Goal: Task Accomplishment & Management: Manage account settings

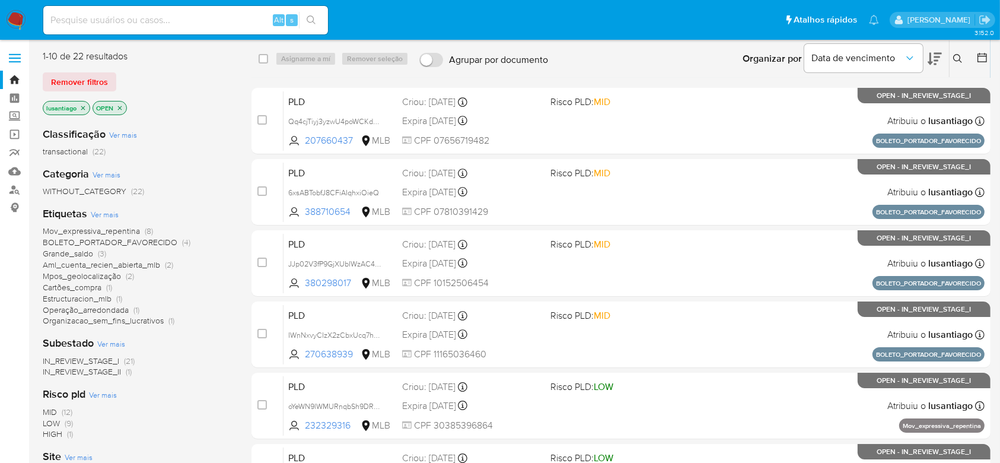
click at [228, 22] on input at bounding box center [185, 19] width 285 height 15
paste input "402929964"
type input "402929964"
click at [314, 22] on icon "search-icon" at bounding box center [311, 19] width 9 height 9
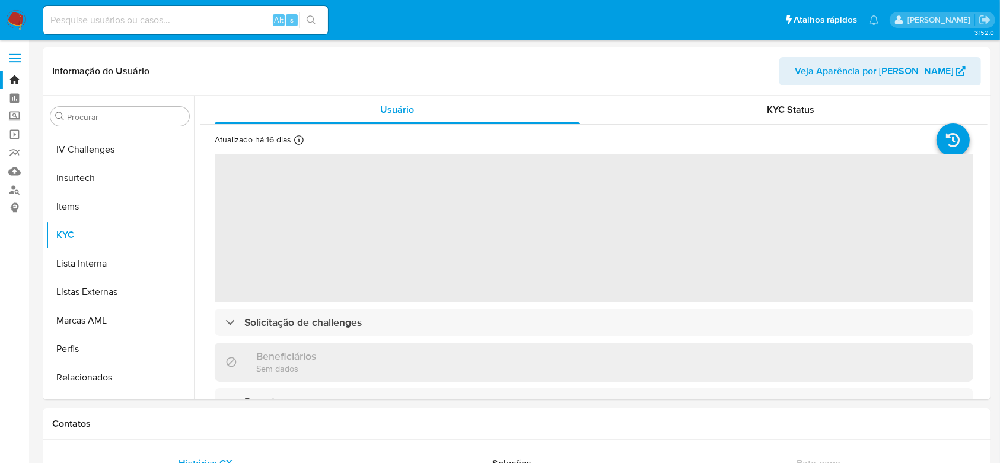
scroll to position [501, 0]
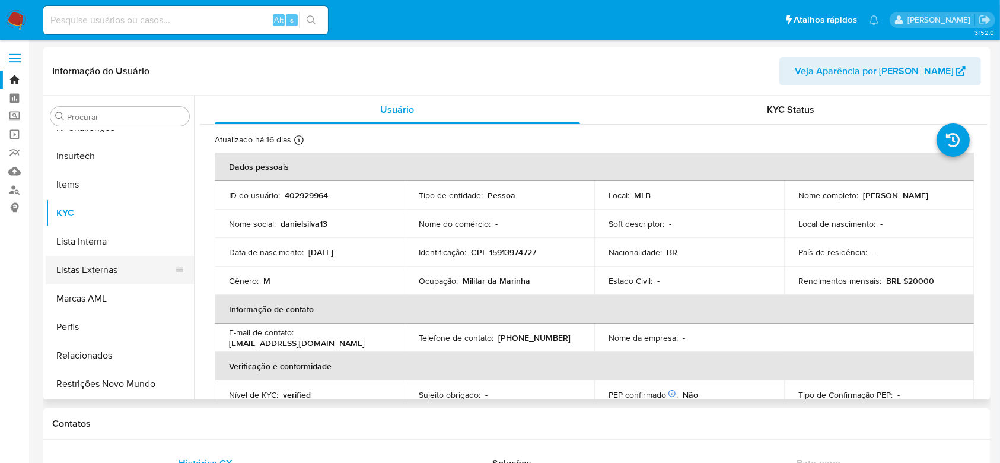
select select "10"
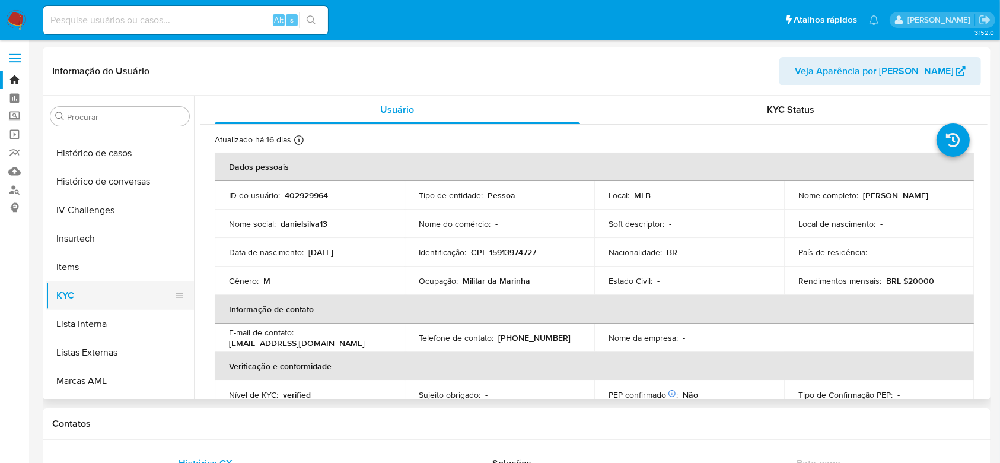
scroll to position [343, 0]
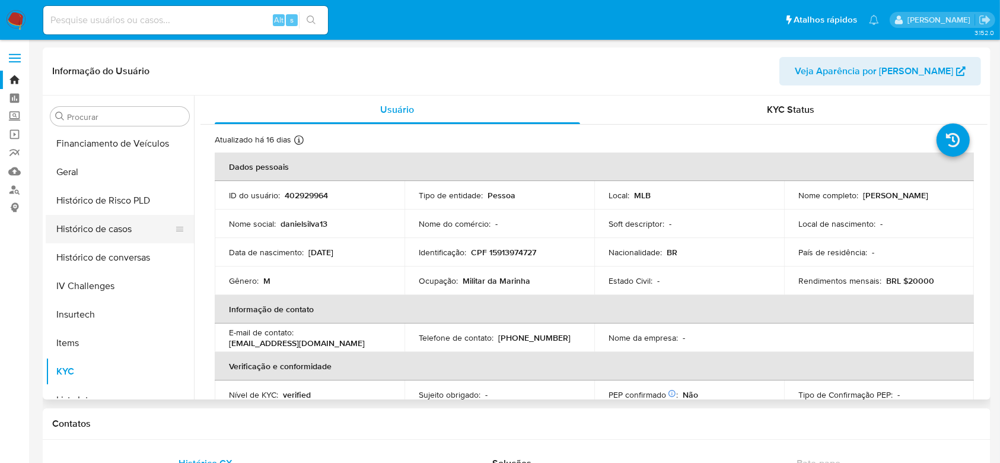
click at [111, 234] on button "Histórico de casos" at bounding box center [115, 229] width 139 height 28
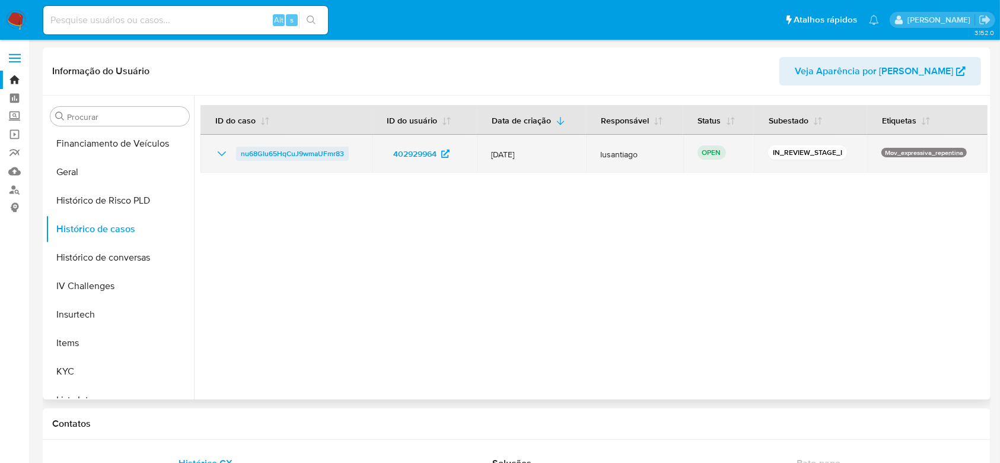
click at [293, 154] on span "nu68GIu65HqCuJ9wmaUFmr83" at bounding box center [292, 153] width 103 height 14
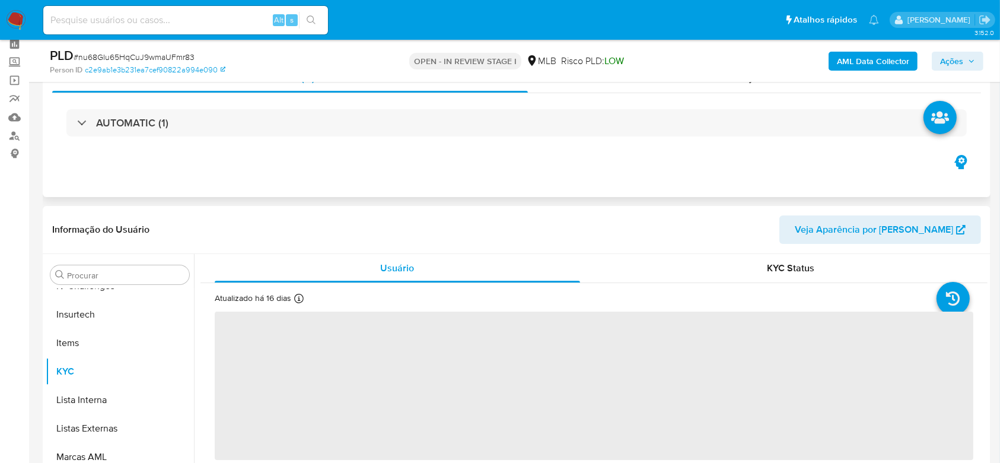
scroll to position [79, 0]
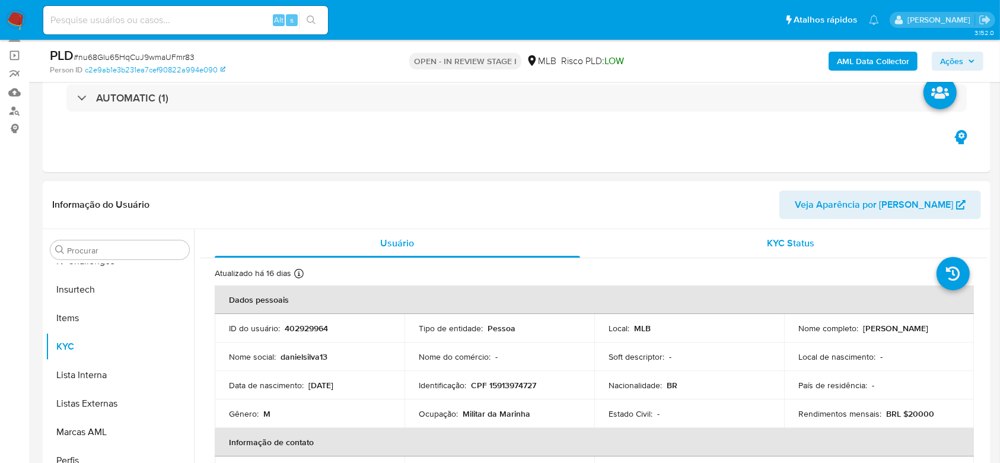
select select "10"
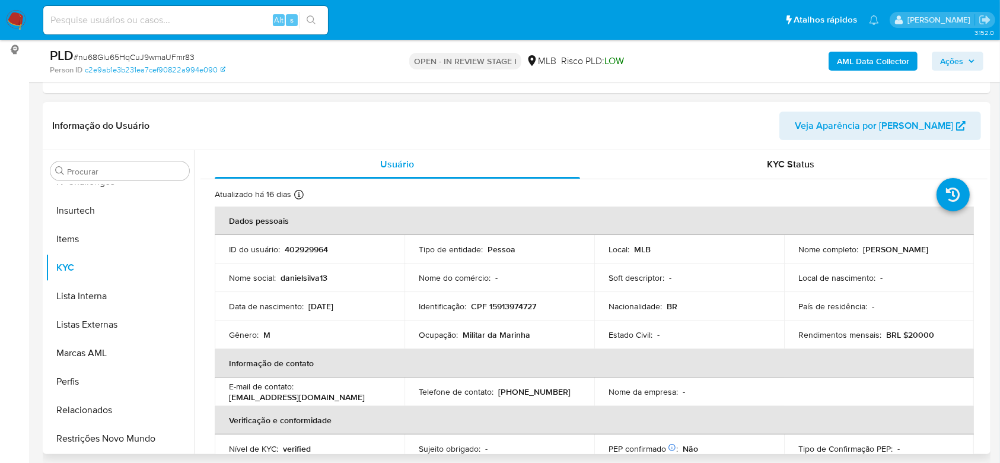
click at [513, 306] on p "CPF 15913974727" at bounding box center [503, 306] width 65 height 11
copy p "15913974727"
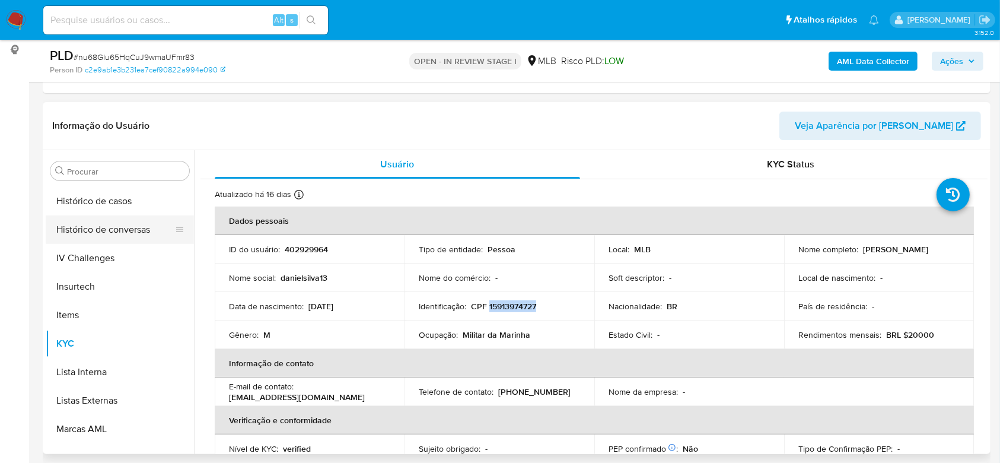
scroll to position [343, 0]
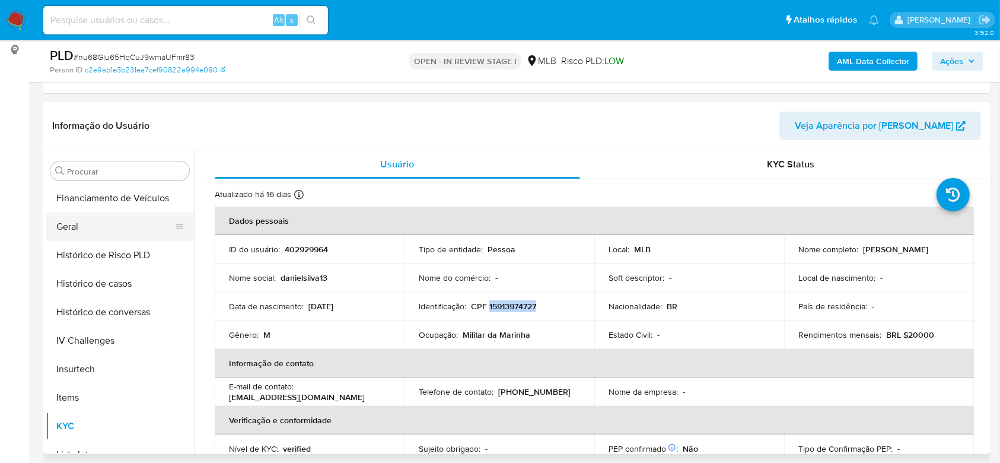
click at [85, 230] on button "Geral" at bounding box center [115, 226] width 139 height 28
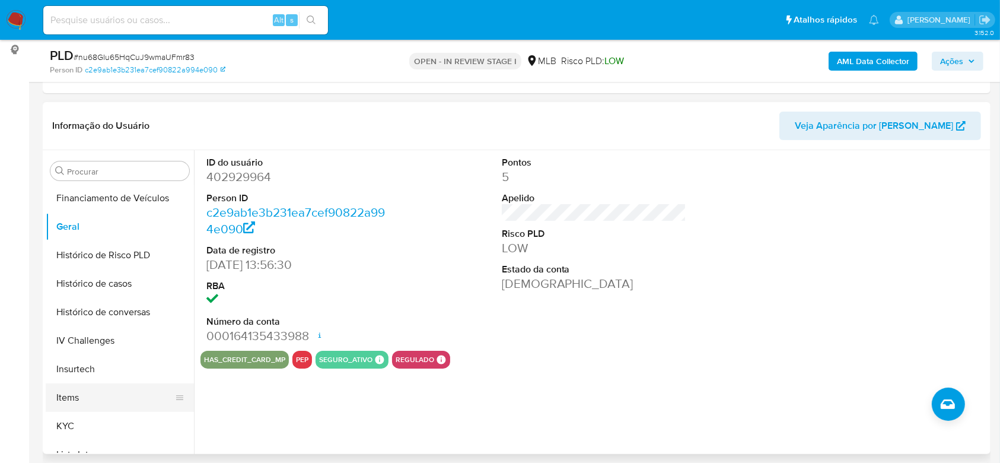
scroll to position [237, 0]
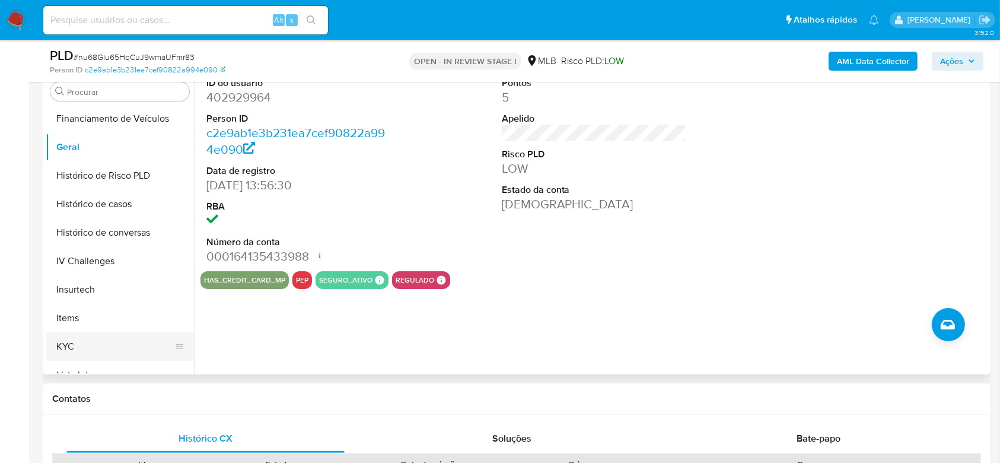
click at [69, 347] on button "KYC" at bounding box center [115, 346] width 139 height 28
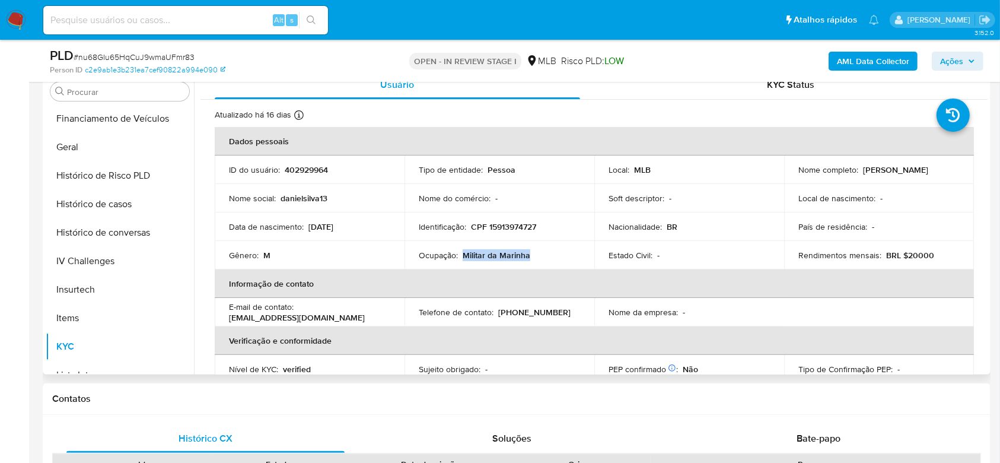
drag, startPoint x: 532, startPoint y: 257, endPoint x: 460, endPoint y: 255, distance: 71.8
click at [460, 255] on div "Ocupação : Militar da Marinha" at bounding box center [499, 255] width 161 height 11
copy p "Militar da Marinha"
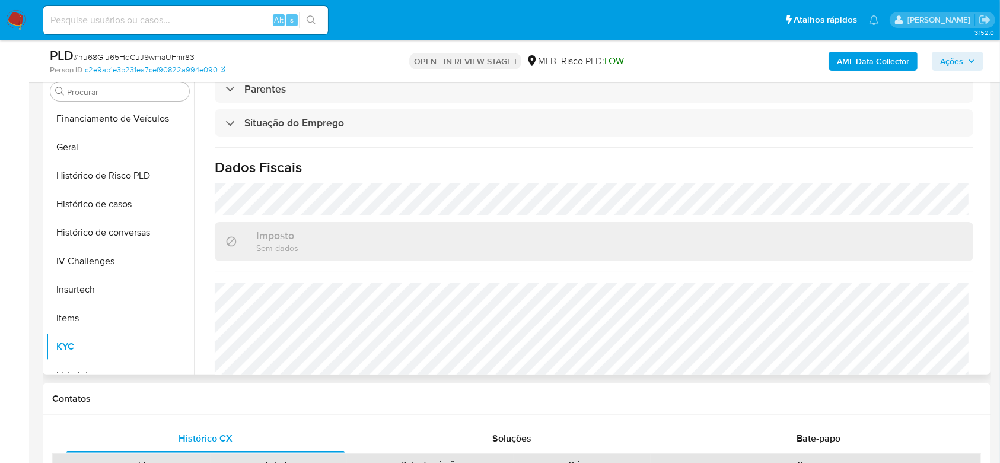
scroll to position [504, 0]
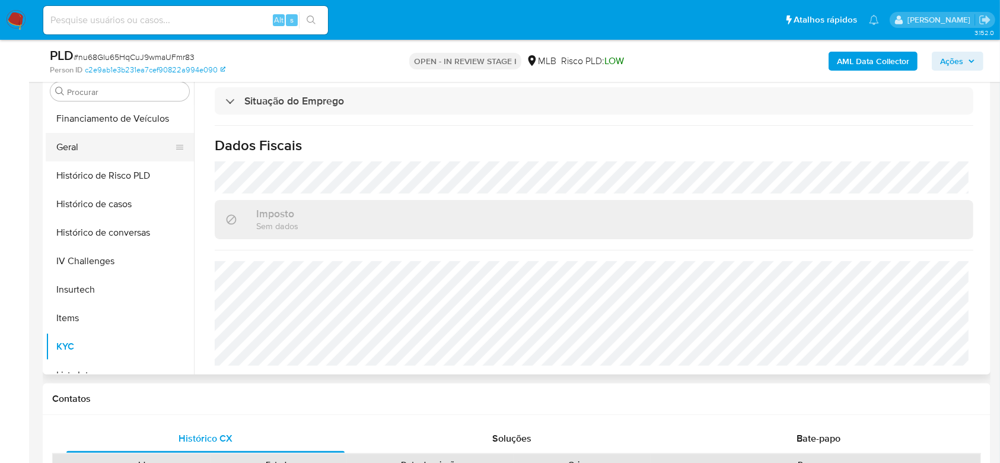
click at [92, 147] on button "Geral" at bounding box center [115, 147] width 139 height 28
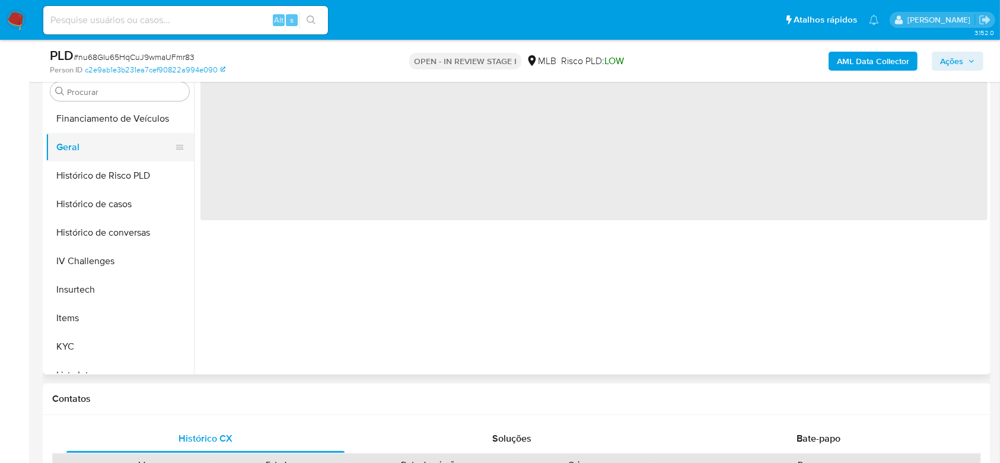
scroll to position [0, 0]
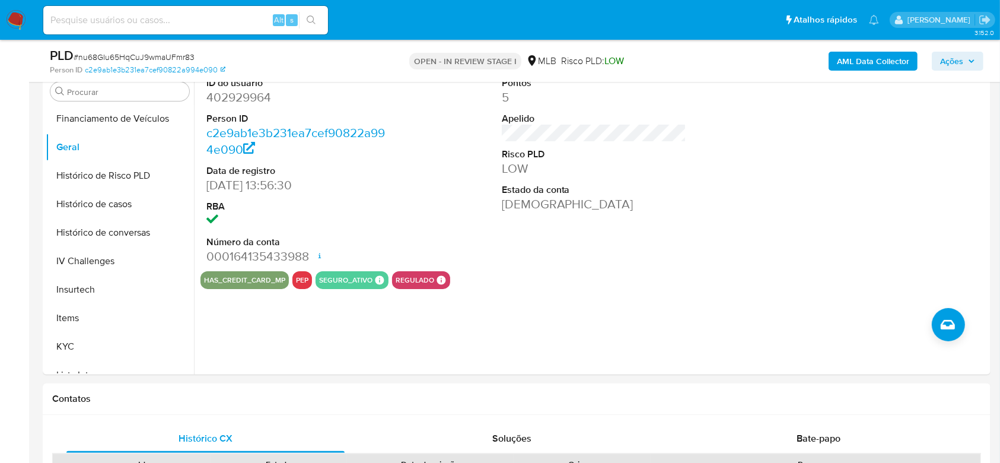
click at [961, 59] on span "Ações" at bounding box center [951, 61] width 23 height 19
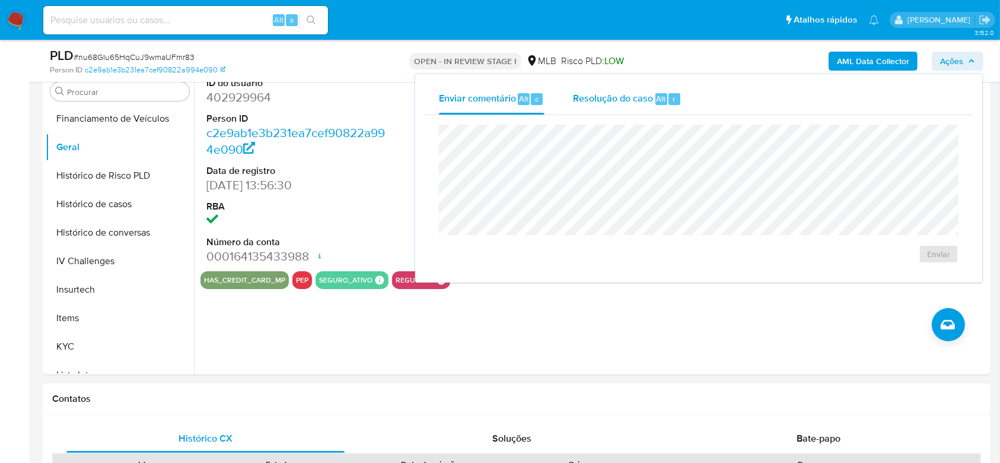
click at [626, 97] on span "Resolução do caso" at bounding box center [613, 98] width 80 height 14
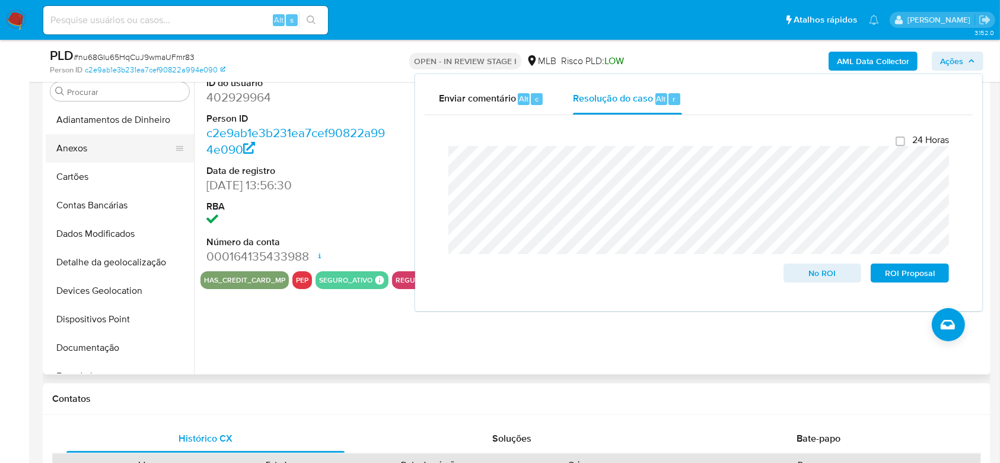
click at [104, 145] on button "Anexos" at bounding box center [115, 148] width 139 height 28
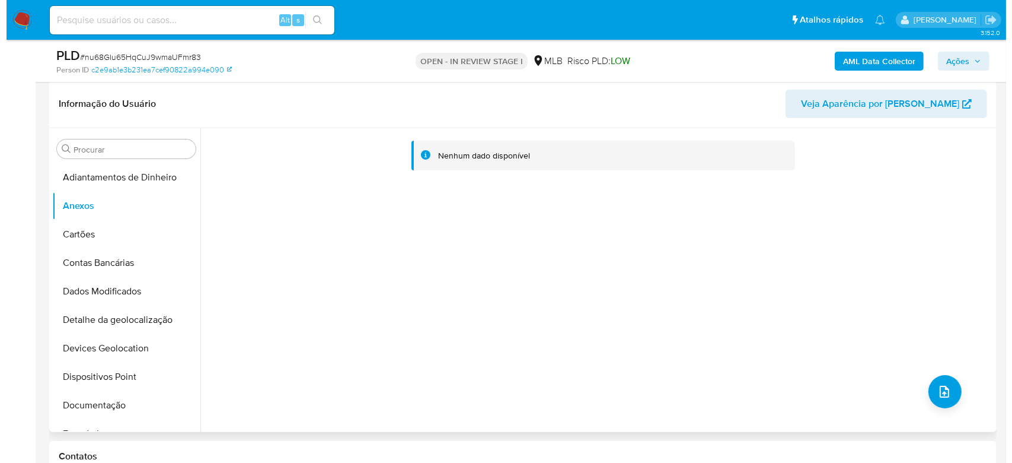
scroll to position [158, 0]
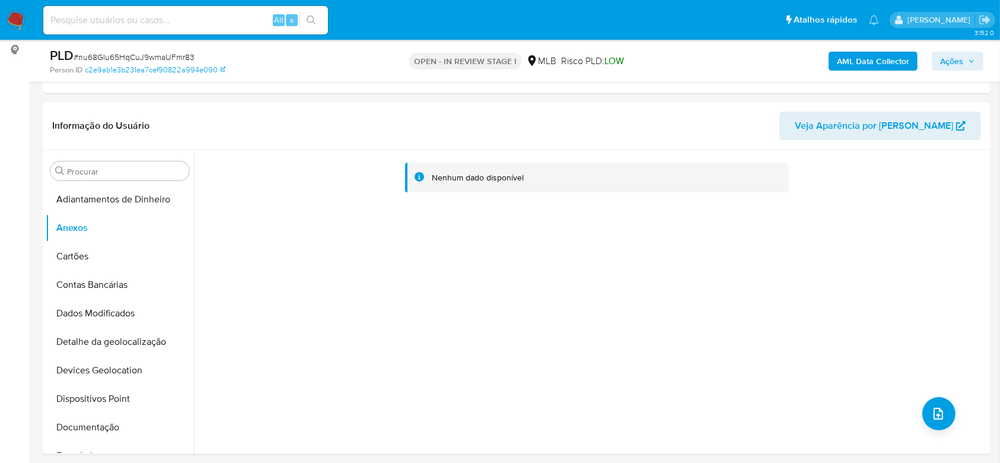
click at [948, 58] on span "Ações" at bounding box center [951, 61] width 23 height 19
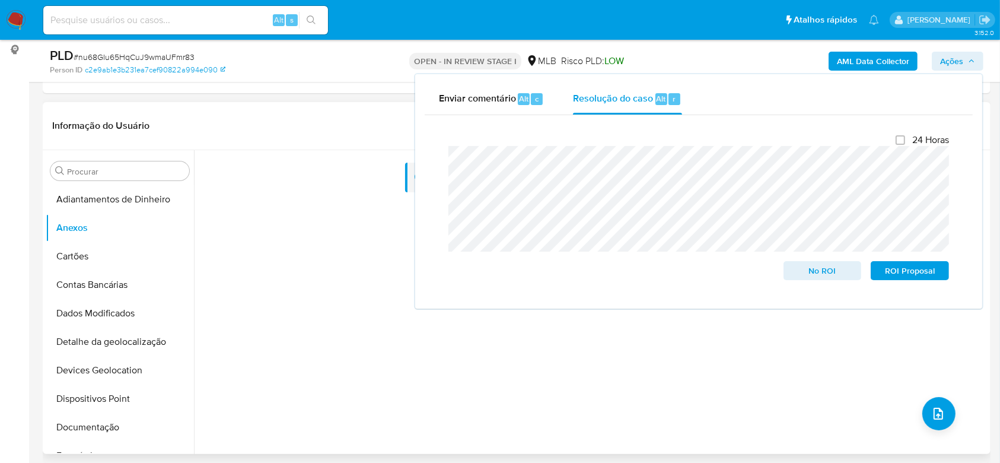
click at [317, 310] on div "Nenhum dado disponível" at bounding box center [591, 302] width 794 height 304
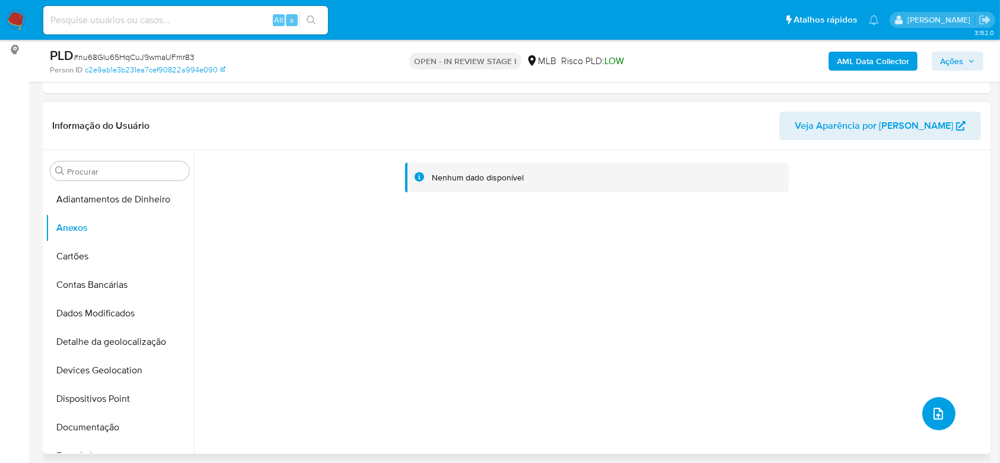
click at [939, 410] on icon "upload-file" at bounding box center [938, 413] width 14 height 14
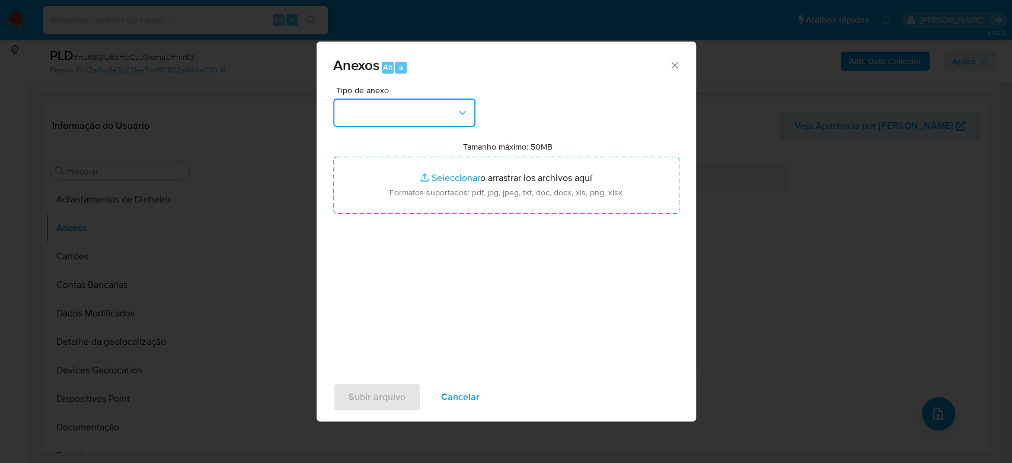
click at [452, 116] on button "button" at bounding box center [404, 112] width 142 height 28
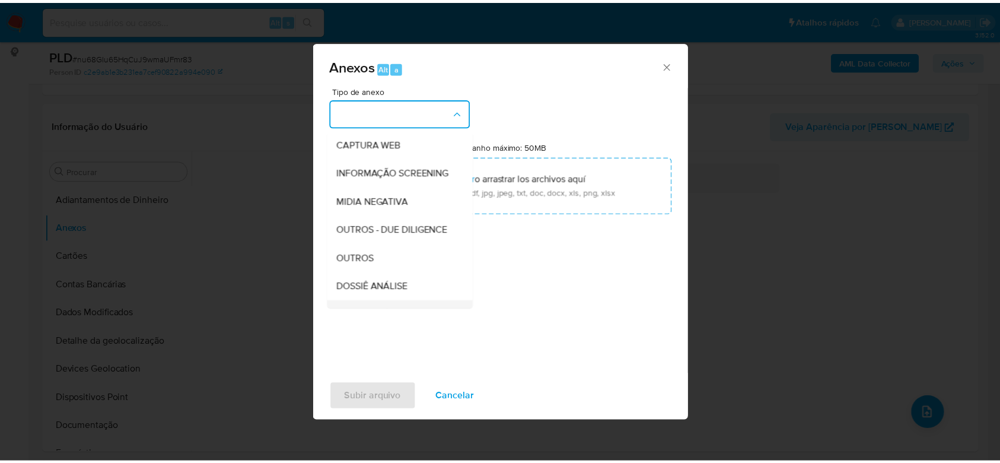
scroll to position [182, 0]
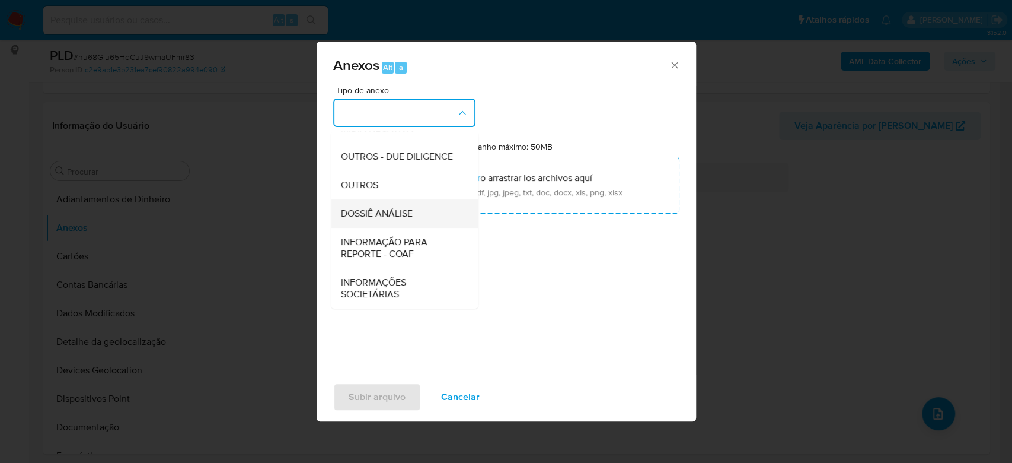
click at [403, 210] on span "DOSSIÊ ANÁLISE" at bounding box center [376, 214] width 72 height 12
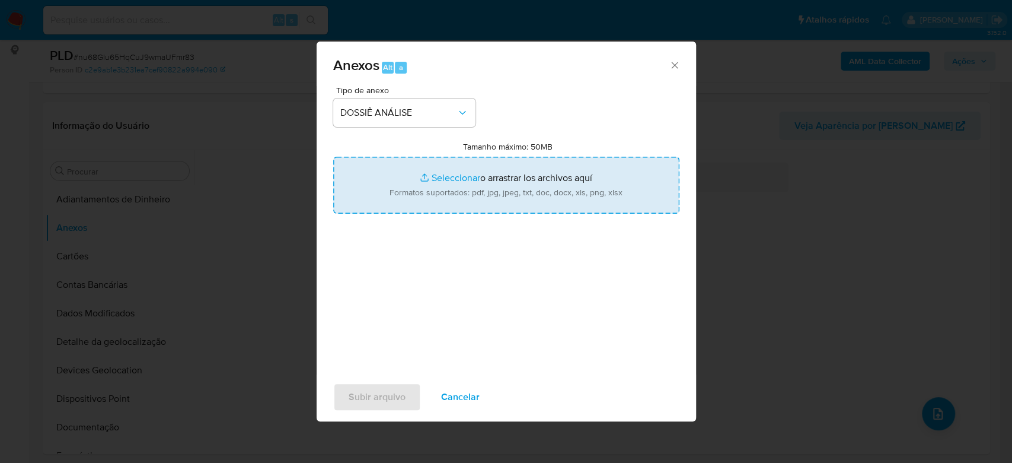
type input "C:\fakepath\Caselog nu68GIu65HqCuJ9wmaUFmr83_2025_08_12_16_21_40 - CPF 15913974…"
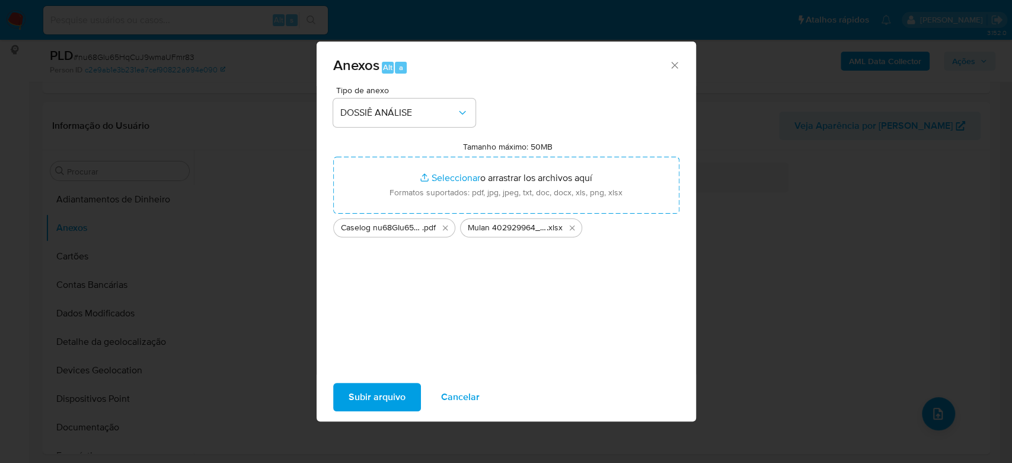
click at [380, 385] on span "Subir arquivo" at bounding box center [377, 397] width 57 height 26
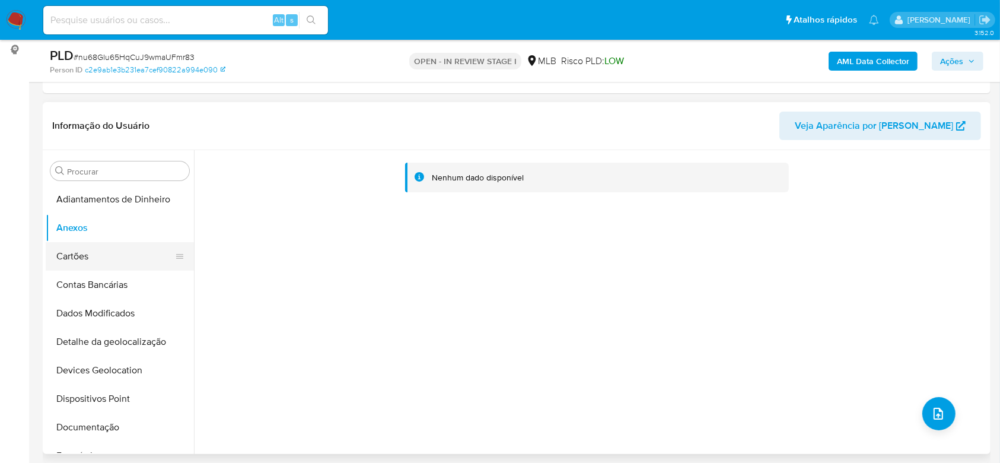
click at [90, 259] on button "Cartões" at bounding box center [115, 256] width 139 height 28
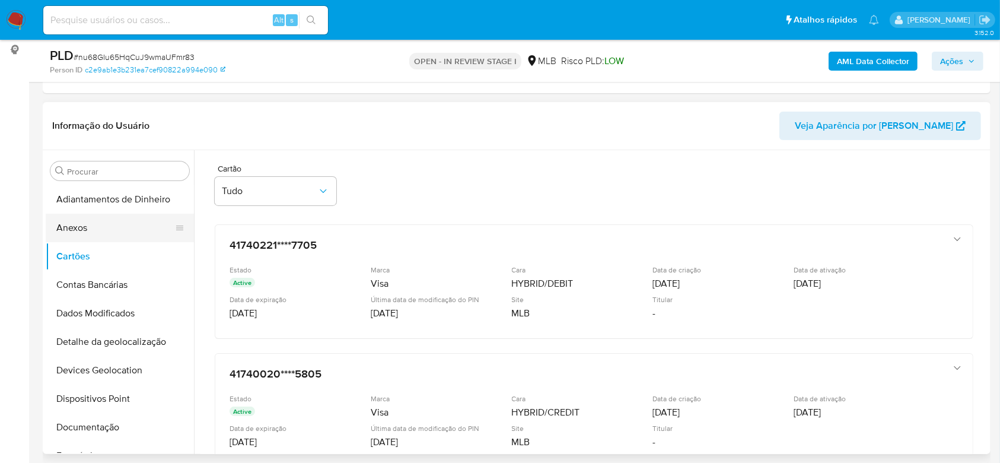
click at [100, 230] on button "Anexos" at bounding box center [115, 228] width 139 height 28
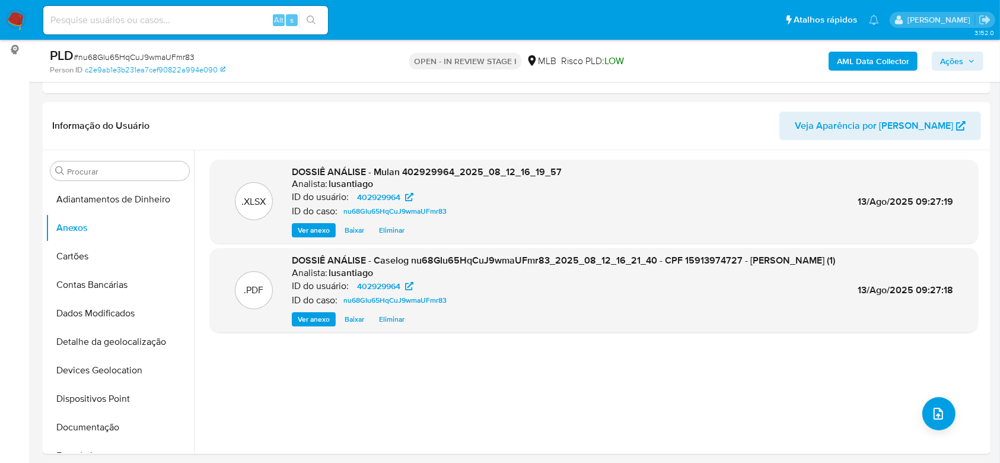
click at [878, 56] on b "AML Data Collector" at bounding box center [873, 61] width 72 height 19
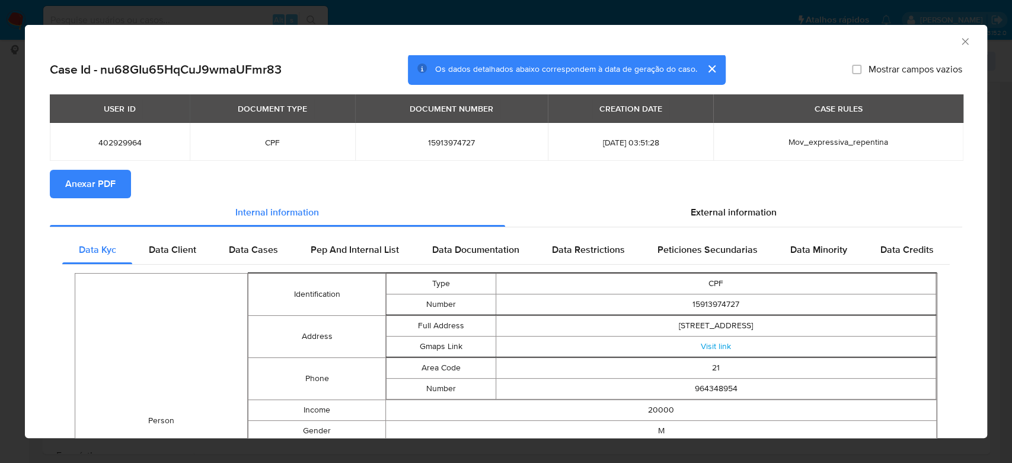
click at [105, 183] on span "Anexar PDF" at bounding box center [90, 184] width 50 height 26
click at [960, 44] on icon "Fechar a janela" at bounding box center [966, 42] width 12 height 12
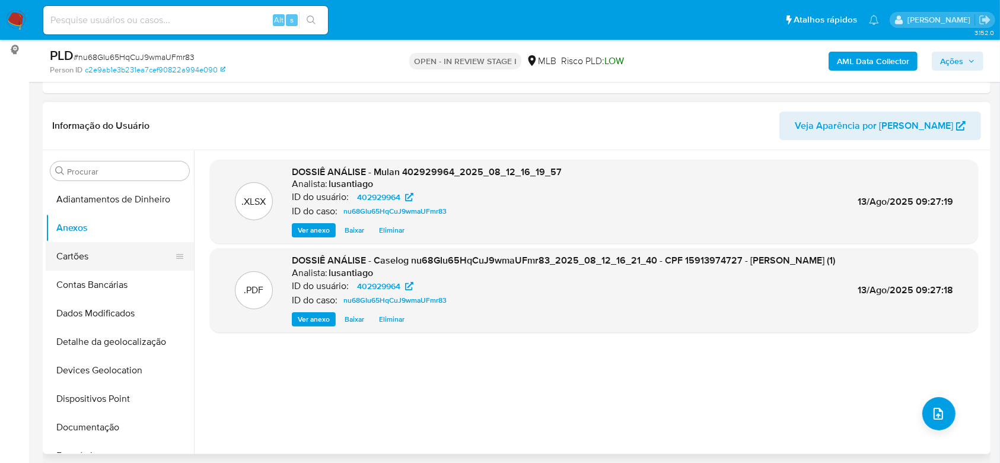
click at [102, 266] on button "Cartões" at bounding box center [115, 256] width 139 height 28
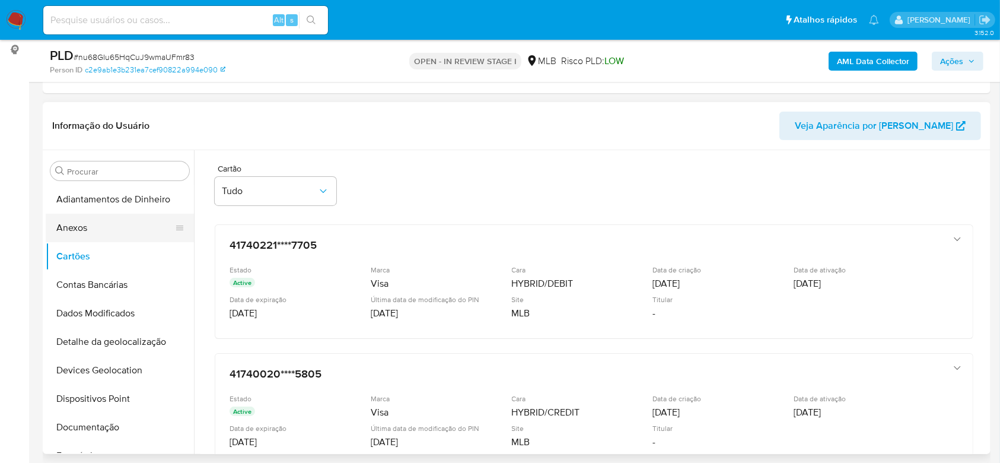
click at [114, 234] on button "Anexos" at bounding box center [115, 228] width 139 height 28
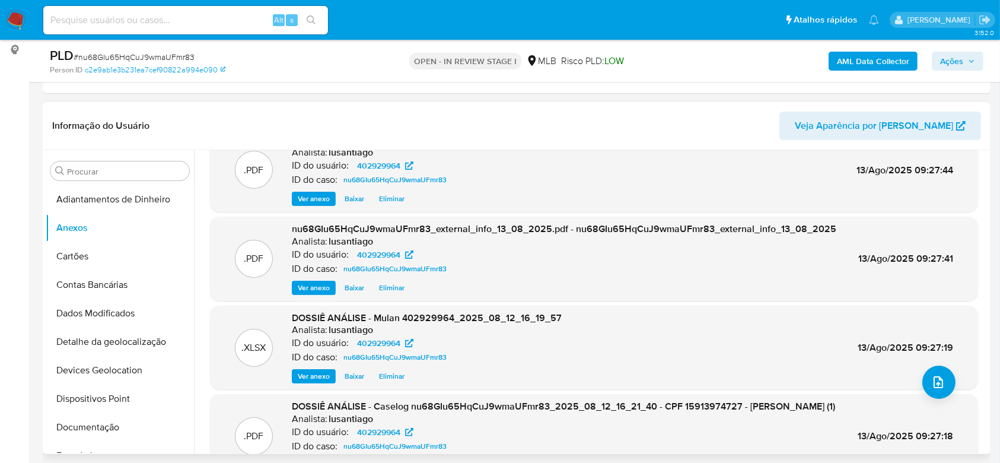
scroll to position [0, 0]
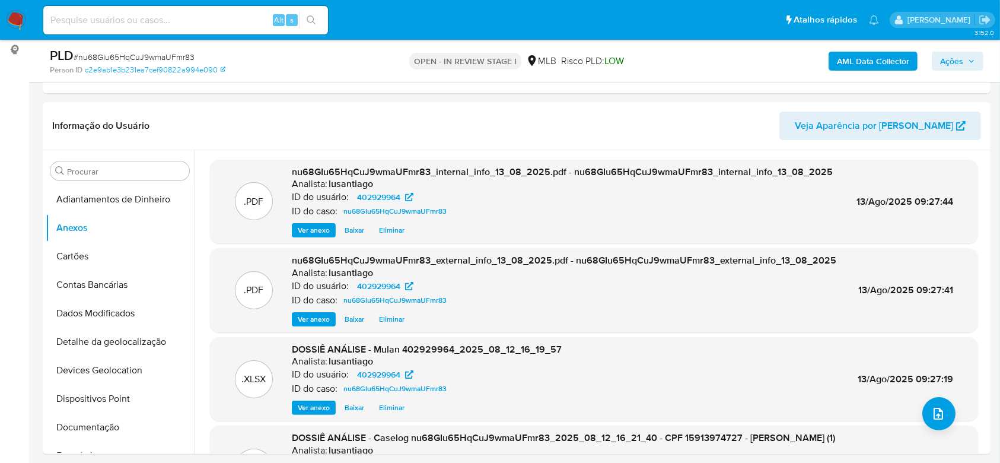
click at [940, 66] on span "Ações" at bounding box center [951, 61] width 23 height 19
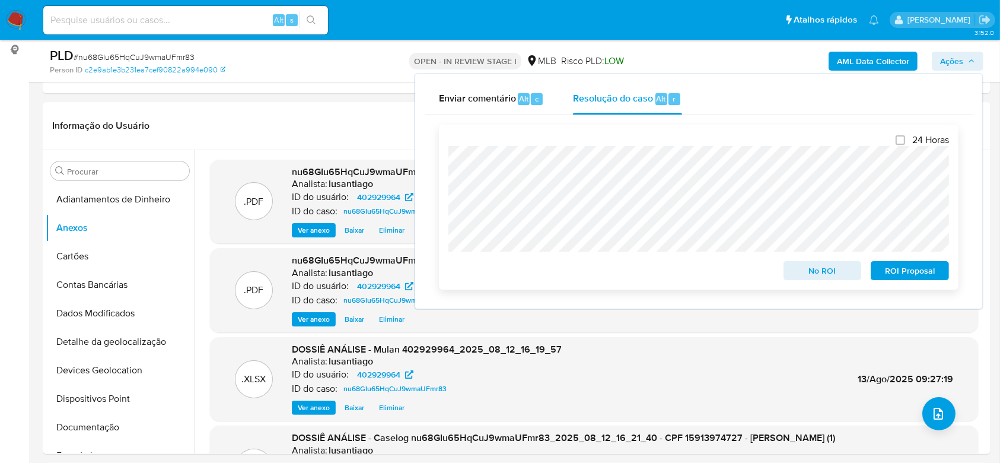
click at [820, 273] on span "No ROI" at bounding box center [823, 270] width 62 height 17
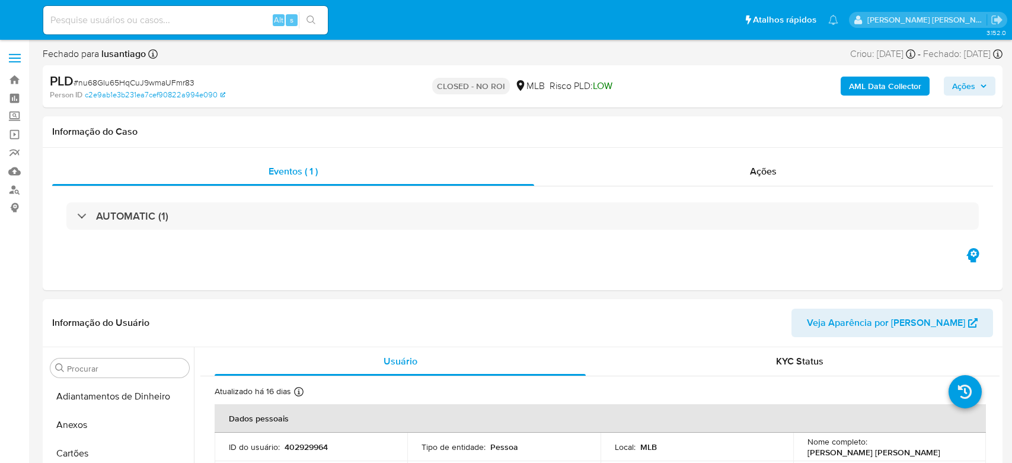
select select "10"
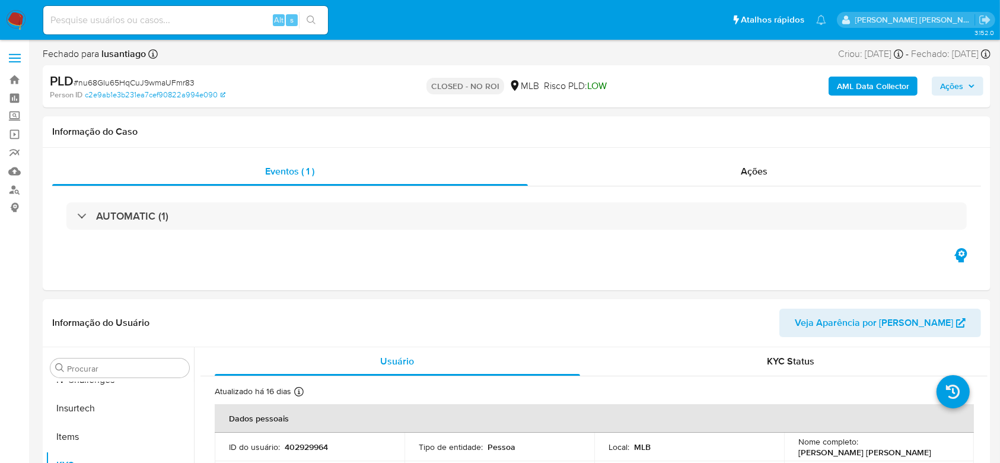
click at [136, 18] on input at bounding box center [185, 19] width 285 height 15
paste input "233109960"
type input "233109960"
click at [308, 20] on icon "search-icon" at bounding box center [311, 19] width 9 height 9
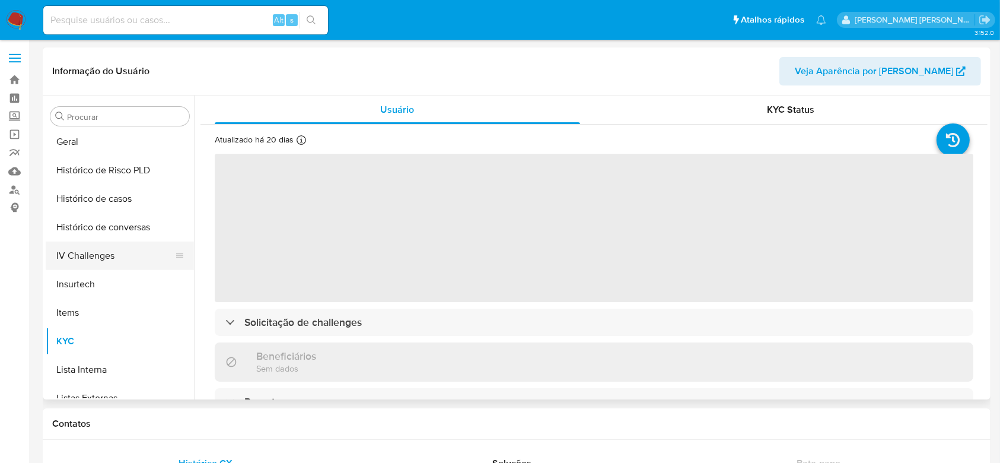
scroll to position [343, 0]
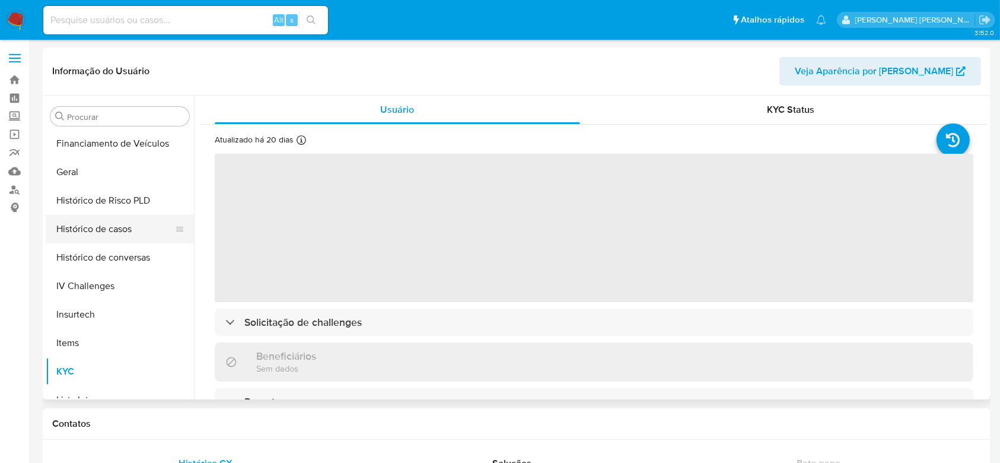
click at [126, 237] on button "Histórico de casos" at bounding box center [115, 229] width 139 height 28
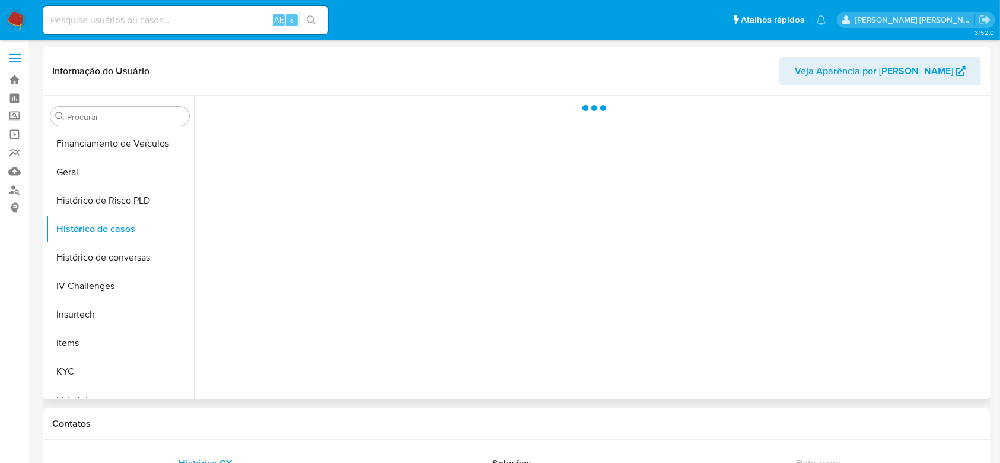
select select "10"
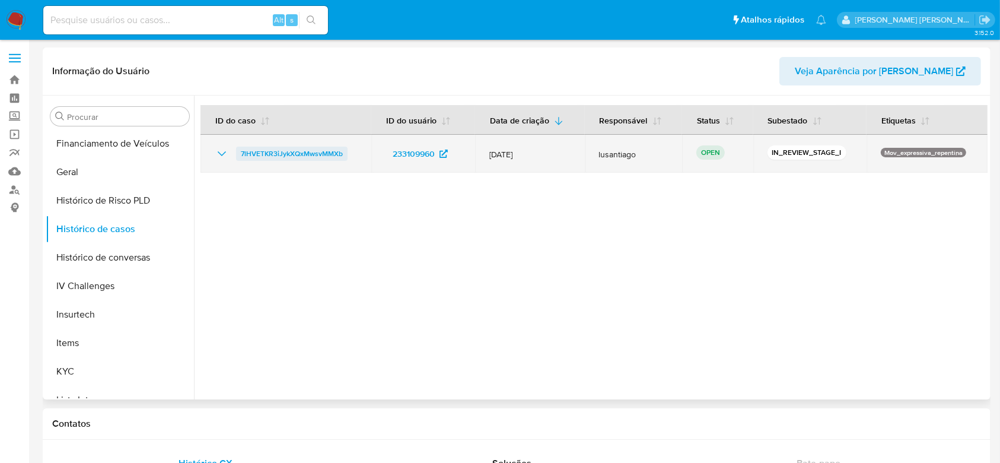
click at [317, 151] on span "7lHVETKR3iJykXQxMwsvMMXb" at bounding box center [292, 153] width 102 height 14
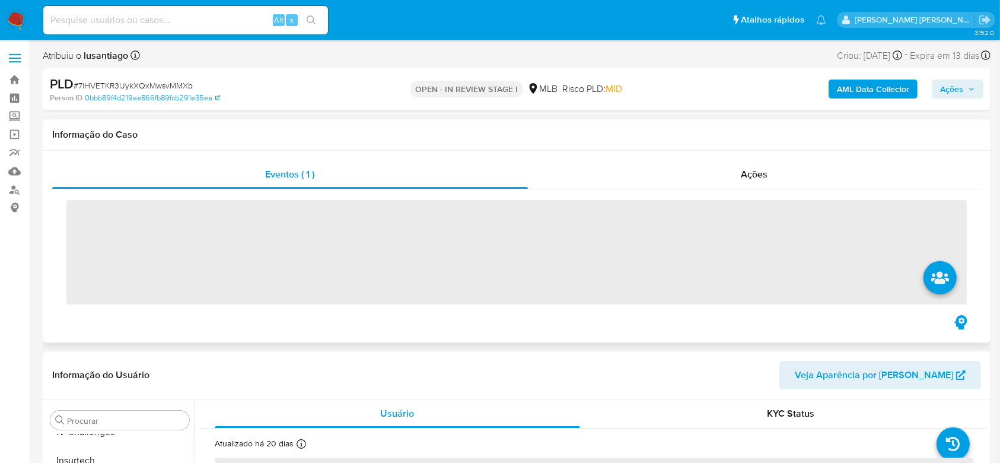
scroll to position [501, 0]
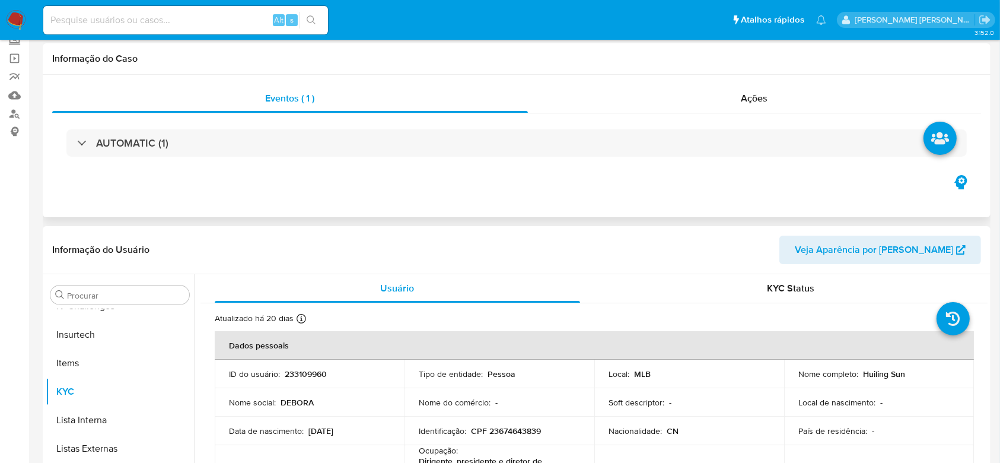
select select "10"
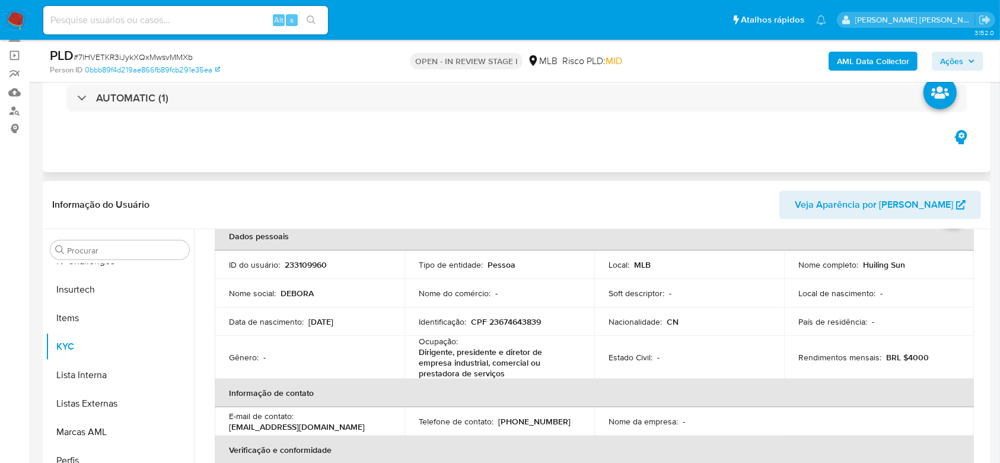
scroll to position [79, 0]
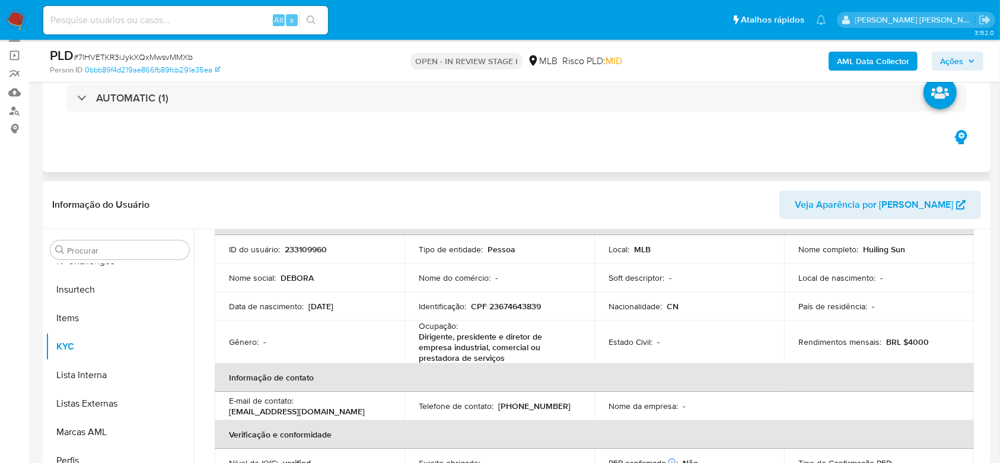
click at [501, 305] on p "CPF 23674643839" at bounding box center [506, 306] width 70 height 11
copy p "23674643839"
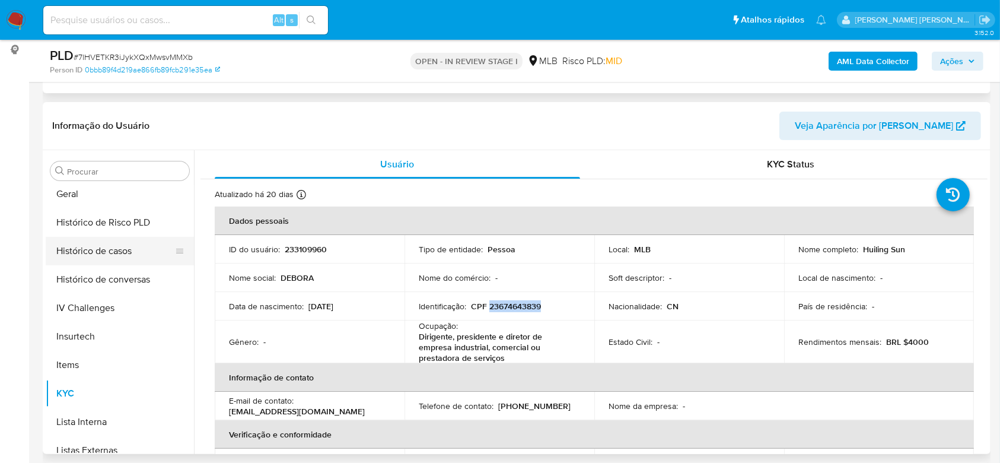
scroll to position [343, 0]
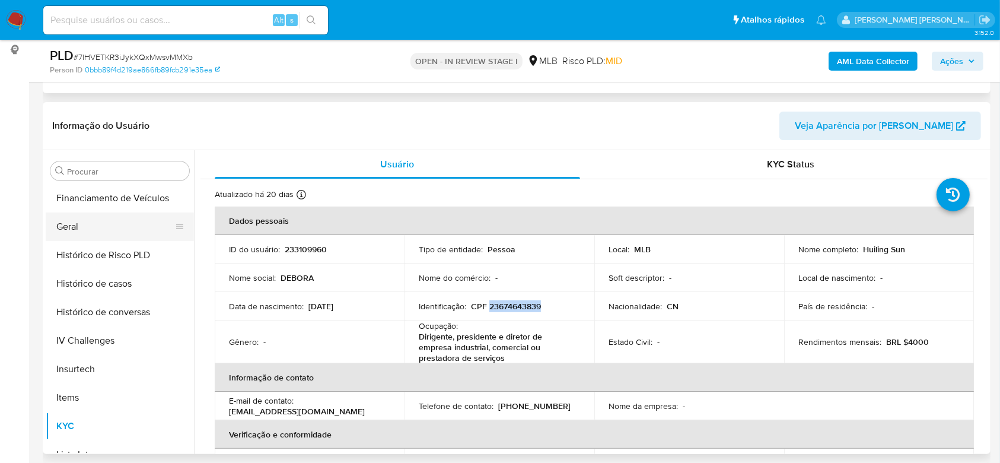
click at [98, 231] on button "Geral" at bounding box center [115, 226] width 139 height 28
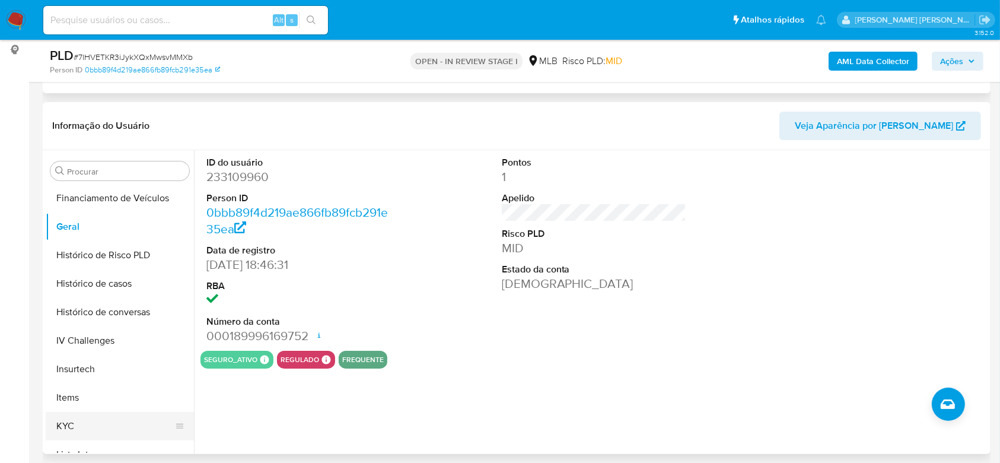
click at [109, 423] on button "KYC" at bounding box center [115, 426] width 139 height 28
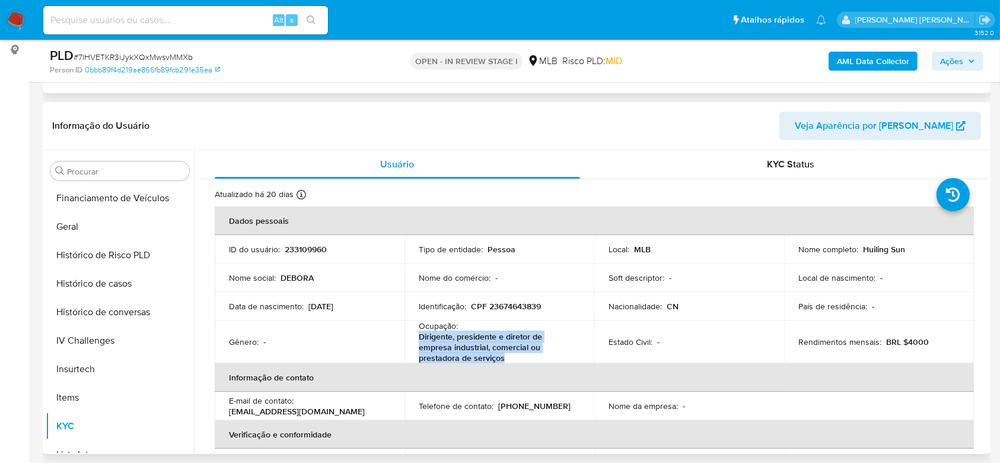
drag, startPoint x: 506, startPoint y: 361, endPoint x: 416, endPoint y: 337, distance: 93.8
click at [416, 337] on td "Ocupação : Dirigente, presidente e diretor de empresa industrial, comercial ou …" at bounding box center [499, 341] width 190 height 43
copy p "Dirigente, presidente e diretor de empresa industrial, comercial ou prestadora …"
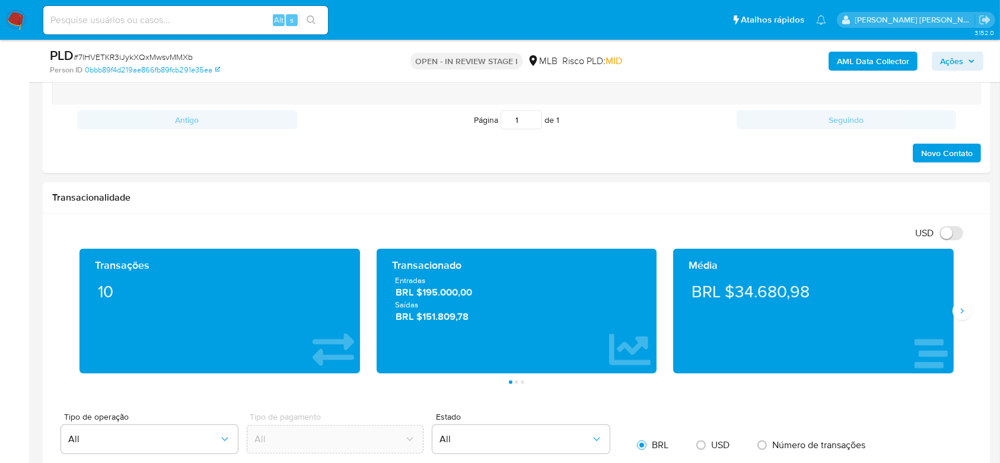
scroll to position [712, 0]
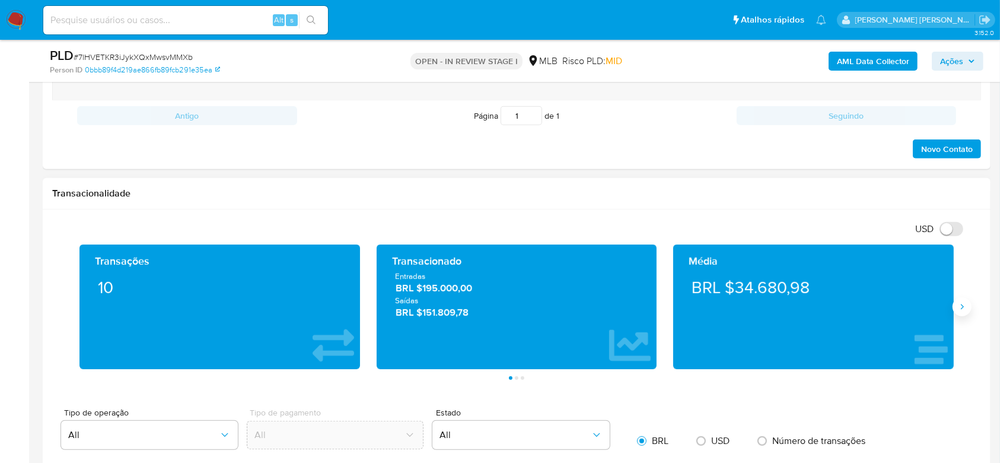
click at [962, 305] on icon "Siguiente" at bounding box center [961, 306] width 9 height 9
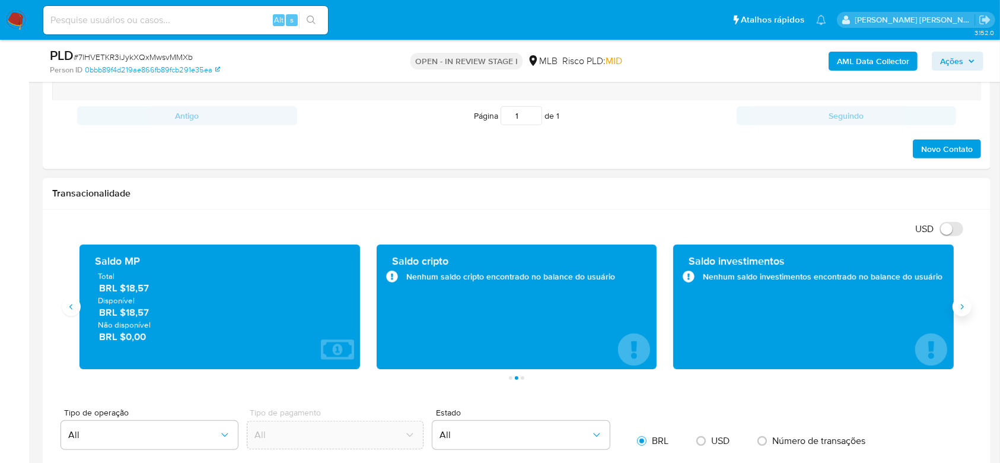
click at [962, 305] on icon "Siguiente" at bounding box center [961, 306] width 9 height 9
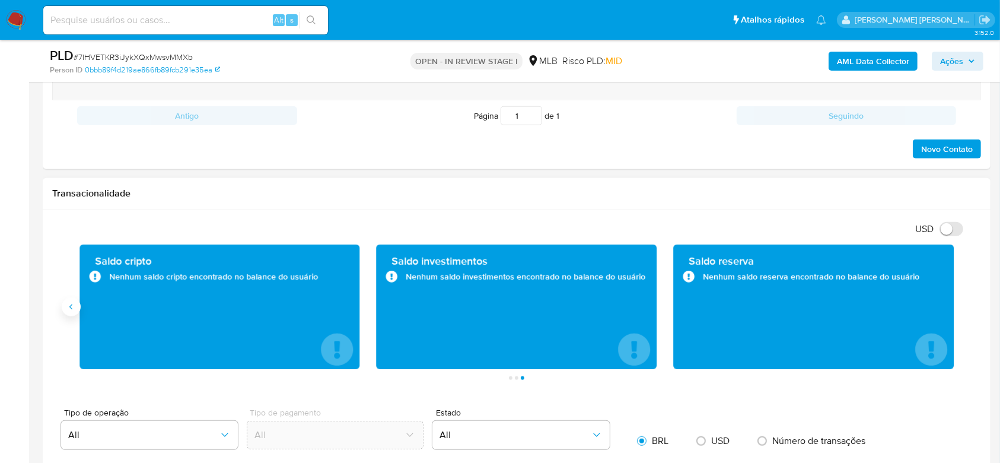
click at [72, 313] on button "Anterior" at bounding box center [71, 306] width 19 height 19
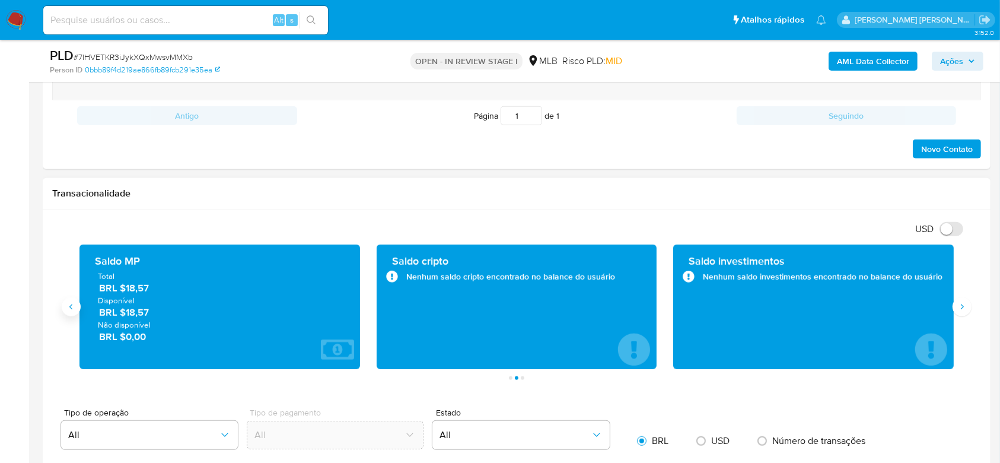
click at [72, 313] on button "Anterior" at bounding box center [71, 306] width 19 height 19
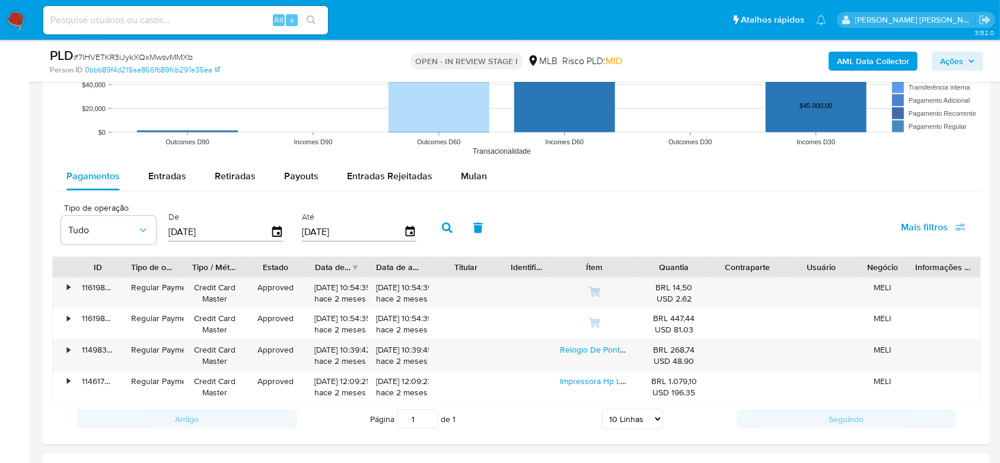
scroll to position [1265, 0]
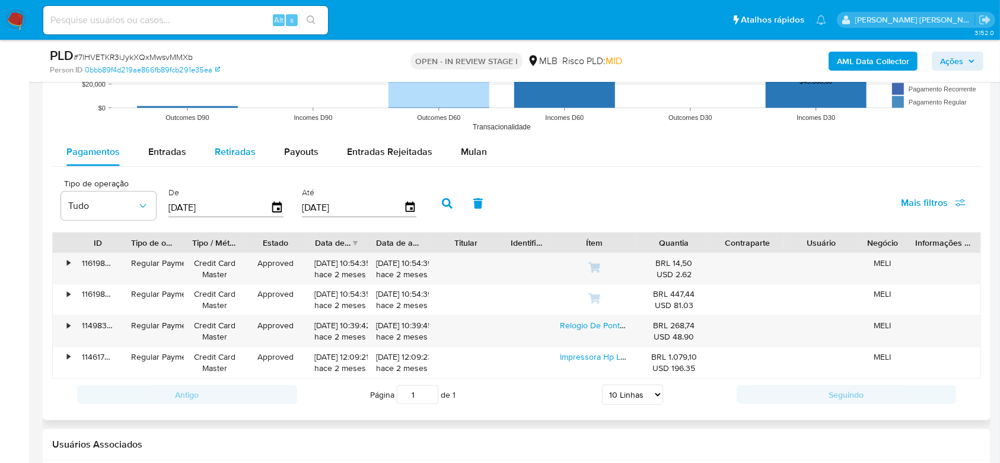
click at [219, 153] on span "Retiradas" at bounding box center [235, 152] width 41 height 14
select select "10"
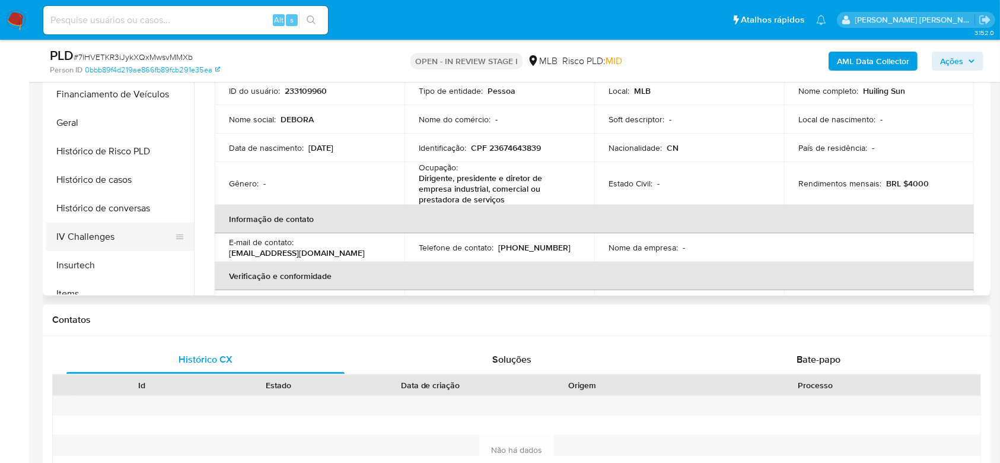
scroll to position [264, 0]
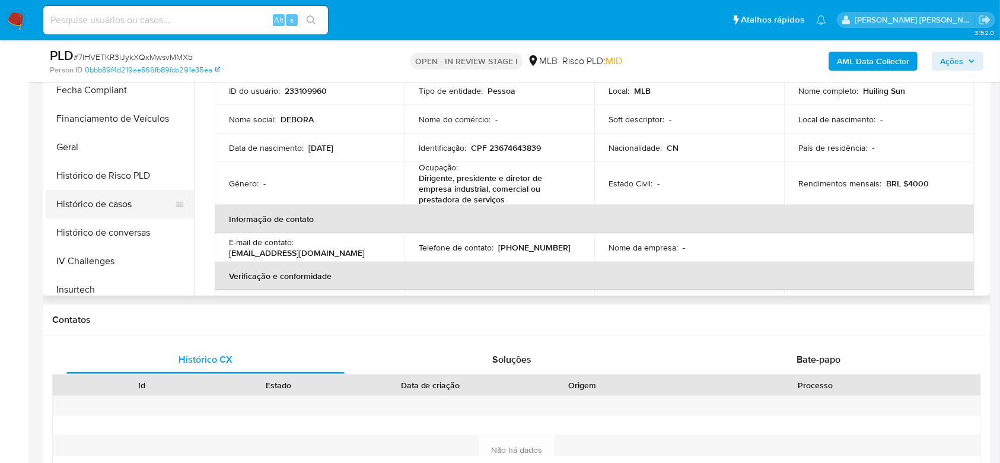
click at [101, 210] on button "Histórico de casos" at bounding box center [115, 204] width 139 height 28
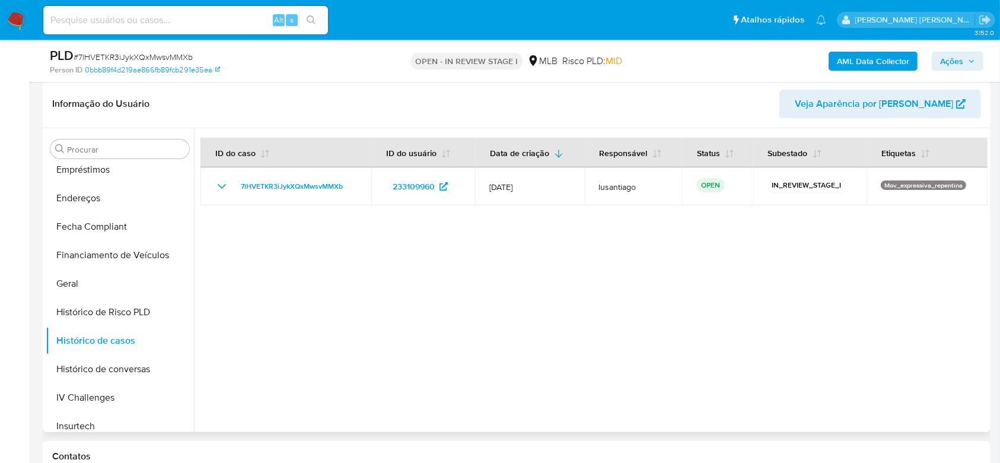
scroll to position [158, 0]
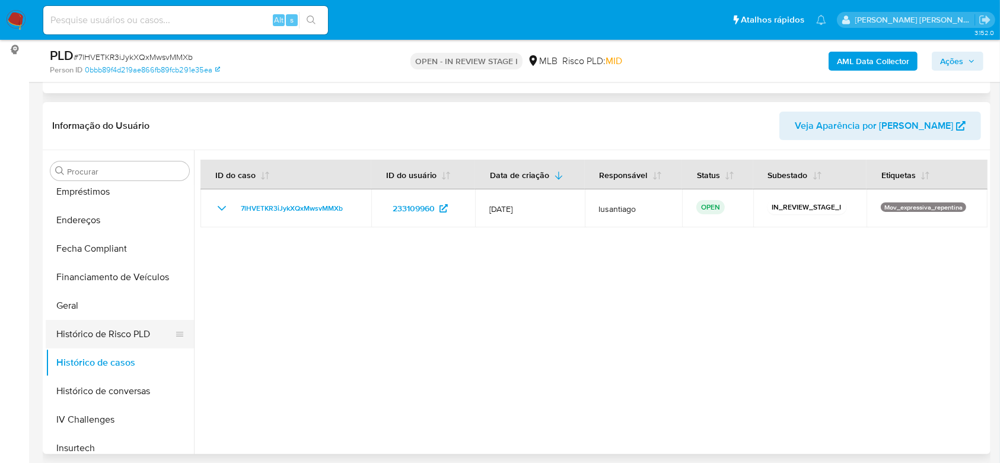
drag, startPoint x: 77, startPoint y: 321, endPoint x: 79, endPoint y: 310, distance: 12.2
click at [77, 320] on button "Histórico de Risco PLD" at bounding box center [120, 334] width 148 height 28
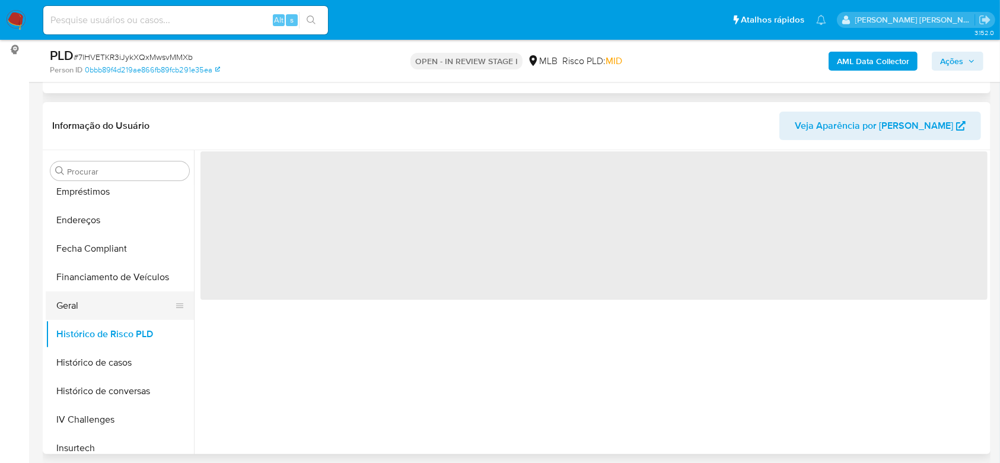
click at [79, 306] on button "Geral" at bounding box center [115, 305] width 139 height 28
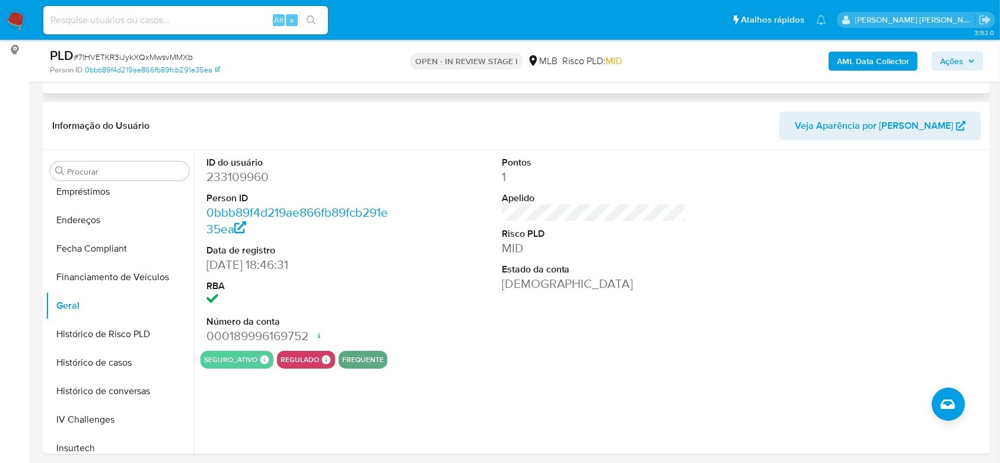
click at [955, 57] on span "Ações" at bounding box center [951, 61] width 23 height 19
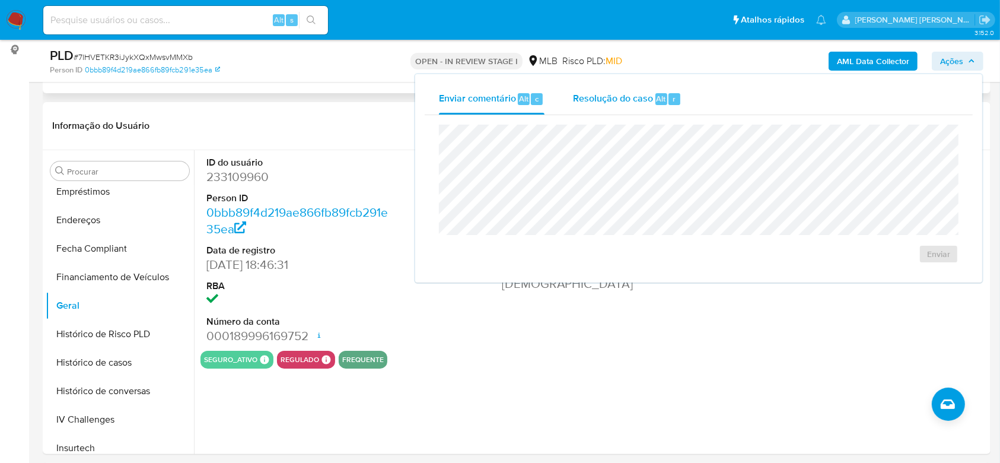
click at [630, 97] on span "Resolução do caso" at bounding box center [613, 98] width 80 height 14
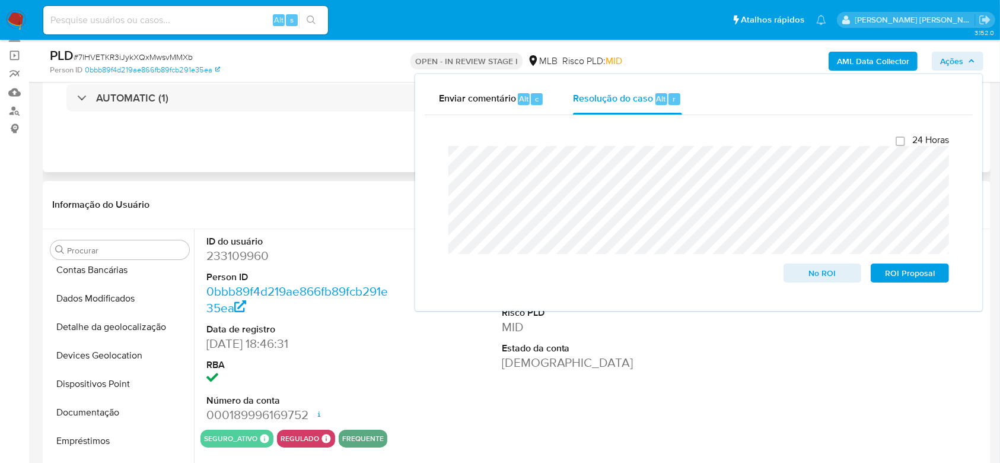
scroll to position [0, 0]
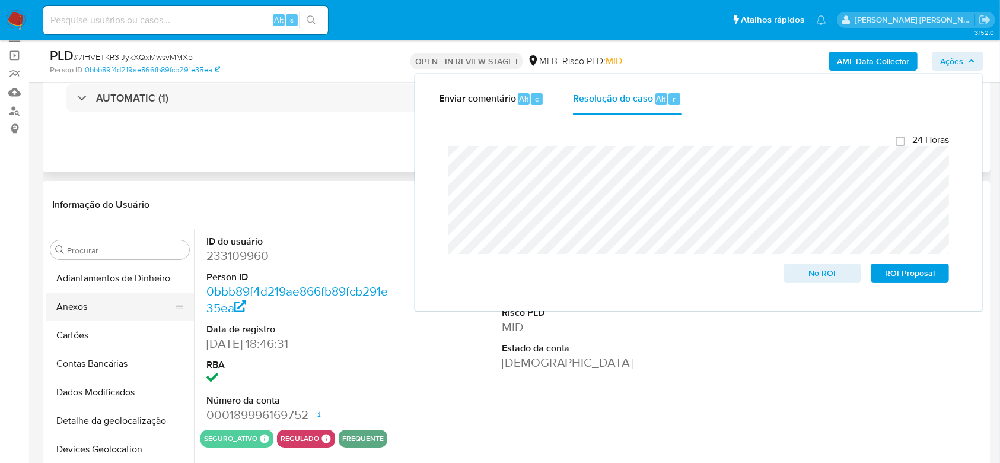
click at [102, 301] on button "Anexos" at bounding box center [115, 306] width 139 height 28
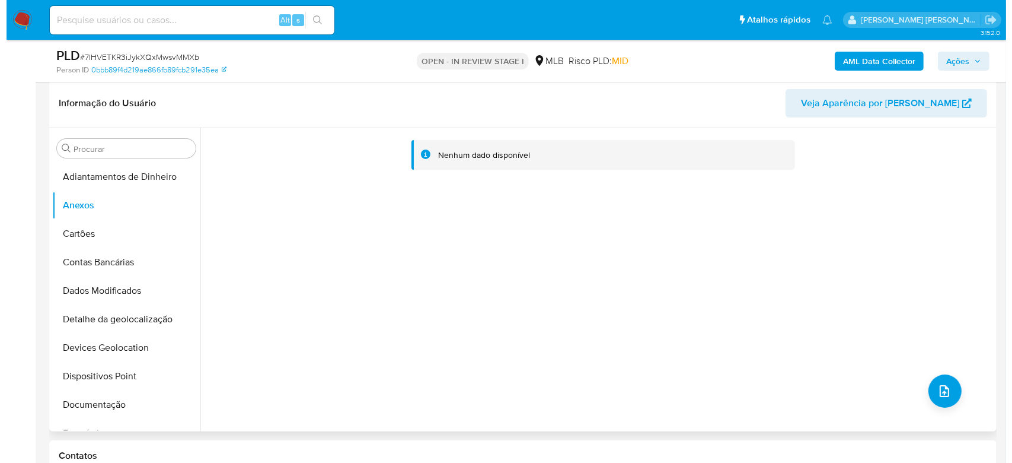
scroll to position [158, 0]
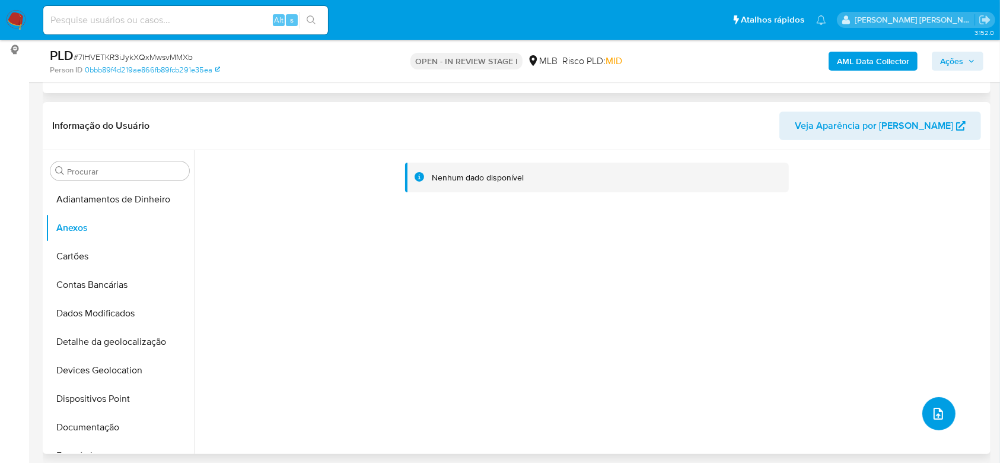
click at [939, 402] on button "upload-file" at bounding box center [938, 413] width 33 height 33
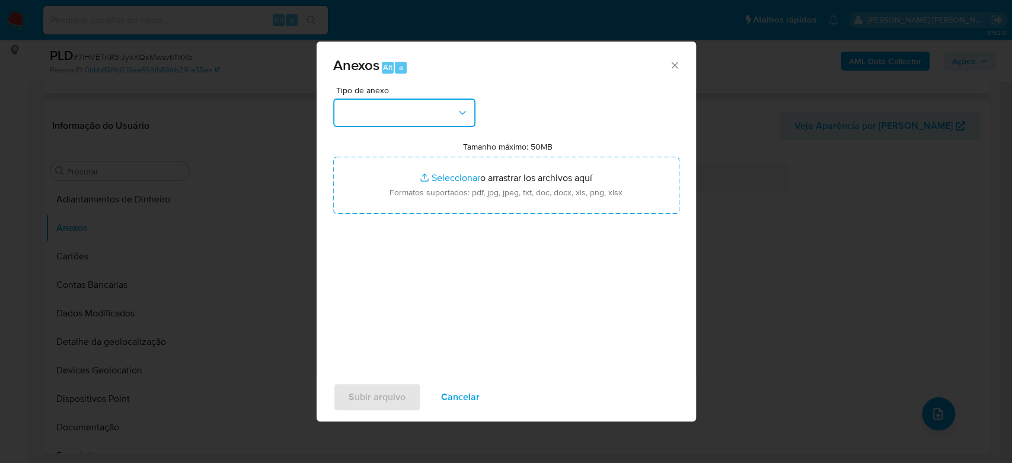
click at [394, 113] on button "button" at bounding box center [404, 112] width 142 height 28
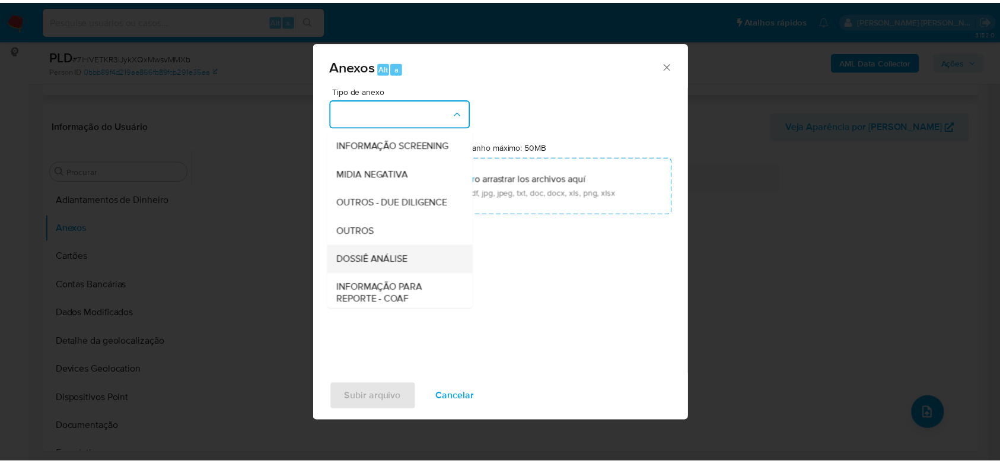
scroll to position [182, 0]
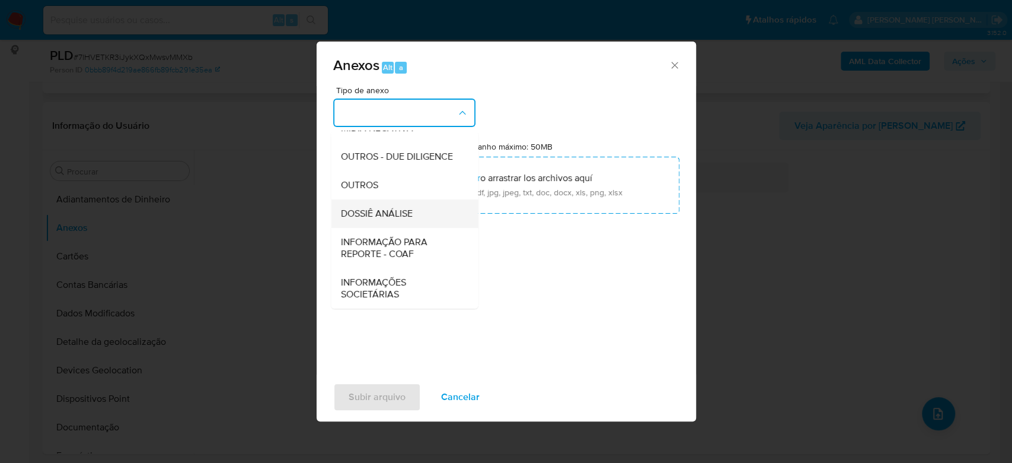
click at [382, 209] on span "DOSSIÊ ANÁLISE" at bounding box center [376, 214] width 72 height 12
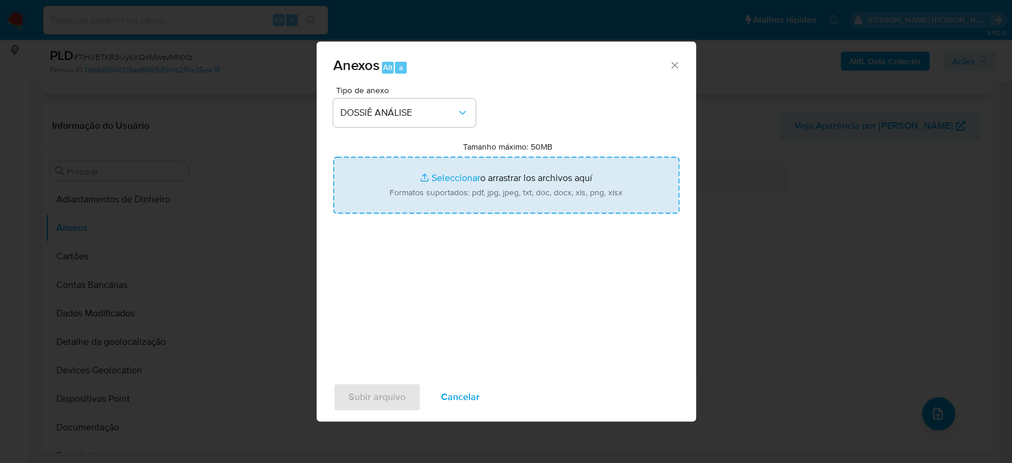
type input "C:\fakepath\Caselog 7lHVETKR3iJykXQxMwsvMMXb_2025_08_12_16_18_53 - CPF 23674643…"
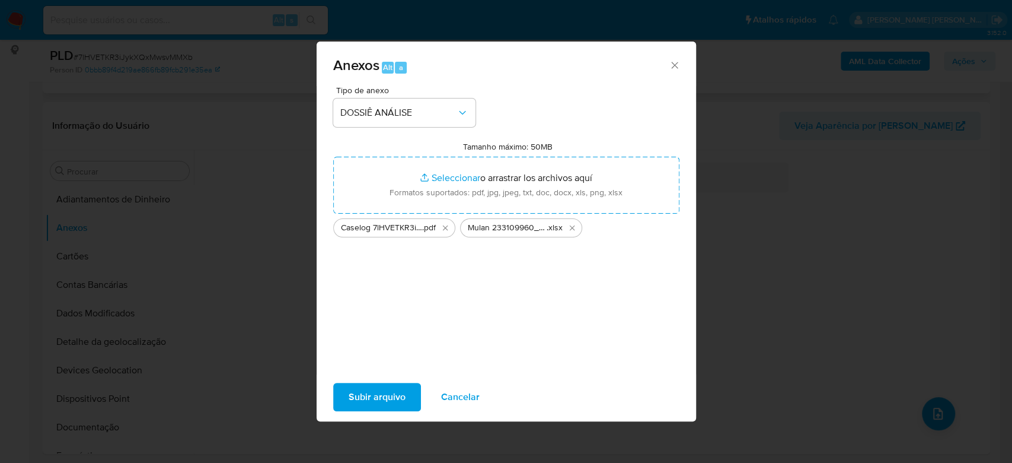
click at [380, 390] on span "Subir arquivo" at bounding box center [377, 397] width 57 height 26
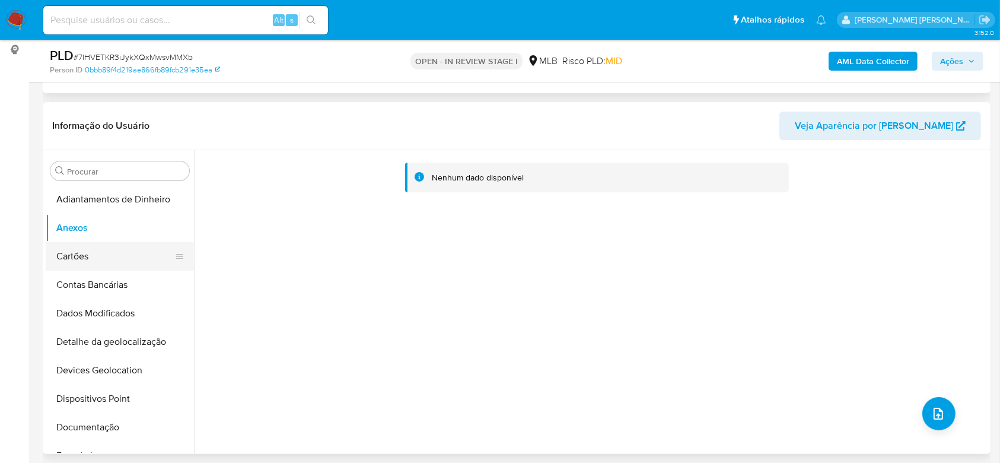
click at [122, 265] on button "Cartões" at bounding box center [115, 256] width 139 height 28
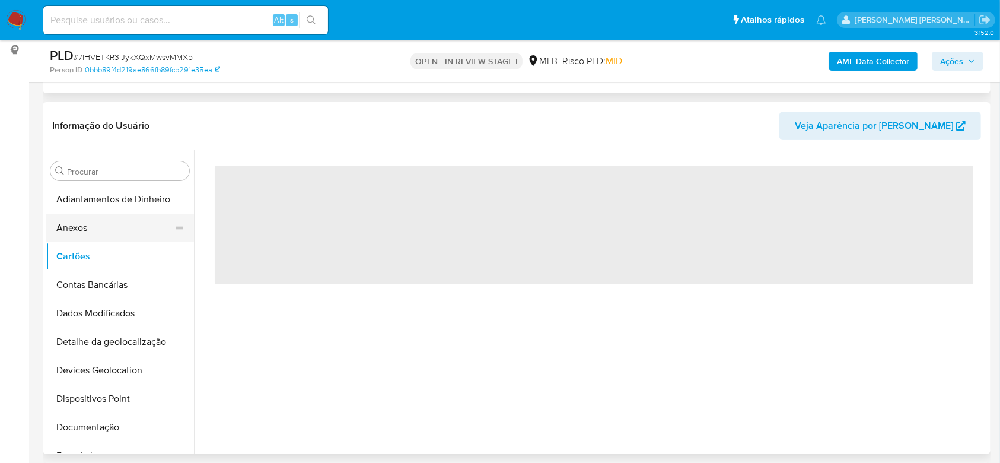
click at [112, 231] on button "Anexos" at bounding box center [115, 228] width 139 height 28
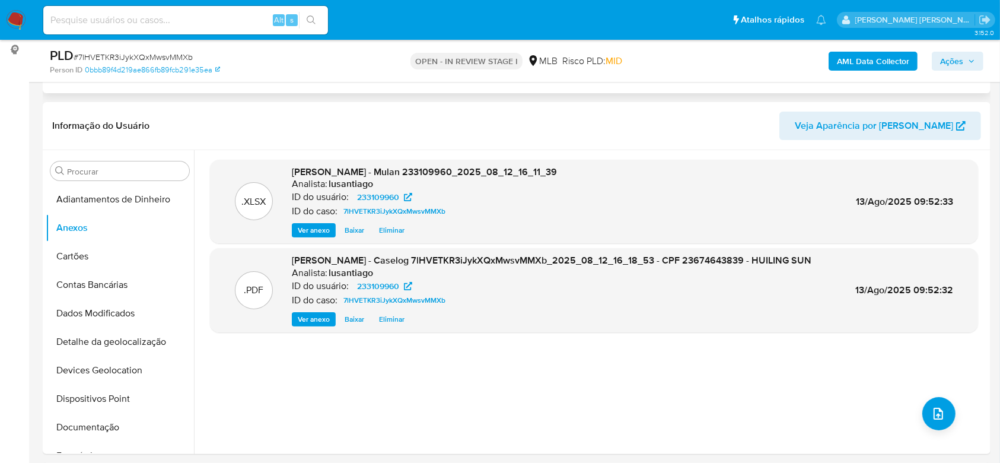
click at [867, 65] on b "AML Data Collector" at bounding box center [873, 61] width 72 height 19
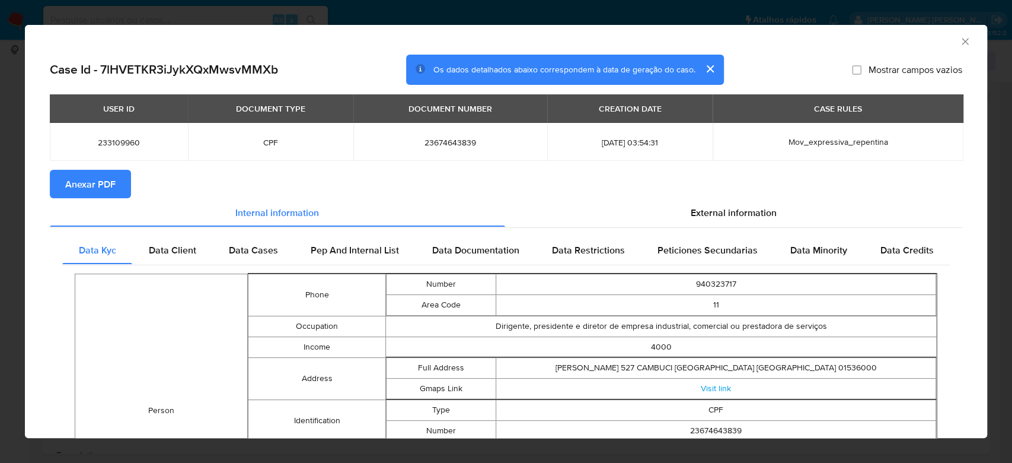
click at [90, 188] on span "Anexar PDF" at bounding box center [90, 184] width 50 height 26
click at [960, 42] on icon "Fechar a janela" at bounding box center [966, 42] width 12 height 12
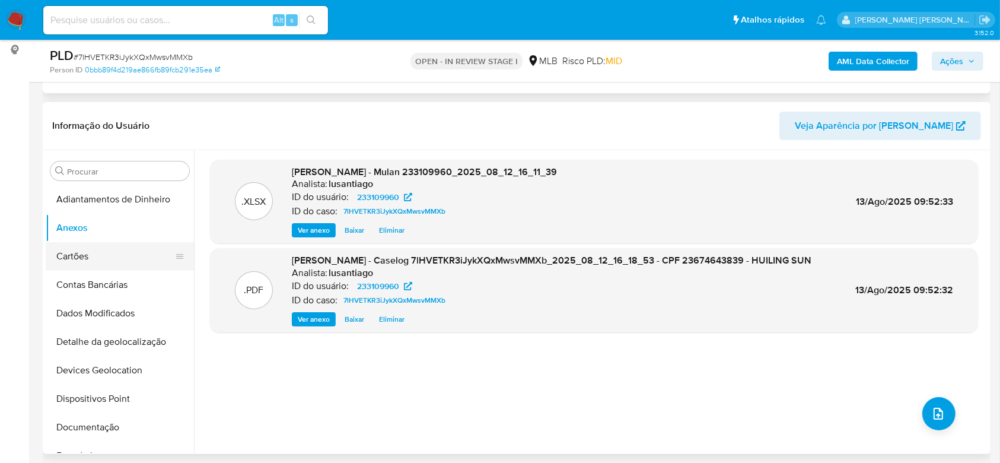
click at [88, 250] on button "Cartões" at bounding box center [115, 256] width 139 height 28
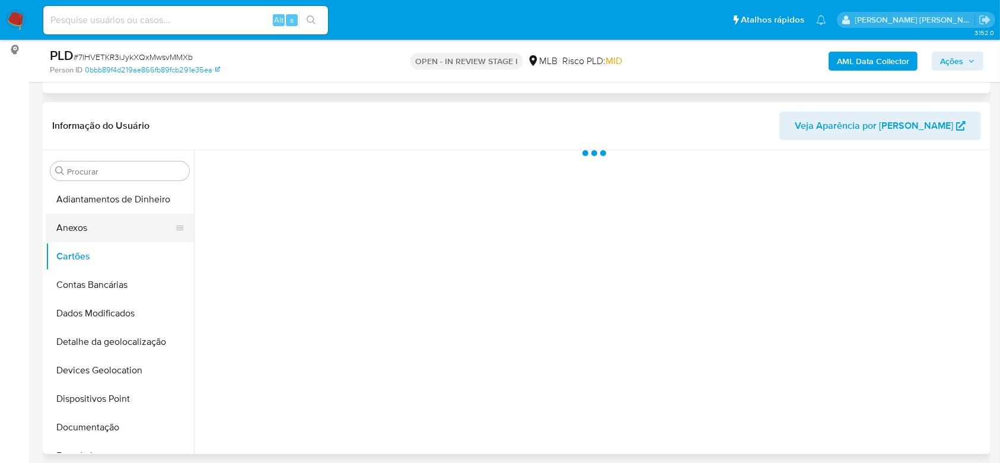
click at [88, 230] on button "Anexos" at bounding box center [115, 228] width 139 height 28
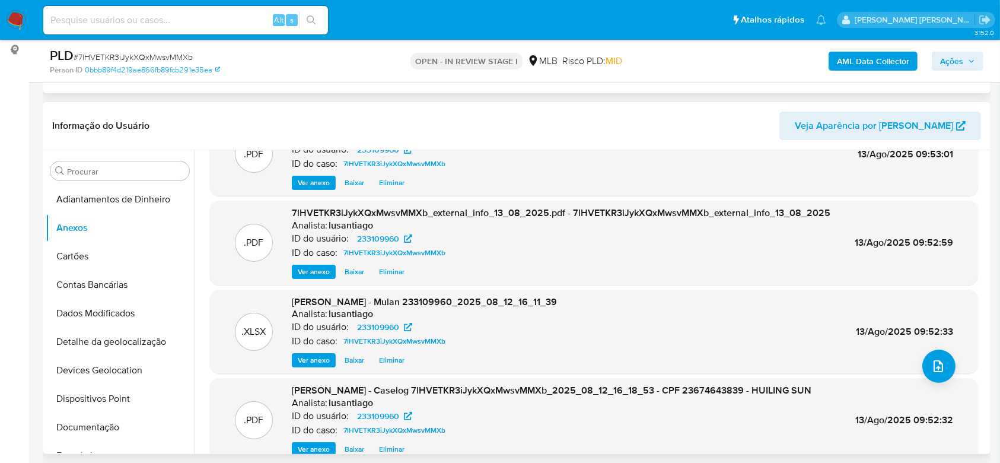
scroll to position [66, 0]
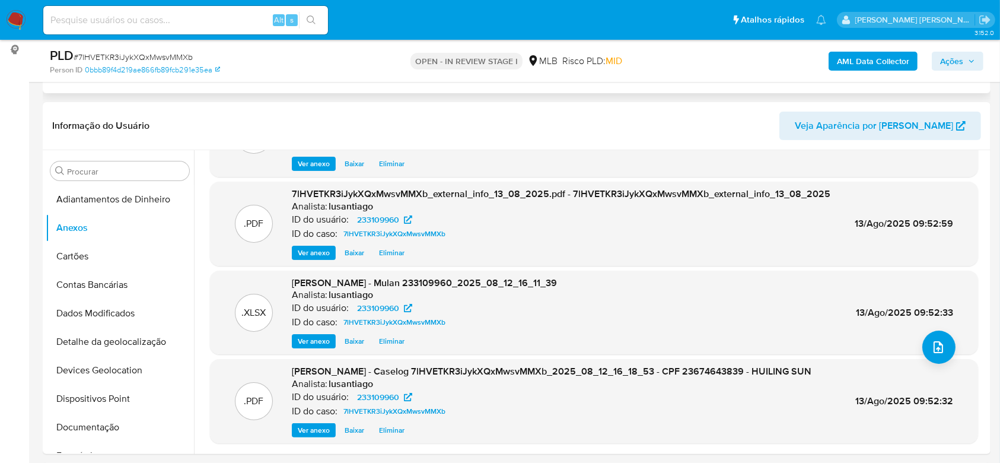
click at [959, 60] on span "Ações" at bounding box center [951, 61] width 23 height 19
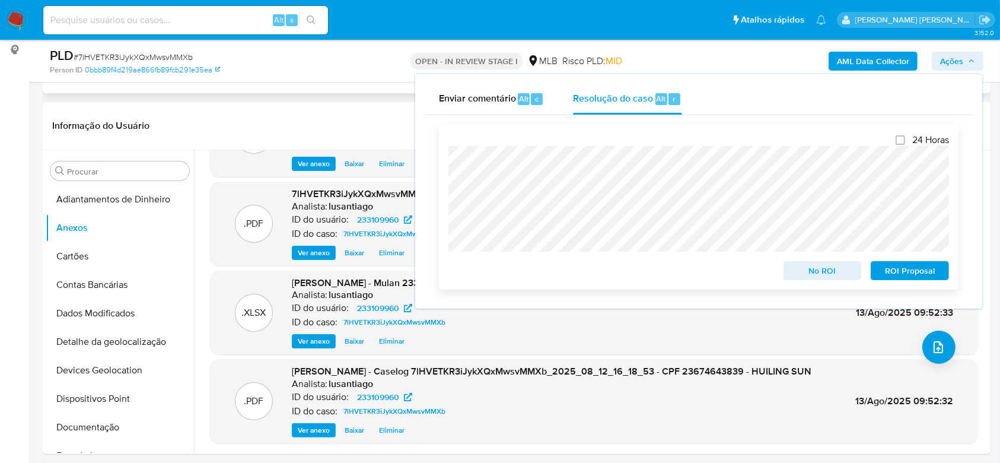
click at [827, 272] on span "No ROI" at bounding box center [823, 270] width 62 height 17
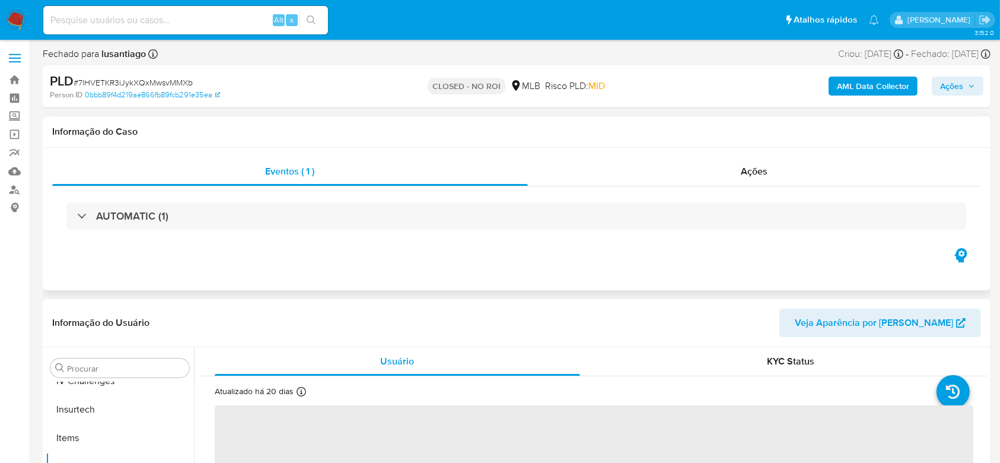
scroll to position [501, 0]
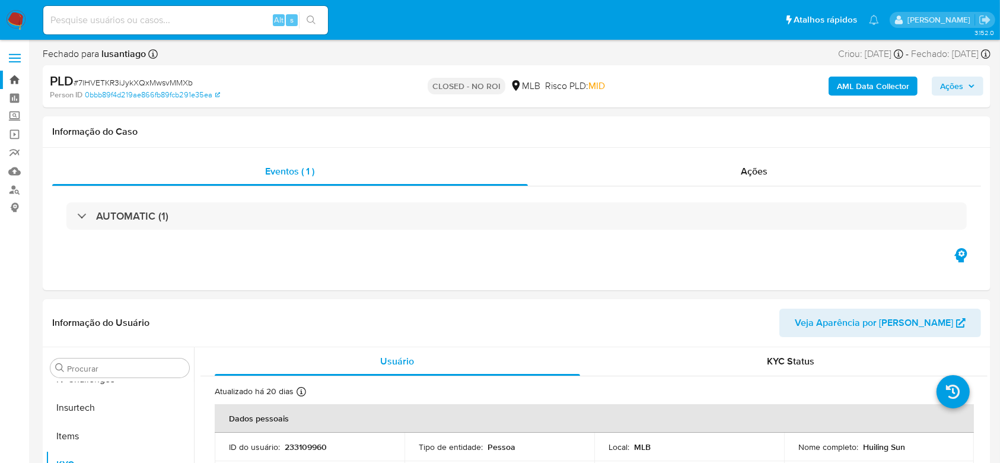
click at [10, 80] on link "Bandeja" at bounding box center [70, 80] width 141 height 18
select select "10"
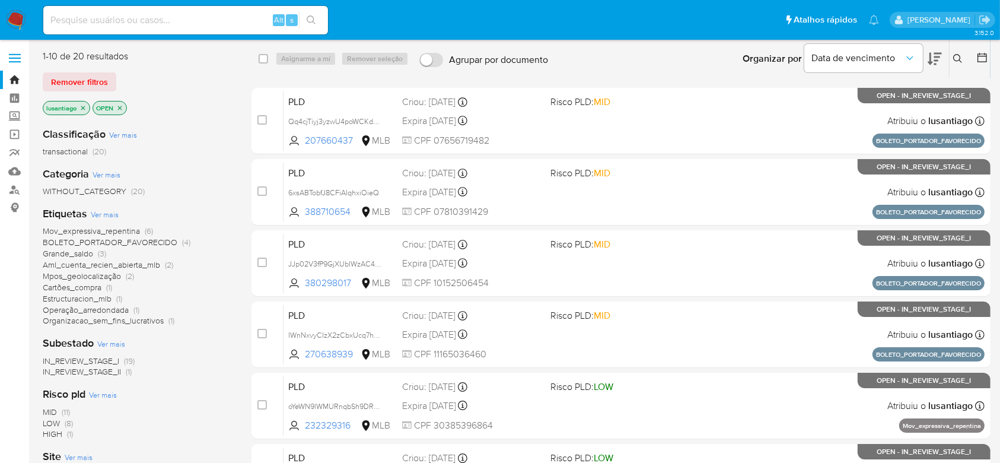
click at [166, 20] on input at bounding box center [185, 19] width 285 height 15
paste input "89800675"
type input "89800675"
click at [312, 18] on icon "search-icon" at bounding box center [311, 19] width 9 height 9
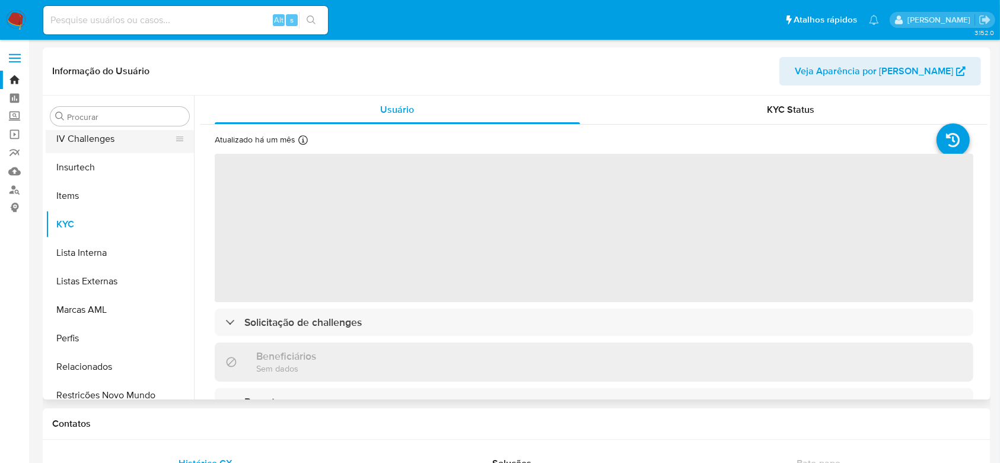
scroll to position [343, 0]
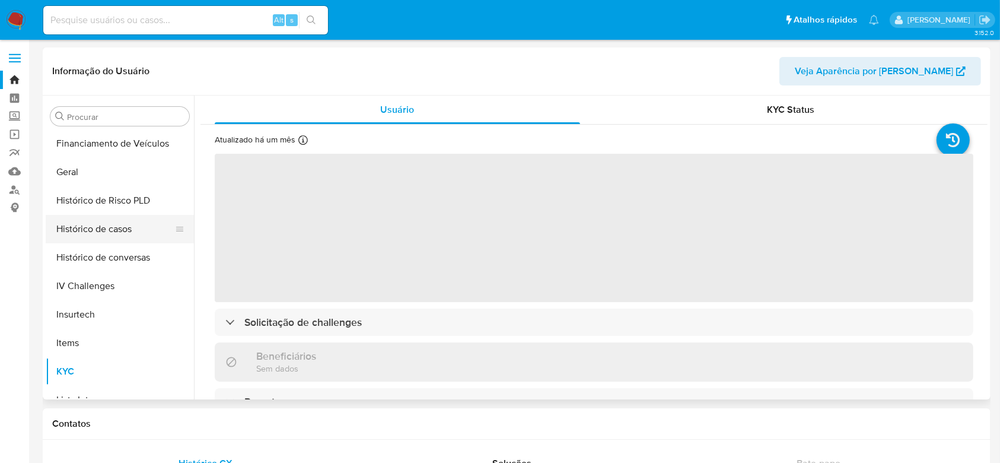
click at [104, 223] on button "Histórico de casos" at bounding box center [115, 229] width 139 height 28
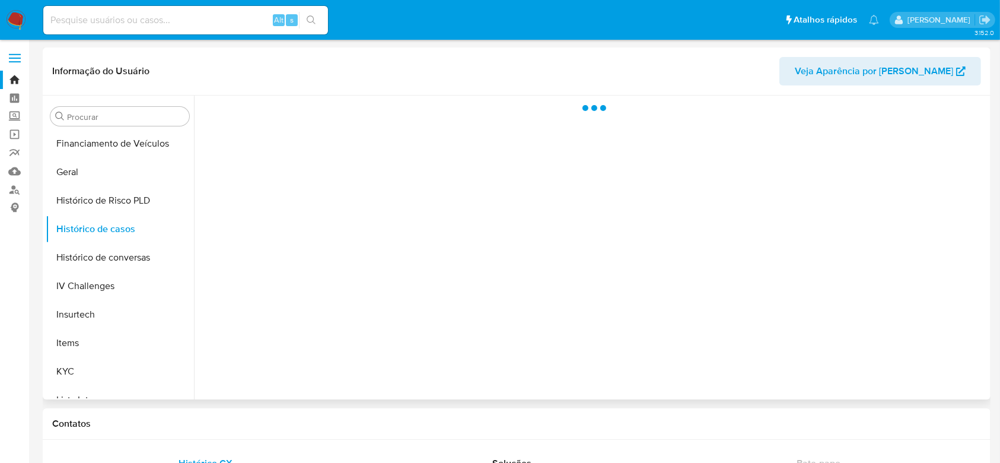
select select "10"
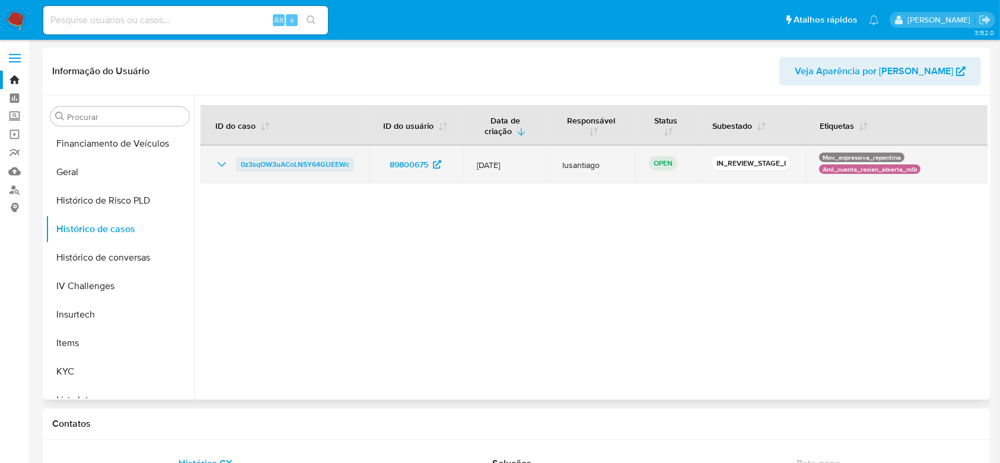
click at [275, 159] on span "0z3sqOW3uACoLN5Y64GUEEWc" at bounding box center [295, 164] width 109 height 14
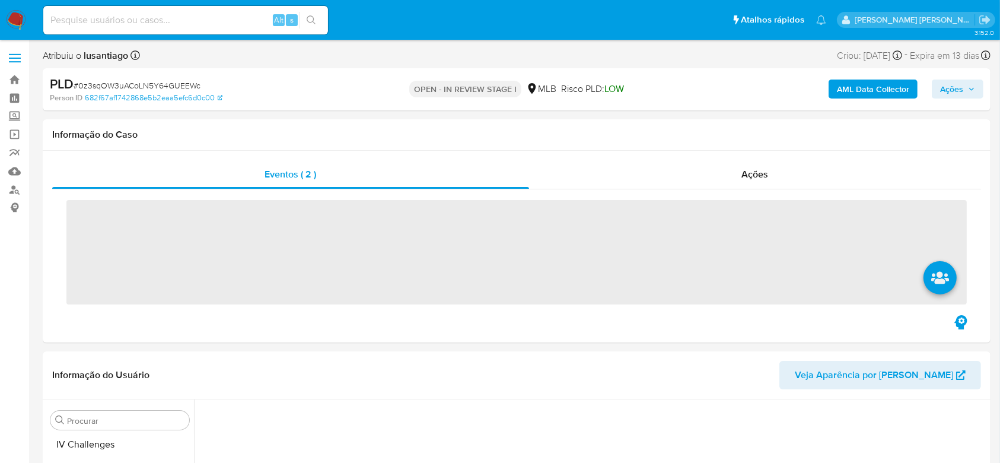
scroll to position [501, 0]
select select "10"
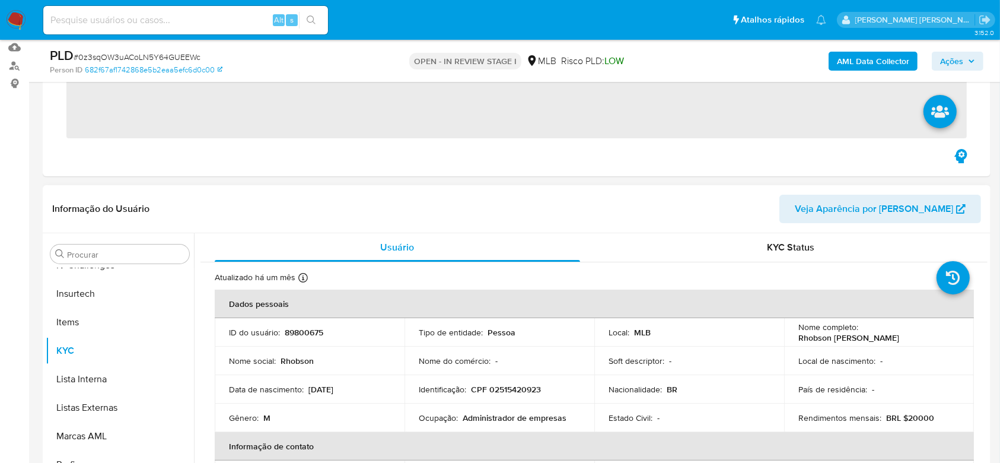
scroll to position [237, 0]
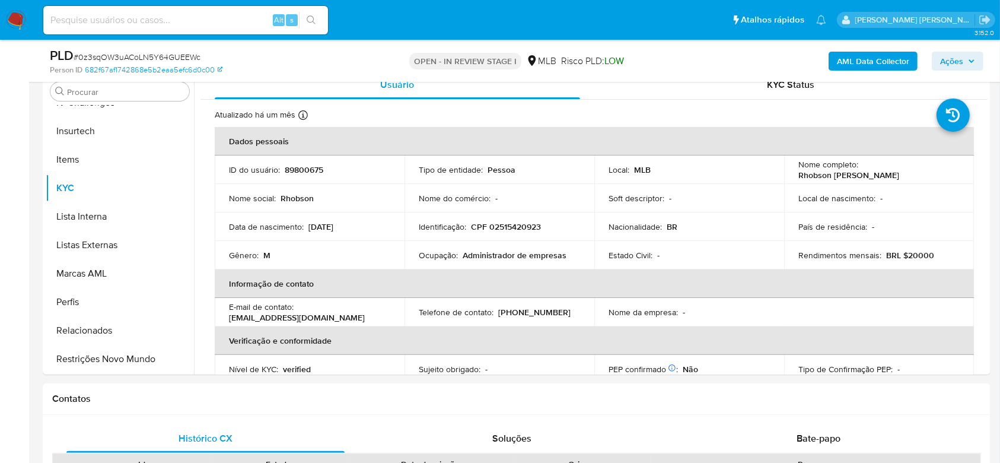
click at [948, 55] on span "Ações" at bounding box center [951, 61] width 23 height 19
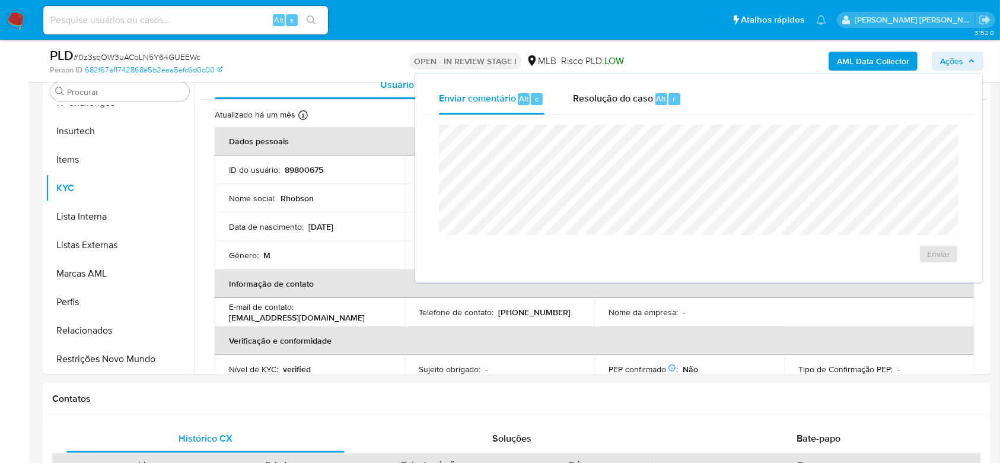
click at [947, 60] on span "Ações" at bounding box center [951, 61] width 23 height 19
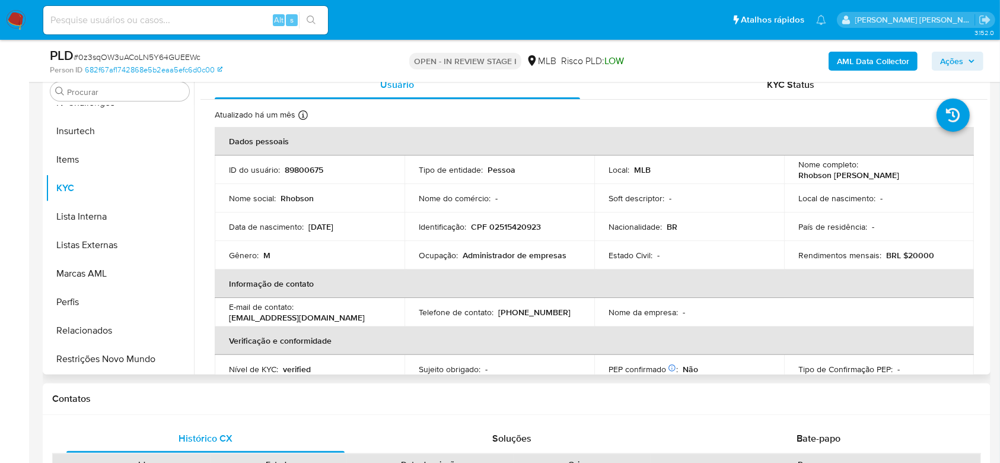
click at [516, 227] on p "CPF 02515420923" at bounding box center [506, 226] width 70 height 11
copy p "02515420923"
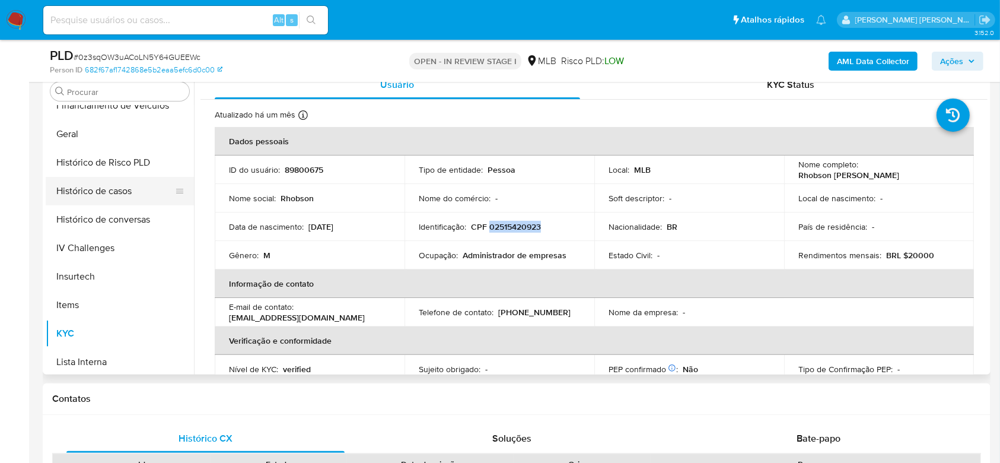
scroll to position [343, 0]
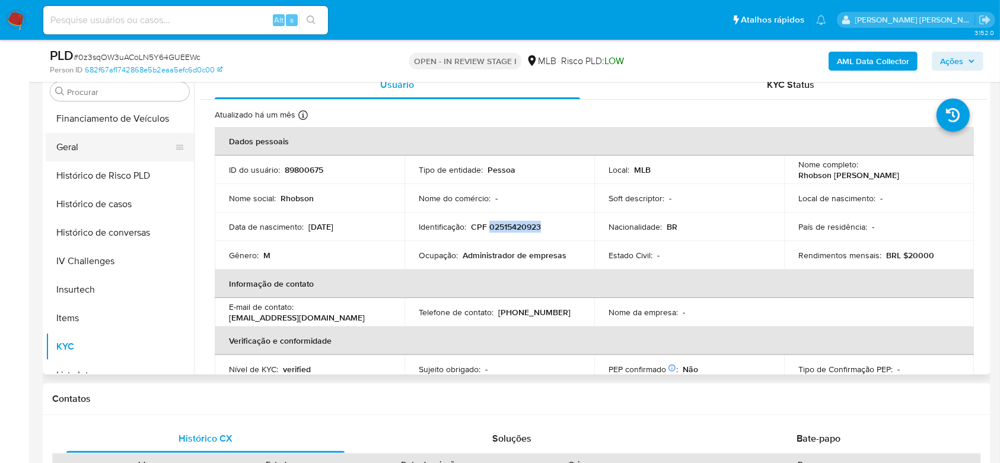
click at [87, 149] on button "Geral" at bounding box center [115, 147] width 139 height 28
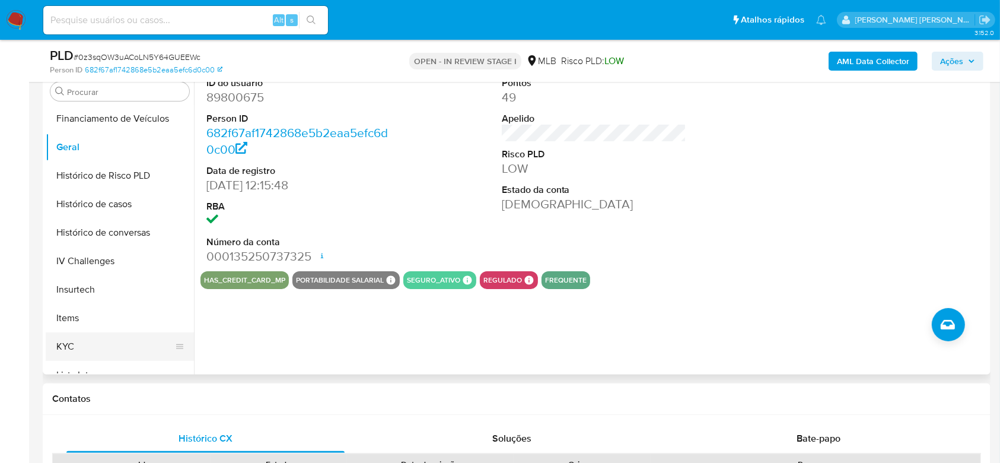
click at [100, 335] on button "KYC" at bounding box center [115, 346] width 139 height 28
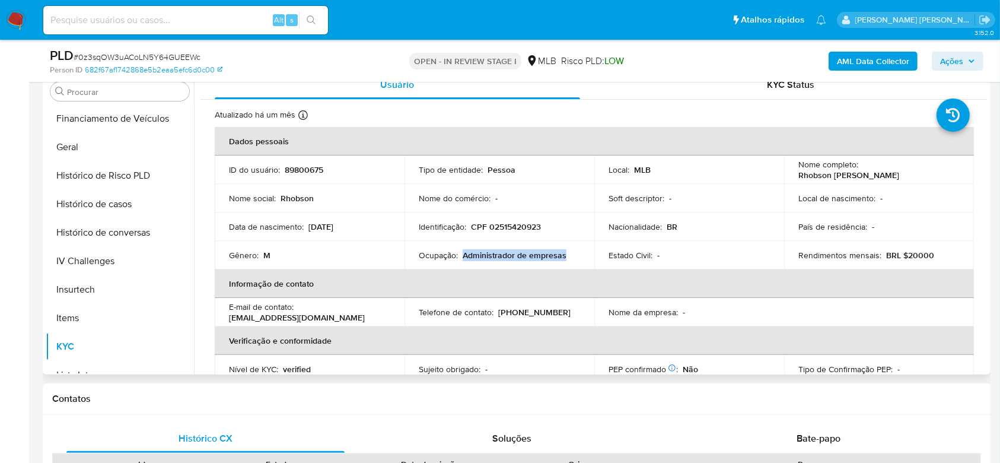
drag, startPoint x: 565, startPoint y: 256, endPoint x: 461, endPoint y: 256, distance: 103.2
click at [461, 256] on div "Ocupação : Administrador de empresas" at bounding box center [499, 255] width 161 height 11
copy p "Administrador de empresas"
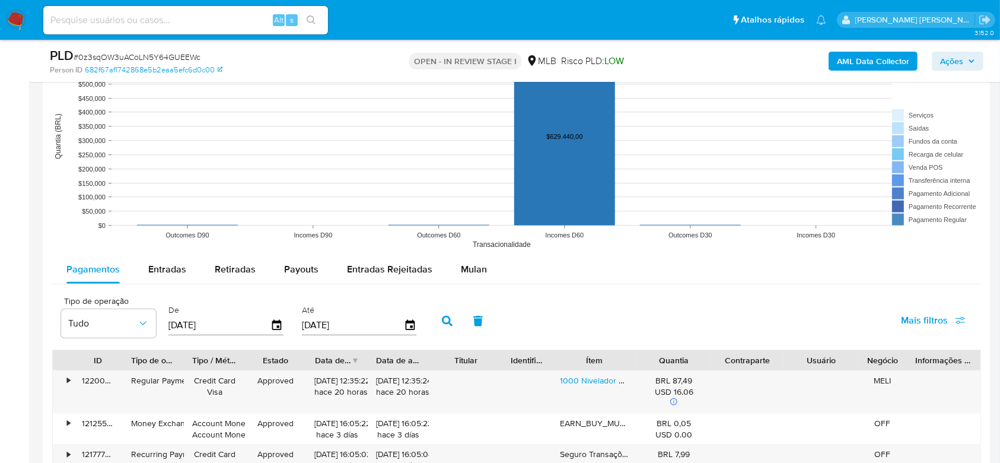
scroll to position [1107, 0]
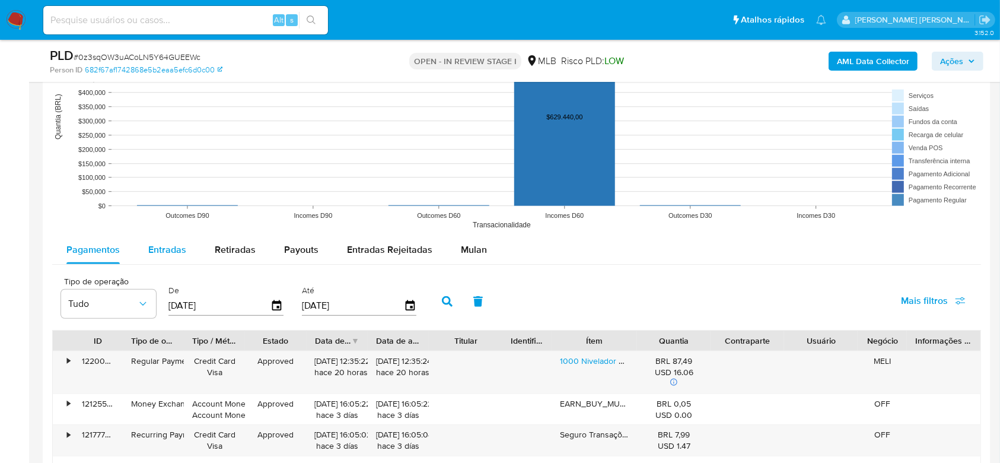
click at [172, 246] on span "Entradas" at bounding box center [167, 250] width 38 height 14
select select "10"
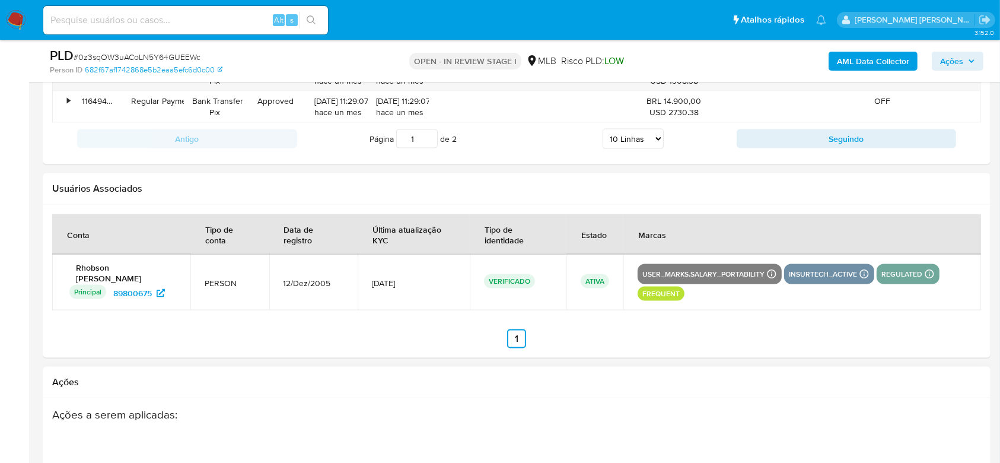
scroll to position [1661, 0]
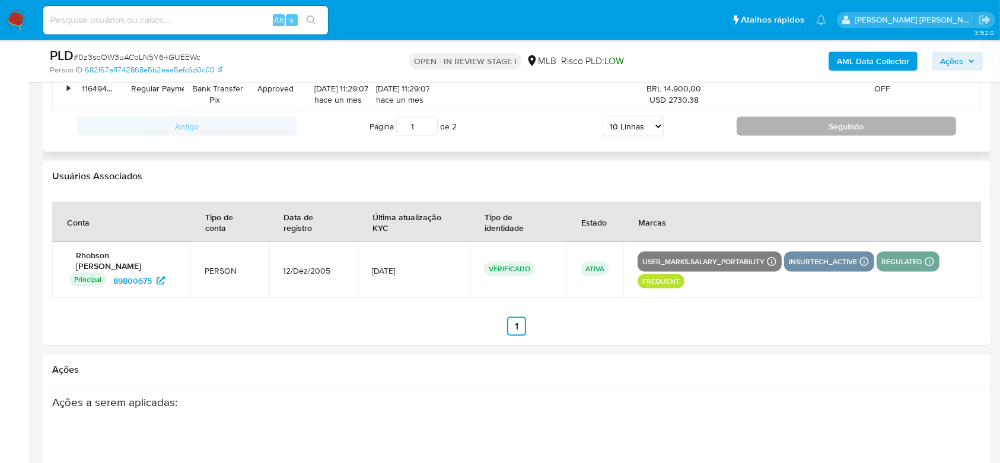
click at [793, 123] on button "Seguindo" at bounding box center [847, 126] width 220 height 19
type input "2"
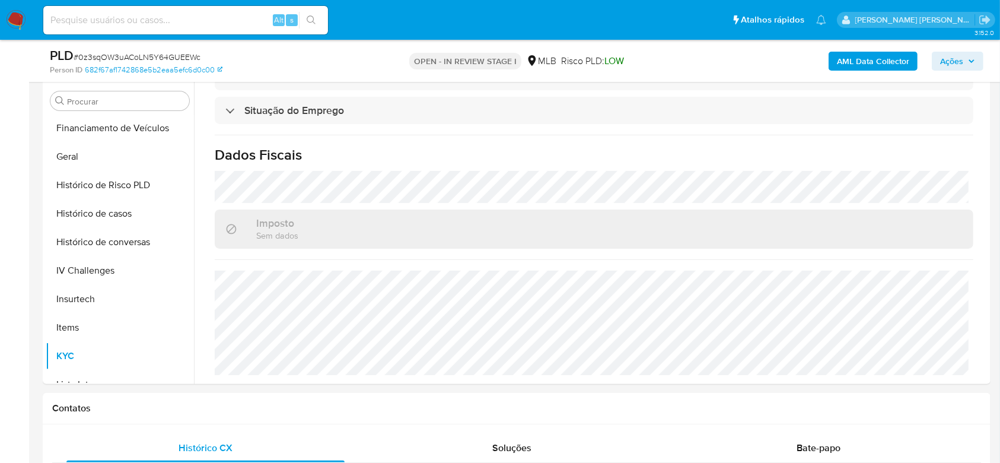
scroll to position [139, 0]
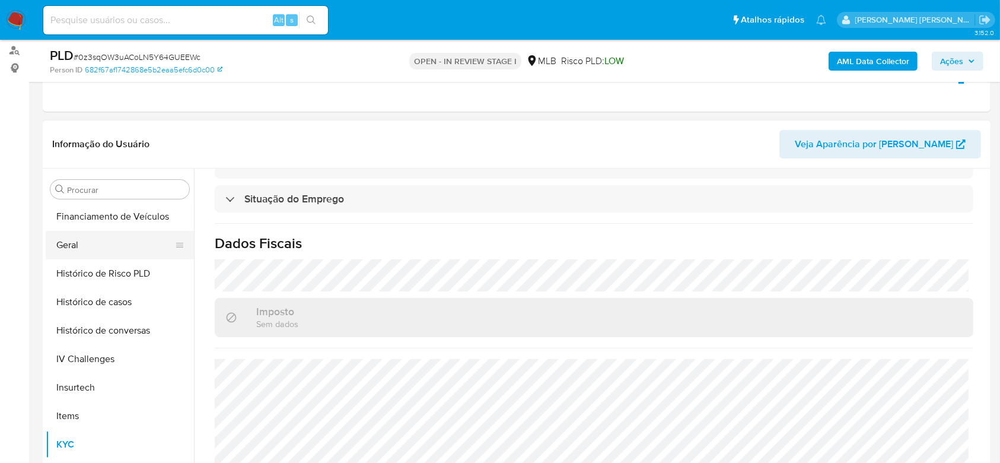
click at [90, 254] on button "Geral" at bounding box center [115, 245] width 139 height 28
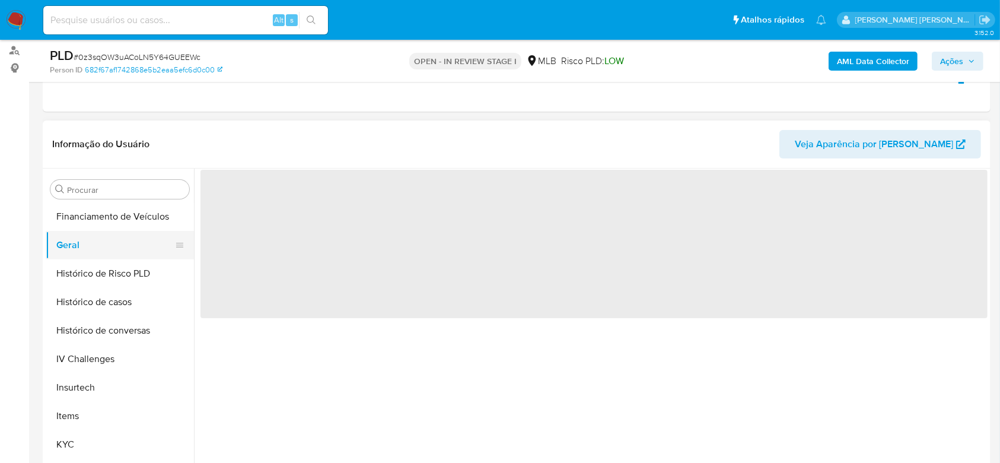
scroll to position [0, 0]
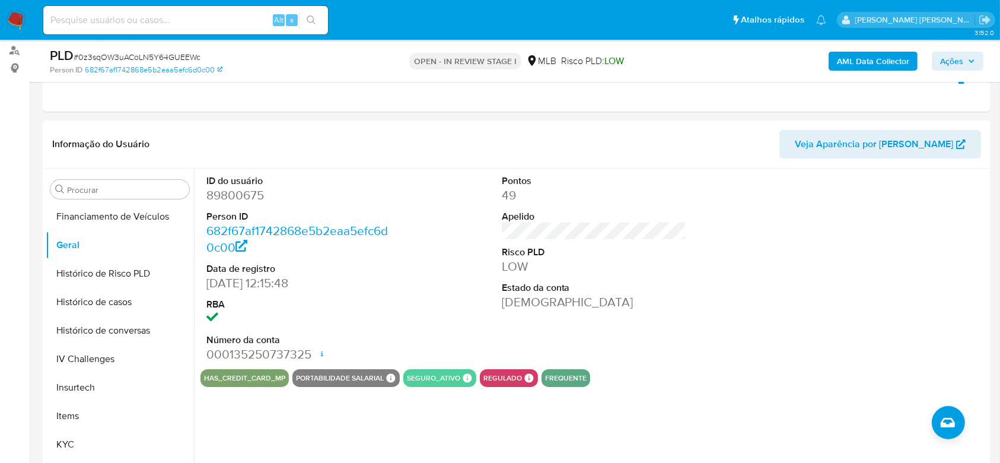
drag, startPoint x: 960, startPoint y: 61, endPoint x: 929, endPoint y: 69, distance: 32.4
click at [959, 62] on span "Ações" at bounding box center [951, 61] width 23 height 19
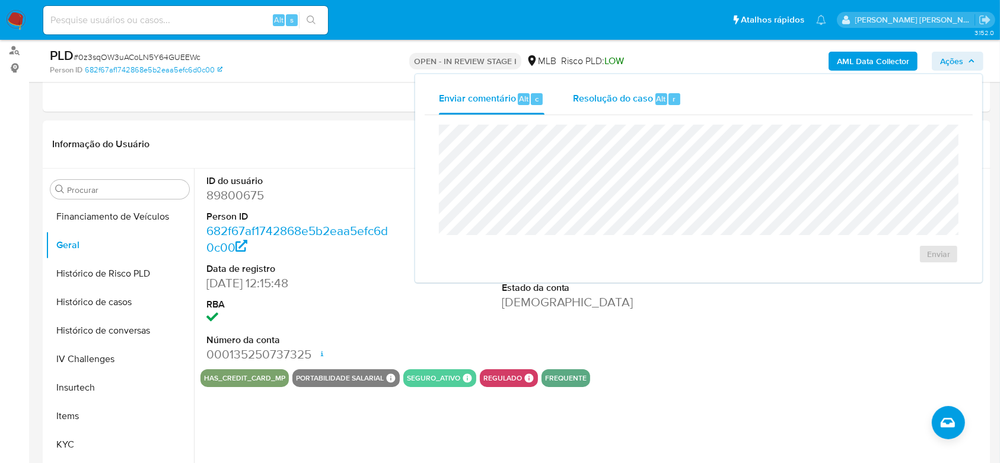
click at [621, 103] on span "Resolução do caso" at bounding box center [613, 98] width 80 height 14
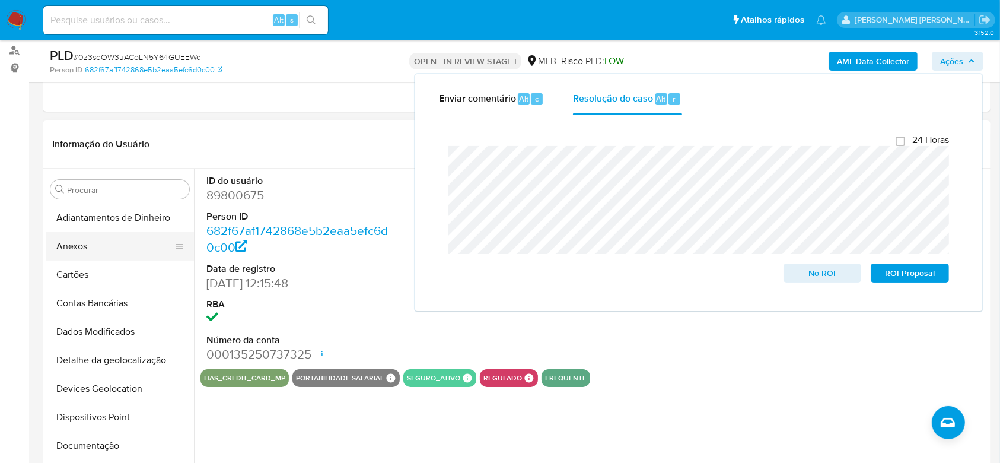
click at [87, 240] on button "Anexos" at bounding box center [115, 246] width 139 height 28
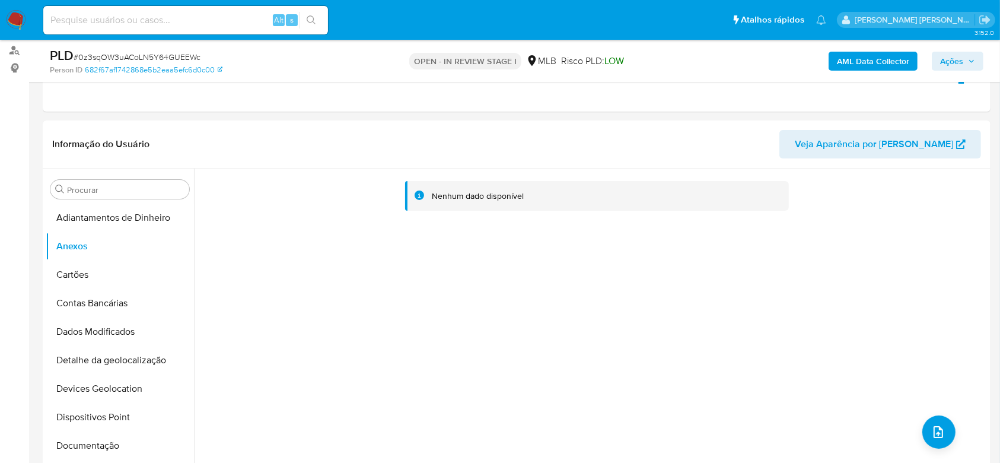
click at [953, 62] on span "Ações" at bounding box center [951, 61] width 23 height 19
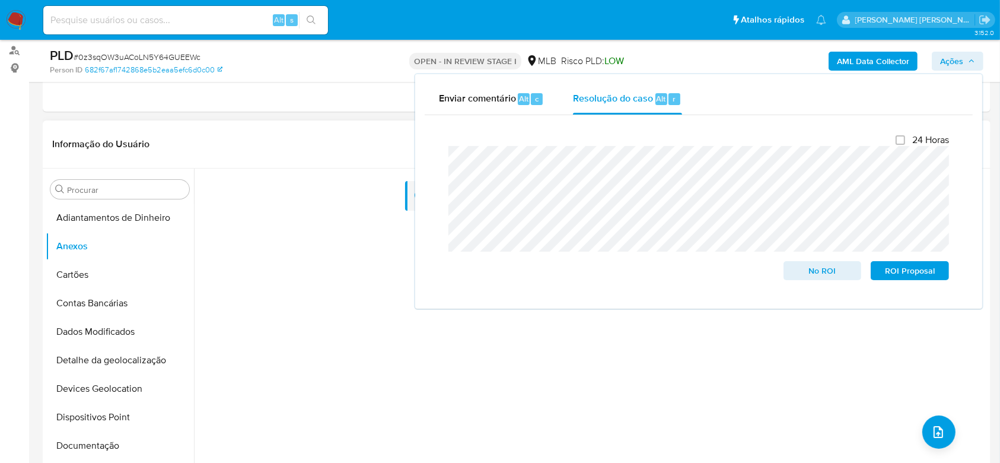
drag, startPoint x: 355, startPoint y: 330, endPoint x: 324, endPoint y: 310, distance: 37.0
click at [353, 329] on div "Nenhum dado disponível" at bounding box center [591, 320] width 794 height 304
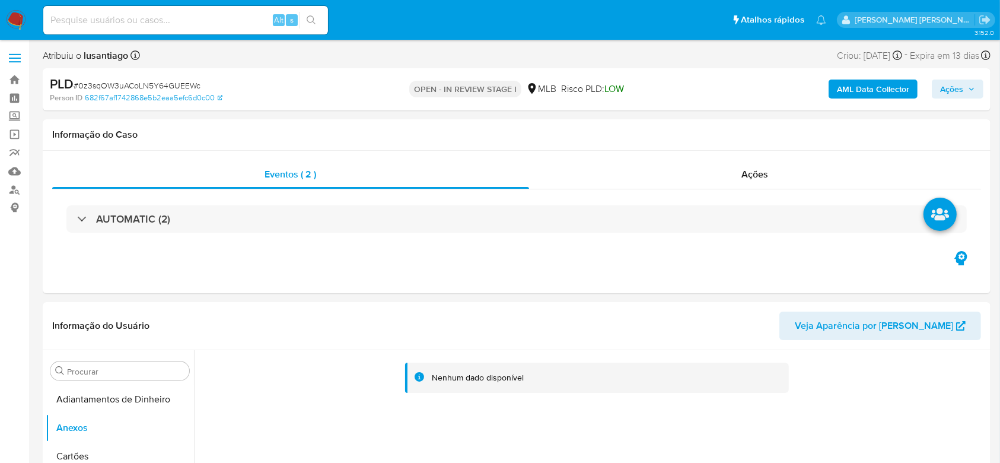
click at [946, 90] on span "Ações" at bounding box center [951, 88] width 23 height 19
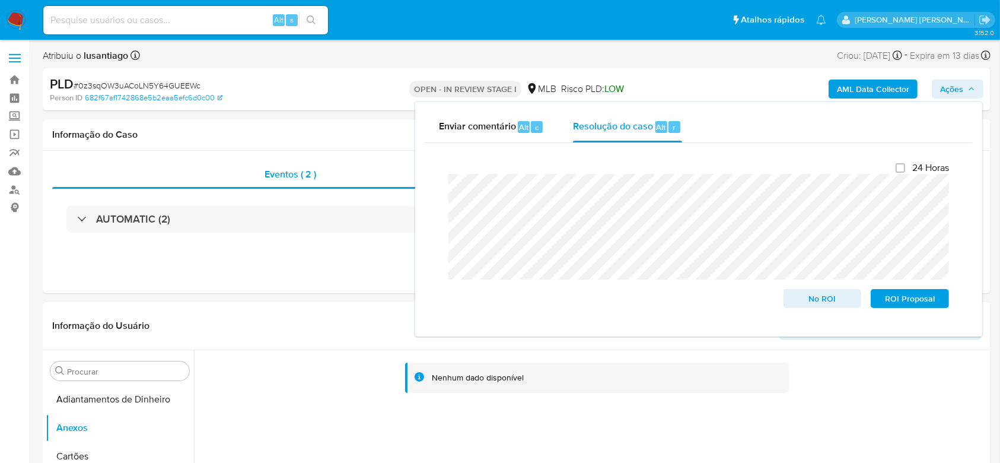
click at [946, 90] on span "Ações" at bounding box center [951, 88] width 23 height 19
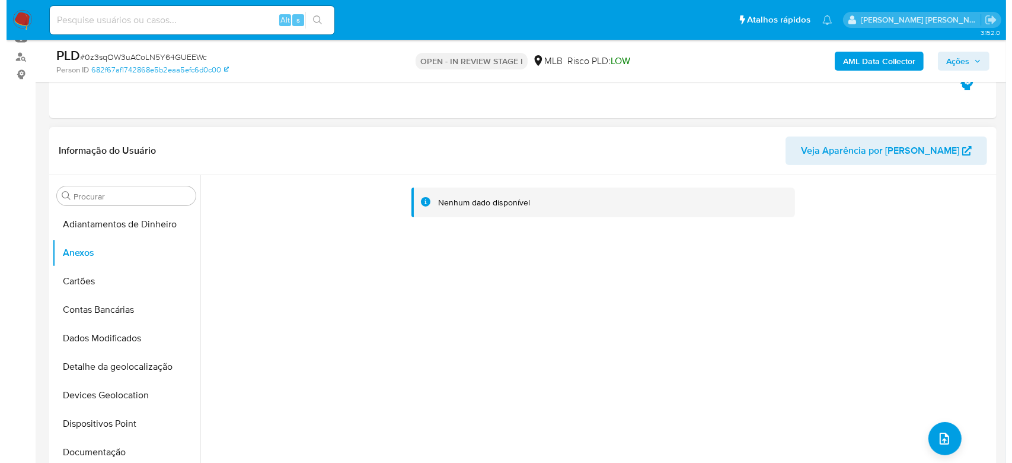
scroll to position [158, 0]
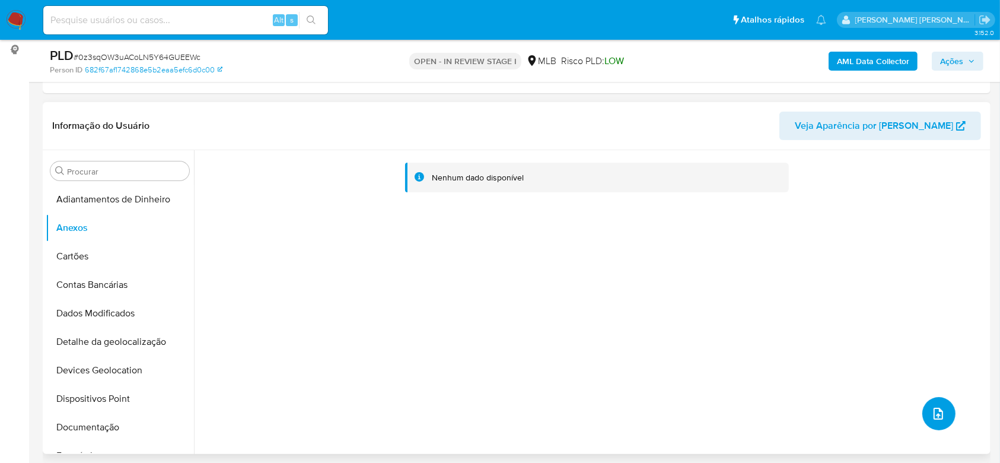
click at [935, 415] on icon "upload-file" at bounding box center [938, 413] width 14 height 14
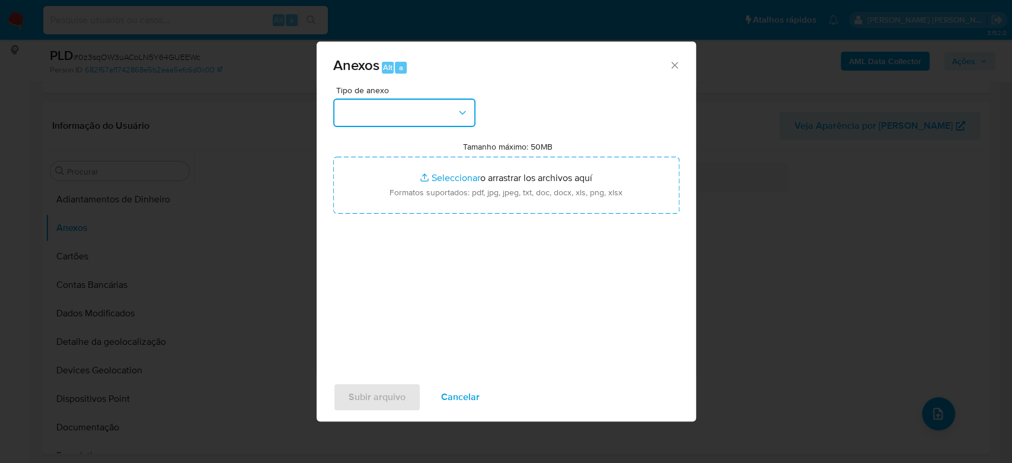
click at [409, 107] on button "button" at bounding box center [404, 112] width 142 height 28
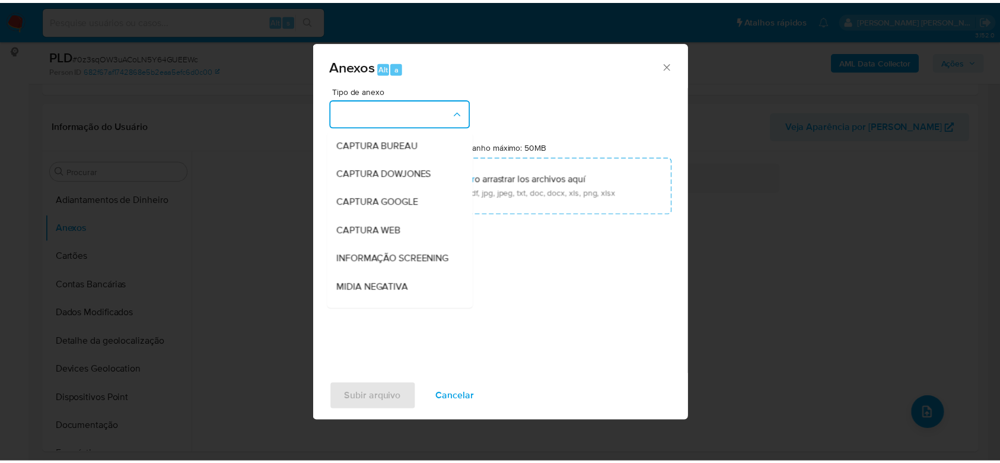
scroll to position [182, 0]
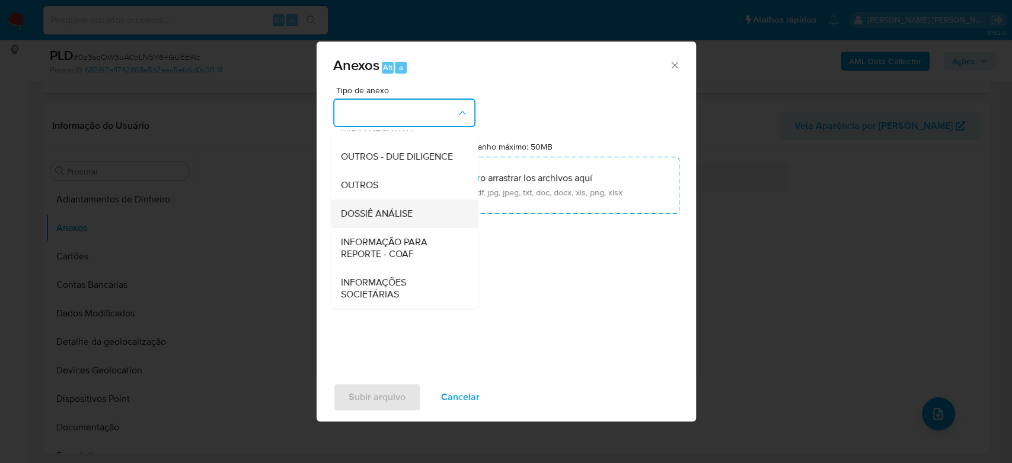
click at [380, 216] on span "DOSSIÊ ANÁLISE" at bounding box center [376, 214] width 72 height 12
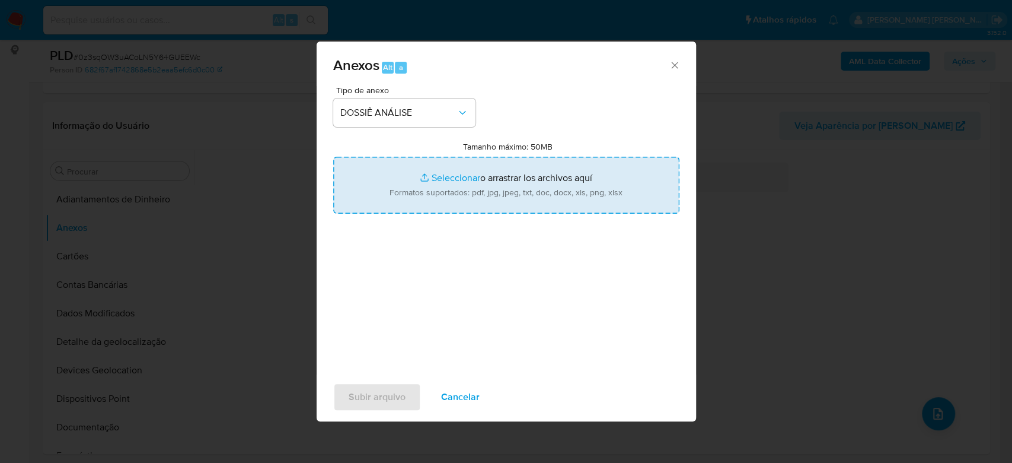
type input "C:\fakepath\Caselog 0z3sqOW3uACoLN5Y64GUEEWc_2025_08_12_16_17_06 - CPF 02515420…"
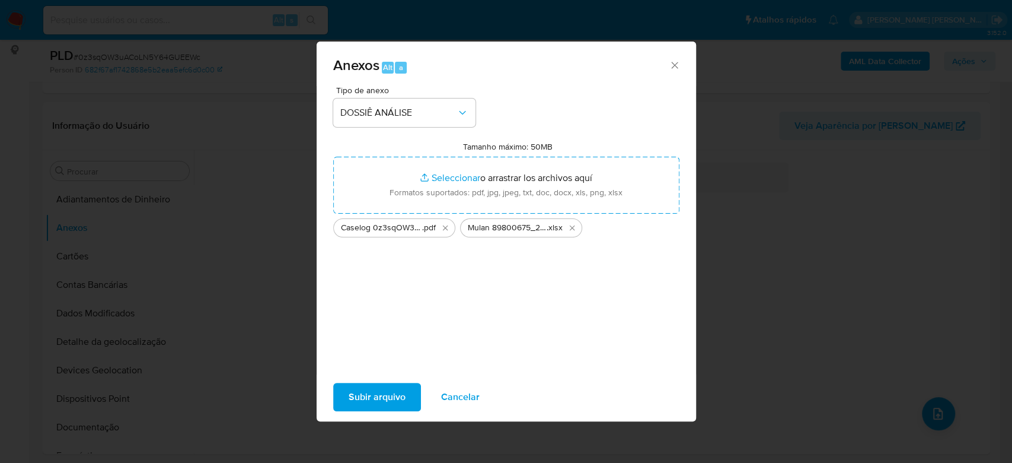
click at [362, 394] on span "Subir arquivo" at bounding box center [377, 397] width 57 height 26
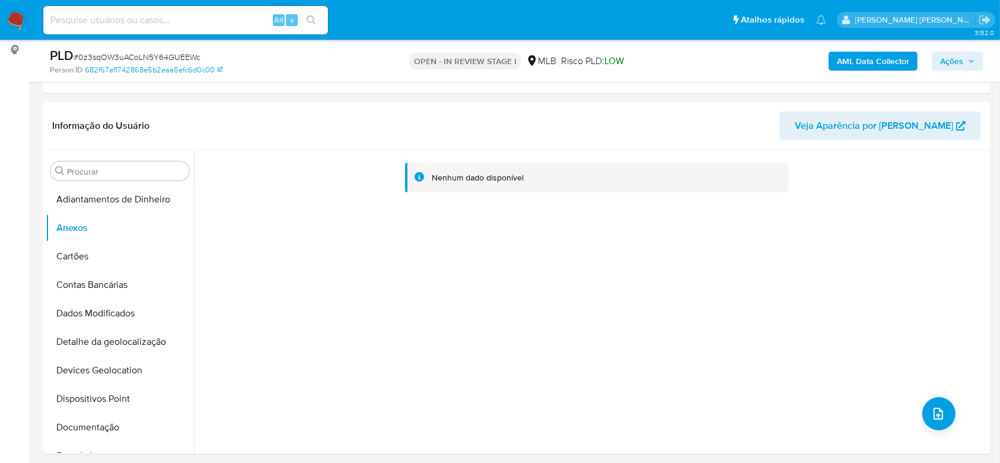
click at [872, 56] on b "AML Data Collector" at bounding box center [873, 61] width 72 height 19
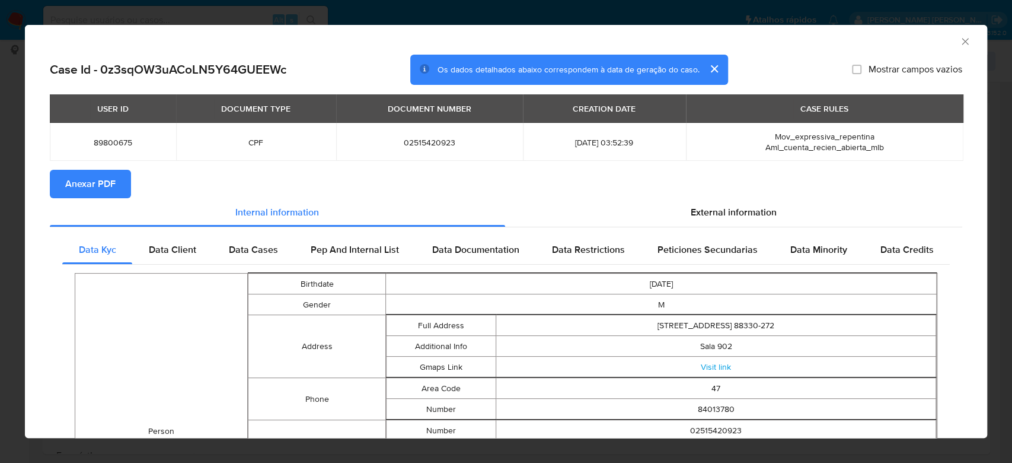
click at [377, 36] on div "AML Data Collector" at bounding box center [496, 39] width 926 height 13
click at [960, 38] on icon "Fechar a janela" at bounding box center [966, 42] width 12 height 12
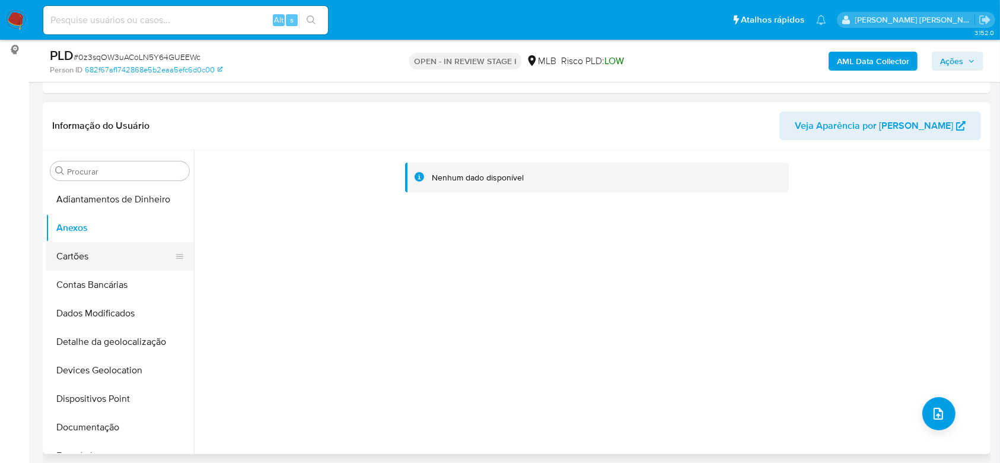
click at [120, 247] on button "Cartões" at bounding box center [115, 256] width 139 height 28
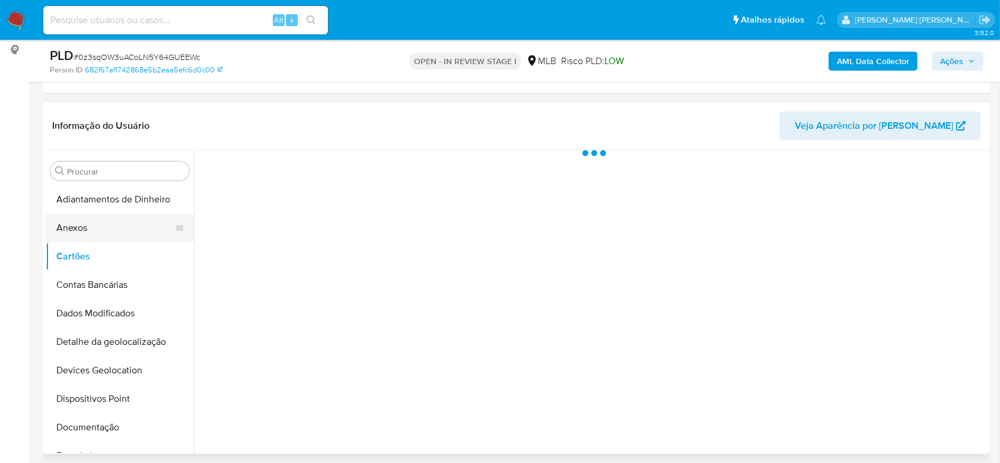
click at [115, 234] on button "Anexos" at bounding box center [115, 228] width 139 height 28
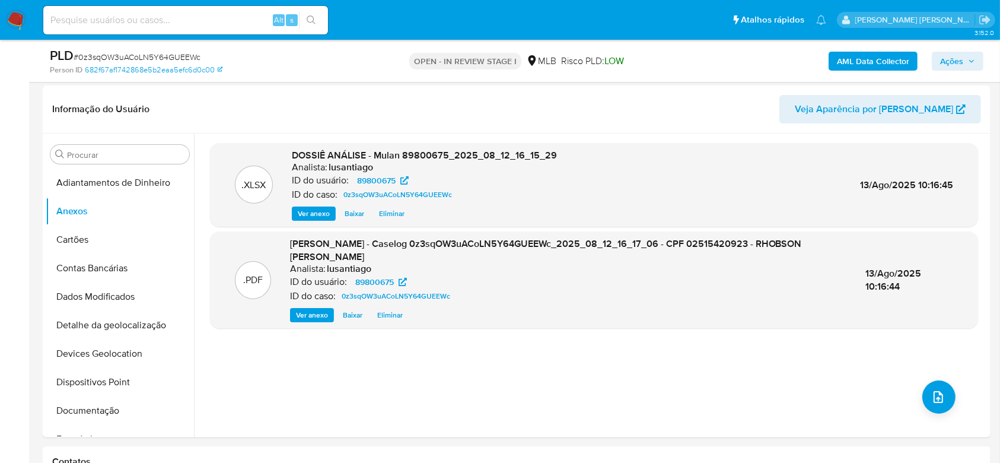
scroll to position [172, 0]
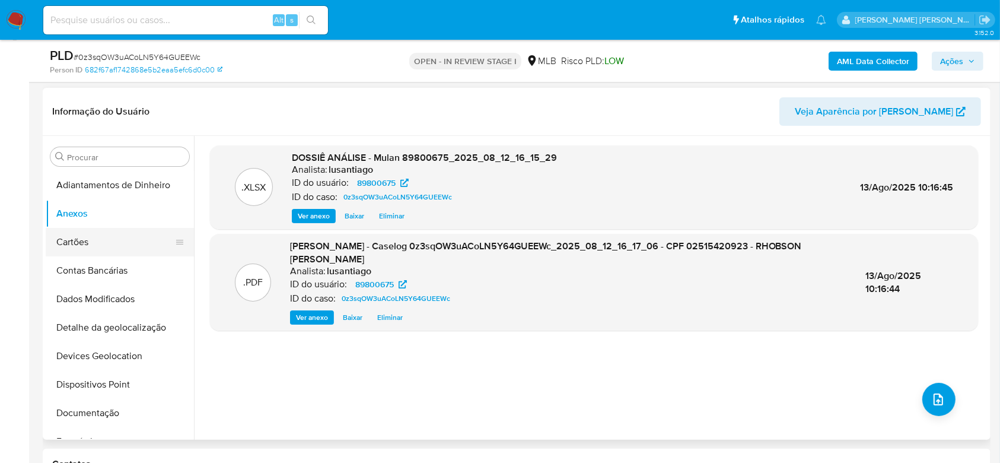
click at [97, 240] on button "Cartões" at bounding box center [115, 242] width 139 height 28
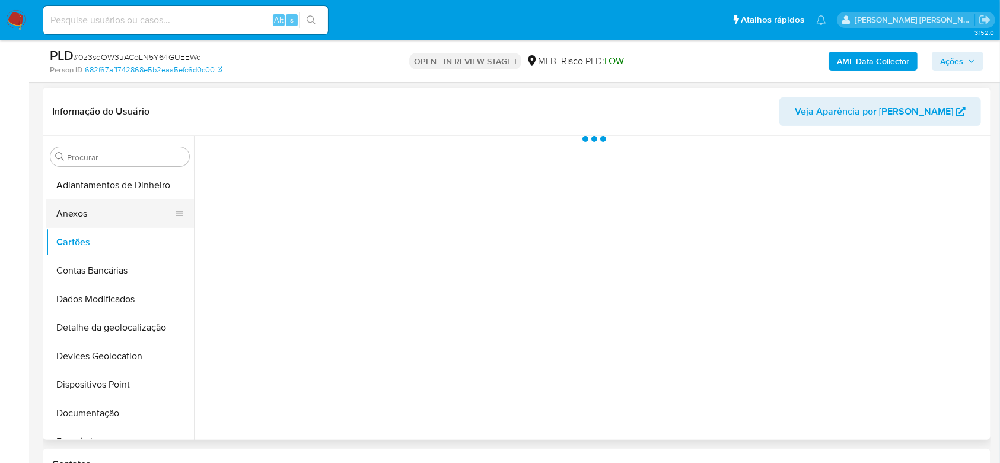
click at [103, 210] on button "Anexos" at bounding box center [115, 213] width 139 height 28
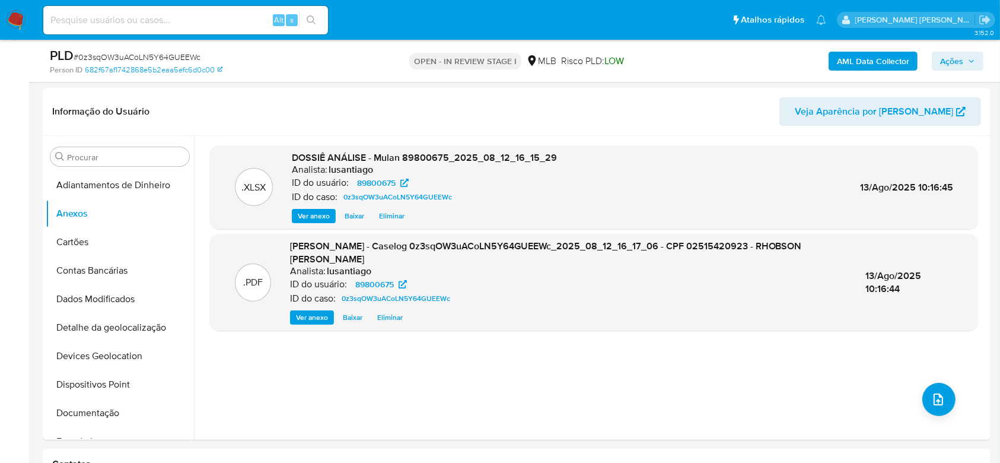
click at [849, 60] on b "AML Data Collector" at bounding box center [873, 61] width 72 height 19
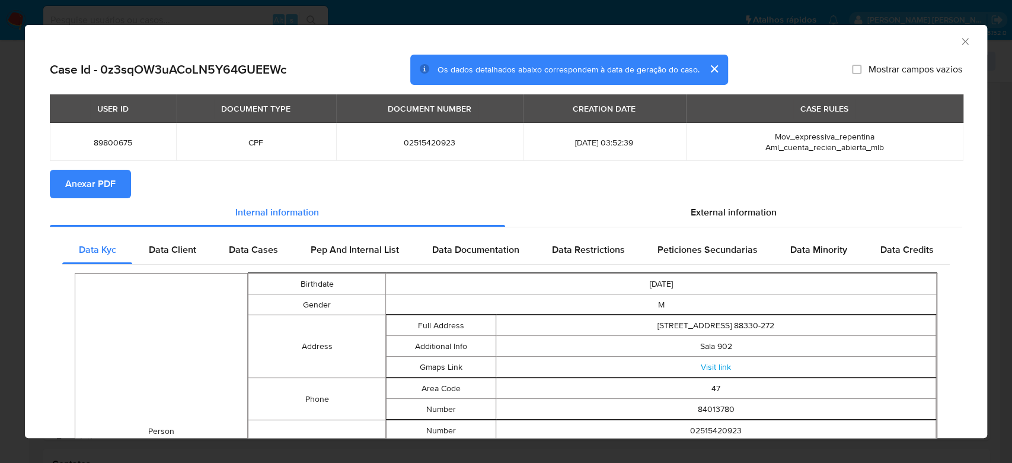
click at [99, 186] on span "Anexar PDF" at bounding box center [90, 184] width 50 height 26
click at [960, 43] on icon "Fechar a janela" at bounding box center [966, 42] width 12 height 12
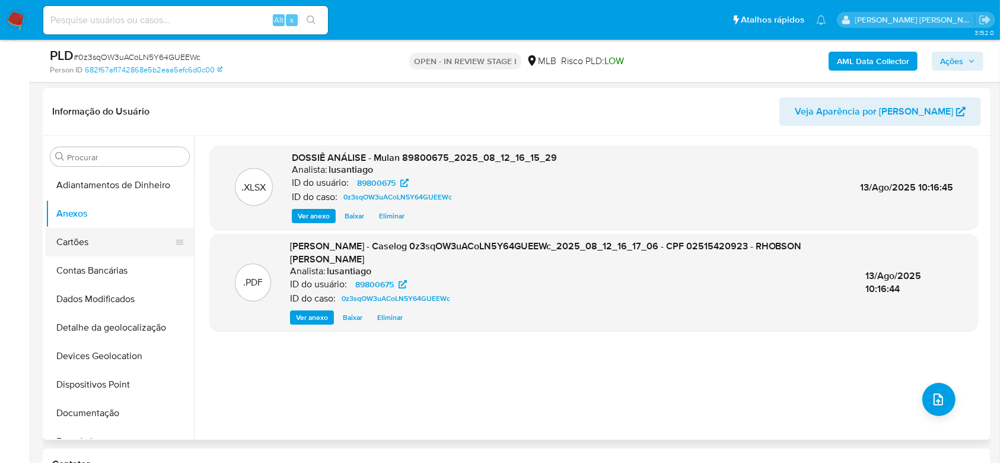
click at [84, 240] on button "Cartões" at bounding box center [115, 242] width 139 height 28
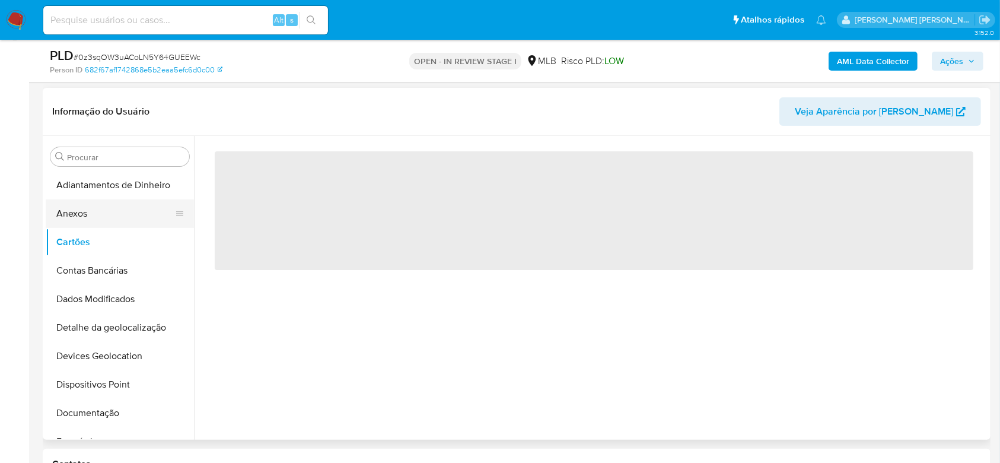
click at [103, 209] on button "Anexos" at bounding box center [115, 213] width 139 height 28
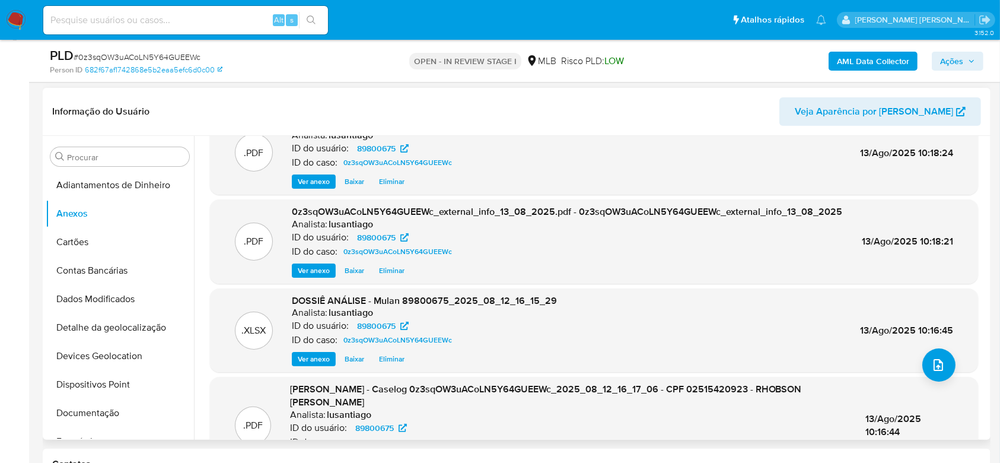
scroll to position [0, 0]
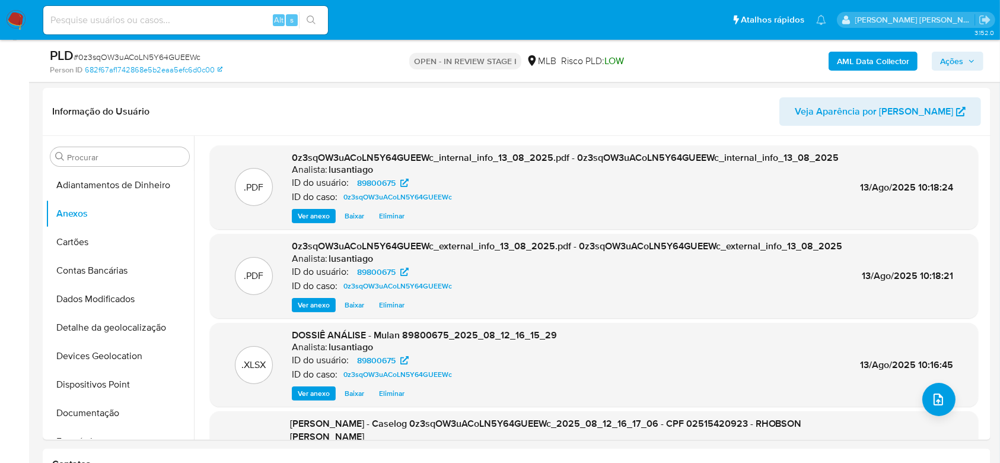
click at [950, 63] on span "Ações" at bounding box center [951, 61] width 23 height 19
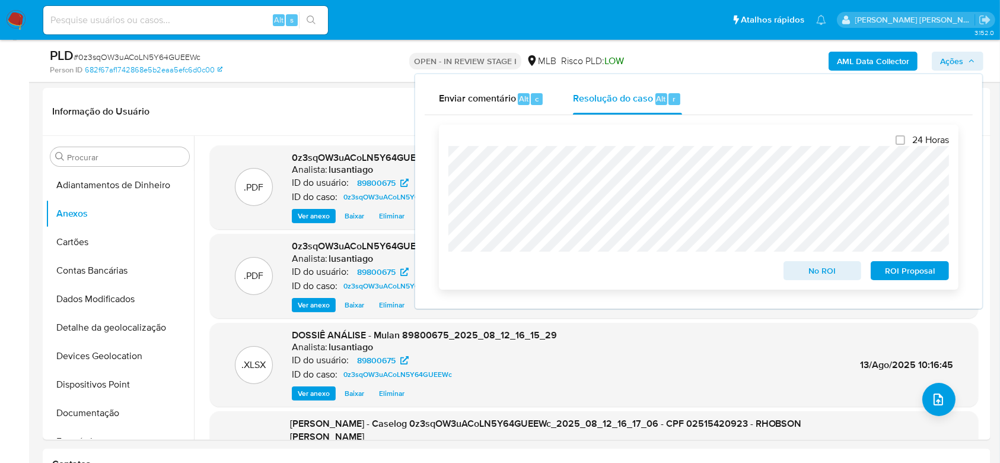
click at [805, 271] on span "No ROI" at bounding box center [823, 270] width 62 height 17
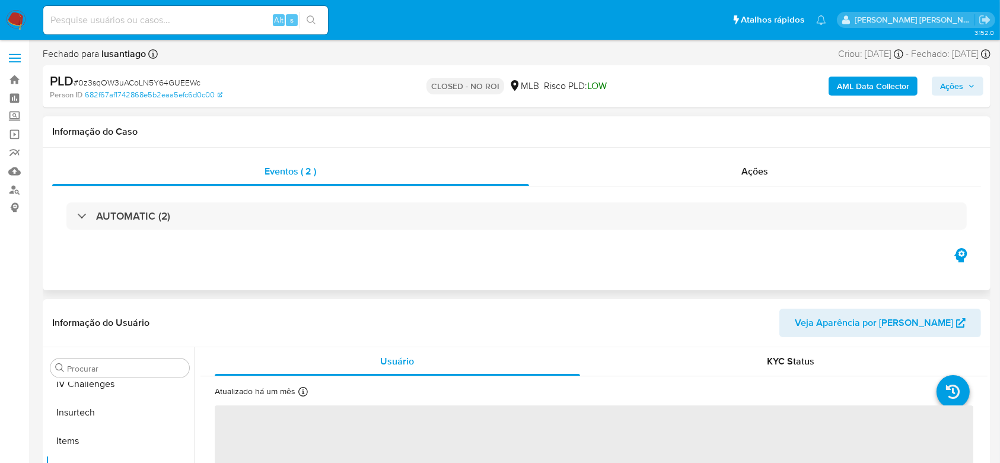
scroll to position [501, 0]
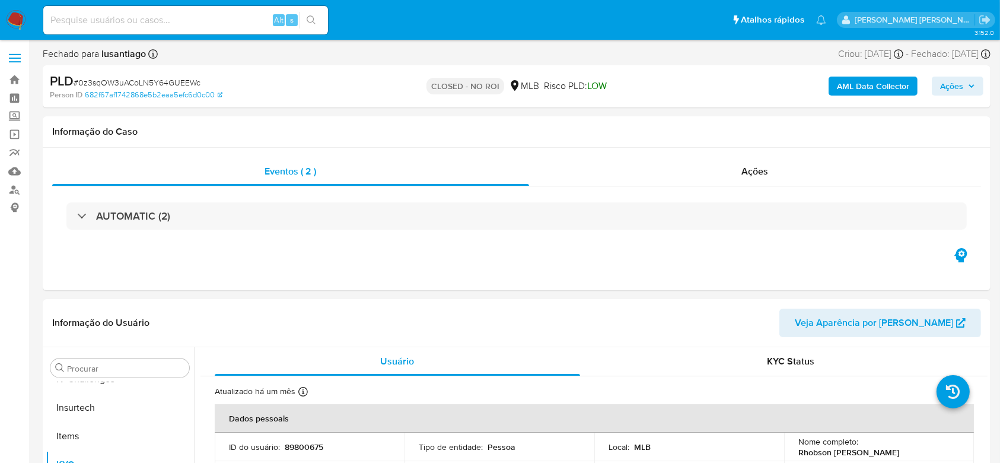
click at [943, 81] on span "Ações" at bounding box center [951, 86] width 23 height 19
select select "10"
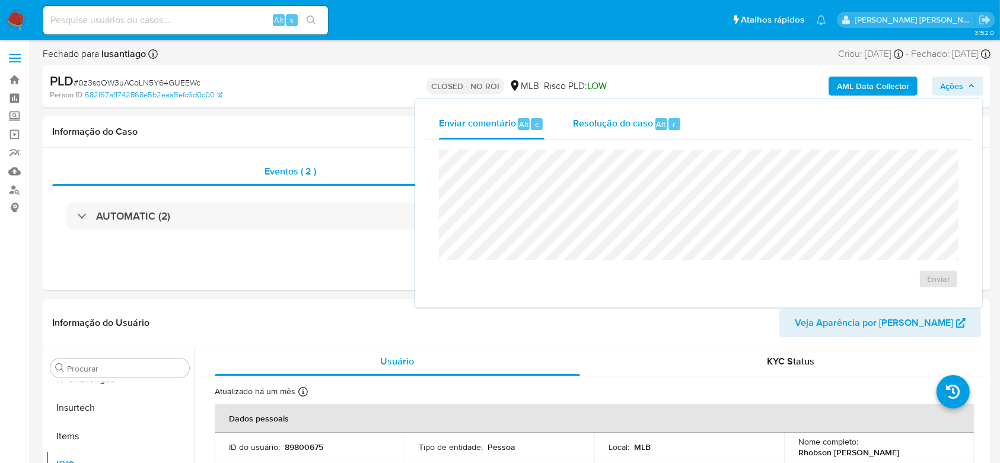
click at [619, 120] on span "Resolução do caso" at bounding box center [613, 124] width 80 height 14
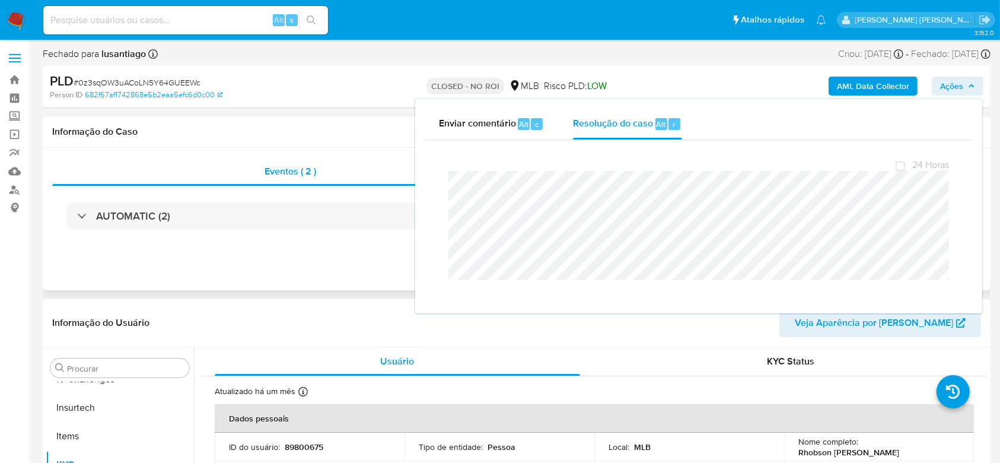
click at [314, 116] on div "Informação do Caso" at bounding box center [517, 131] width 948 height 31
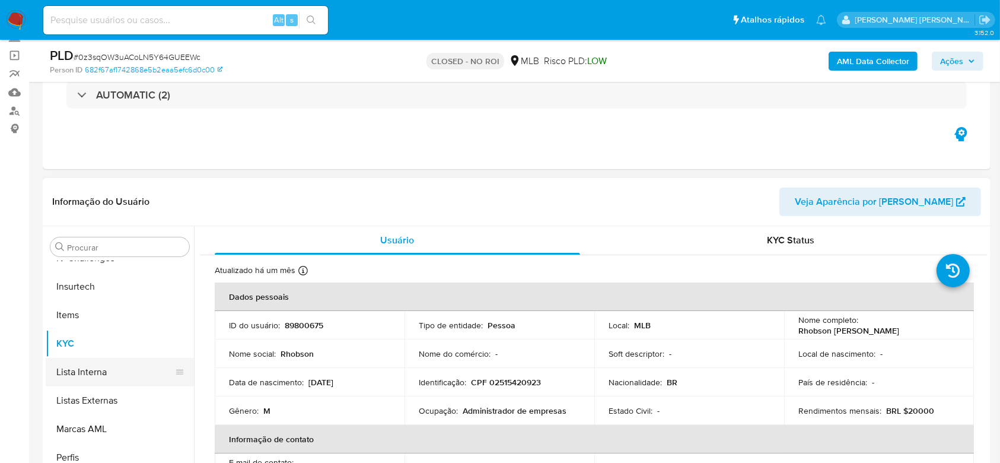
scroll to position [0, 0]
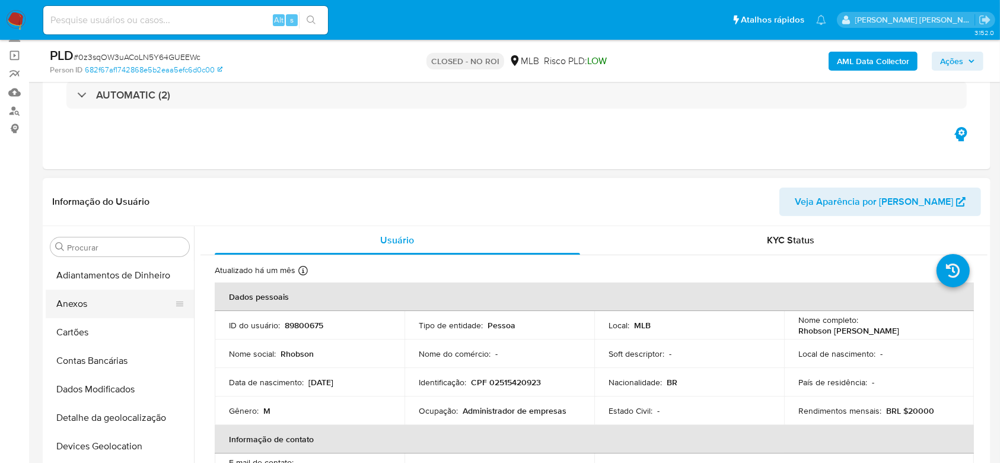
click at [110, 306] on button "Anexos" at bounding box center [115, 303] width 139 height 28
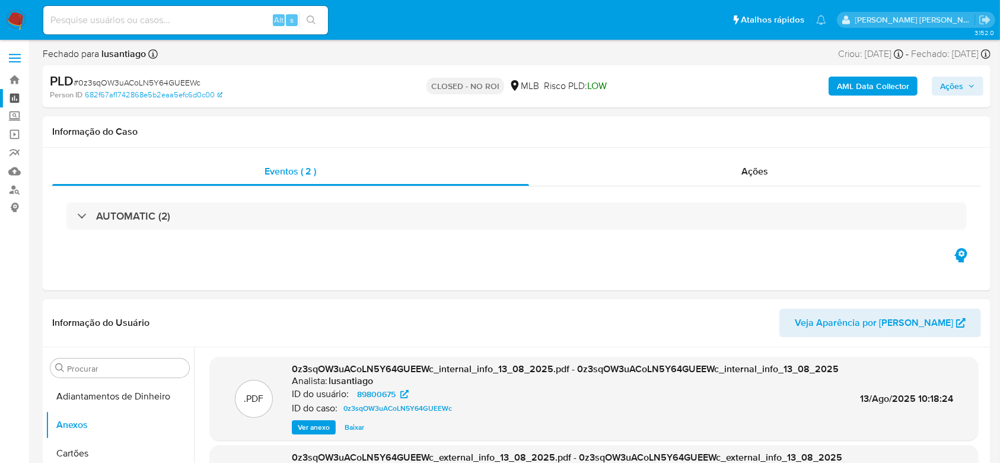
click at [8, 96] on link "Painel" at bounding box center [70, 98] width 141 height 18
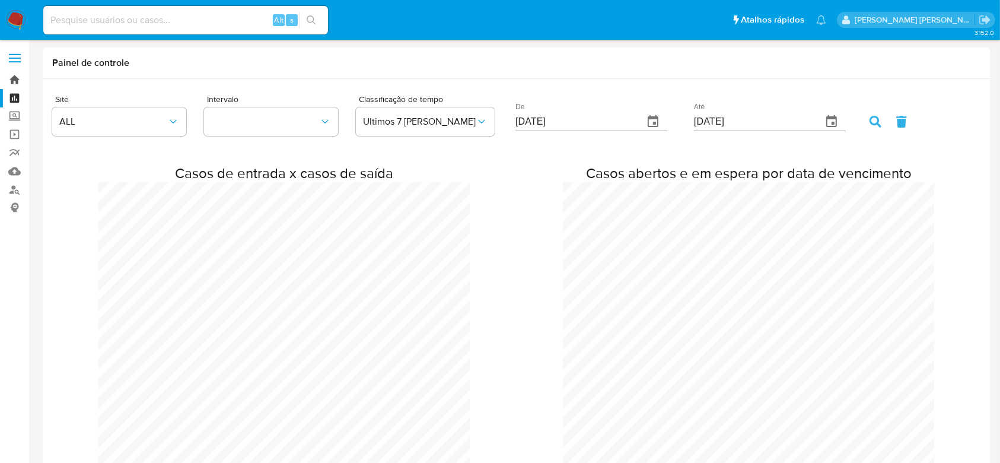
click at [13, 77] on link "Bandeja" at bounding box center [70, 80] width 141 height 18
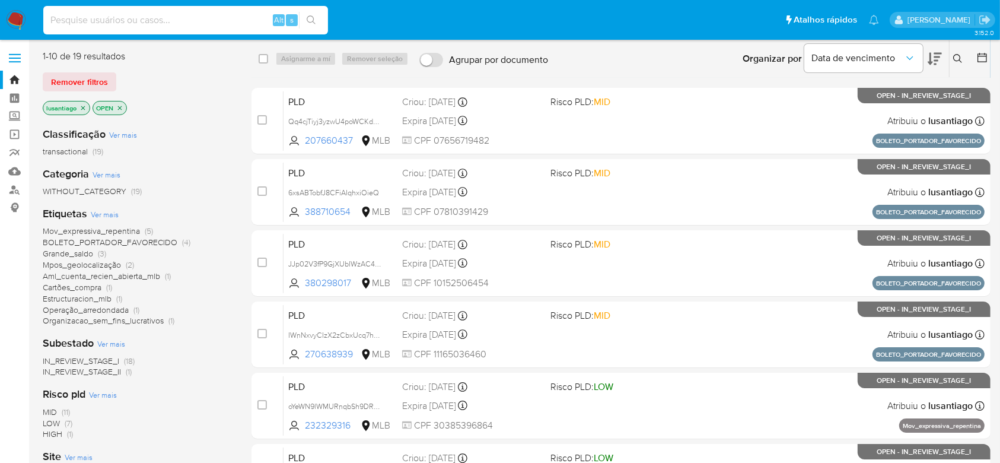
click at [187, 20] on input at bounding box center [185, 19] width 285 height 15
paste input "387892515"
type input "387892515"
click at [314, 20] on icon "search-icon" at bounding box center [311, 19] width 9 height 9
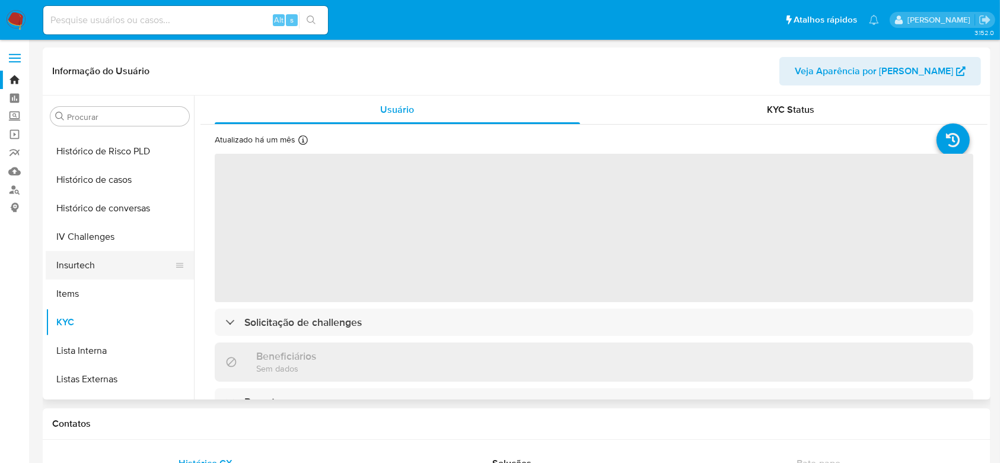
scroll to position [333, 0]
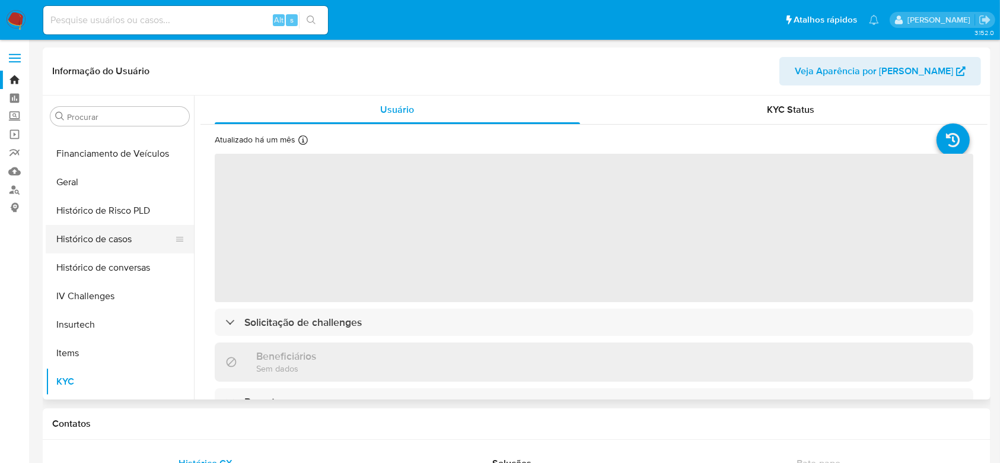
click at [109, 237] on button "Histórico de casos" at bounding box center [115, 239] width 139 height 28
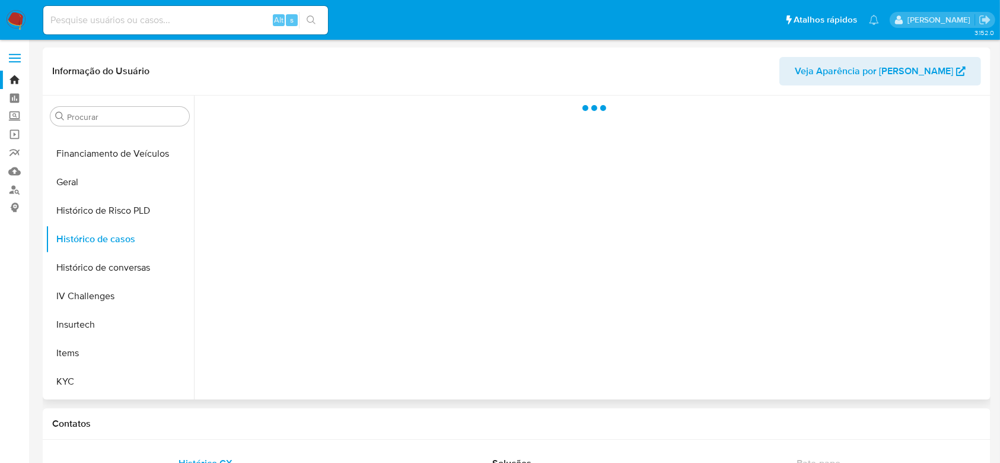
select select "10"
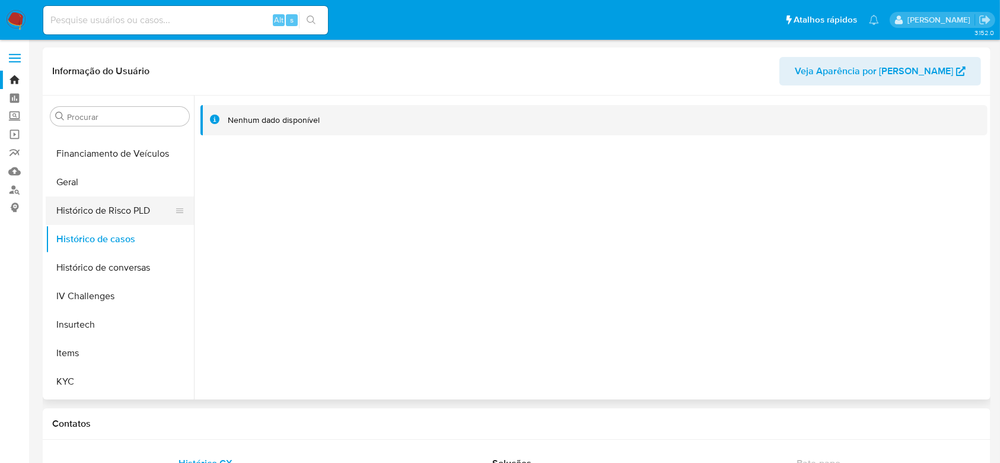
click at [85, 215] on button "Histórico de Risco PLD" at bounding box center [115, 210] width 139 height 28
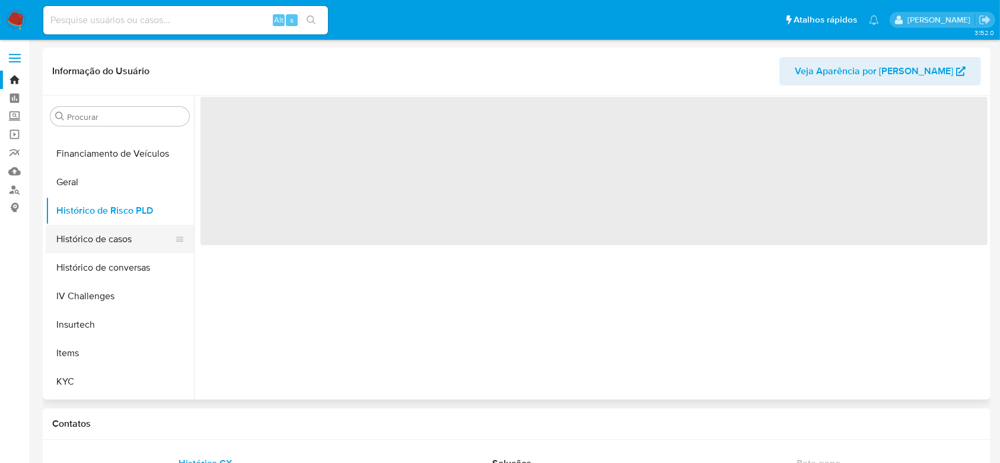
click at [93, 238] on button "Histórico de casos" at bounding box center [115, 239] width 139 height 28
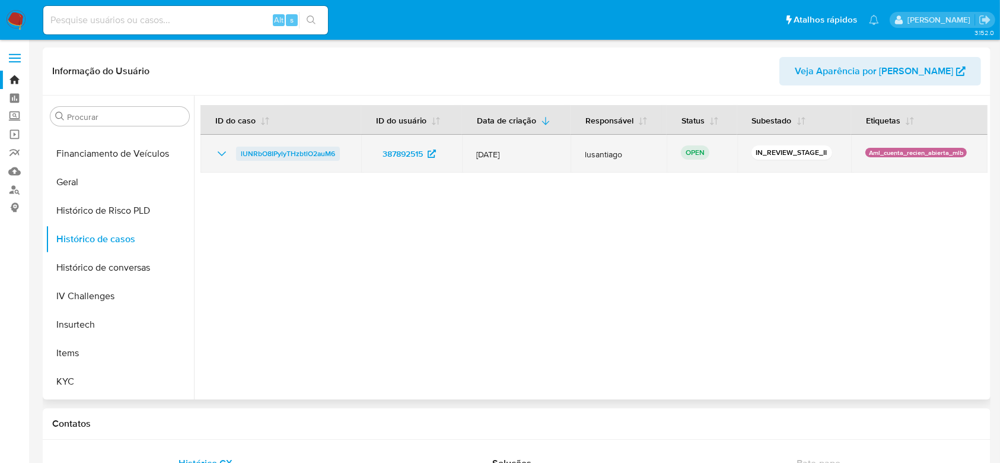
click at [292, 150] on span "lUNRbO8IPylyTHzbtlO2auM6" at bounding box center [288, 153] width 94 height 14
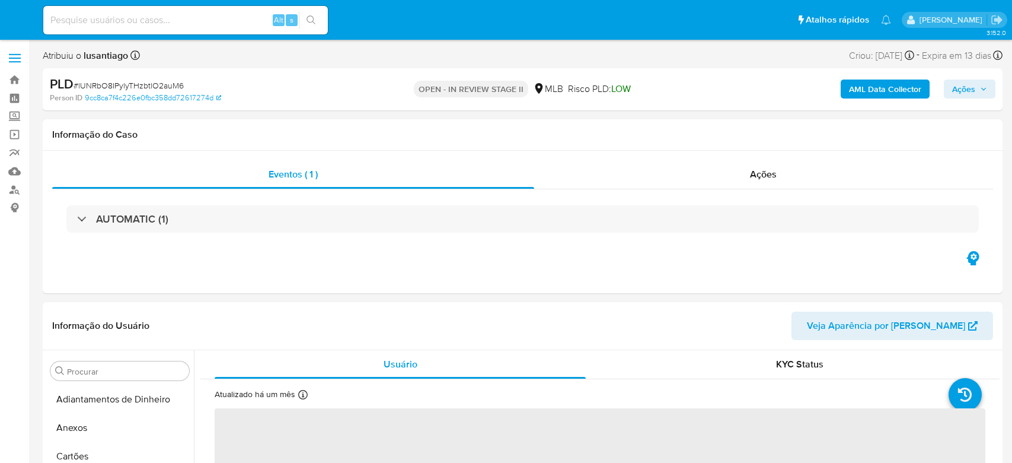
select select "10"
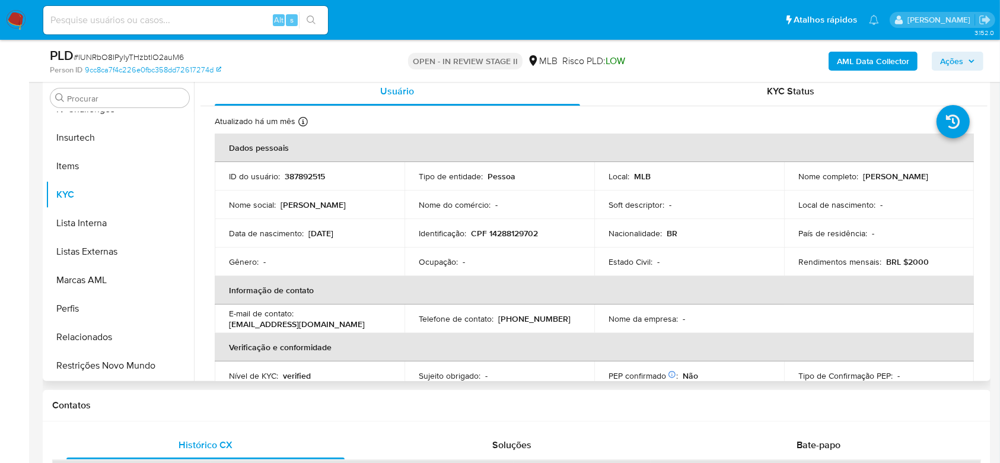
scroll to position [237, 0]
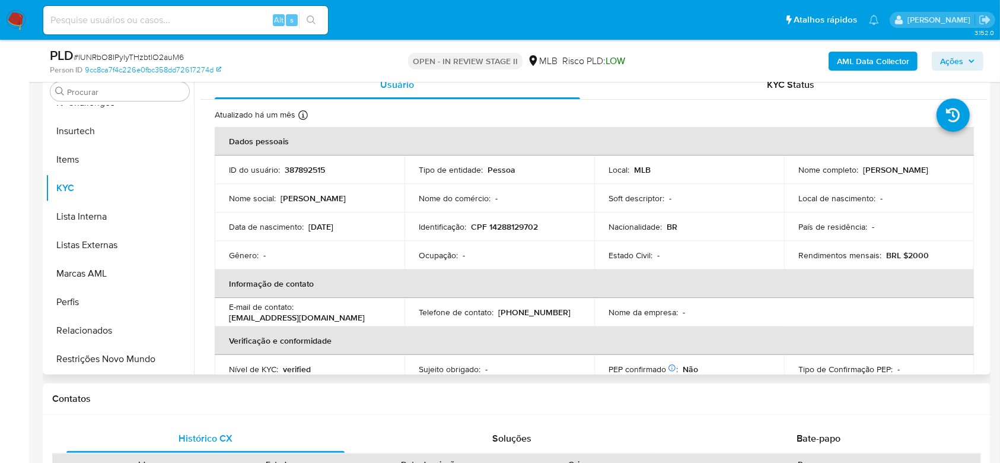
click at [505, 224] on p "CPF 14288129702" at bounding box center [504, 226] width 67 height 11
copy p "14288129702"
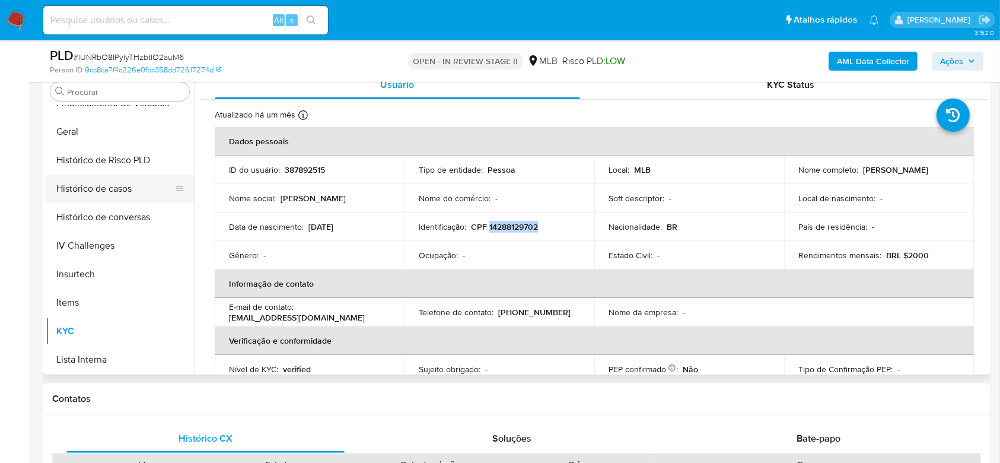
scroll to position [343, 0]
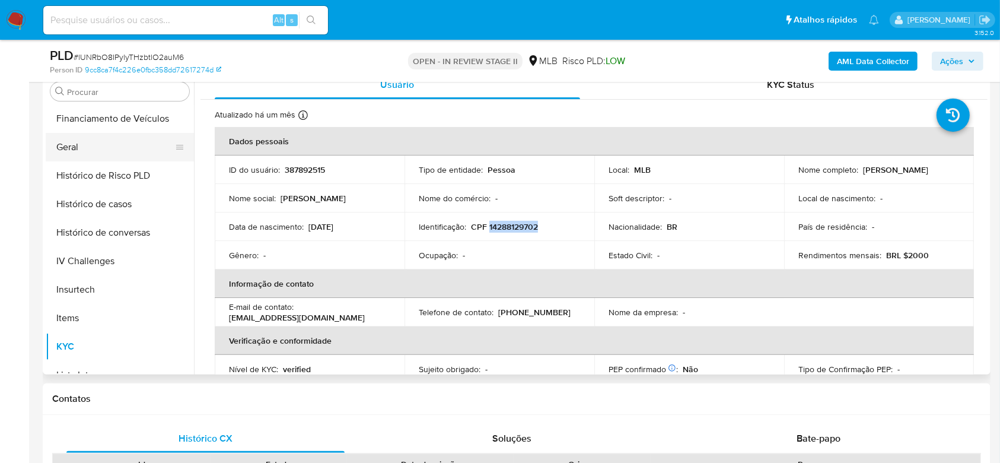
click at [87, 147] on button "Geral" at bounding box center [115, 147] width 139 height 28
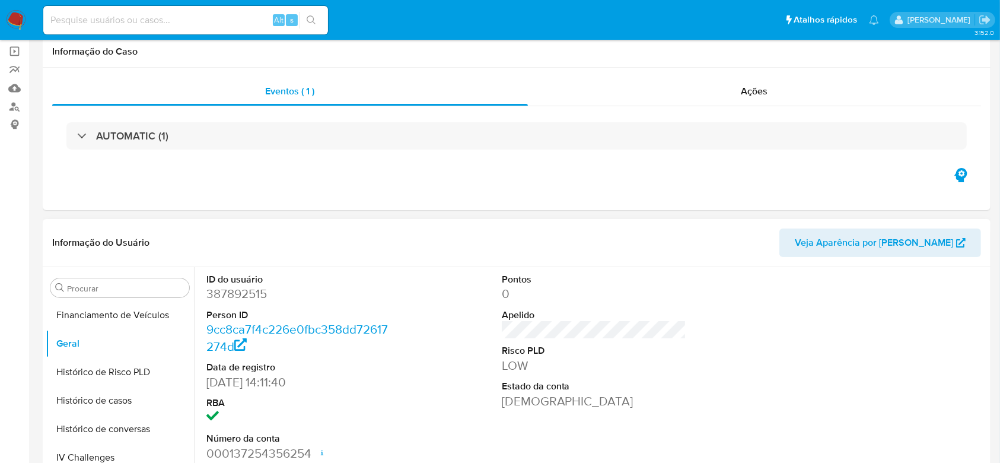
scroll to position [158, 0]
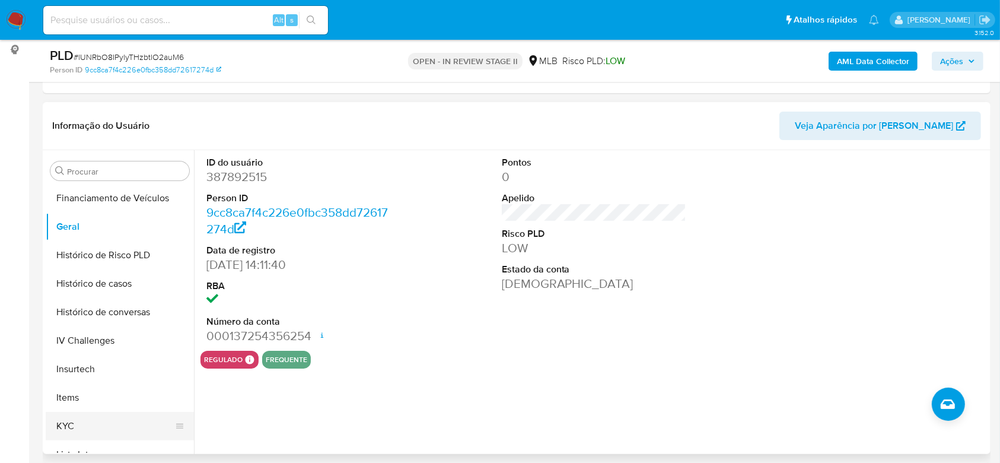
drag, startPoint x: 73, startPoint y: 419, endPoint x: 86, endPoint y: 413, distance: 14.3
click at [73, 420] on button "KYC" at bounding box center [115, 426] width 139 height 28
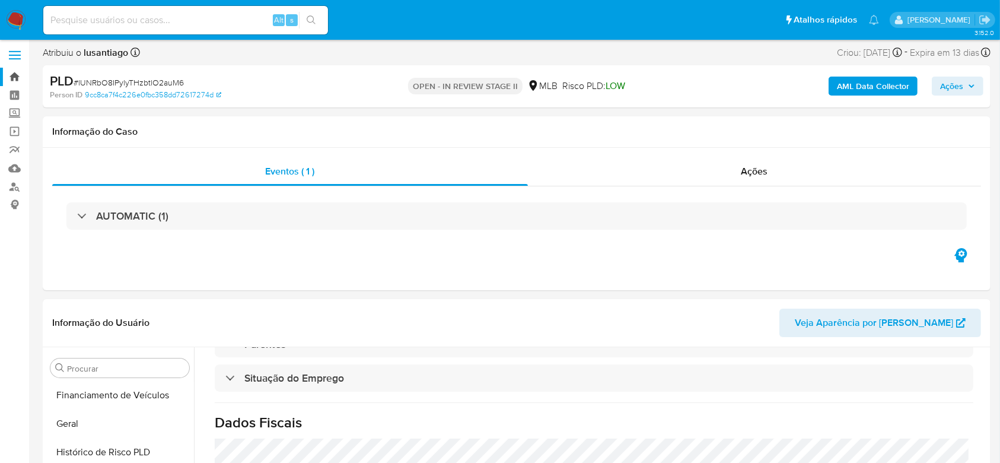
scroll to position [0, 0]
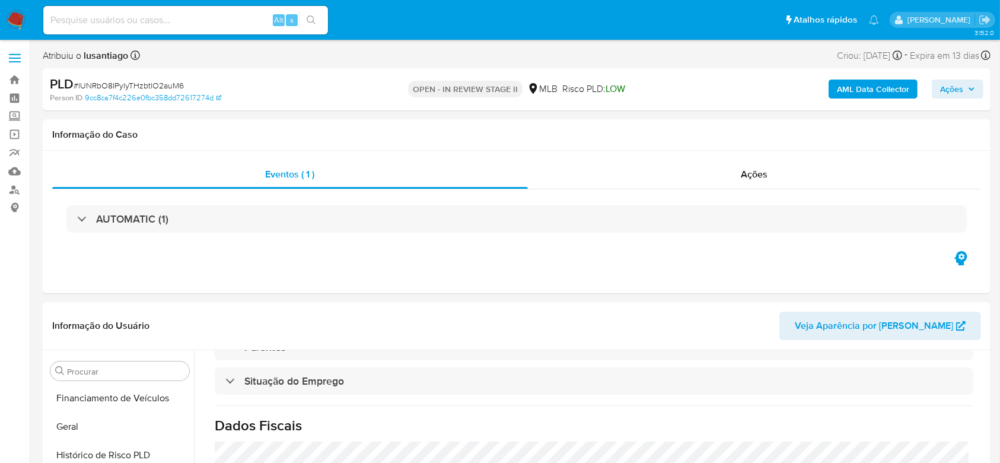
click at [954, 85] on span "Ações" at bounding box center [951, 88] width 23 height 19
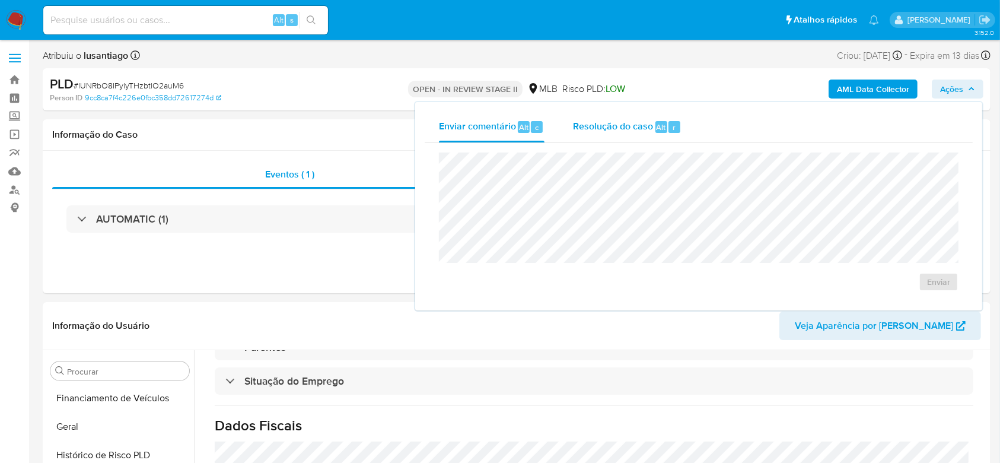
click at [593, 135] on div "Resolução do caso Alt r" at bounding box center [627, 126] width 109 height 31
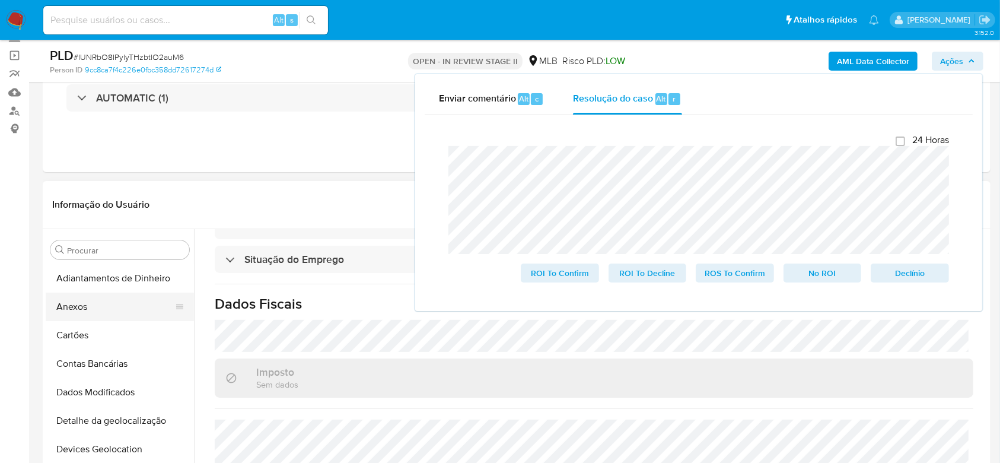
click at [100, 310] on button "Anexos" at bounding box center [115, 306] width 139 height 28
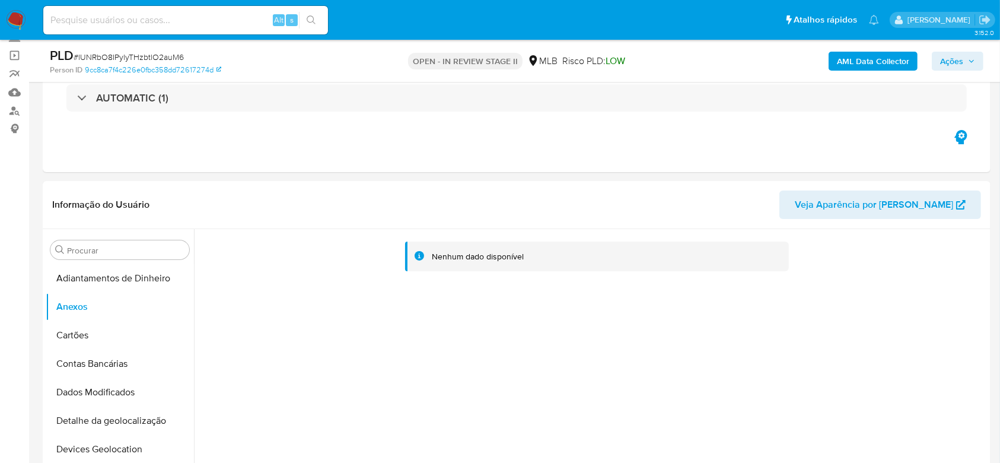
click at [869, 59] on b "AML Data Collector" at bounding box center [873, 61] width 72 height 19
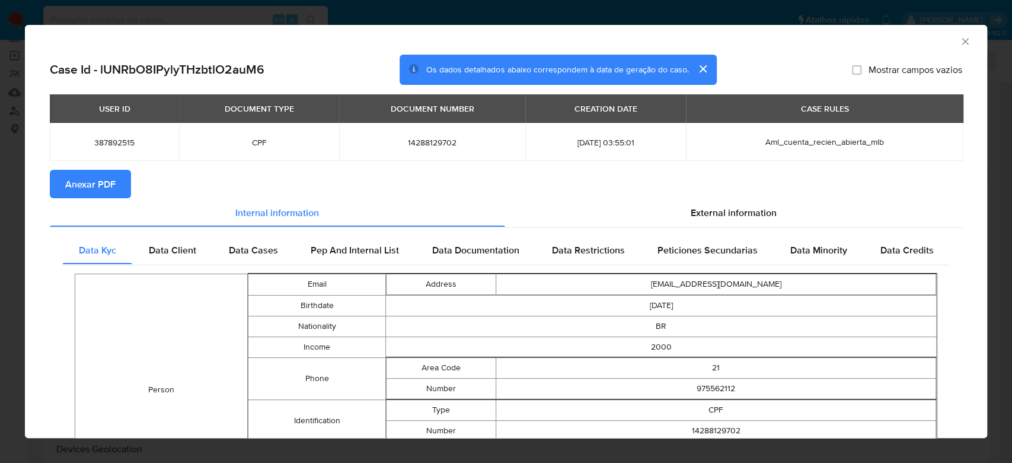
click at [100, 182] on span "Anexar PDF" at bounding box center [90, 184] width 50 height 26
click at [960, 40] on icon "Fechar a janela" at bounding box center [966, 42] width 12 height 12
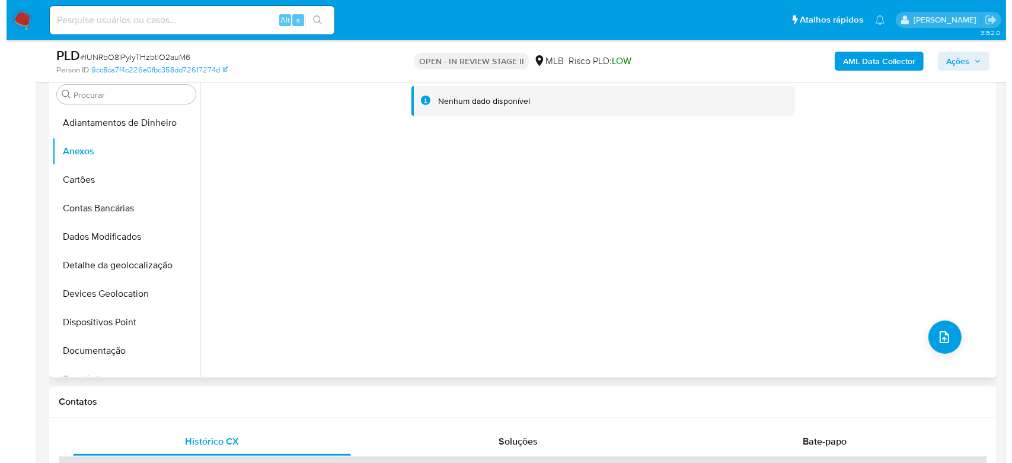
scroll to position [237, 0]
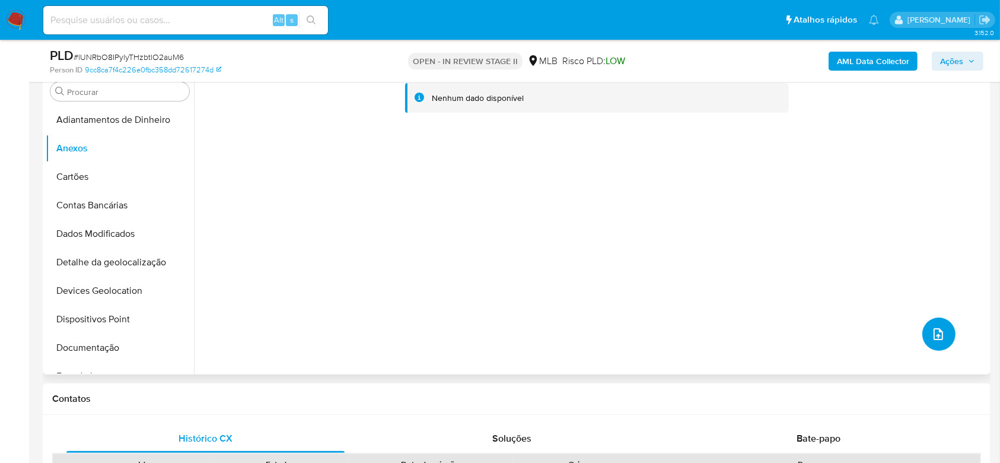
click at [942, 333] on button "upload-file" at bounding box center [938, 333] width 33 height 33
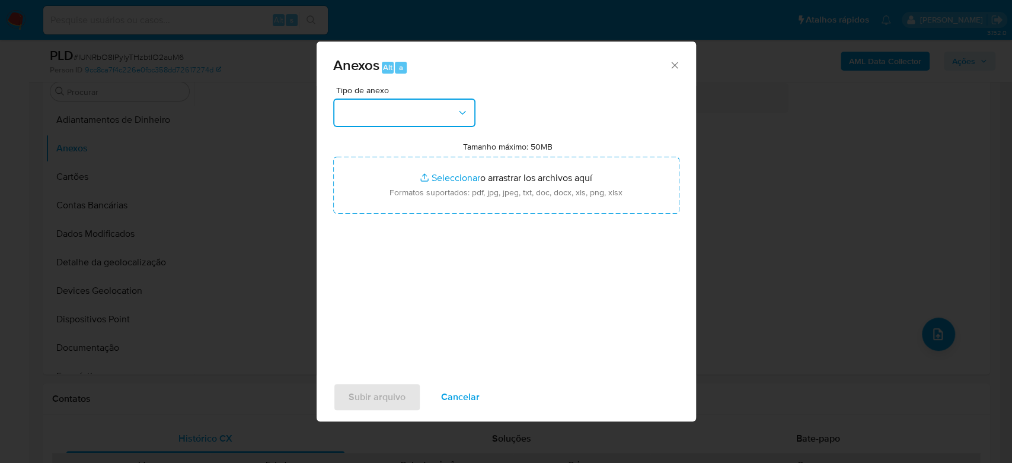
click at [399, 115] on button "button" at bounding box center [404, 112] width 142 height 28
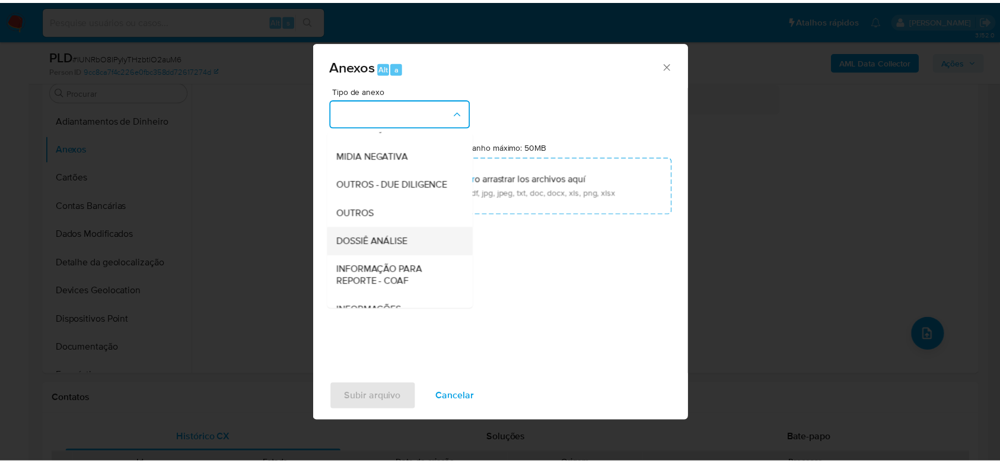
scroll to position [182, 0]
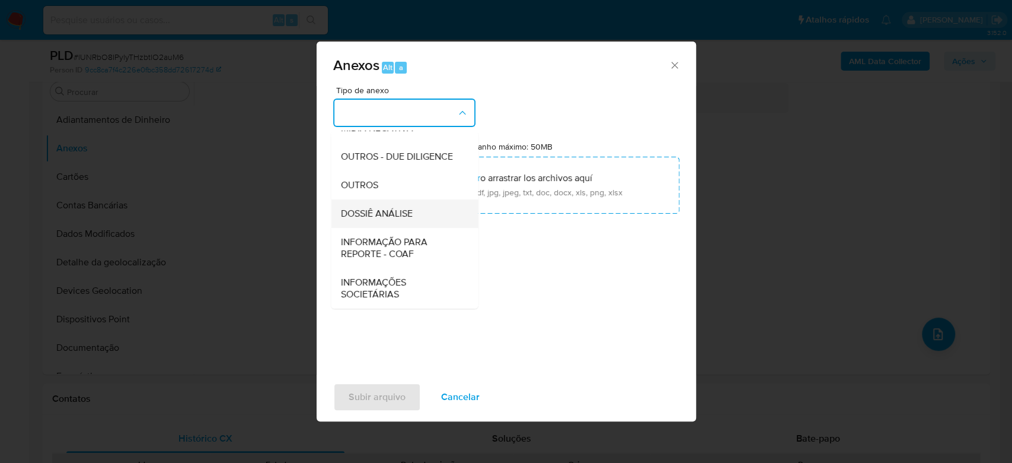
click at [388, 214] on span "DOSSIÊ ANÁLISE" at bounding box center [376, 214] width 72 height 12
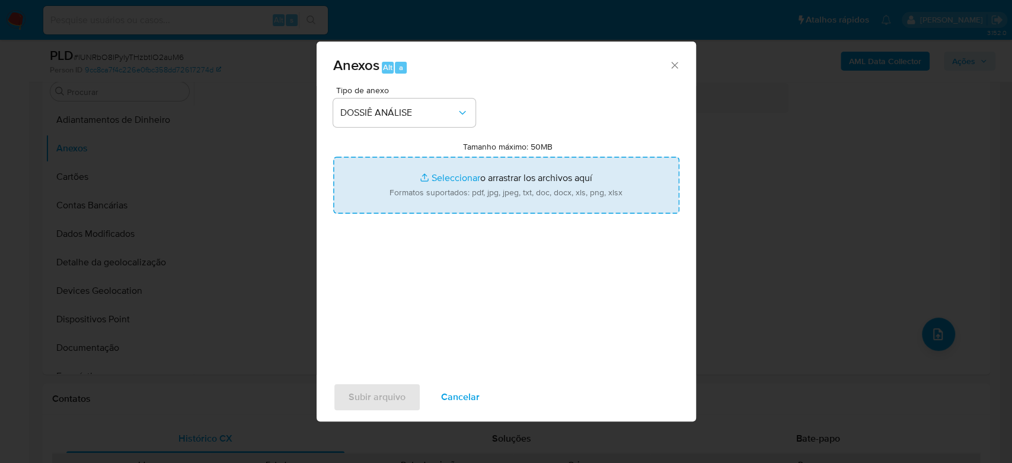
type input "C:\fakepath\Mulan 387892515_2025_08_12_15_02_16.xlsx"
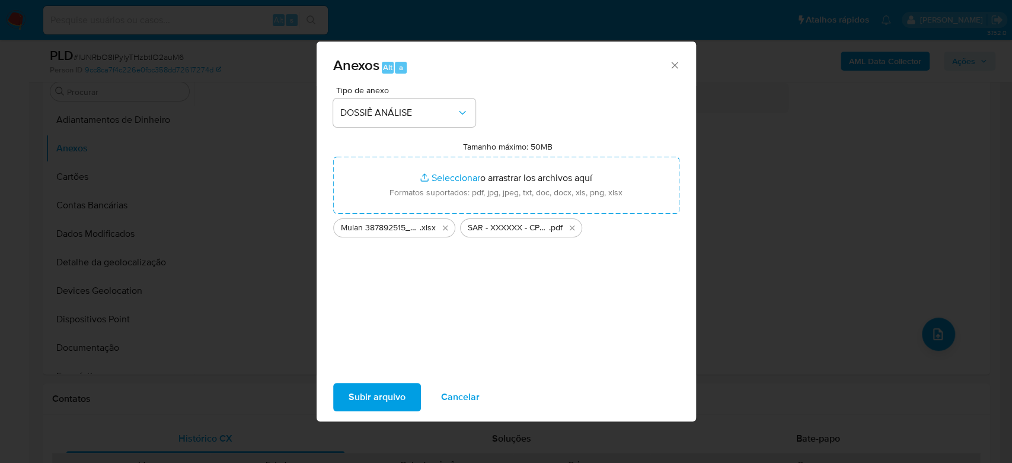
click at [378, 394] on span "Subir arquivo" at bounding box center [377, 397] width 57 height 26
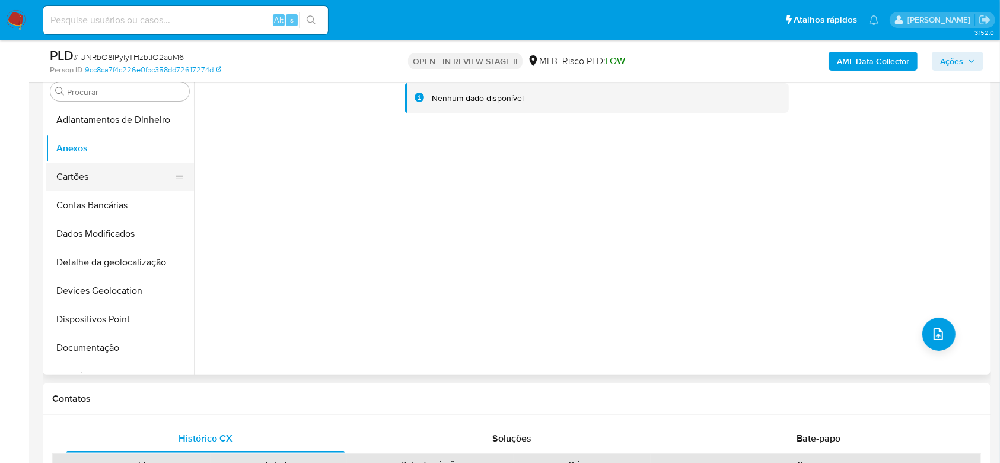
click at [76, 172] on button "Cartões" at bounding box center [115, 177] width 139 height 28
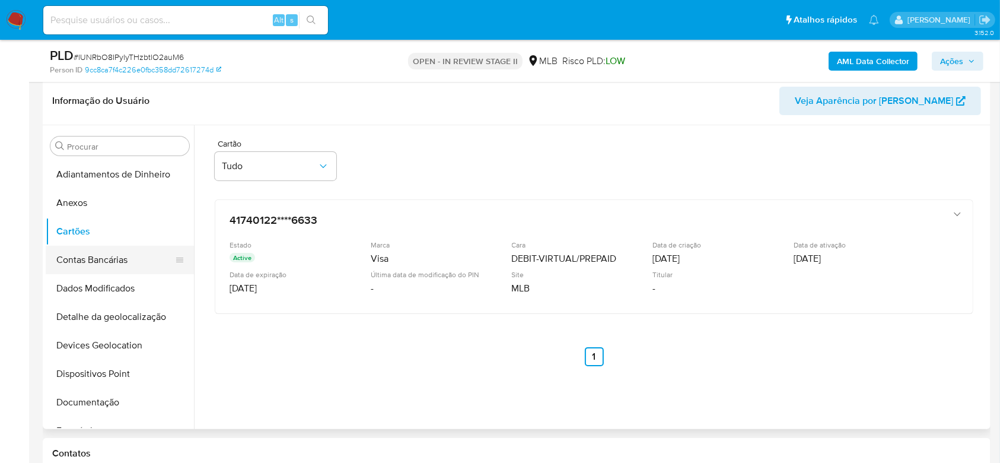
scroll to position [158, 0]
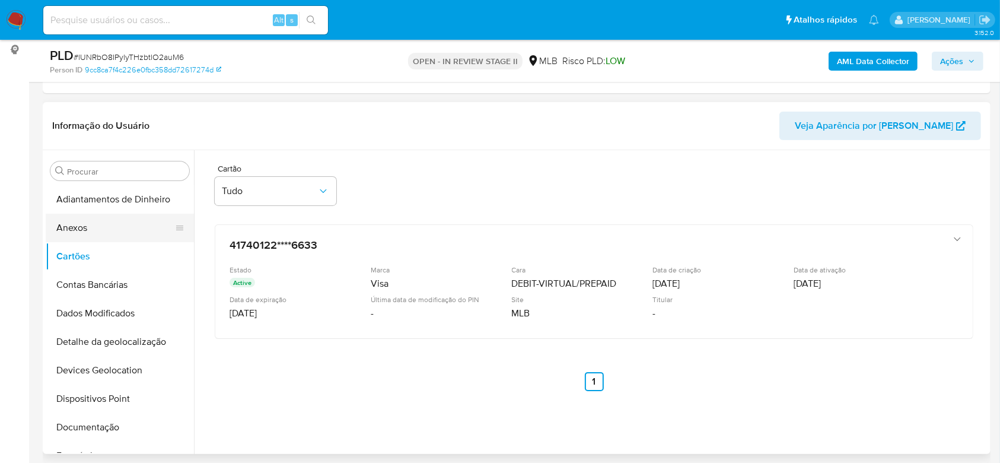
click at [87, 230] on button "Anexos" at bounding box center [115, 228] width 139 height 28
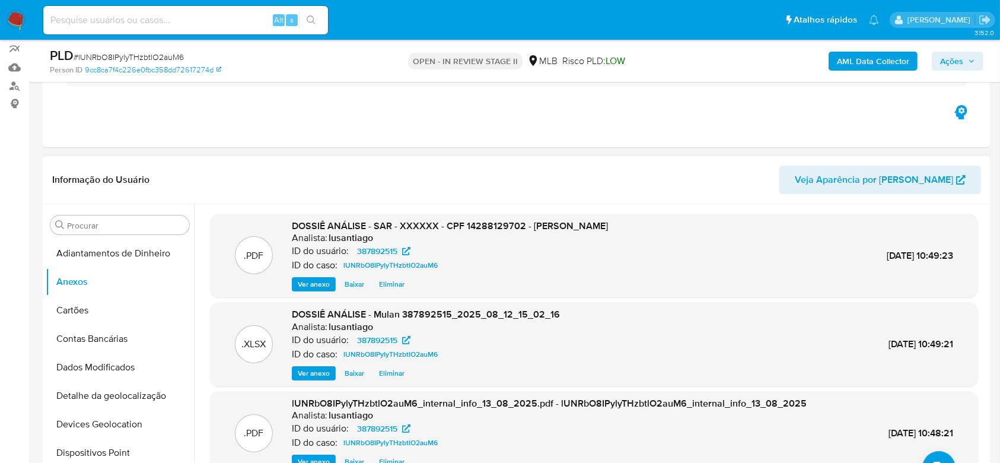
scroll to position [79, 0]
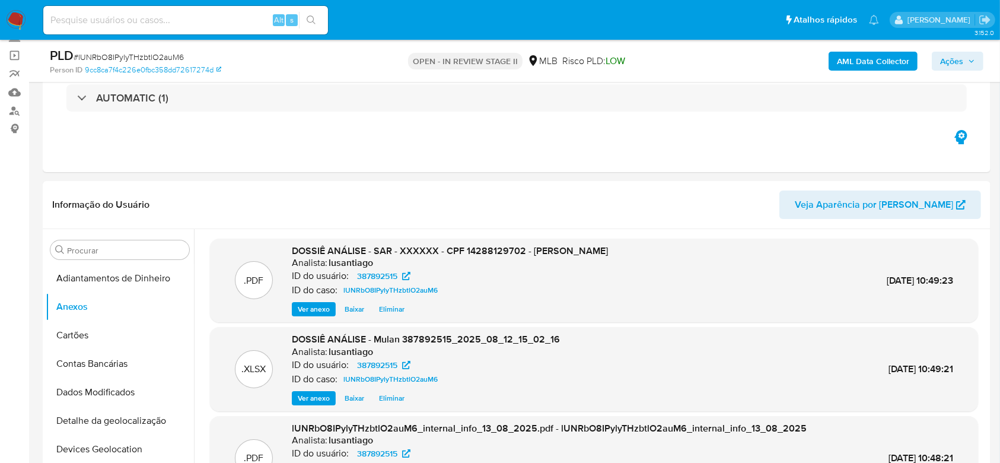
click at [967, 55] on span "Ações" at bounding box center [957, 61] width 35 height 17
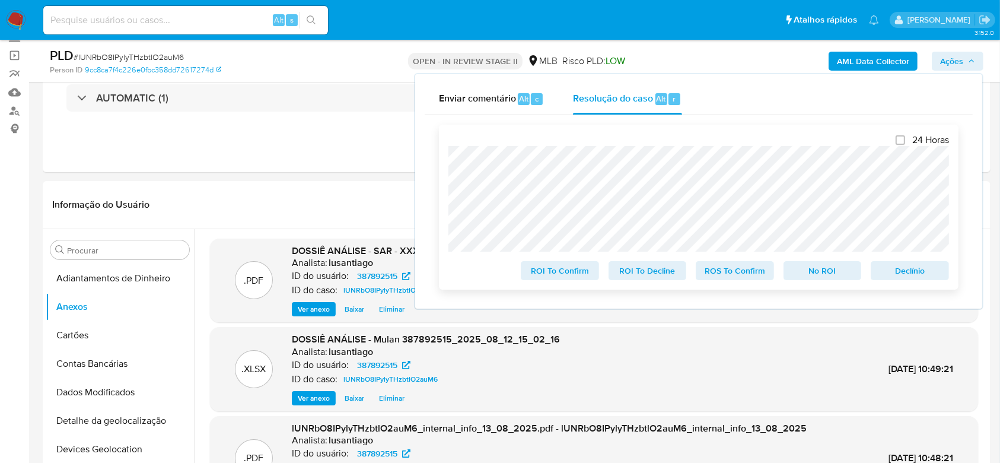
click at [740, 275] on span "ROS To Confirm" at bounding box center [735, 270] width 62 height 17
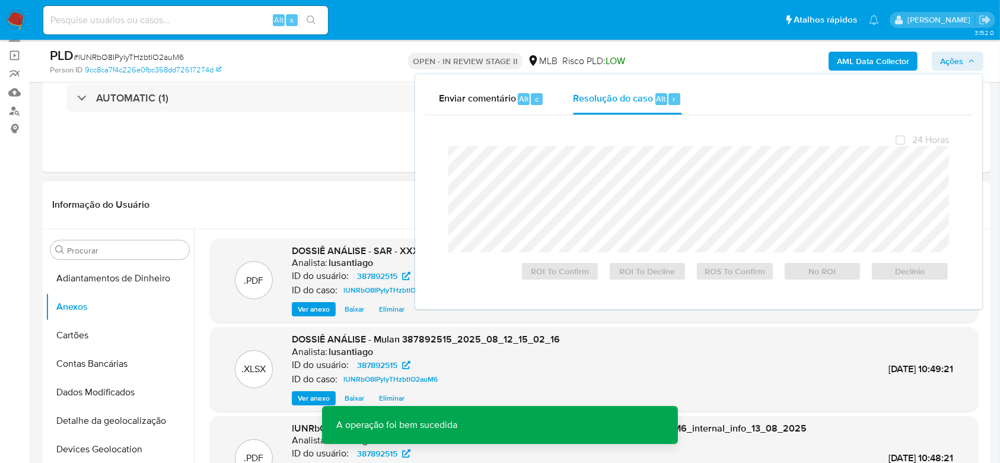
click at [323, 190] on header "Informação do Usuário Veja Aparência por Pessoa" at bounding box center [516, 204] width 929 height 28
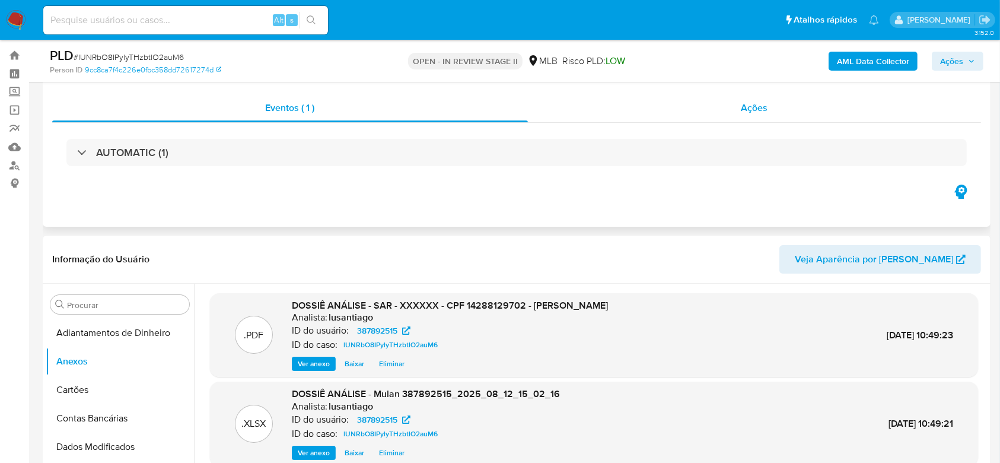
scroll to position [0, 0]
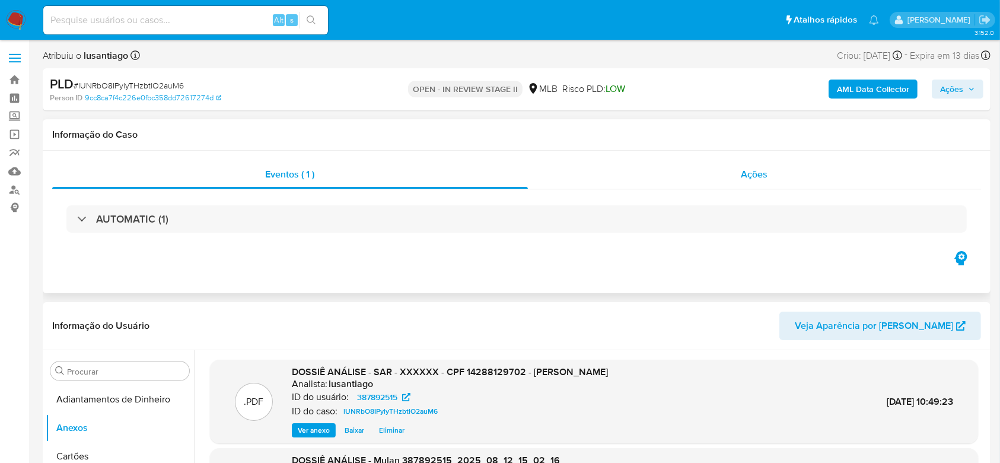
click at [684, 173] on div "Ações" at bounding box center [754, 174] width 453 height 28
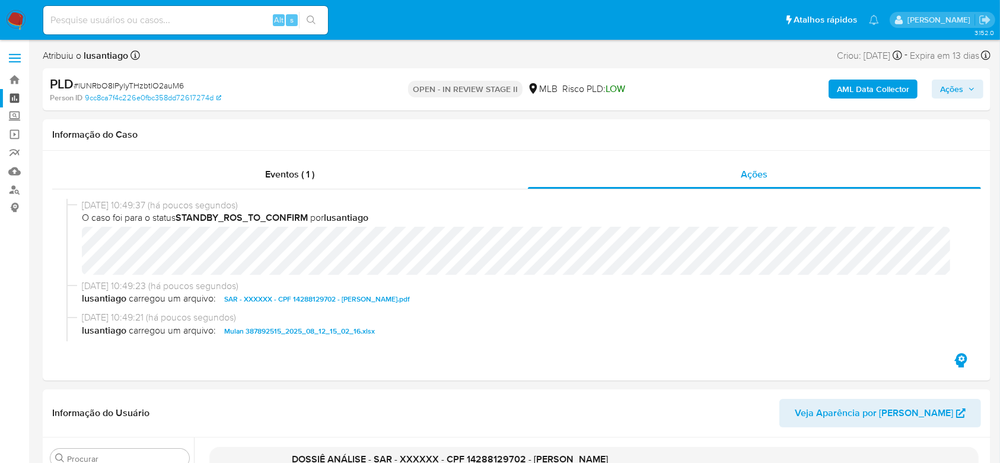
click at [12, 97] on link "Painel" at bounding box center [70, 98] width 141 height 18
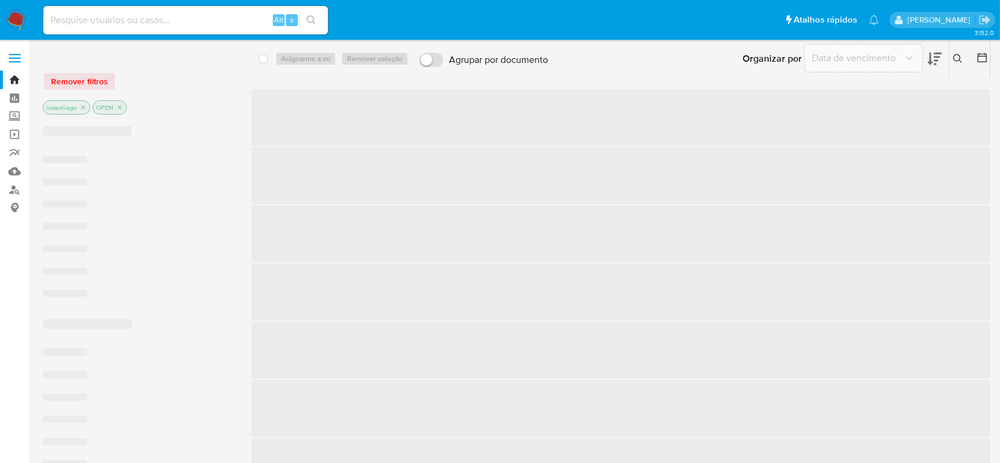
click at [193, 21] on input at bounding box center [185, 19] width 285 height 15
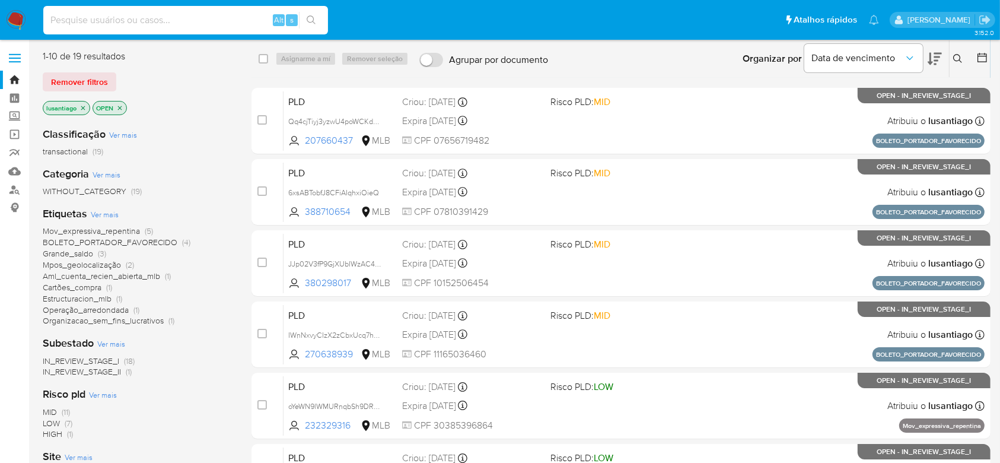
paste input "229641517"
type input "229641517"
click at [313, 21] on icon "search-icon" at bounding box center [311, 19] width 9 height 9
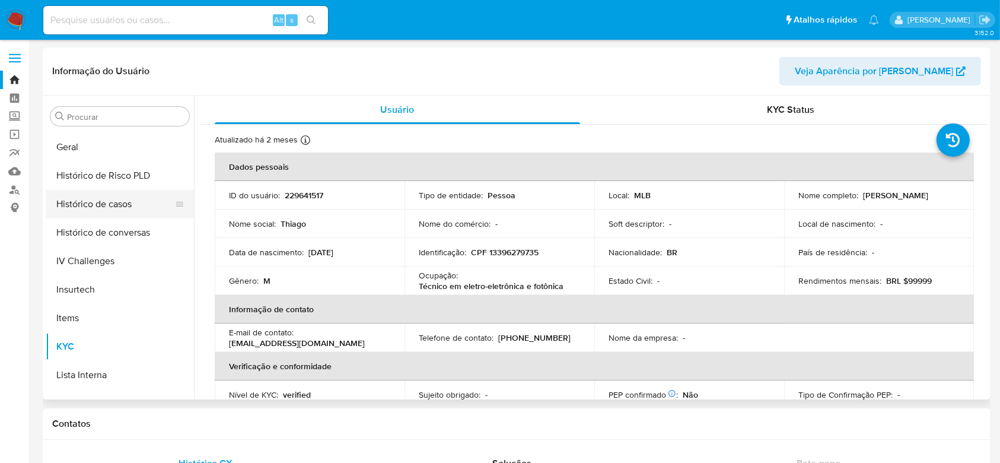
scroll to position [343, 0]
select select "10"
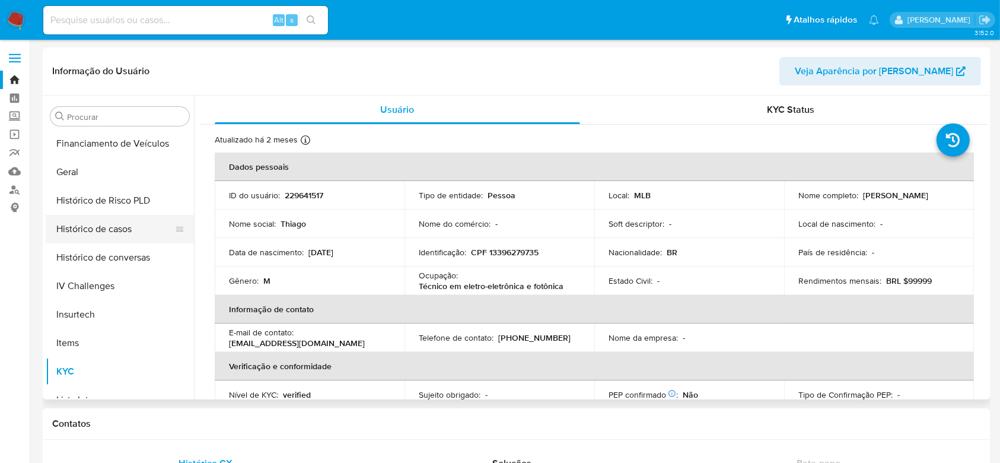
click at [114, 225] on button "Histórico de casos" at bounding box center [115, 229] width 139 height 28
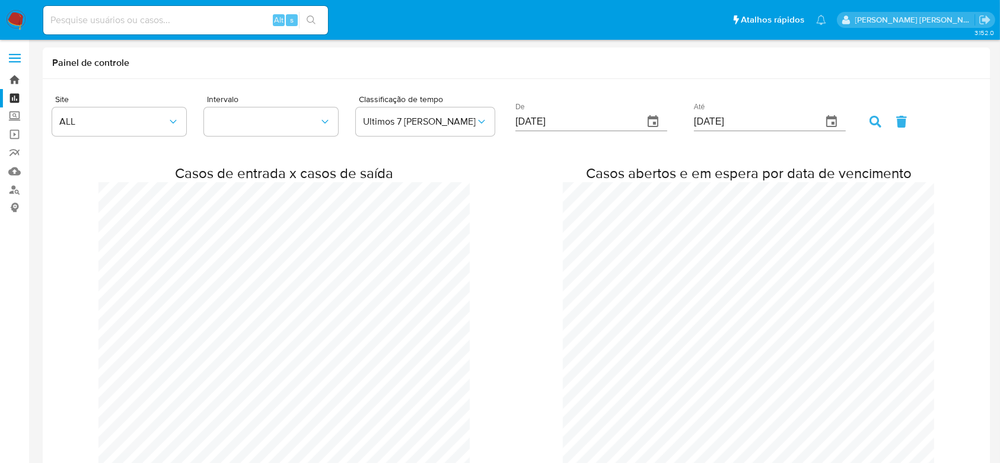
click at [14, 78] on link "Bandeja" at bounding box center [70, 80] width 141 height 18
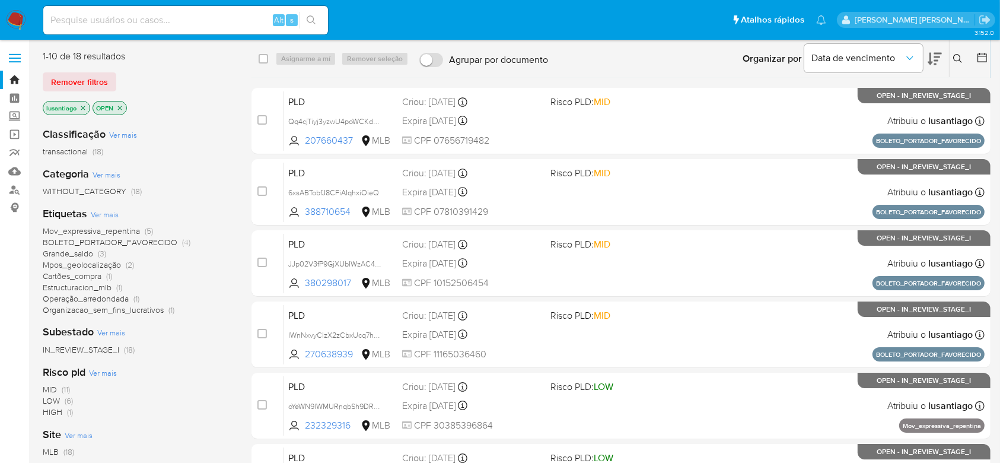
click at [186, 22] on input at bounding box center [185, 19] width 285 height 15
click at [74, 254] on span "Grande_saldo" at bounding box center [68, 253] width 50 height 12
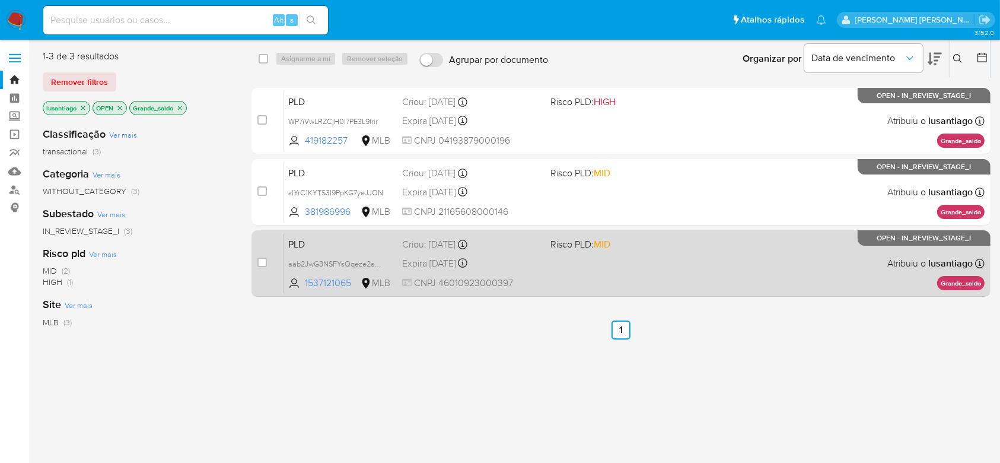
click at [636, 279] on div "PLD aab2JwG3NSFYsQqeze2a6HDX 1537121065 MLB Risco PLD: MID Criou: [DATE] Criou:…" at bounding box center [633, 263] width 701 height 60
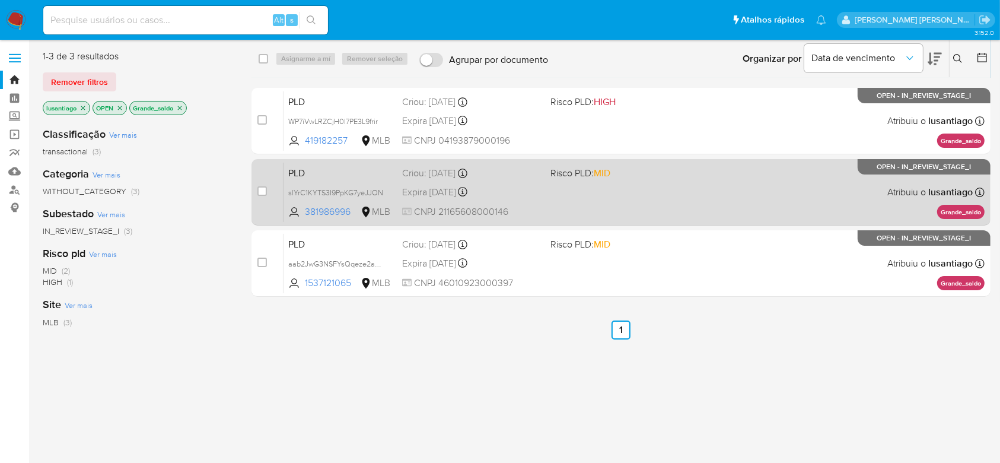
click at [525, 177] on div "Criou: [DATE] Criou: [DATE] 00:53:40" at bounding box center [471, 173] width 138 height 13
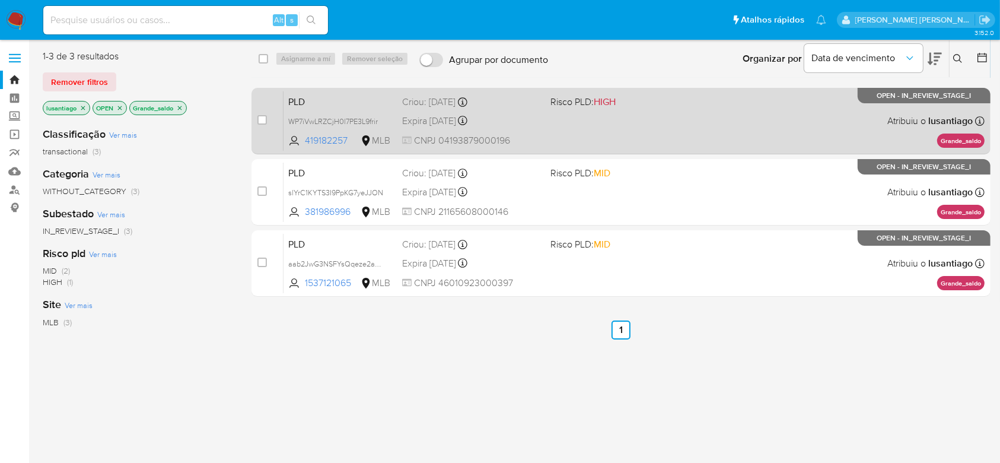
click at [521, 114] on div "Expira in 13 days Expira em 26/08/2025 00:58:57" at bounding box center [471, 121] width 138 height 16
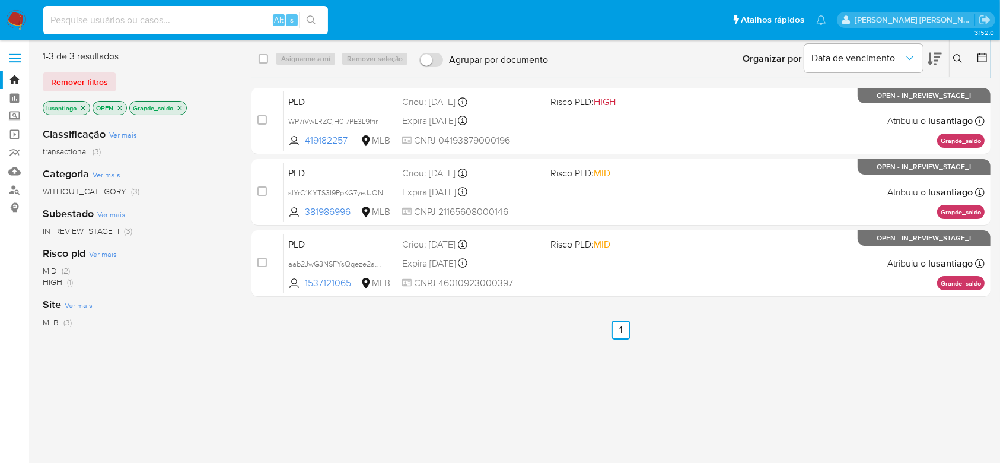
click at [158, 26] on input at bounding box center [185, 19] width 285 height 15
paste input "2177859542"
type input "2177859542"
click at [314, 21] on icon "search-icon" at bounding box center [311, 19] width 9 height 9
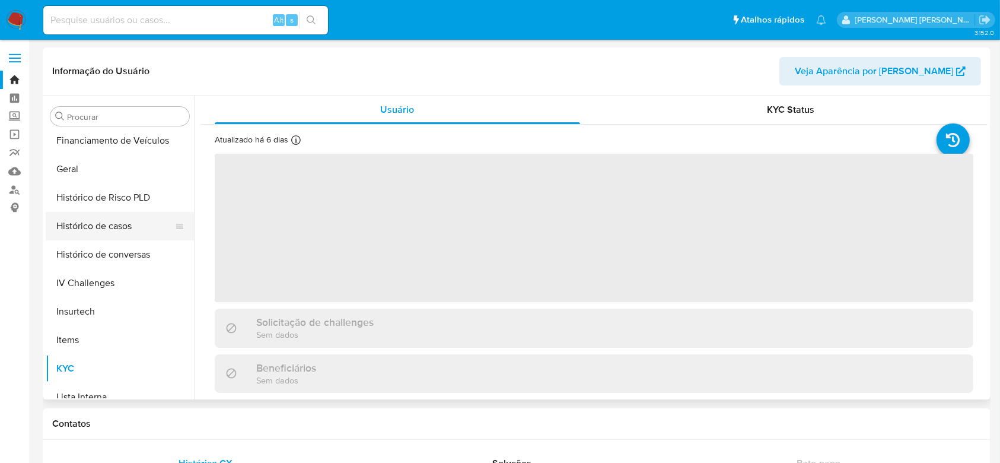
scroll to position [343, 0]
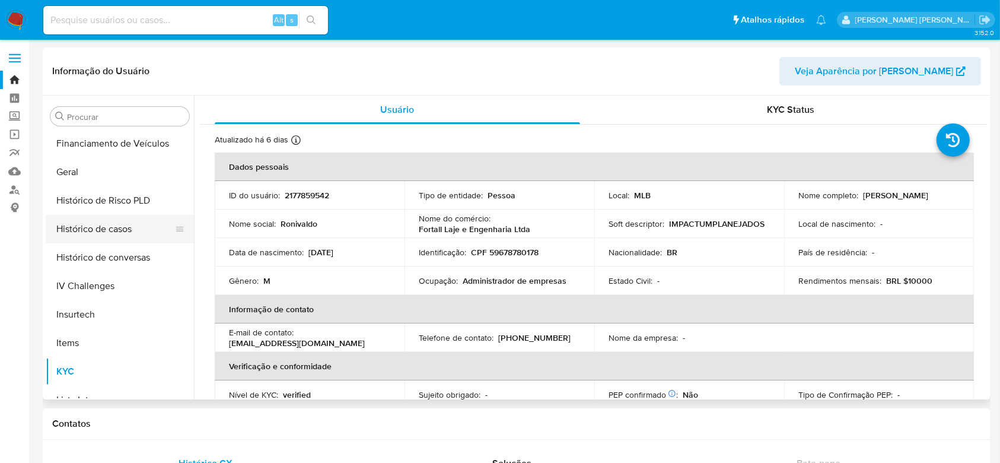
click at [110, 233] on button "Histórico de casos" at bounding box center [115, 229] width 139 height 28
select select "10"
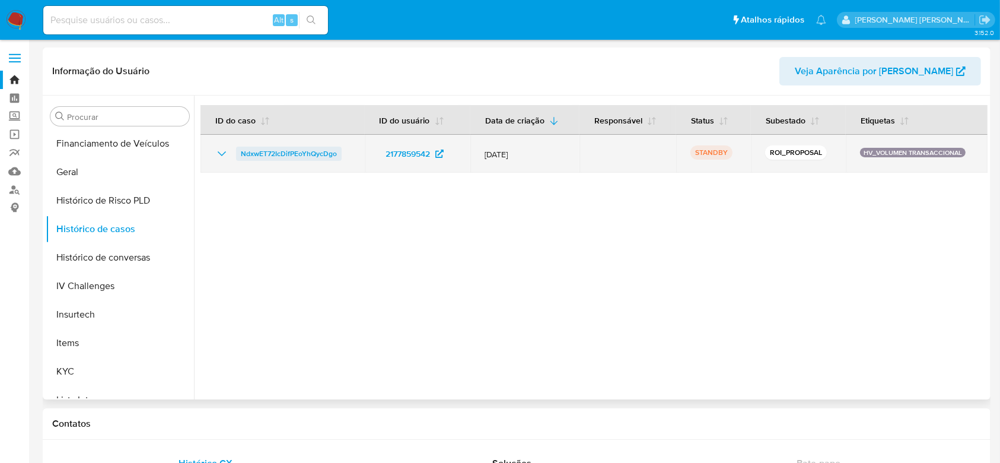
click at [292, 154] on span "NdxwET72IcDifPEoYhQycDgo" at bounding box center [289, 153] width 96 height 14
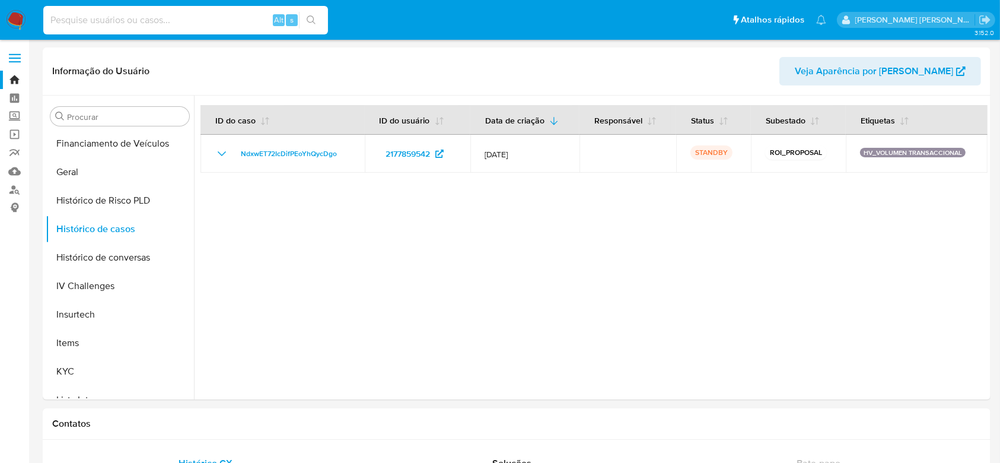
click at [159, 23] on input at bounding box center [185, 19] width 285 height 15
paste input "1302798046"
type input "1302798046"
click at [307, 17] on icon "search-icon" at bounding box center [311, 19] width 9 height 9
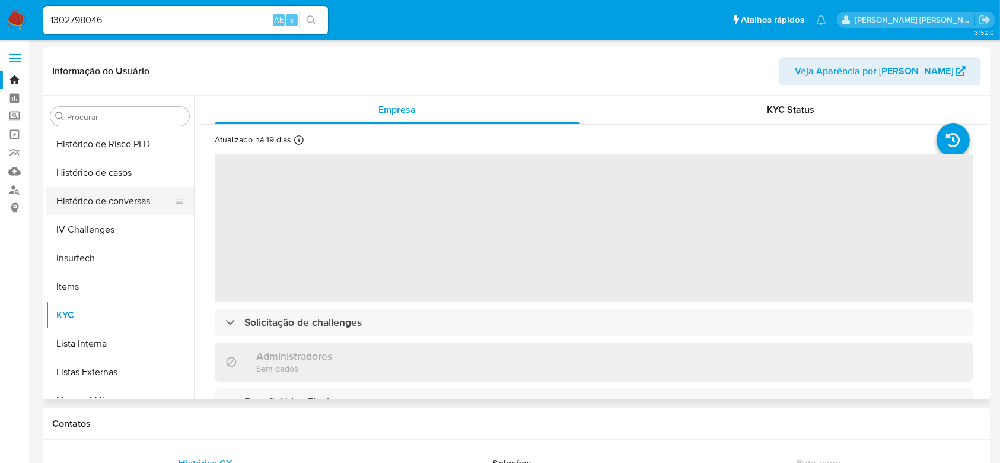
scroll to position [343, 0]
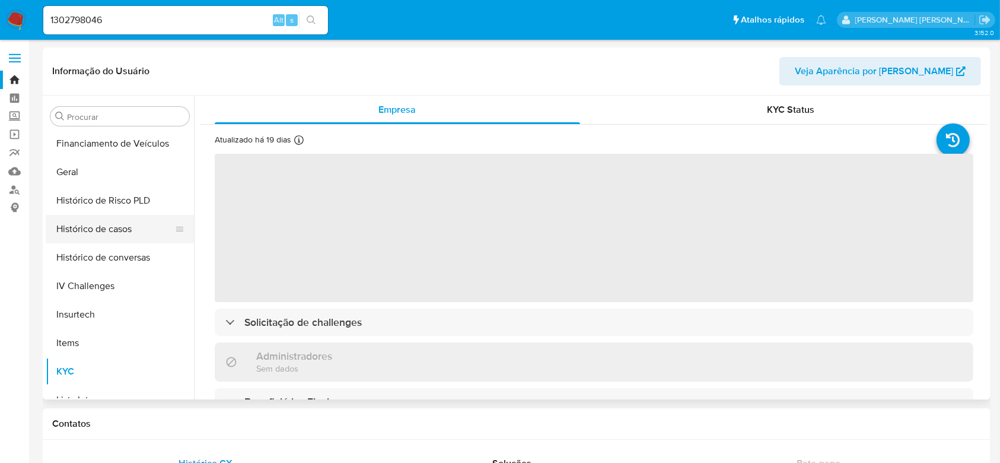
click at [110, 231] on button "Histórico de casos" at bounding box center [115, 229] width 139 height 28
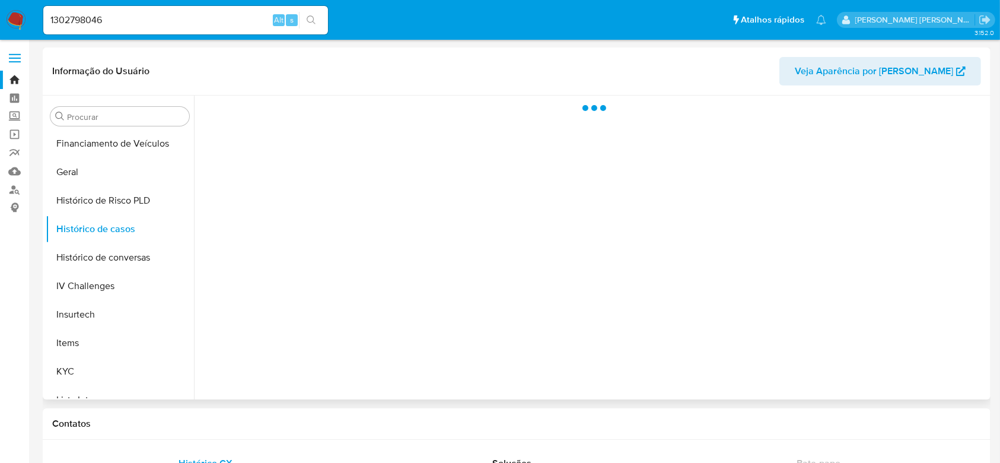
select select "10"
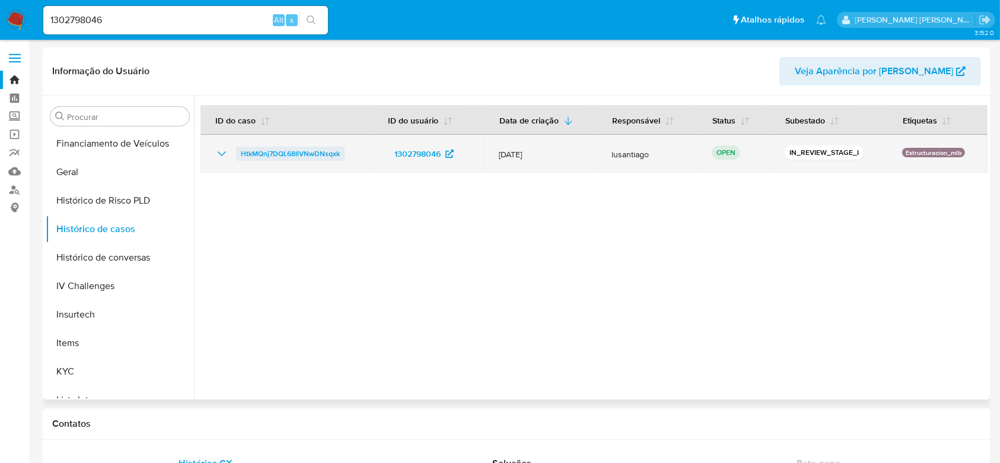
click at [299, 147] on span "HtkMQnj7DQL68IlVNwDNsqxk" at bounding box center [290, 153] width 99 height 14
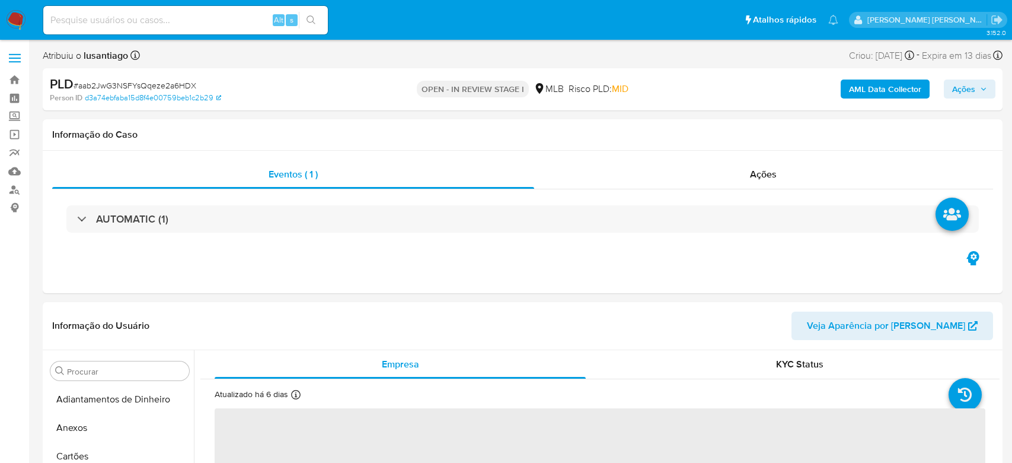
select select "10"
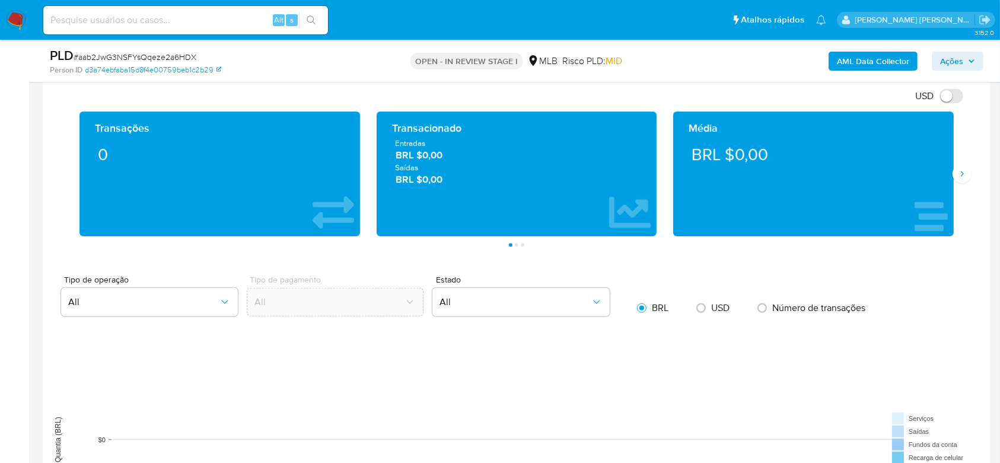
scroll to position [791, 0]
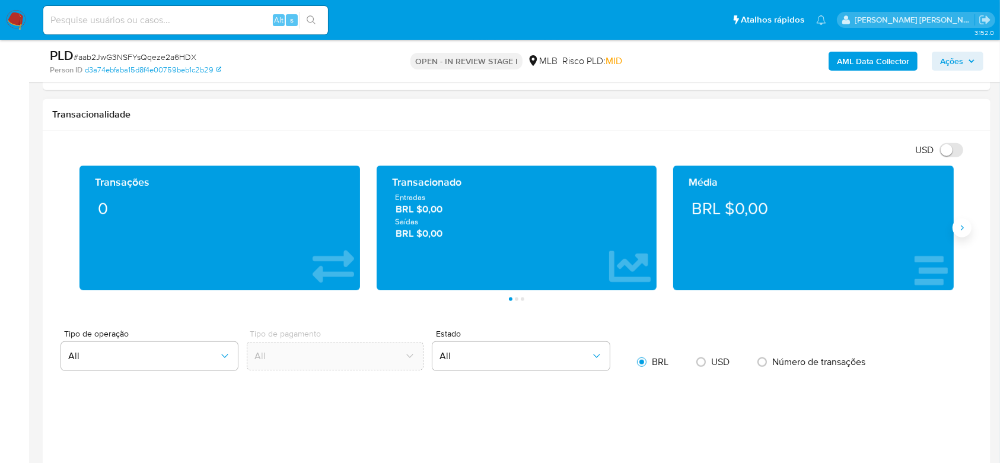
click at [958, 227] on icon "Siguiente" at bounding box center [961, 227] width 9 height 9
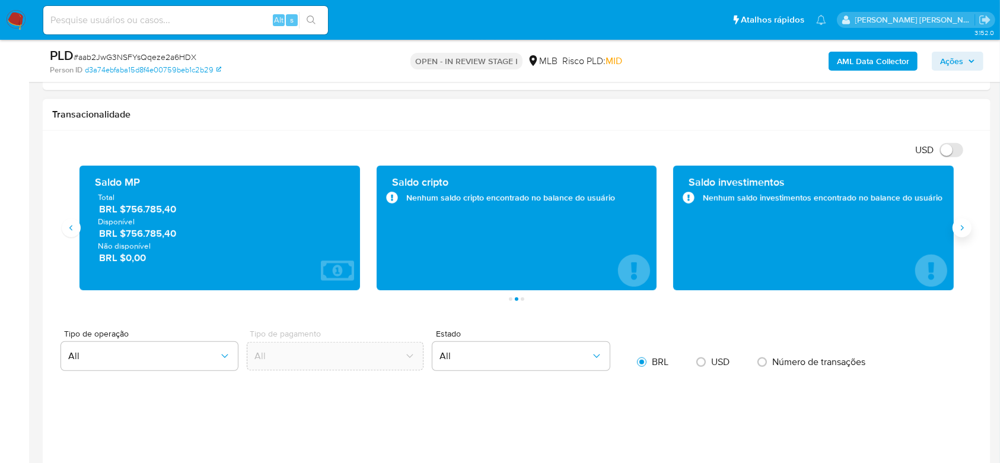
click at [958, 227] on icon "Siguiente" at bounding box center [961, 227] width 9 height 9
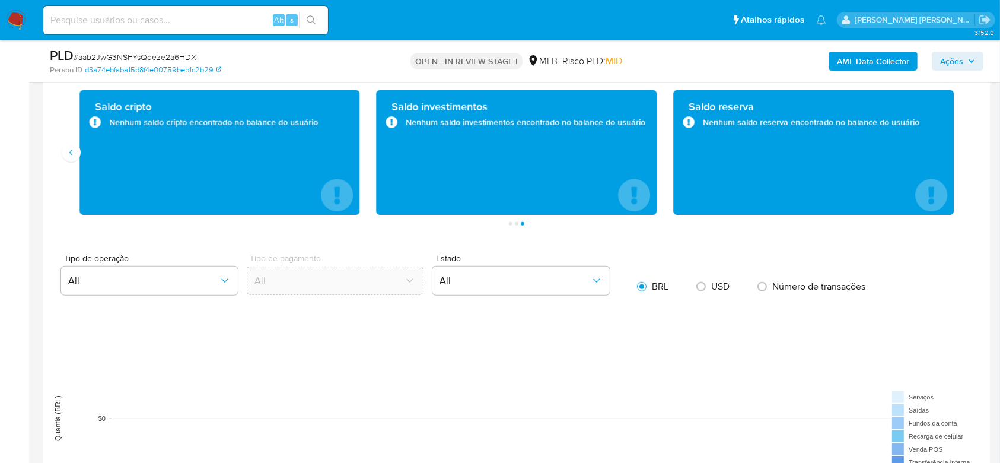
scroll to position [1107, 0]
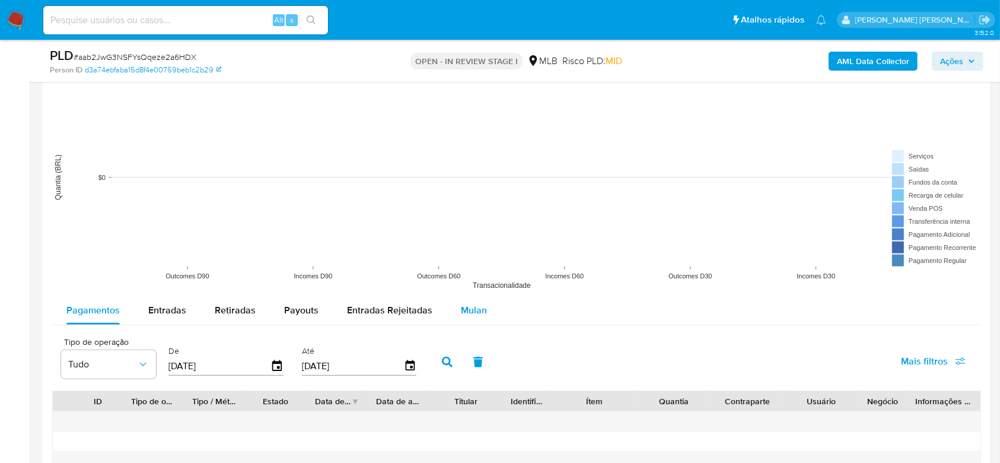
click at [476, 307] on span "Mulan" at bounding box center [474, 310] width 26 height 14
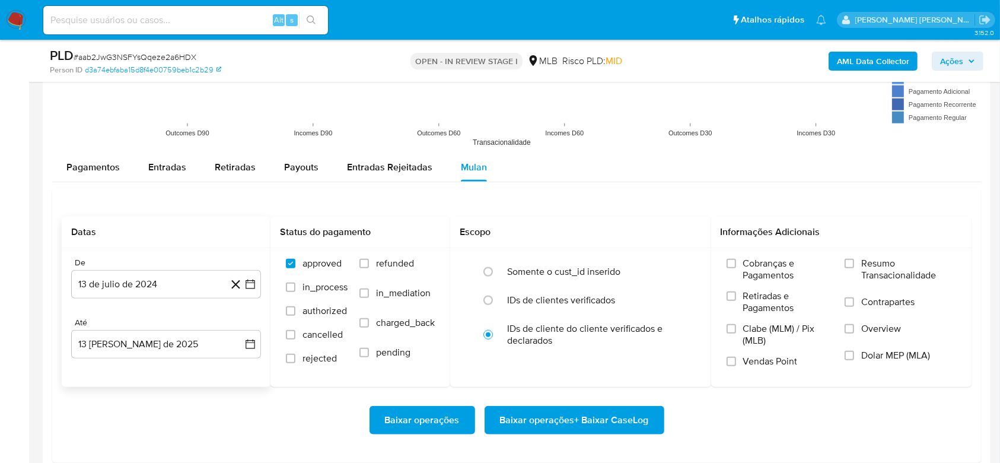
scroll to position [1265, 0]
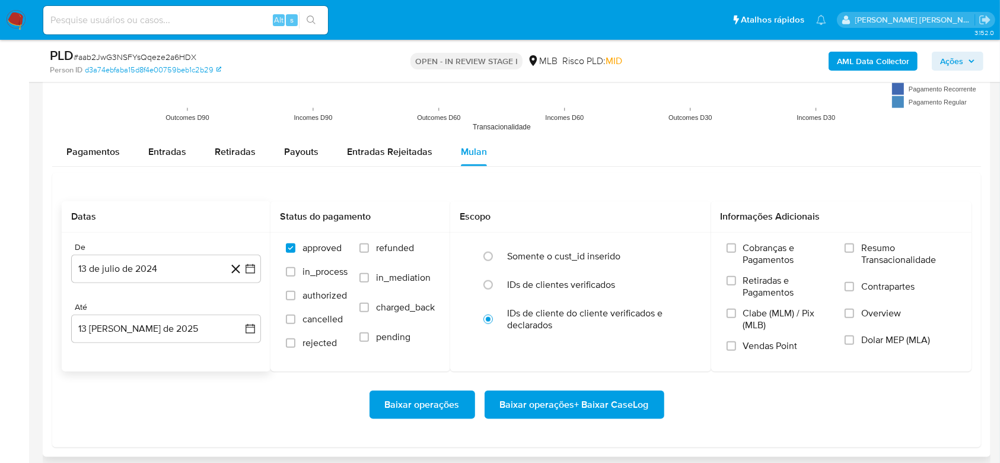
drag, startPoint x: 147, startPoint y: 263, endPoint x: 164, endPoint y: 285, distance: 27.9
click at [147, 263] on button "13 de julio de 2024" at bounding box center [166, 268] width 190 height 28
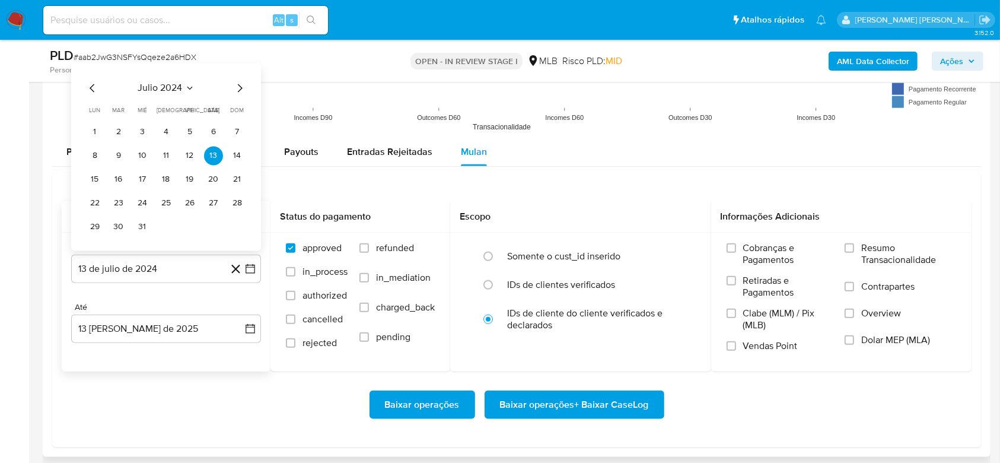
click at [164, 82] on span "julio 2024" at bounding box center [160, 88] width 44 height 12
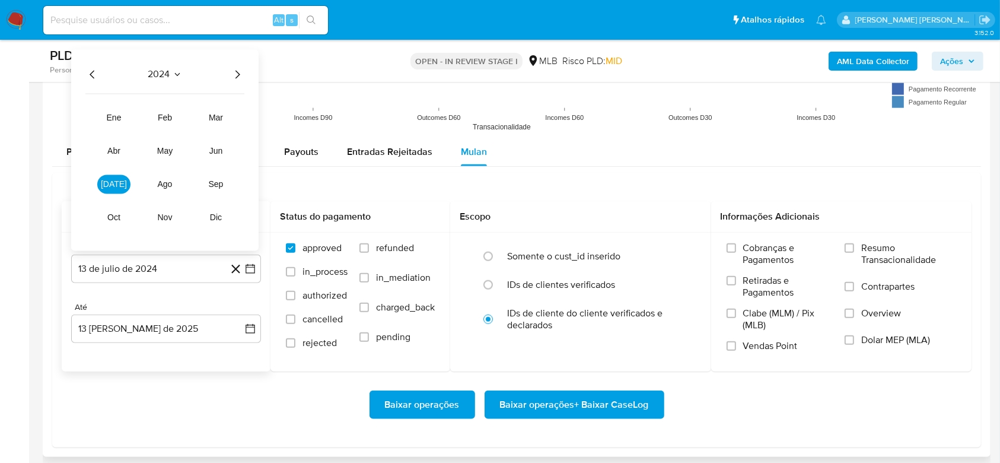
click at [237, 71] on icon "Año siguiente" at bounding box center [237, 74] width 14 height 14
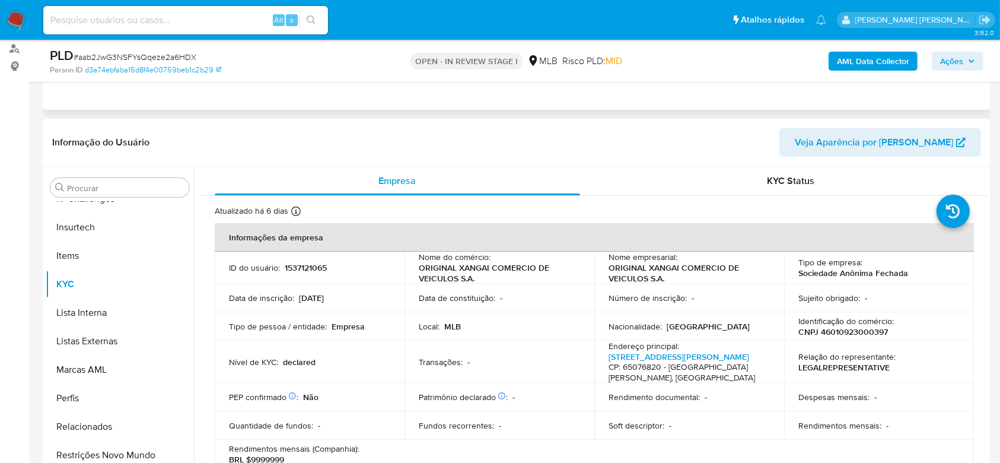
scroll to position [0, 0]
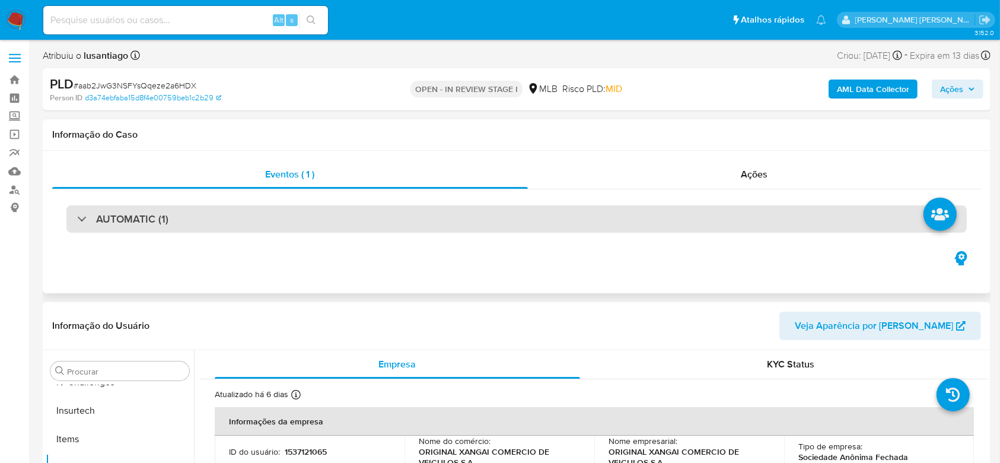
click at [846, 221] on div "AUTOMATIC (1)" at bounding box center [516, 218] width 900 height 27
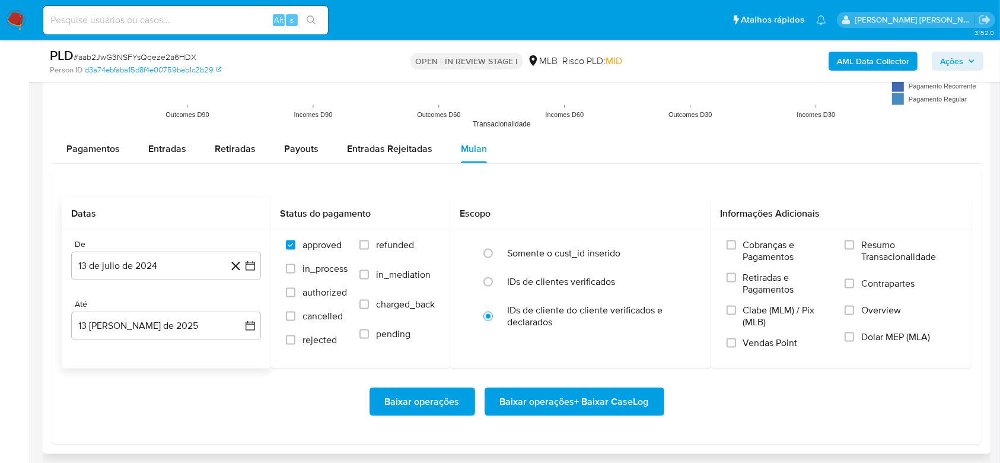
scroll to position [1502, 0]
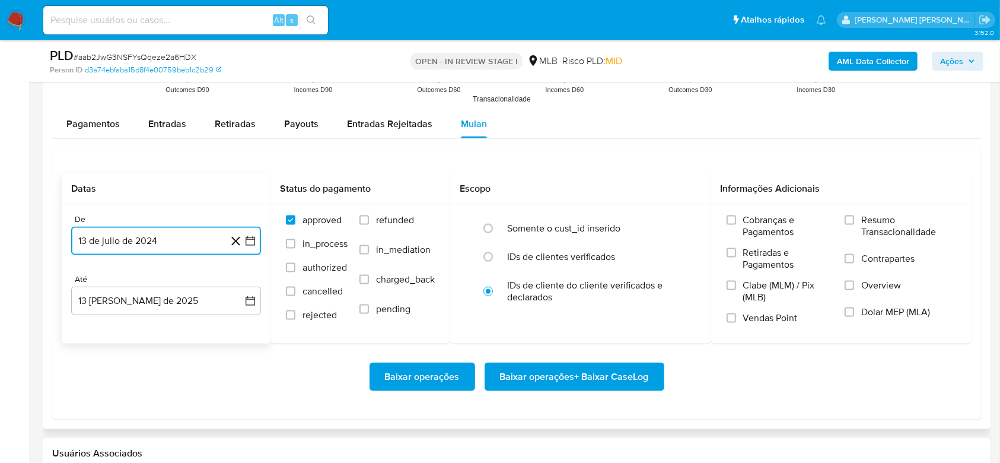
click at [243, 240] on button "13 de julio de 2024" at bounding box center [166, 241] width 190 height 28
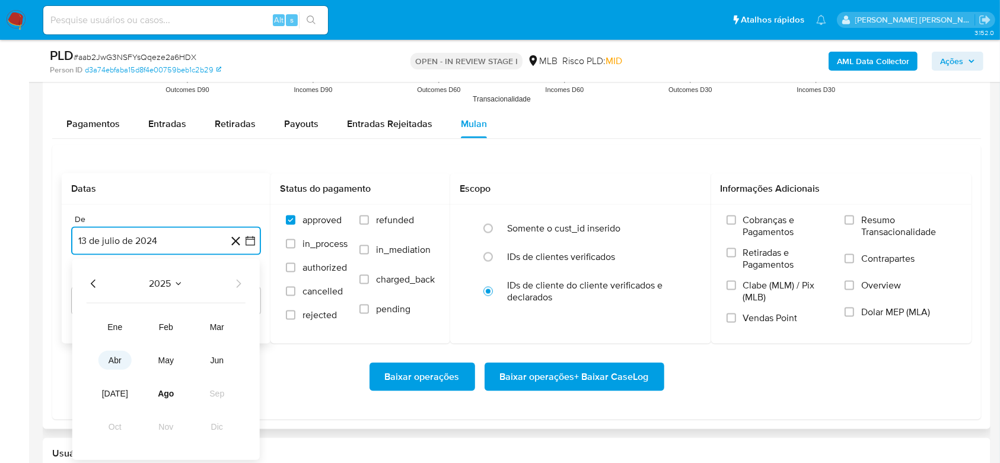
click at [111, 355] on span "abr" at bounding box center [115, 359] width 13 height 9
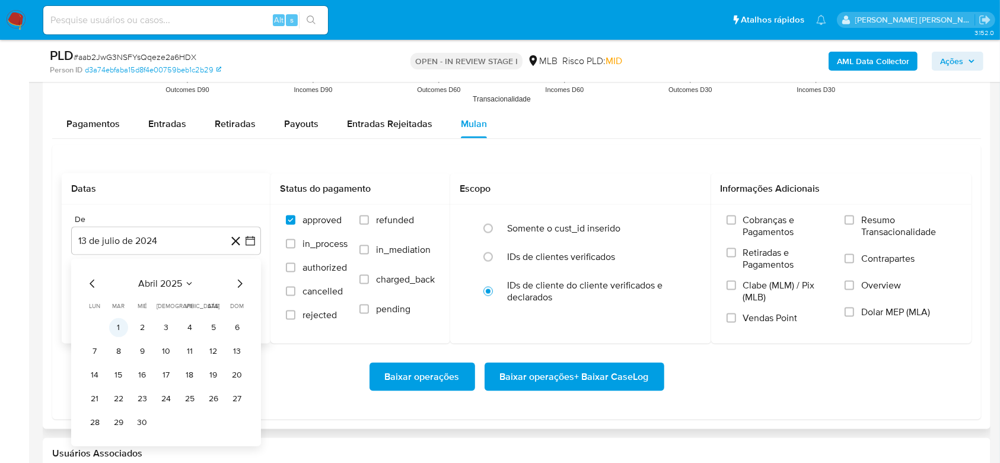
click at [118, 323] on button "1" at bounding box center [118, 327] width 19 height 19
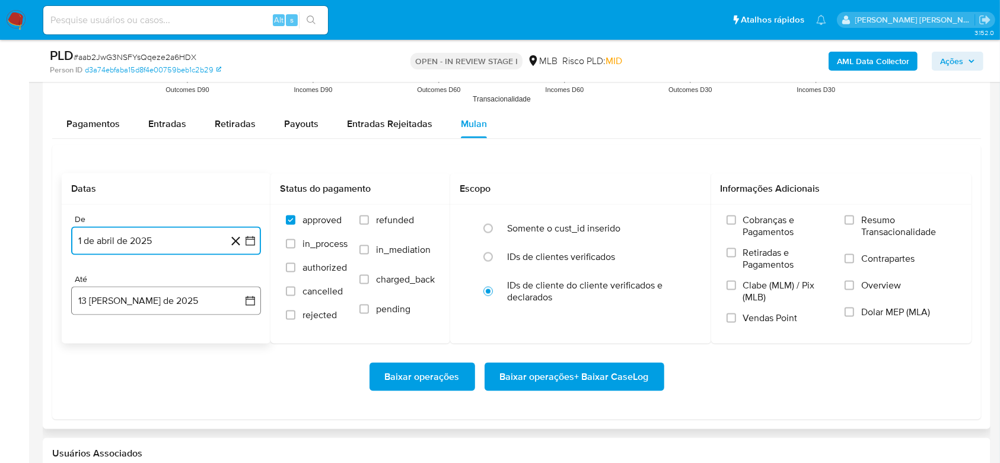
click at [194, 306] on button "13 [PERSON_NAME] de 2025" at bounding box center [166, 300] width 190 height 28
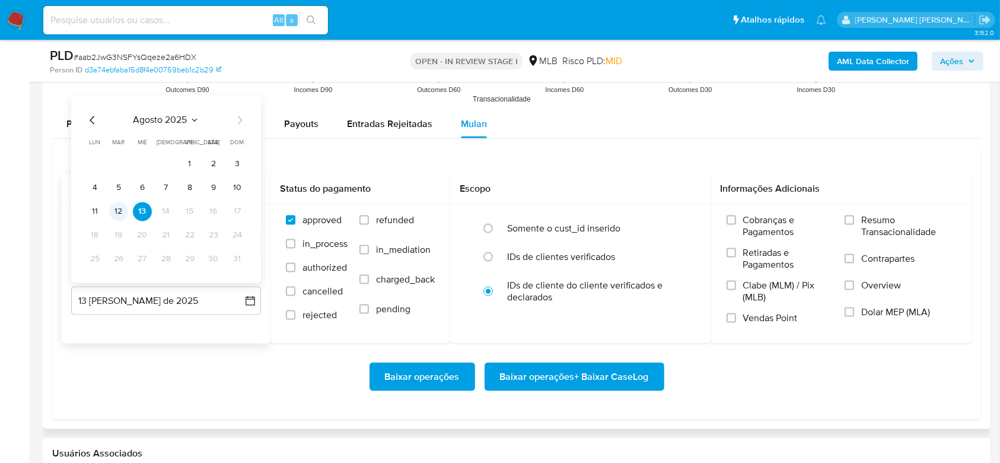
click at [122, 211] on button "12" at bounding box center [118, 211] width 19 height 19
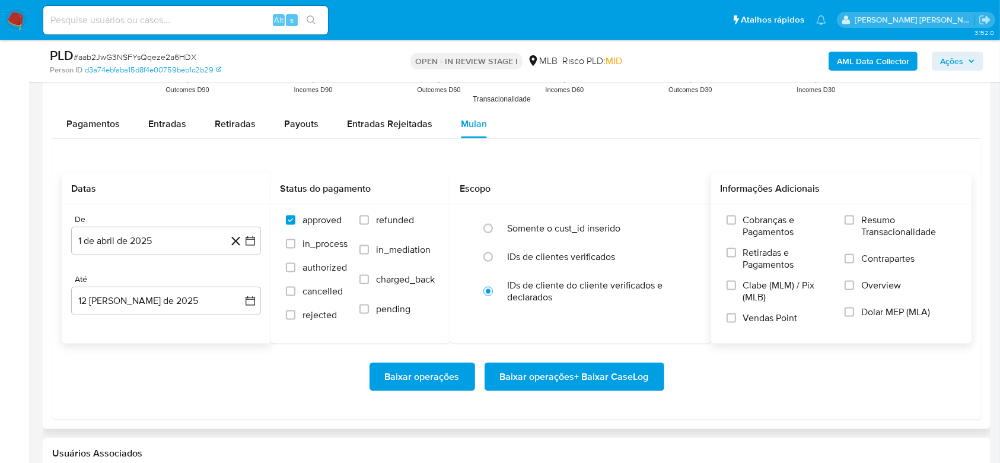
click at [884, 221] on span "Resumo Transacionalidade" at bounding box center [908, 226] width 95 height 24
click at [854, 221] on input "Resumo Transacionalidade" at bounding box center [849, 219] width 9 height 9
click at [597, 373] on span "Baixar operações + Baixar CaseLog" at bounding box center [574, 377] width 149 height 26
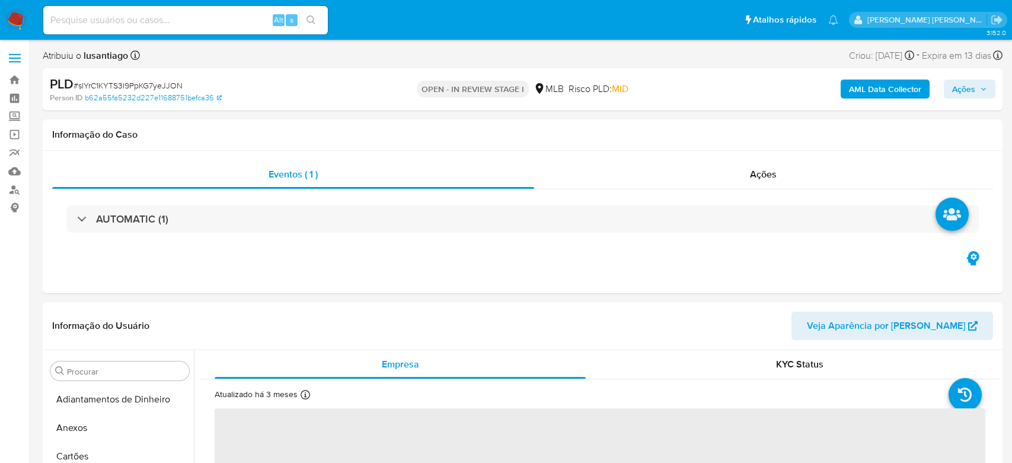
select select "10"
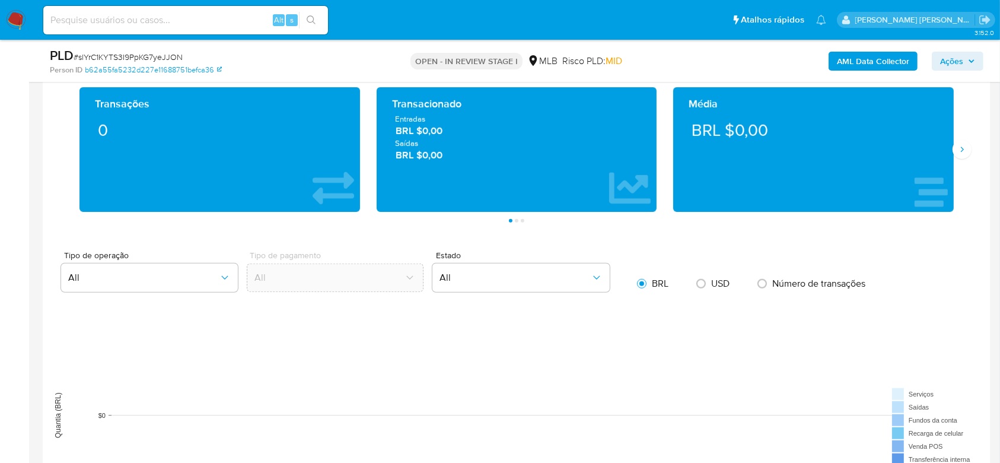
scroll to position [869, 0]
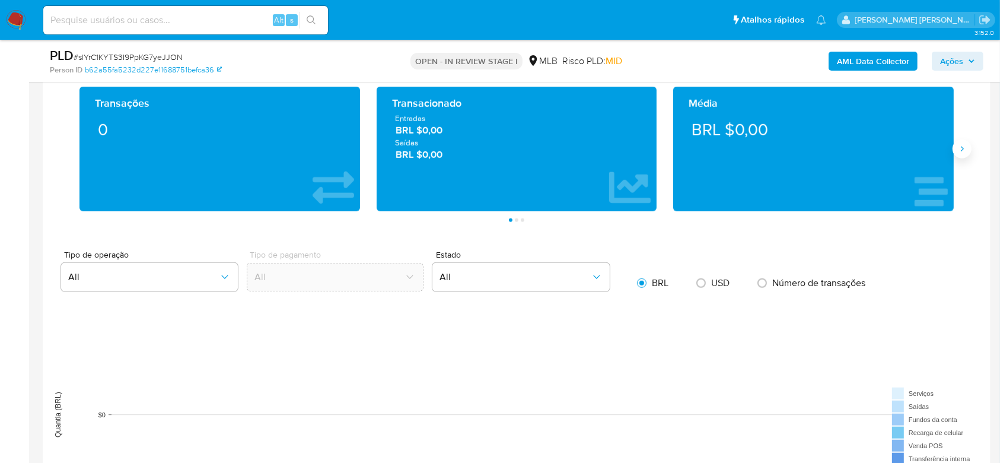
click at [963, 152] on icon "Siguiente" at bounding box center [961, 148] width 9 height 9
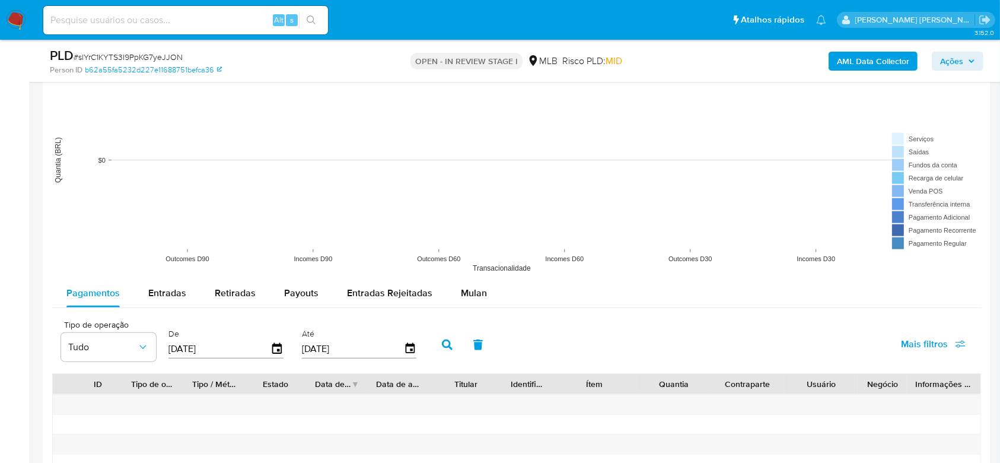
scroll to position [1186, 0]
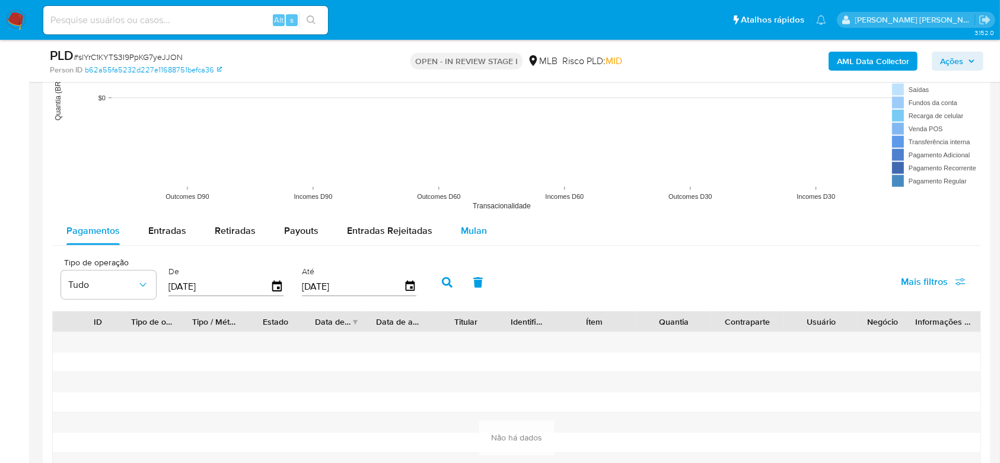
click at [461, 225] on span "Mulan" at bounding box center [474, 231] width 26 height 14
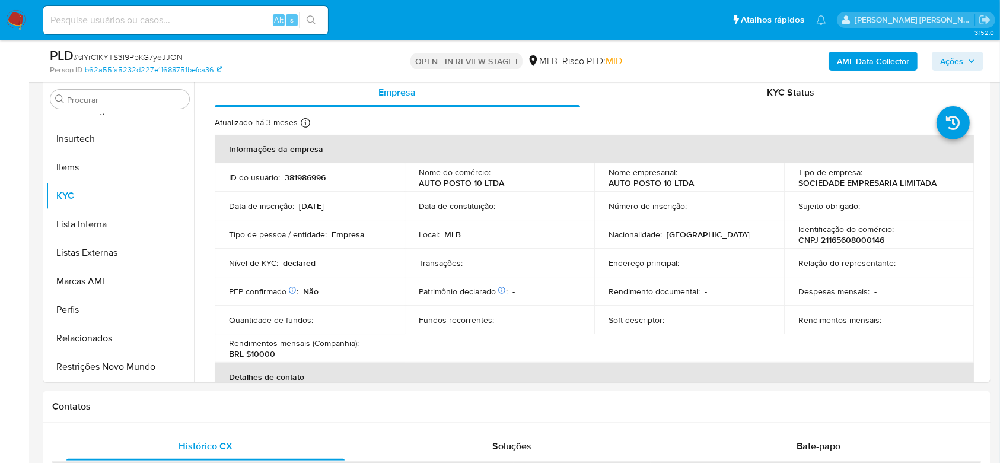
scroll to position [0, 0]
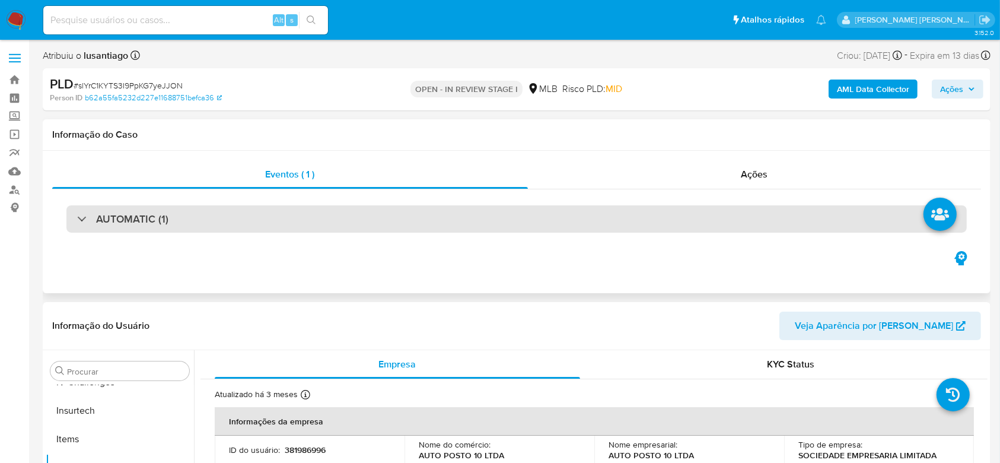
click at [833, 209] on div "AUTOMATIC (1)" at bounding box center [516, 218] width 900 height 27
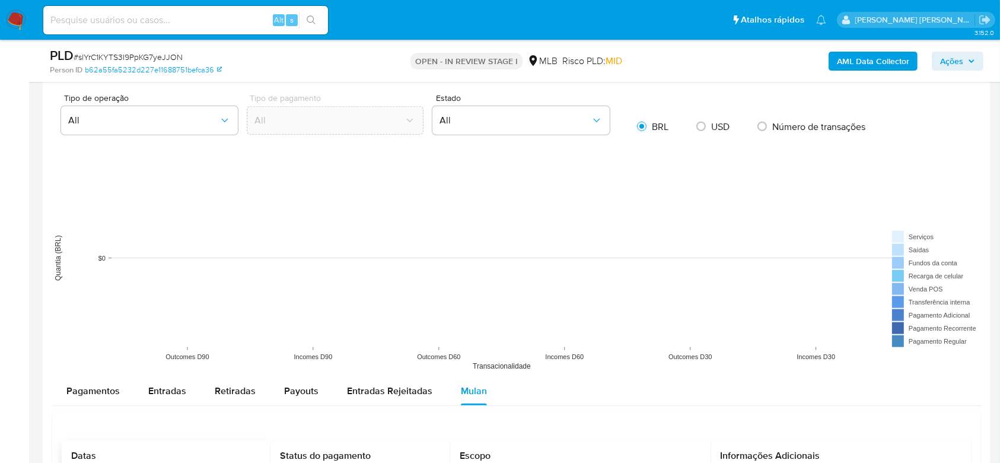
scroll to position [1423, 0]
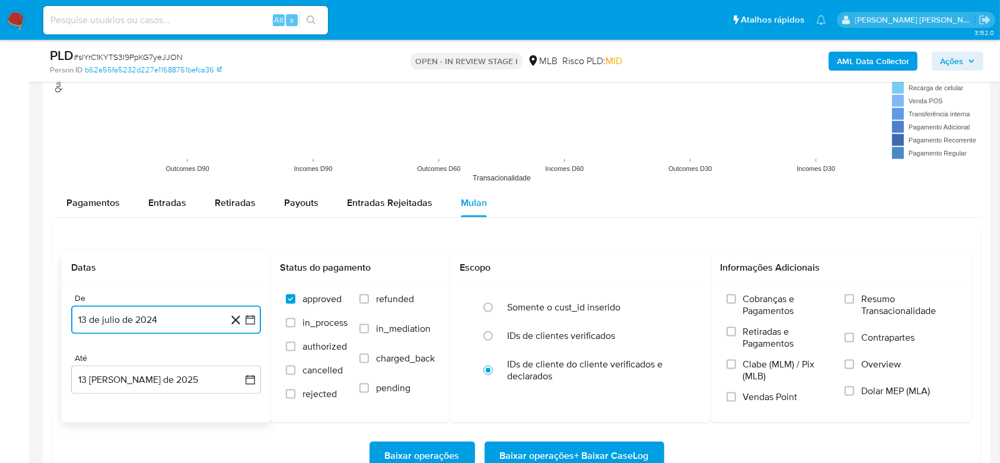
click at [172, 317] on button "13 de julio de 2024" at bounding box center [166, 319] width 190 height 28
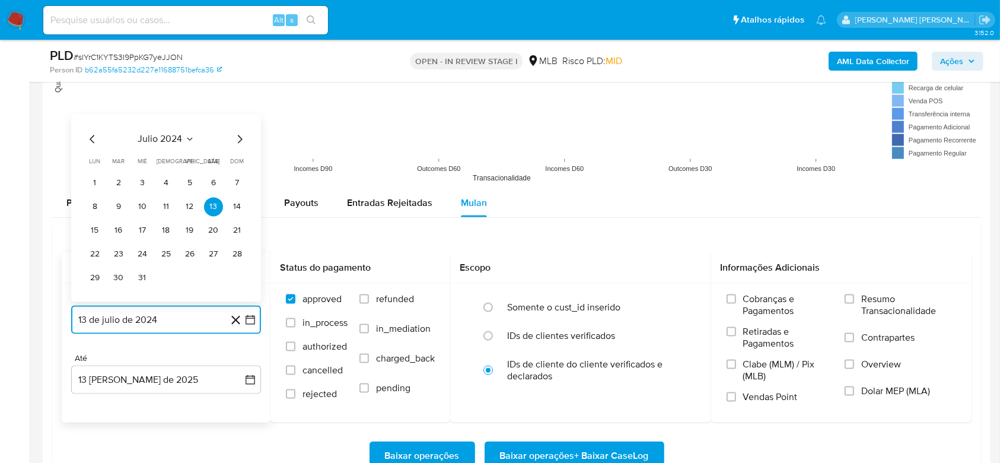
click at [171, 137] on span "julio 2024" at bounding box center [160, 139] width 44 height 12
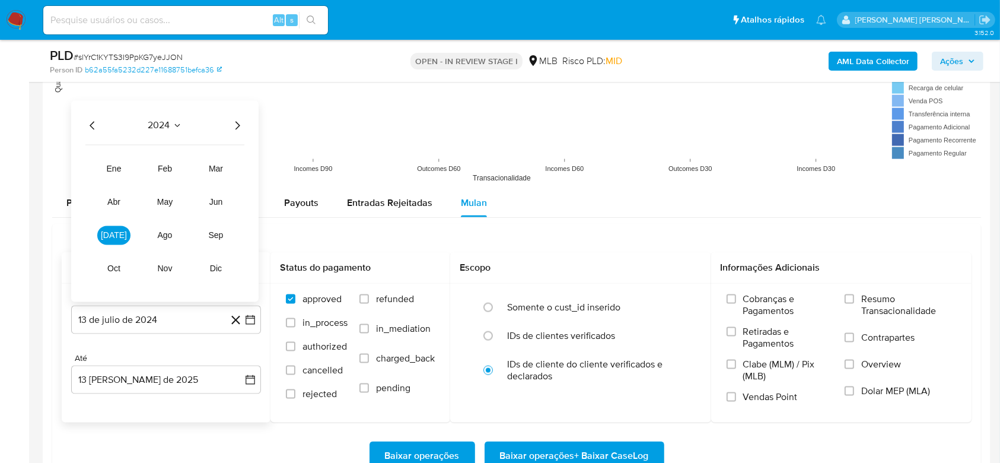
click at [237, 124] on icon "Año siguiente" at bounding box center [237, 126] width 14 height 14
click at [165, 197] on span "may" at bounding box center [164, 201] width 15 height 9
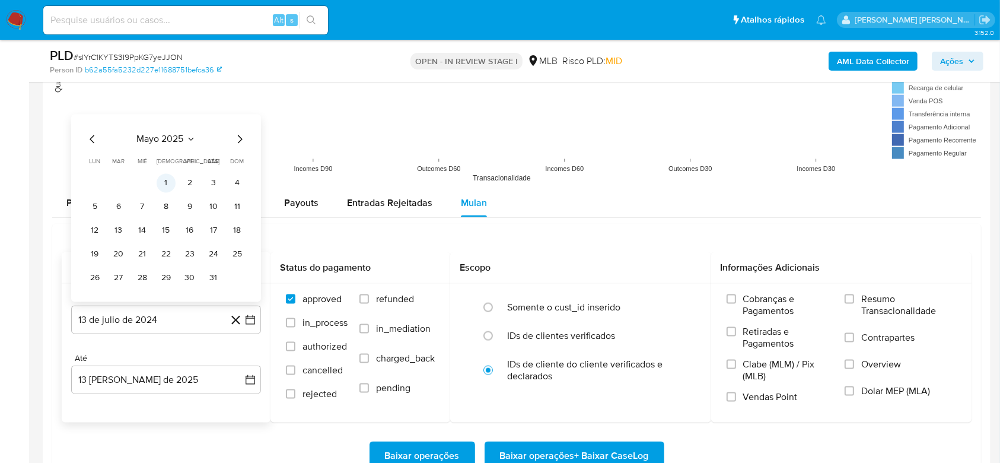
click at [168, 181] on button "1" at bounding box center [166, 183] width 19 height 19
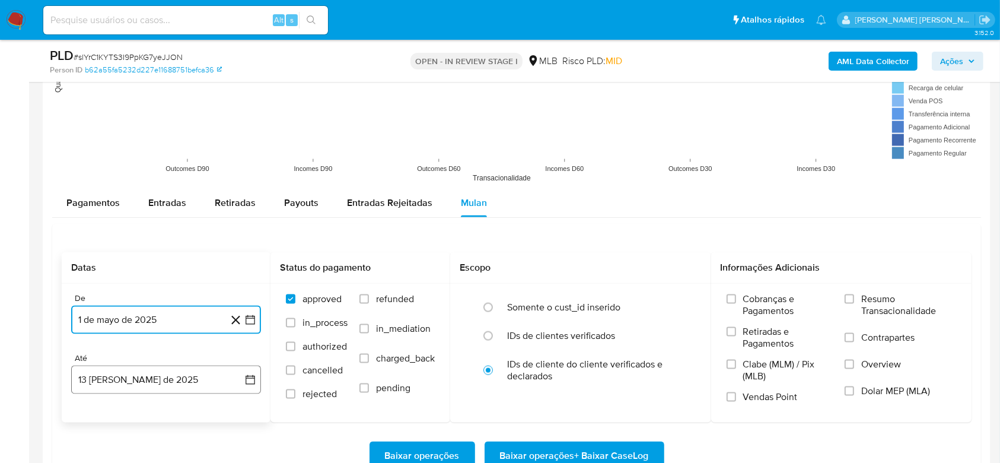
click at [135, 377] on button "13 [PERSON_NAME] de 2025" at bounding box center [166, 379] width 190 height 28
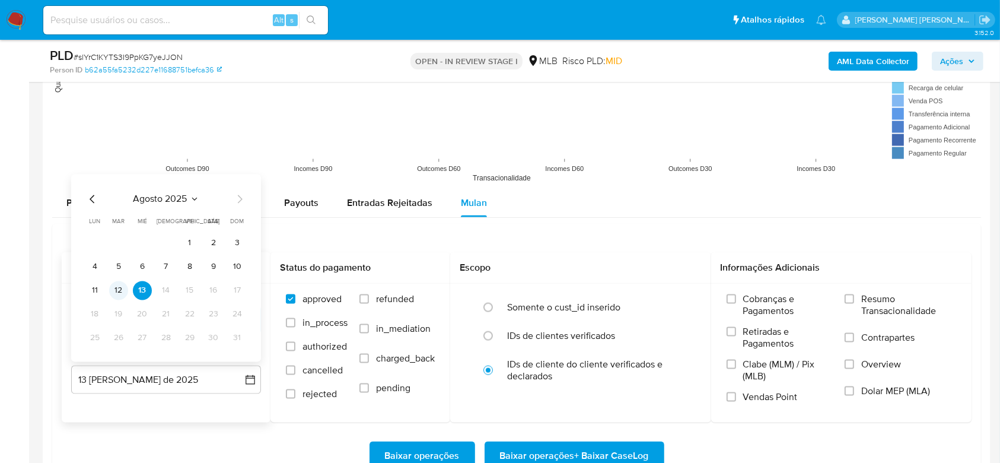
click at [115, 285] on button "12" at bounding box center [118, 290] width 19 height 19
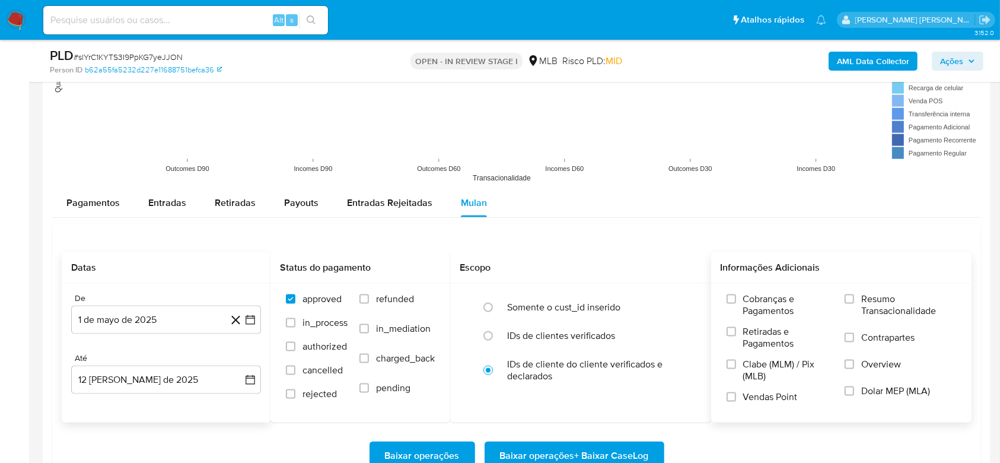
click at [894, 301] on span "Resumo Transacionalidade" at bounding box center [908, 305] width 95 height 24
click at [854, 301] on input "Resumo Transacionalidade" at bounding box center [849, 298] width 9 height 9
click at [589, 453] on span "Baixar operações + Baixar CaseLog" at bounding box center [574, 455] width 149 height 26
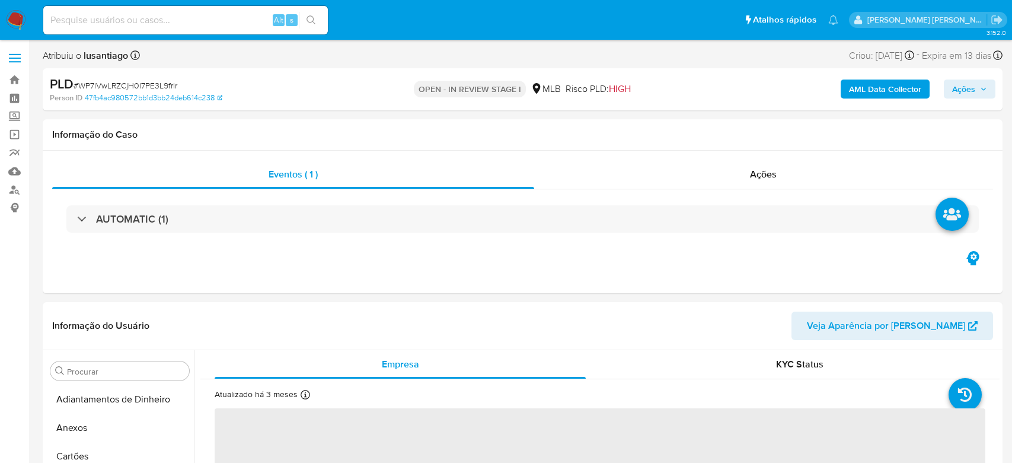
select select "10"
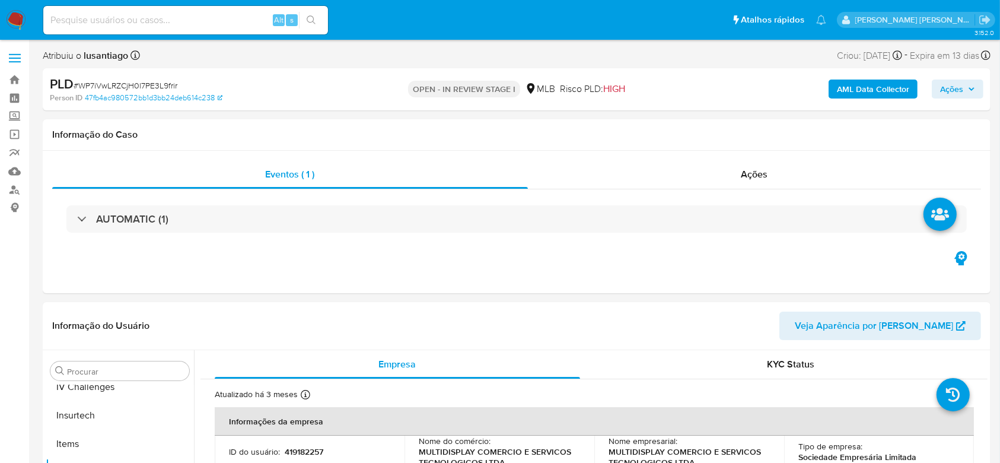
scroll to position [501, 0]
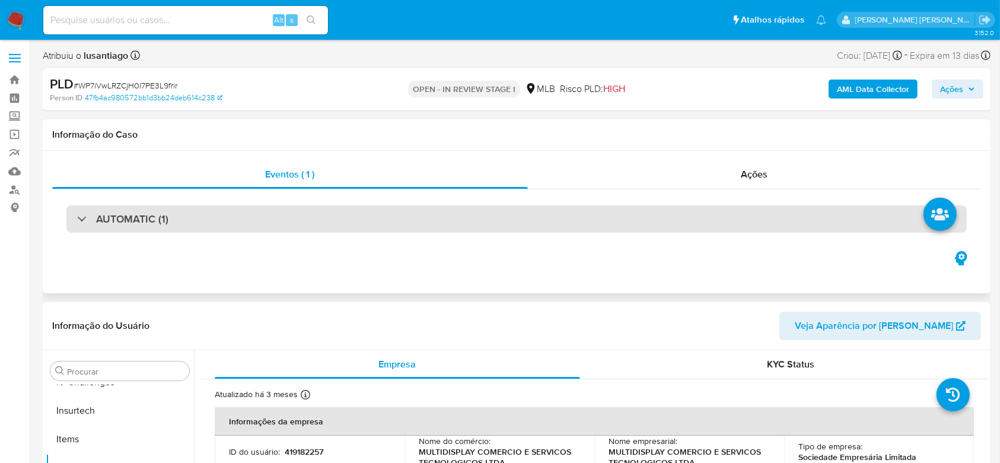
click at [807, 211] on div "AUTOMATIC (1)" at bounding box center [516, 218] width 900 height 27
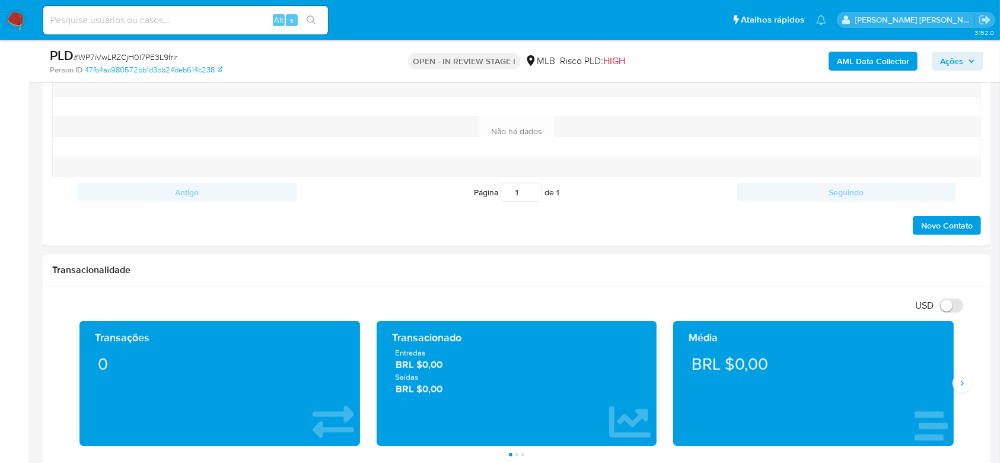
scroll to position [949, 0]
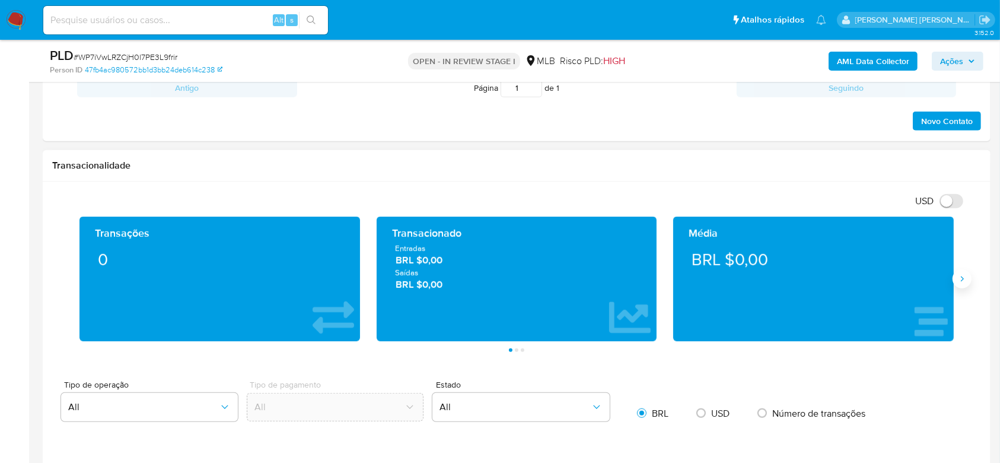
click at [959, 280] on icon "Siguiente" at bounding box center [961, 278] width 9 height 9
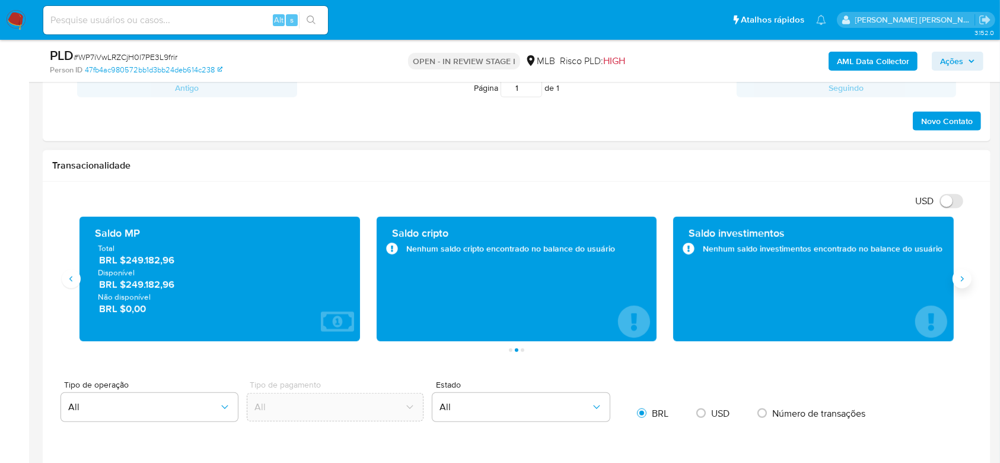
click at [959, 280] on icon "Siguiente" at bounding box center [961, 278] width 9 height 9
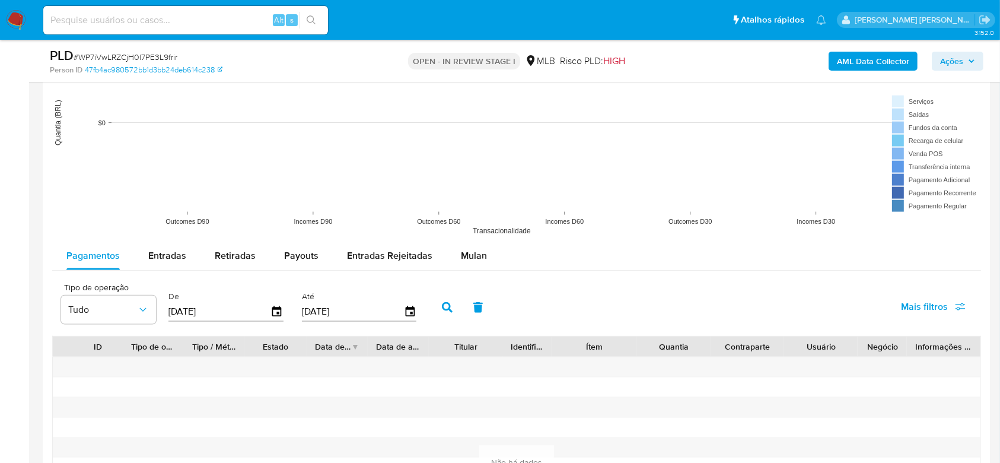
scroll to position [1423, 0]
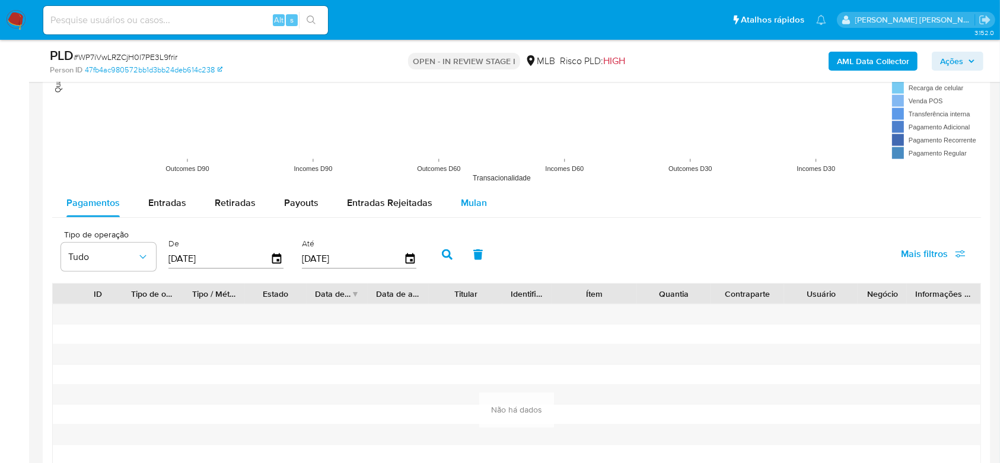
click at [478, 208] on span "Mulan" at bounding box center [474, 203] width 26 height 14
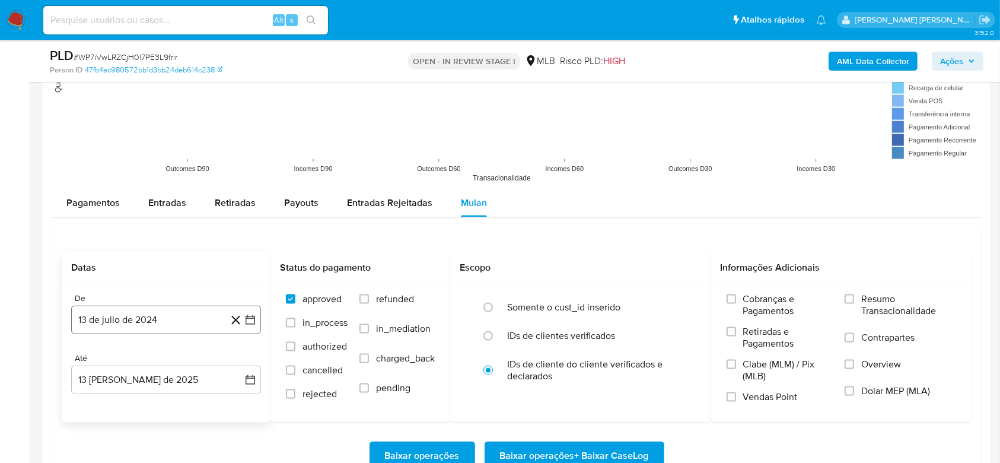
click at [180, 320] on button "13 de julio de 2024" at bounding box center [166, 319] width 190 height 28
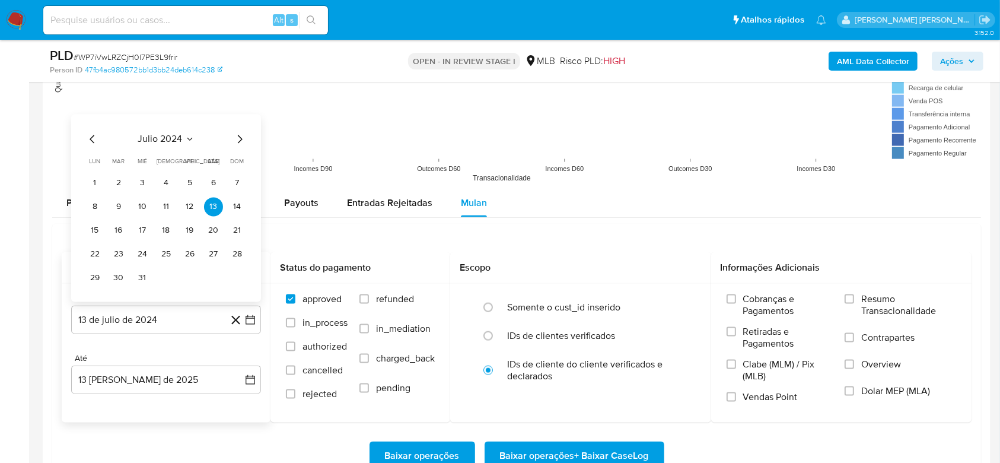
click at [164, 135] on span "julio 2024" at bounding box center [160, 139] width 44 height 12
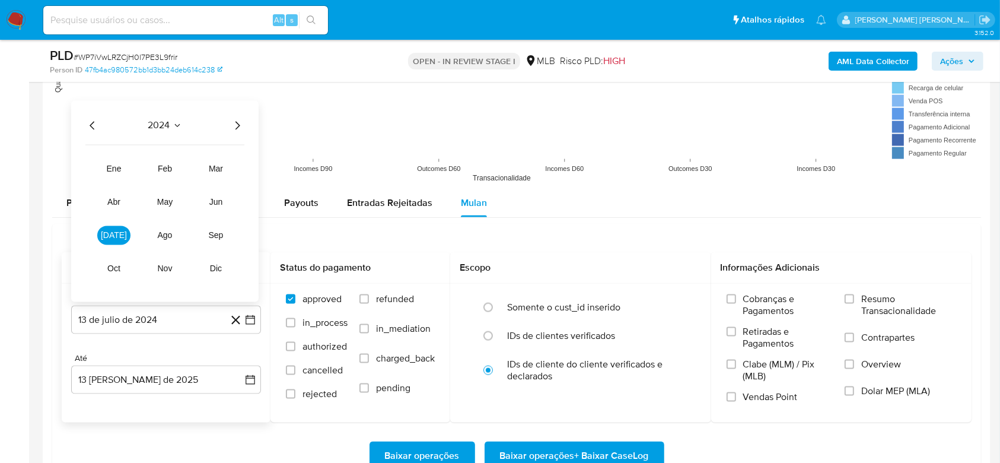
click at [240, 119] on icon "Año siguiente" at bounding box center [237, 126] width 14 height 14
click at [113, 165] on span "ene" at bounding box center [114, 168] width 15 height 9
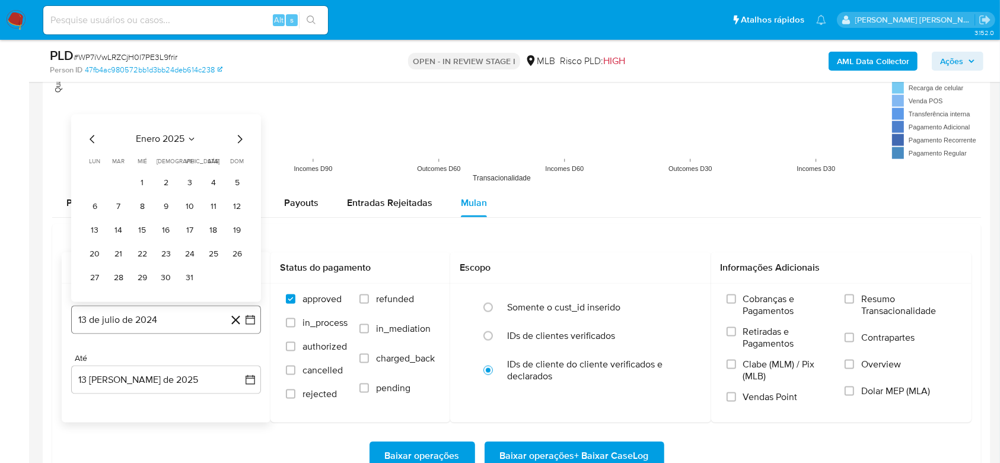
drag, startPoint x: 139, startPoint y: 176, endPoint x: 180, endPoint y: 310, distance: 140.0
click at [139, 177] on button "1" at bounding box center [142, 183] width 19 height 19
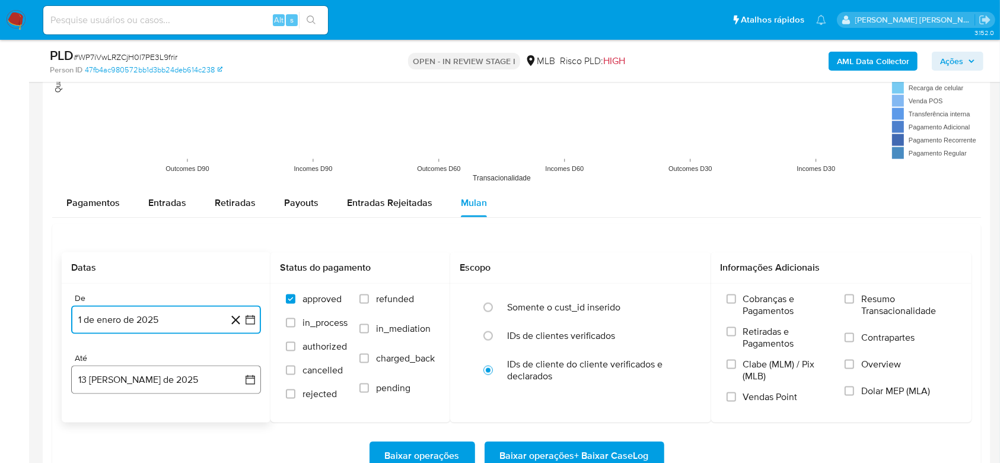
drag, startPoint x: 160, startPoint y: 386, endPoint x: 159, endPoint y: 369, distance: 16.6
click at [159, 386] on button "13 [PERSON_NAME] de 2025" at bounding box center [166, 379] width 190 height 28
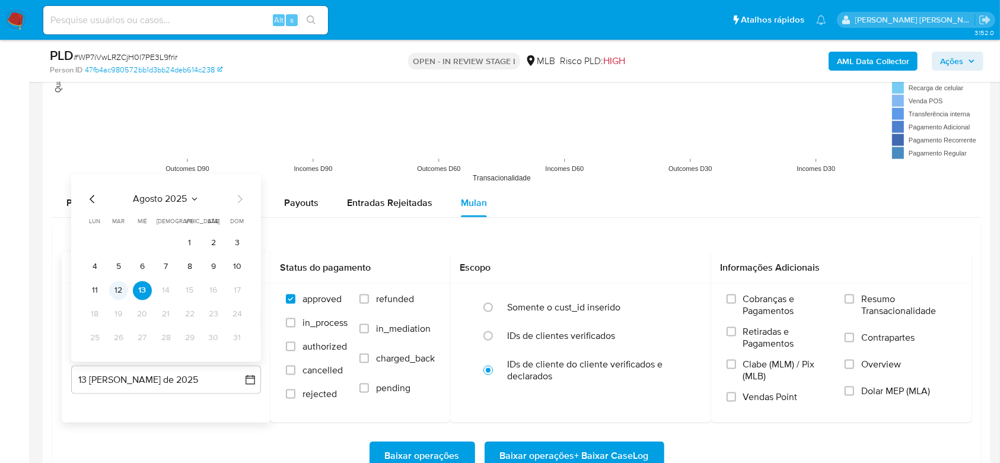
click at [121, 291] on button "12" at bounding box center [118, 290] width 19 height 19
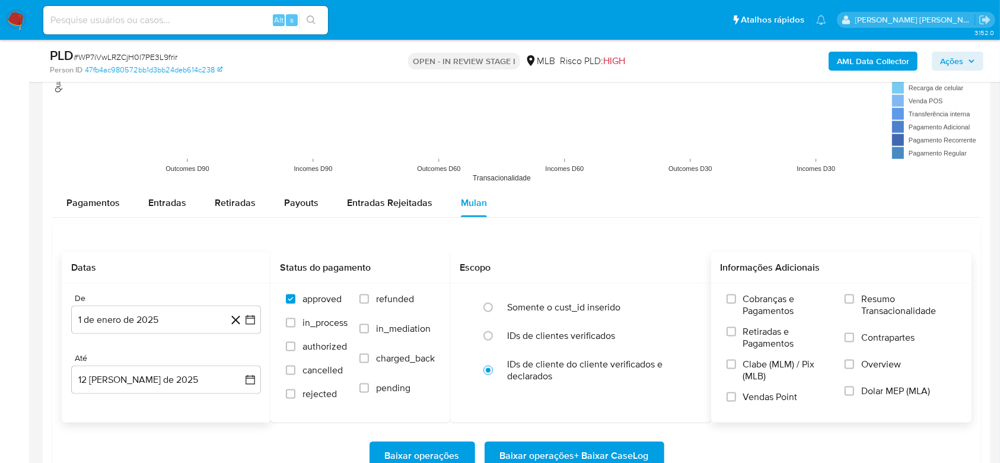
click at [904, 299] on span "Resumo Transacionalidade" at bounding box center [908, 305] width 95 height 24
click at [854, 299] on input "Resumo Transacionalidade" at bounding box center [849, 298] width 9 height 9
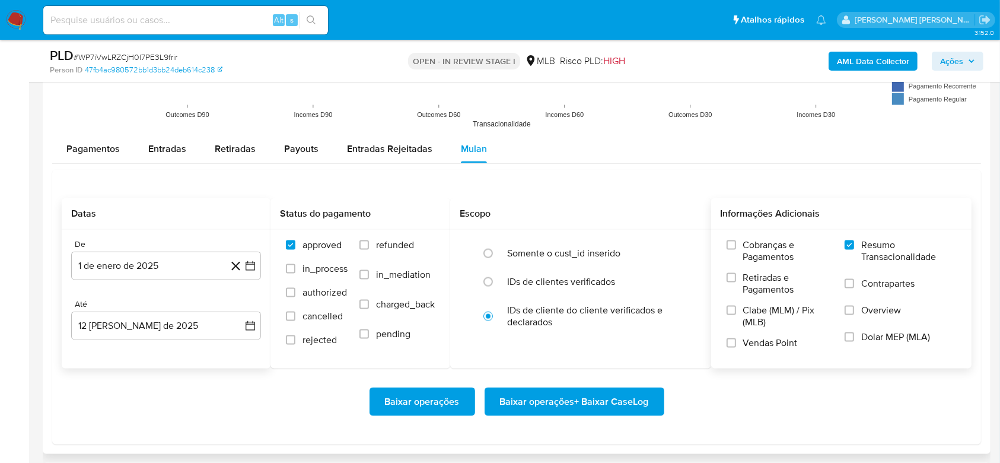
scroll to position [1502, 0]
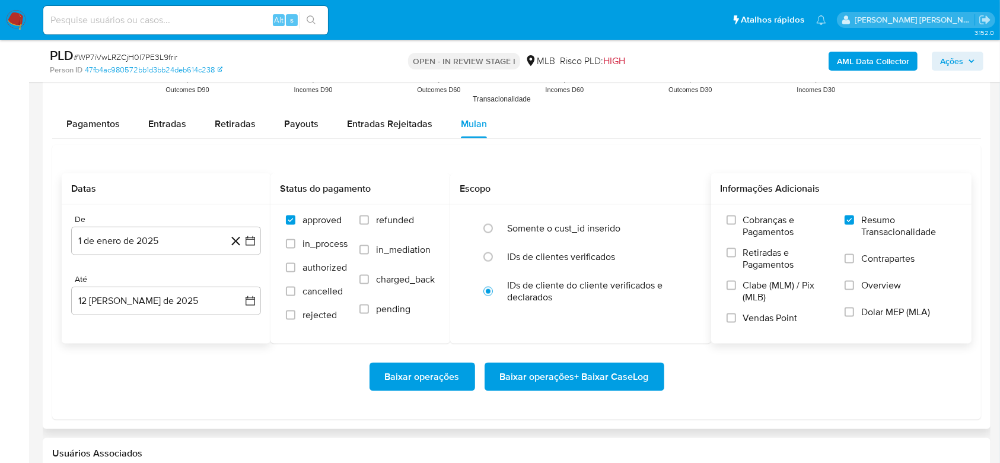
click at [539, 372] on span "Baixar operações + Baixar CaseLog" at bounding box center [574, 377] width 149 height 26
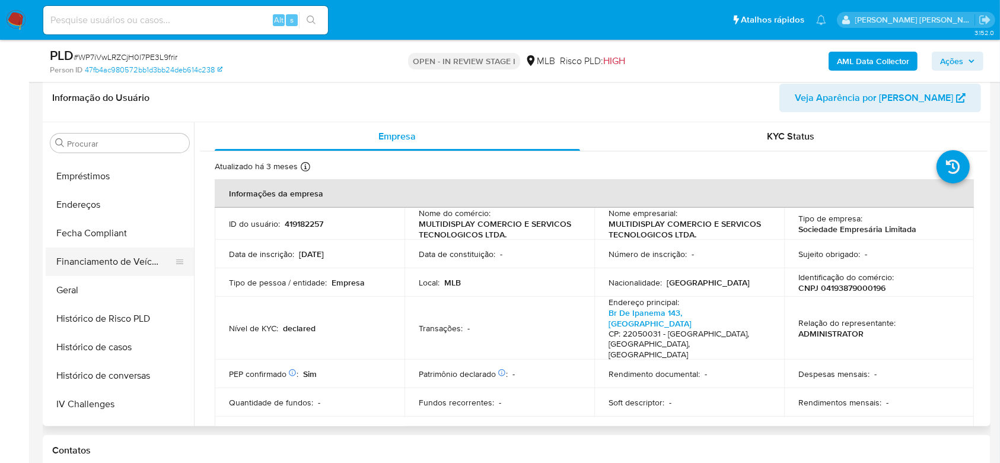
scroll to position [237, 0]
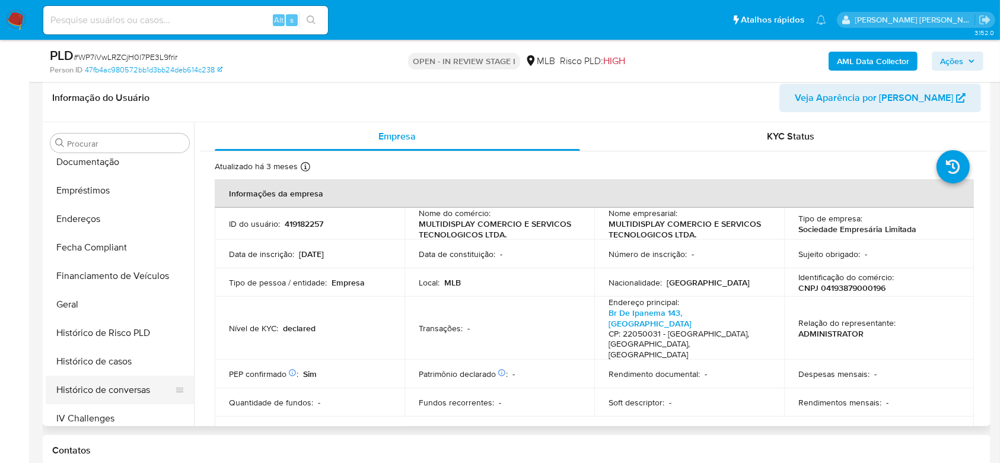
click at [112, 362] on button "Histórico de casos" at bounding box center [120, 361] width 148 height 28
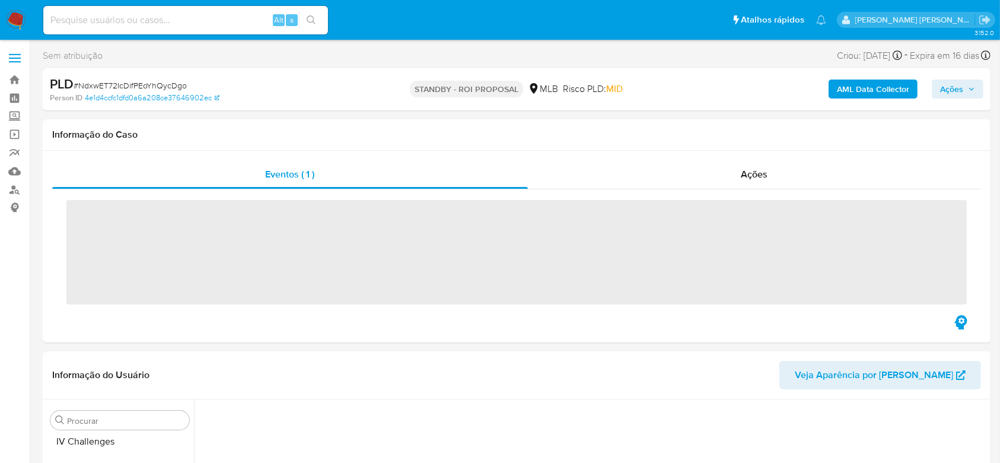
scroll to position [501, 0]
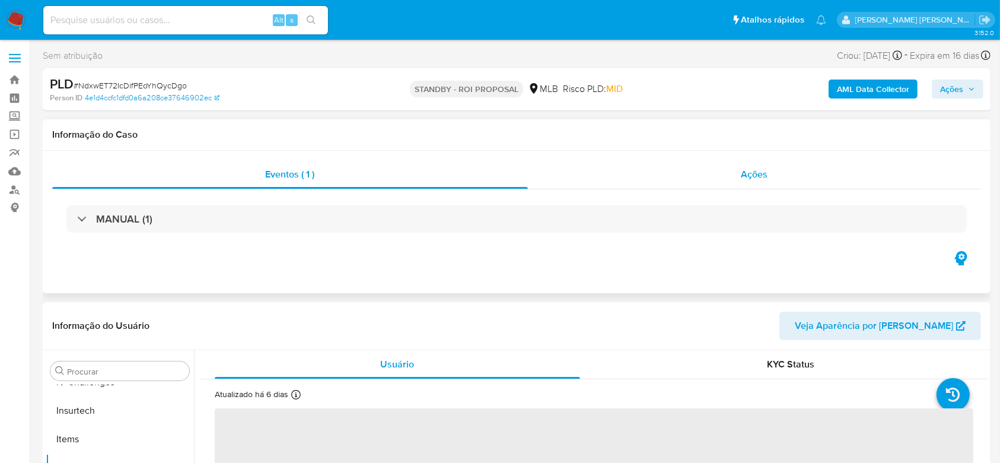
click at [632, 179] on div "Ações" at bounding box center [754, 174] width 453 height 28
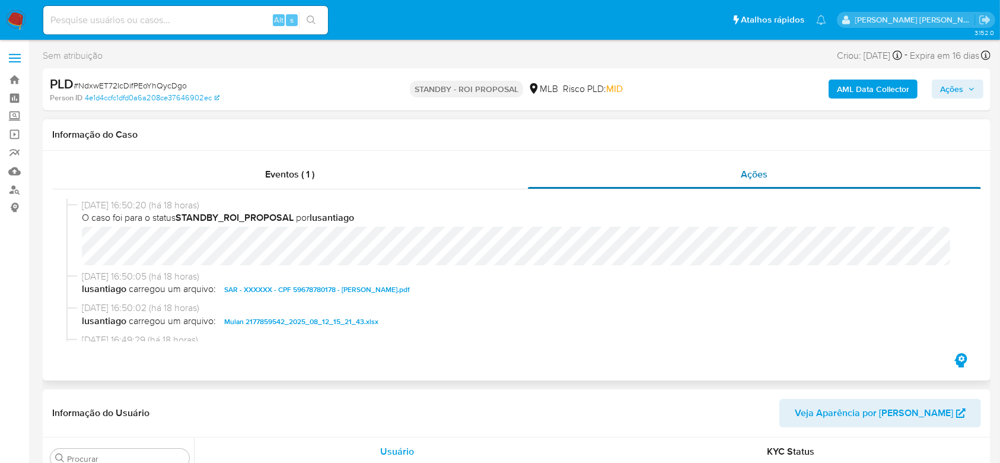
select select "10"
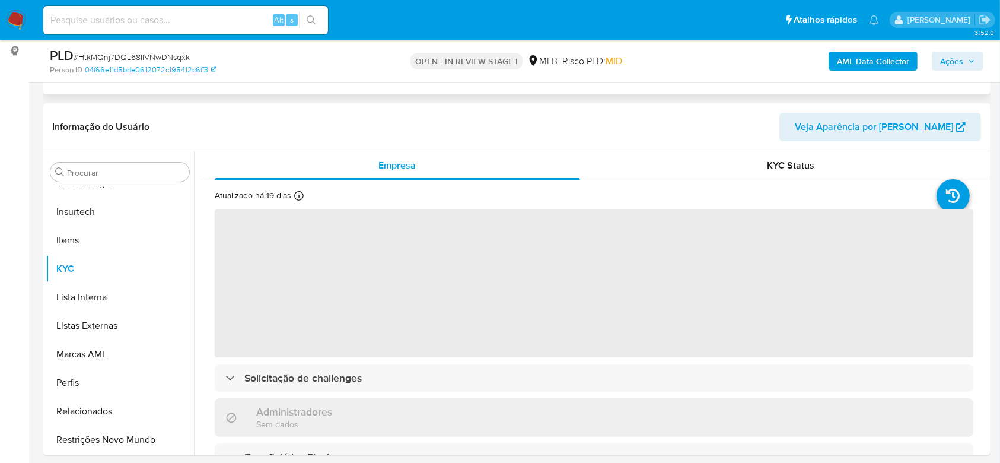
scroll to position [158, 0]
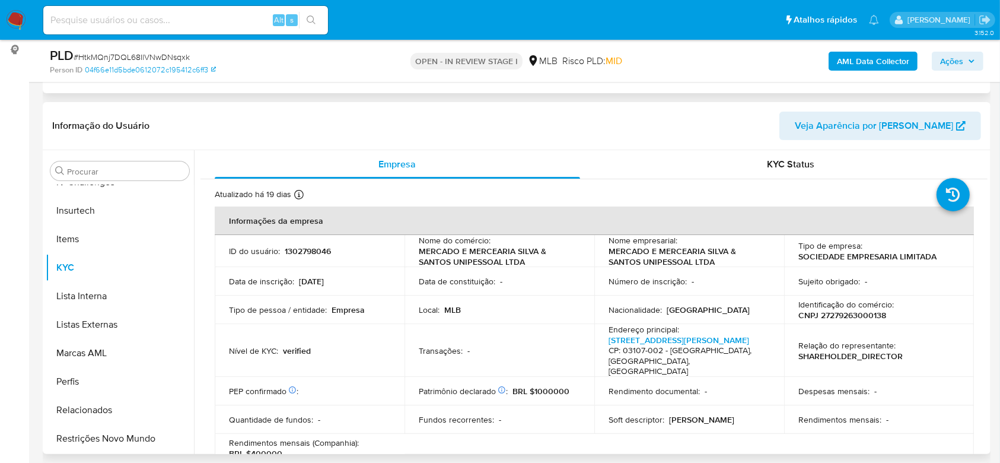
select select "10"
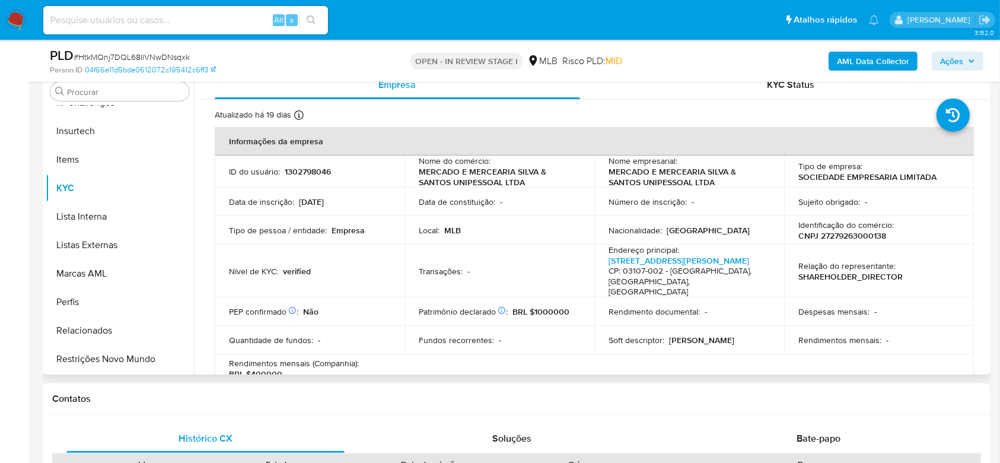
click at [834, 235] on p "CNPJ 27279263000138" at bounding box center [842, 235] width 88 height 11
copy p "27279263000138"
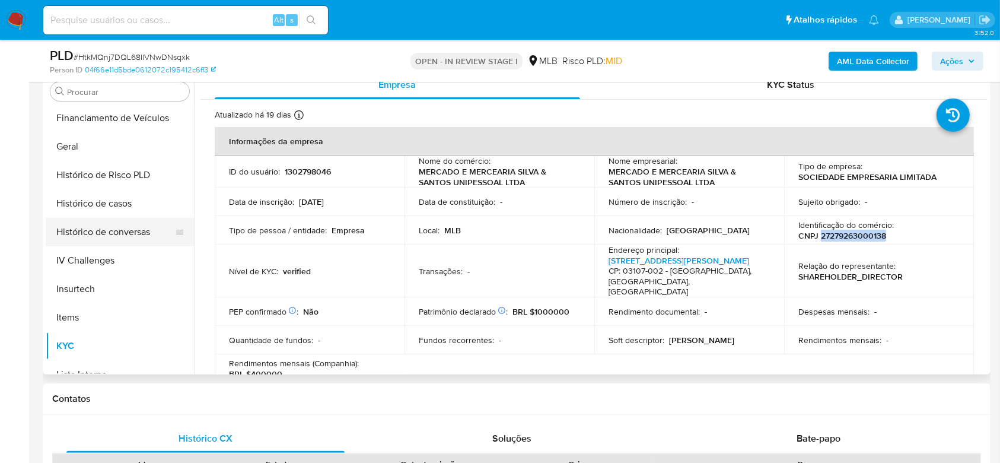
scroll to position [343, 0]
click at [79, 152] on button "Geral" at bounding box center [115, 147] width 139 height 28
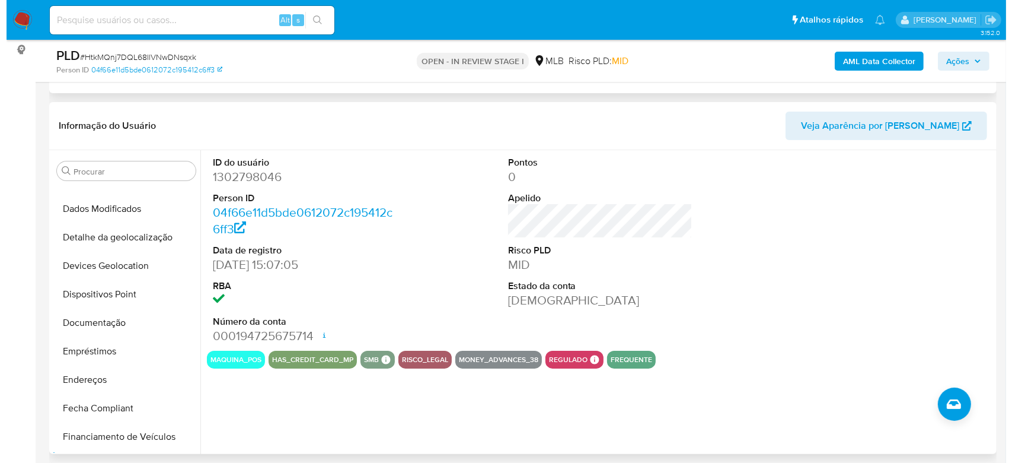
scroll to position [0, 0]
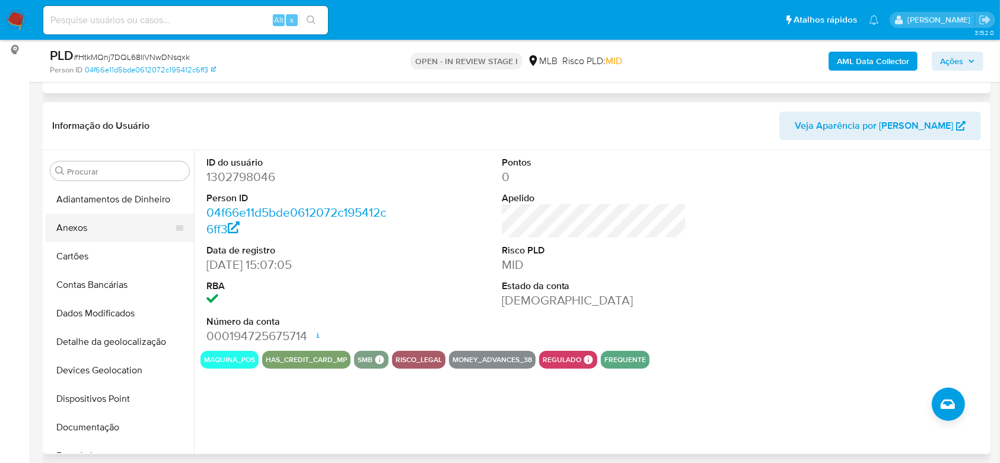
click at [91, 232] on button "Anexos" at bounding box center [115, 228] width 139 height 28
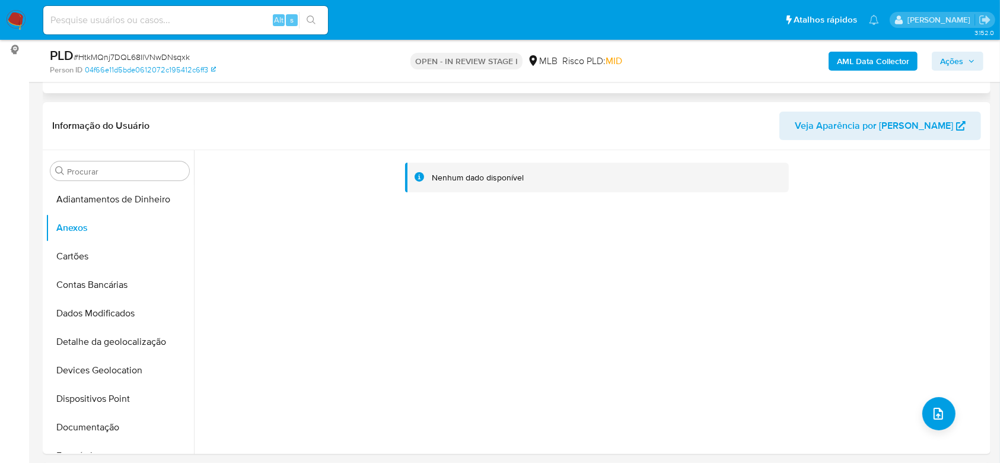
click at [967, 64] on span "Ações" at bounding box center [957, 61] width 35 height 17
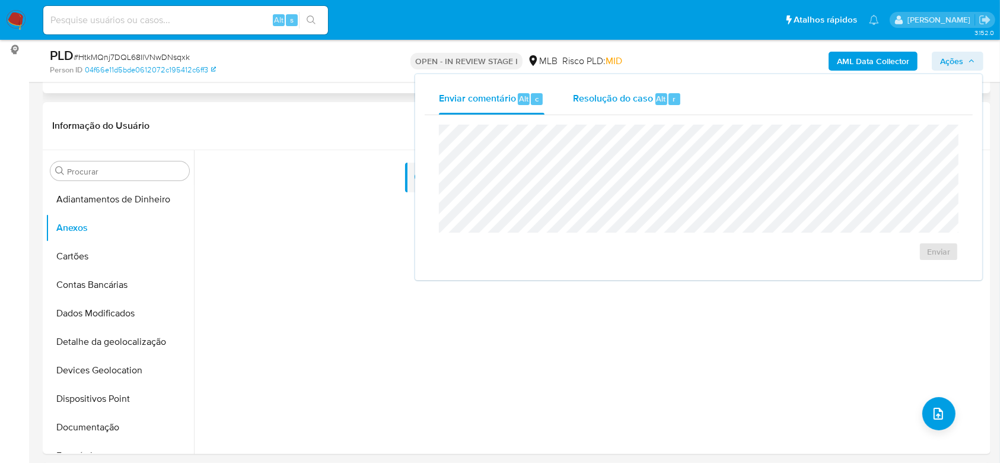
click at [604, 99] on span "Resolução do caso" at bounding box center [613, 98] width 80 height 14
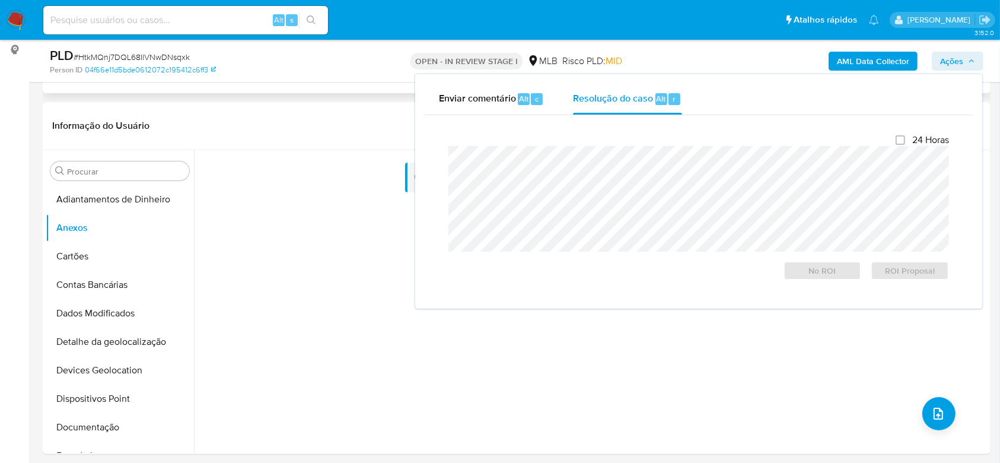
click at [888, 56] on b "AML Data Collector" at bounding box center [873, 61] width 72 height 19
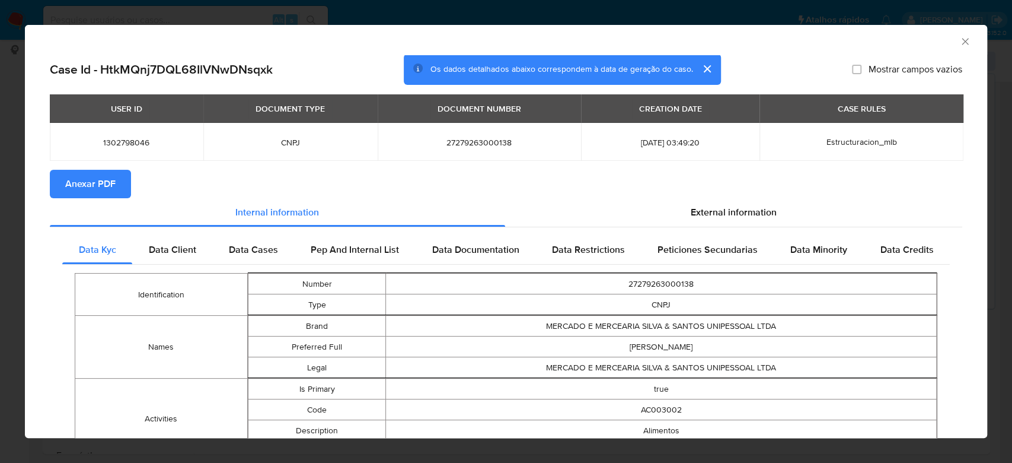
click at [109, 184] on span "Anexar PDF" at bounding box center [90, 184] width 50 height 26
click at [962, 40] on icon "Fechar a janela" at bounding box center [965, 41] width 7 height 7
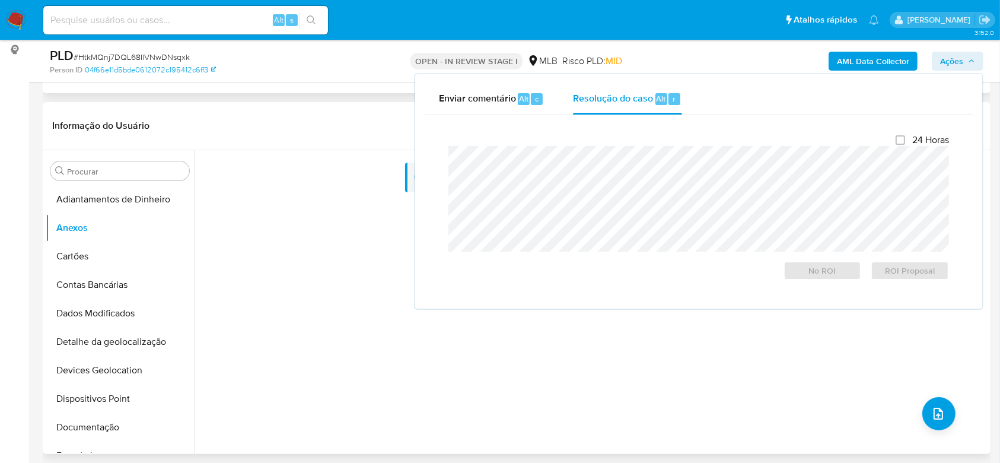
click at [373, 295] on div "Nenhum dado disponível" at bounding box center [591, 302] width 794 height 304
drag, startPoint x: 270, startPoint y: 291, endPoint x: 279, endPoint y: 289, distance: 9.2
click at [271, 292] on div "Nenhum dado disponível" at bounding box center [591, 302] width 794 height 304
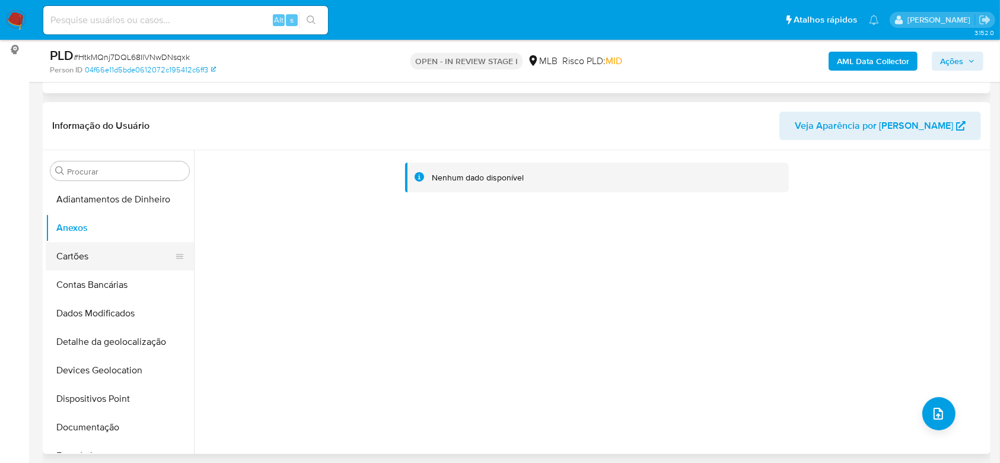
click at [63, 259] on button "Cartões" at bounding box center [115, 256] width 139 height 28
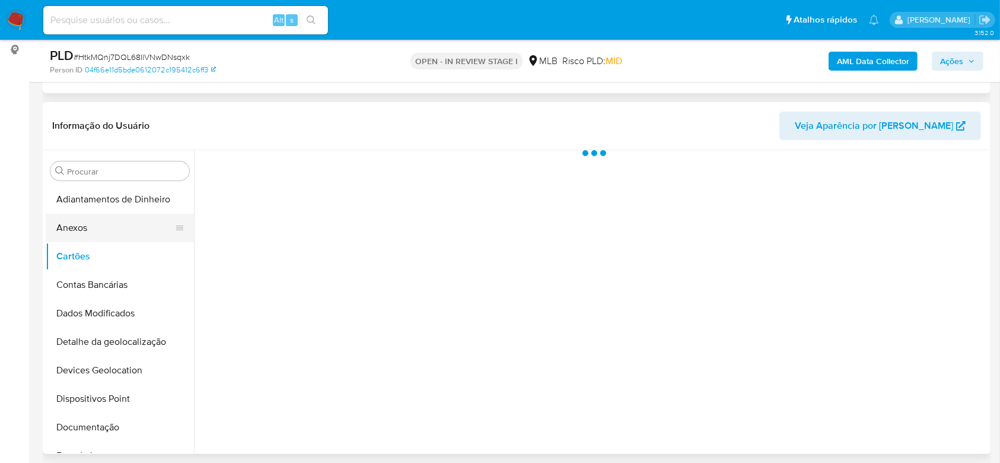
click at [101, 232] on button "Anexos" at bounding box center [115, 228] width 139 height 28
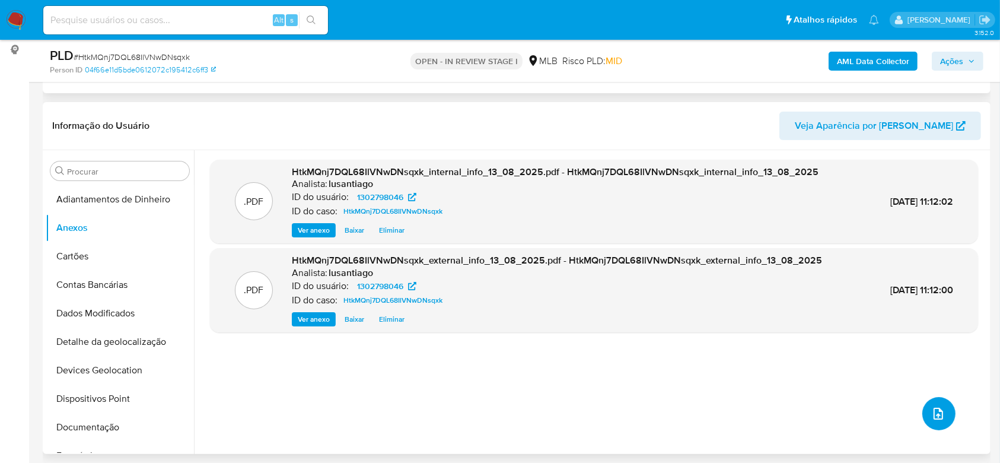
click at [933, 410] on icon "upload-file" at bounding box center [938, 413] width 14 height 14
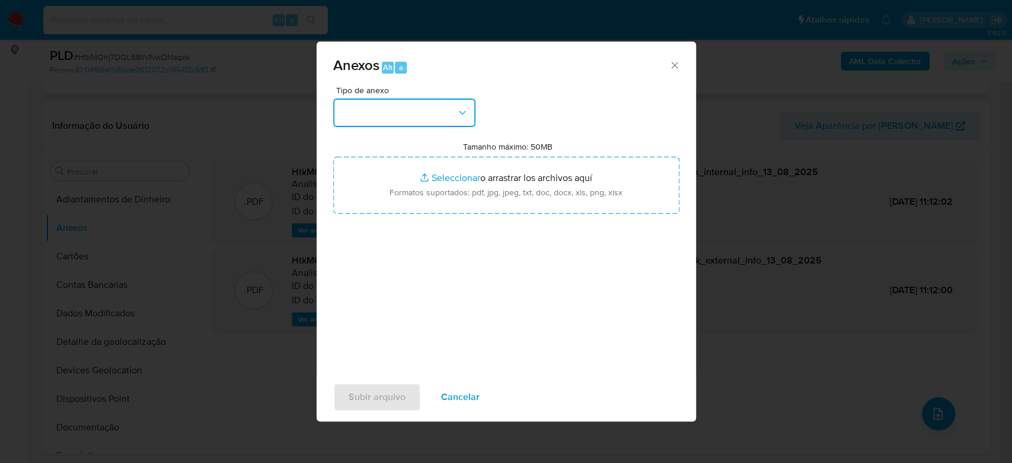
click at [448, 110] on button "button" at bounding box center [404, 112] width 142 height 28
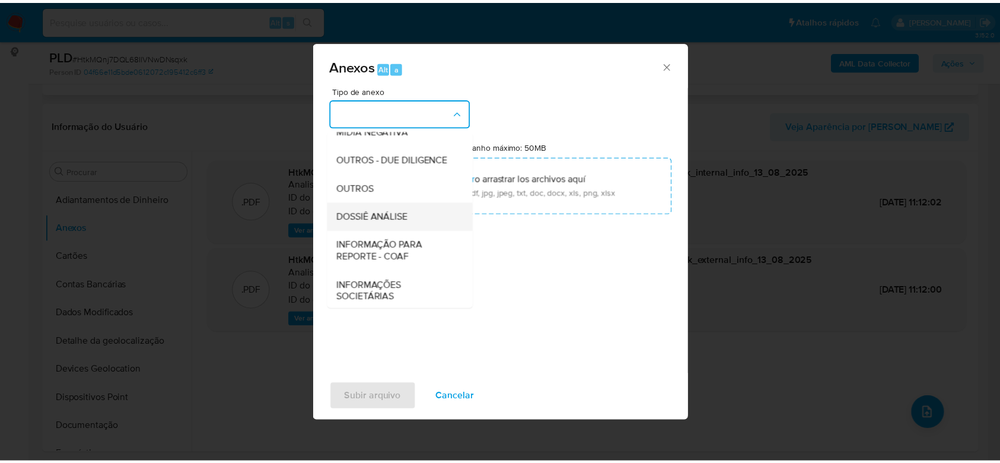
scroll to position [182, 0]
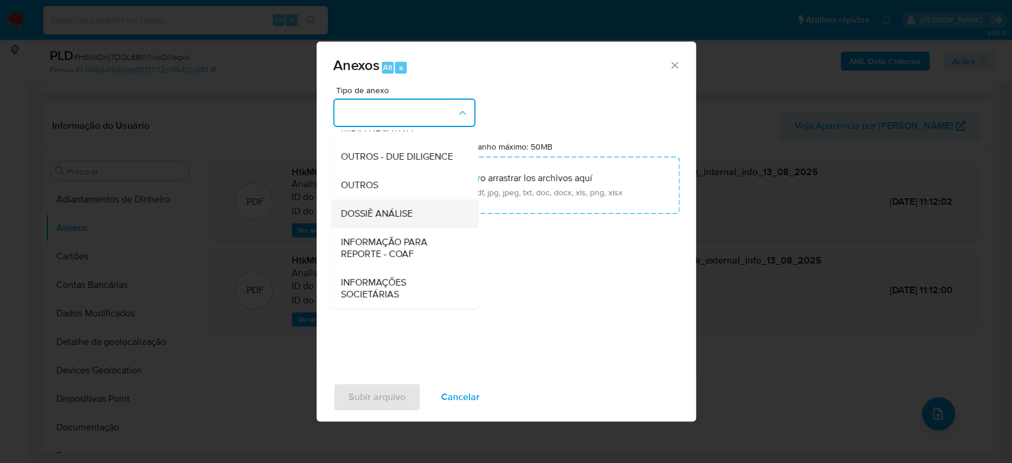
click at [390, 210] on span "DOSSIÊ ANÁLISE" at bounding box center [376, 214] width 72 height 12
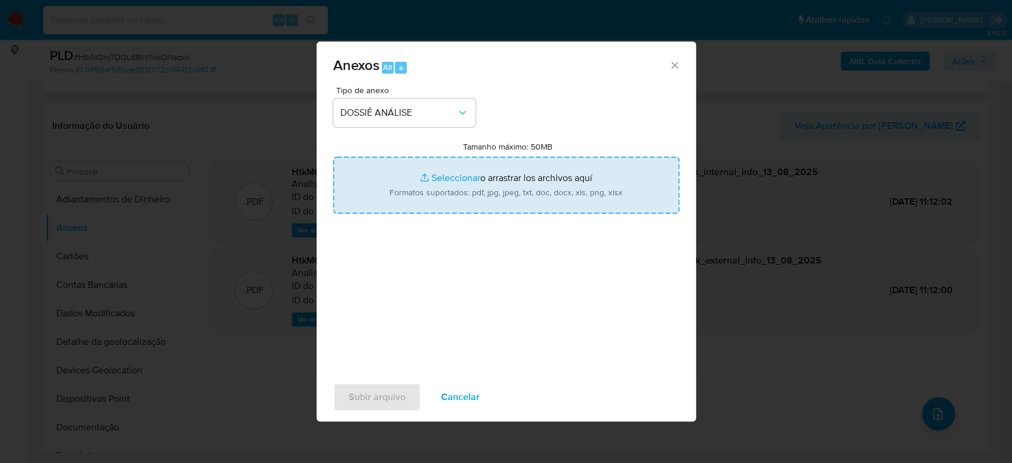
type input "C:\fakepath\Mulan 1302798046_2025_08_12_15_28_06.xlsx"
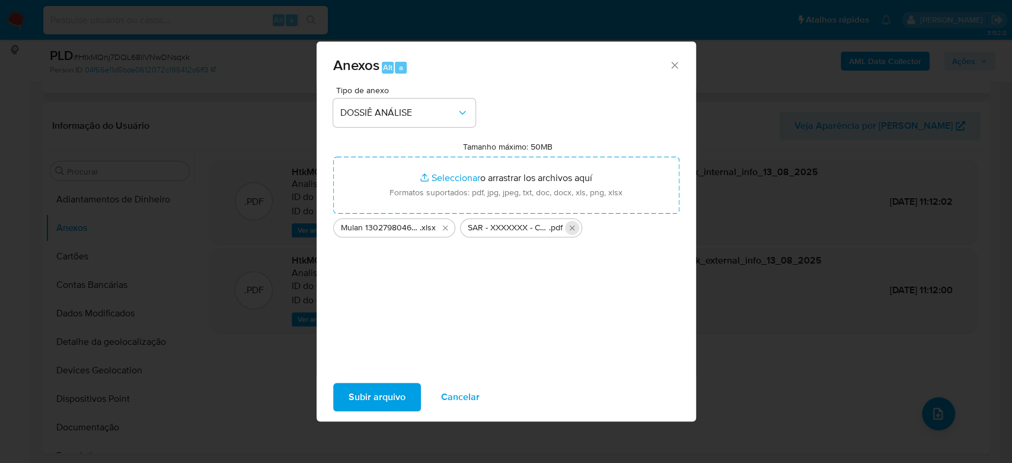
click at [573, 227] on icon "Eliminar SAR - XXXXXXX - CNPJ 27279263000138 - MERCADO E MERCEARIA SILVA E SANT…" at bounding box center [571, 227] width 5 height 5
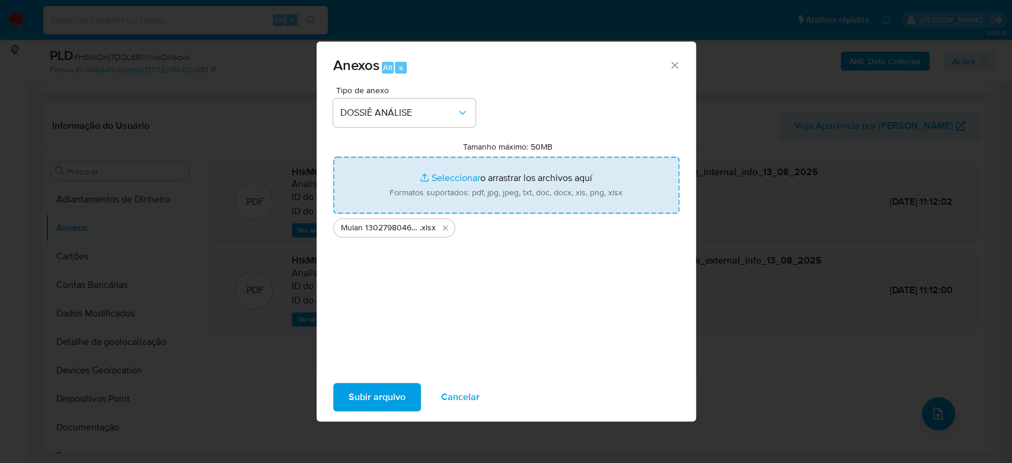
type input "C:\fakepath\SAR - XXXXXXX - CNPJ 27279263000138 - MERCADO E MERCEARIA SILVA E S…"
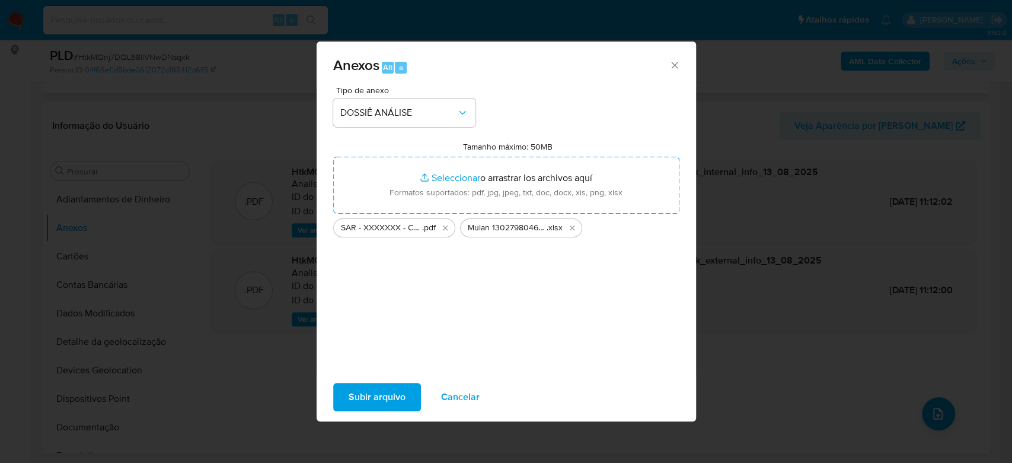
click at [378, 401] on span "Subir arquivo" at bounding box center [377, 397] width 57 height 26
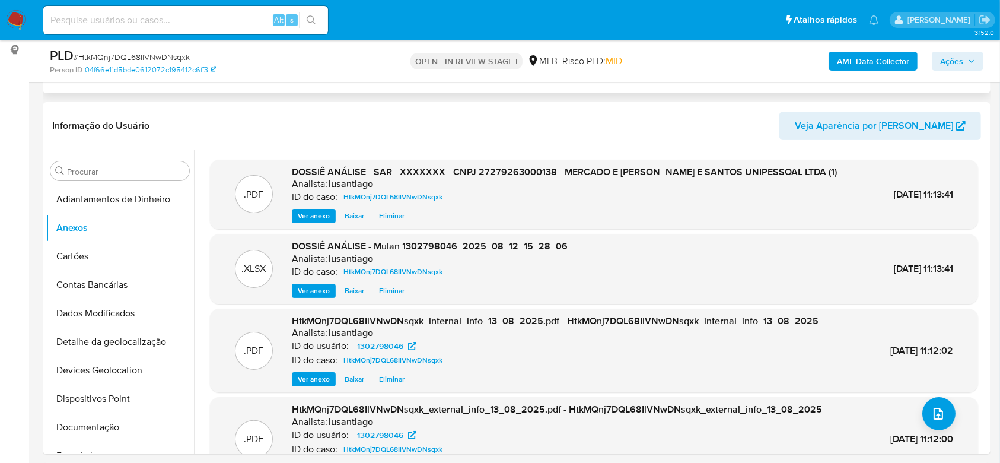
drag, startPoint x: 958, startPoint y: 62, endPoint x: 939, endPoint y: 69, distance: 19.7
click at [957, 62] on span "Ações" at bounding box center [951, 61] width 23 height 19
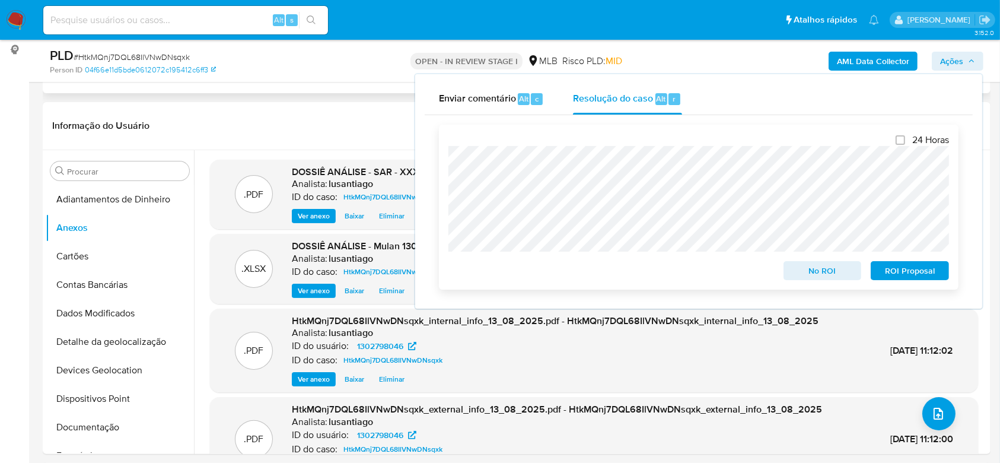
click at [891, 273] on span "ROI Proposal" at bounding box center [910, 270] width 62 height 17
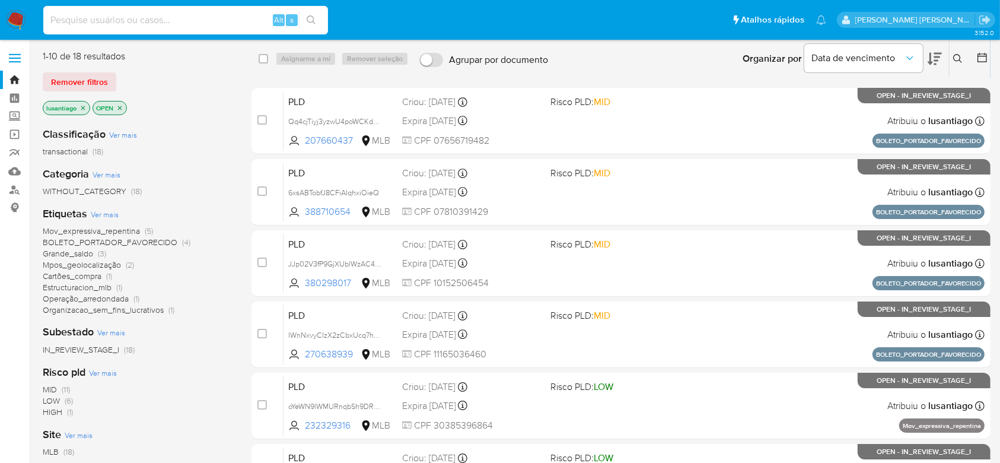
click at [138, 21] on input at bounding box center [185, 19] width 285 height 15
paste input "1178072174"
type input "1178072174"
click at [317, 22] on button "search-icon" at bounding box center [311, 20] width 24 height 17
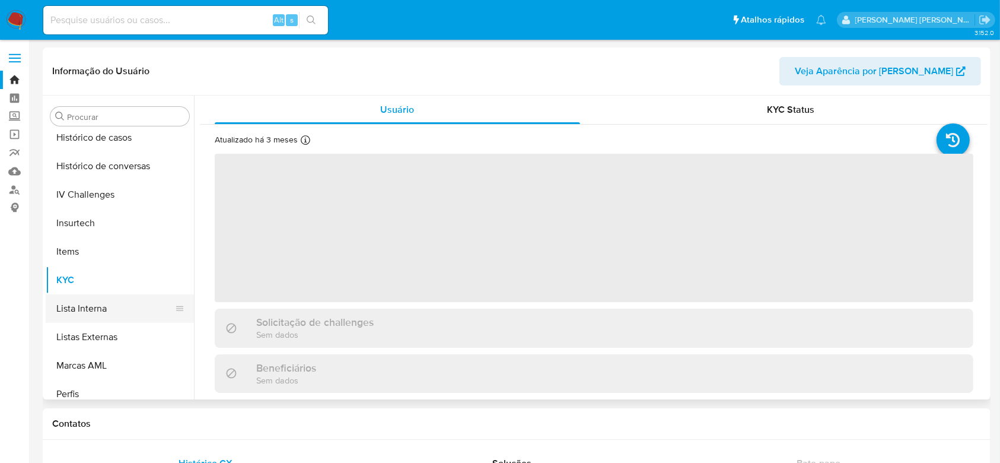
scroll to position [343, 0]
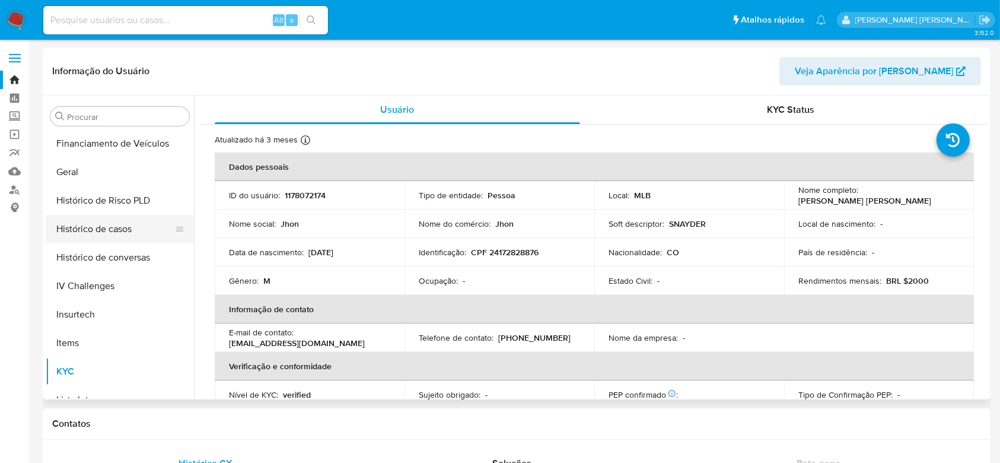
click at [117, 228] on button "Histórico de casos" at bounding box center [115, 229] width 139 height 28
select select "10"
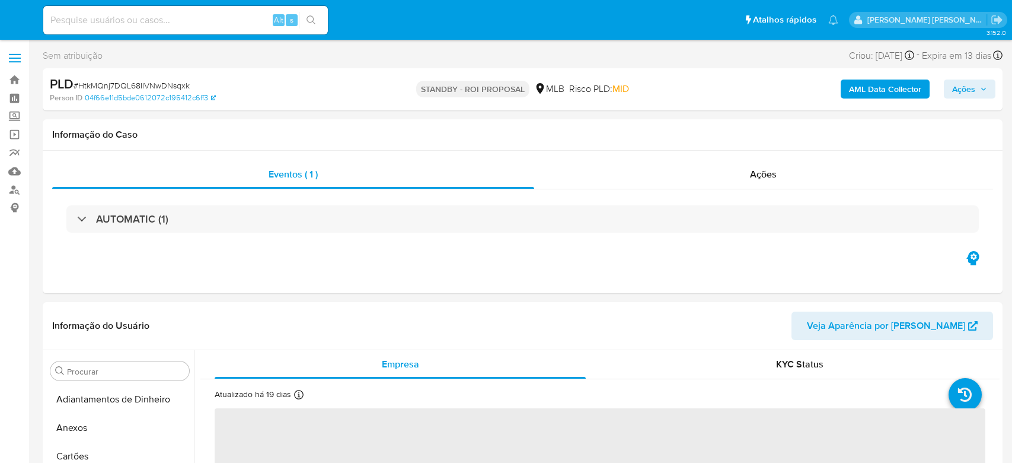
select select "10"
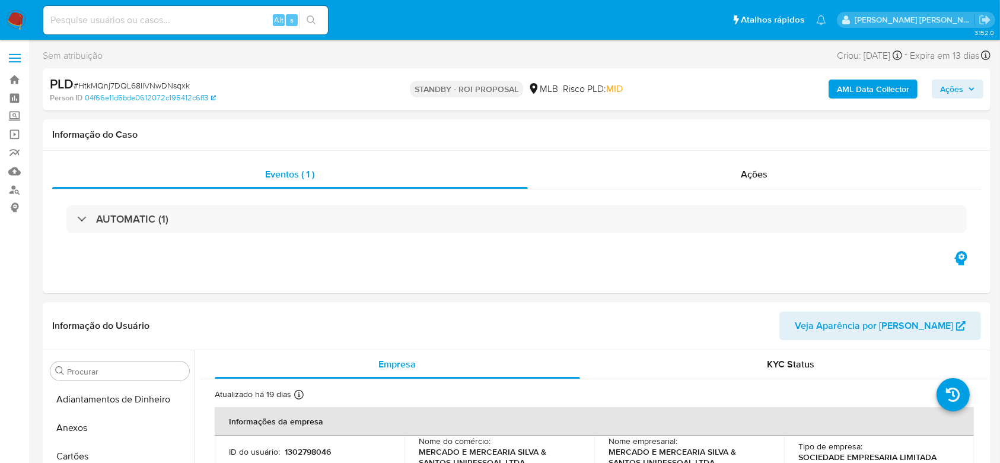
scroll to position [501, 0]
click at [14, 78] on link "Bandeja" at bounding box center [70, 80] width 141 height 18
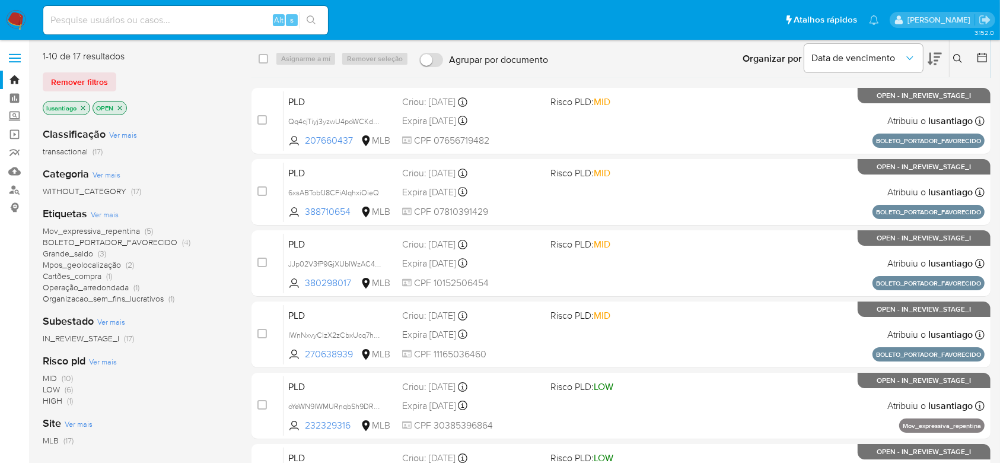
click at [87, 263] on span "Mpos_geolocalização" at bounding box center [82, 265] width 78 height 12
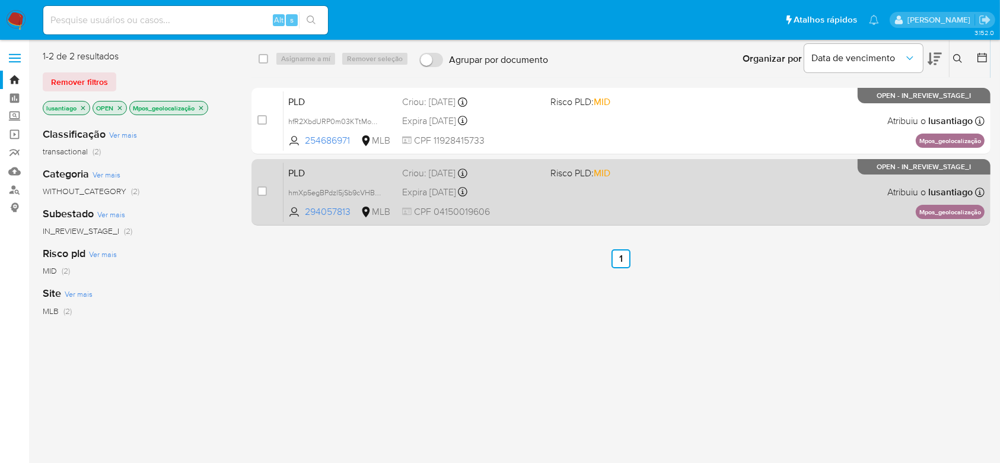
click at [509, 191] on div "Expira [DATE] Expira em [DATE] 00:53:08" at bounding box center [471, 192] width 138 height 16
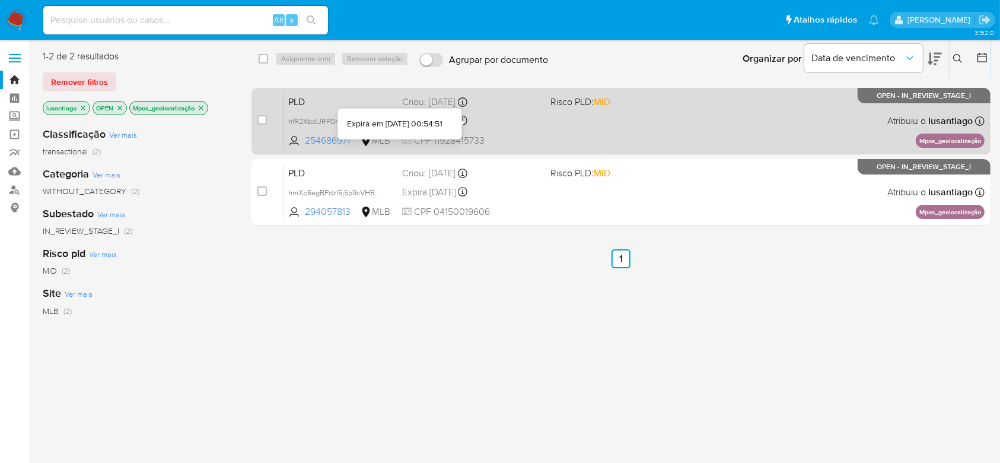
click at [497, 121] on div "Expira in 13 days Expira em 26/08/2025 00:54:51" at bounding box center [471, 121] width 138 height 16
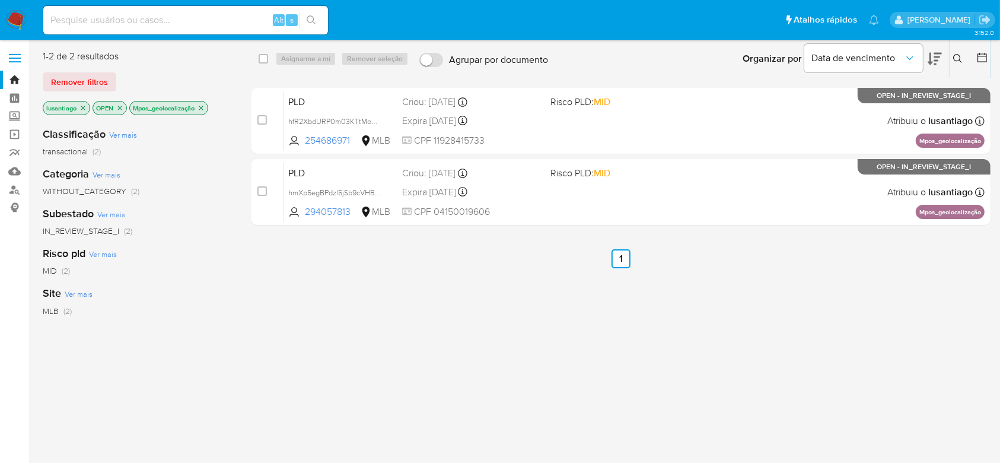
click at [200, 107] on icon "close-filter" at bounding box center [200, 107] width 7 height 7
click at [10, 93] on link "Painel" at bounding box center [70, 98] width 141 height 18
click at [17, 80] on link "Bandeja" at bounding box center [70, 80] width 141 height 18
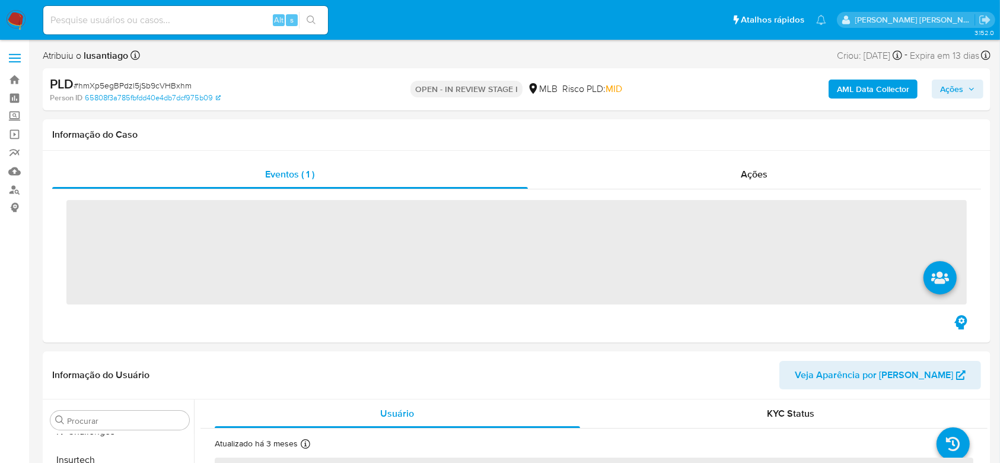
select select "10"
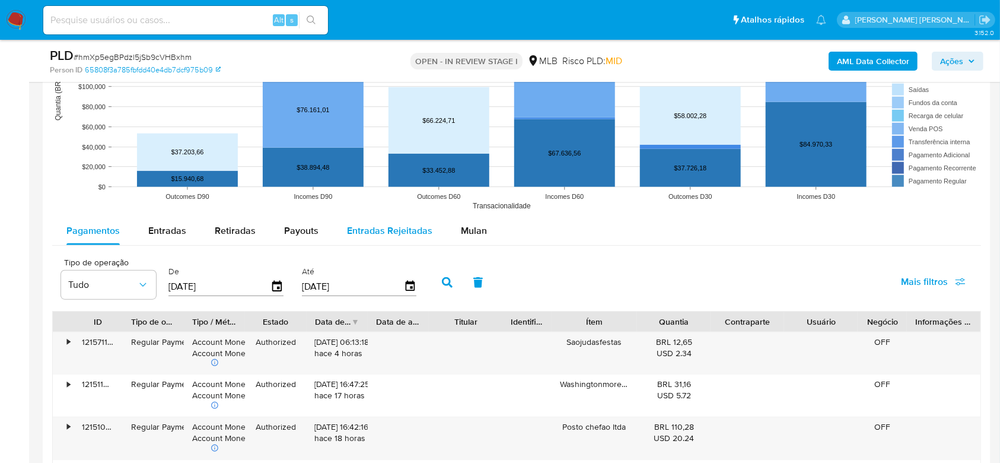
click at [467, 232] on span "Mulan" at bounding box center [474, 231] width 26 height 14
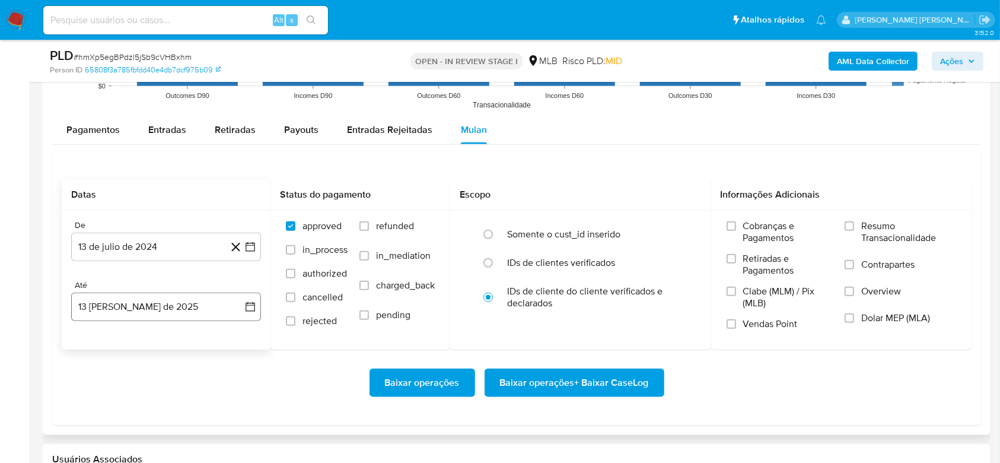
scroll to position [1344, 0]
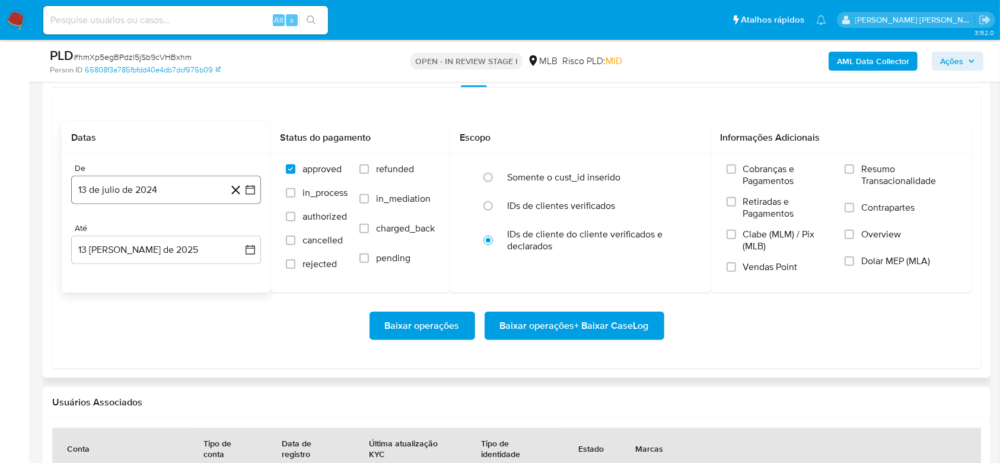
click at [163, 190] on button "13 de julio de 2024" at bounding box center [166, 190] width 190 height 28
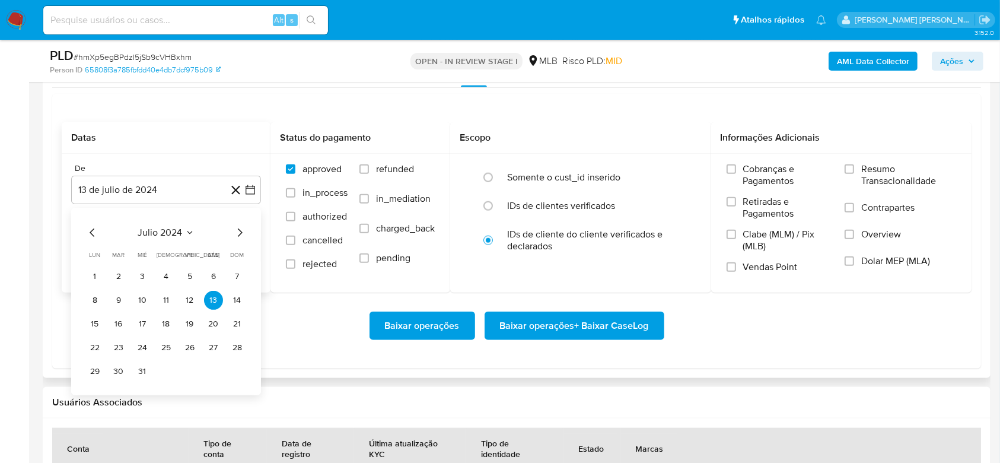
click at [168, 230] on span "julio 2024" at bounding box center [160, 233] width 44 height 12
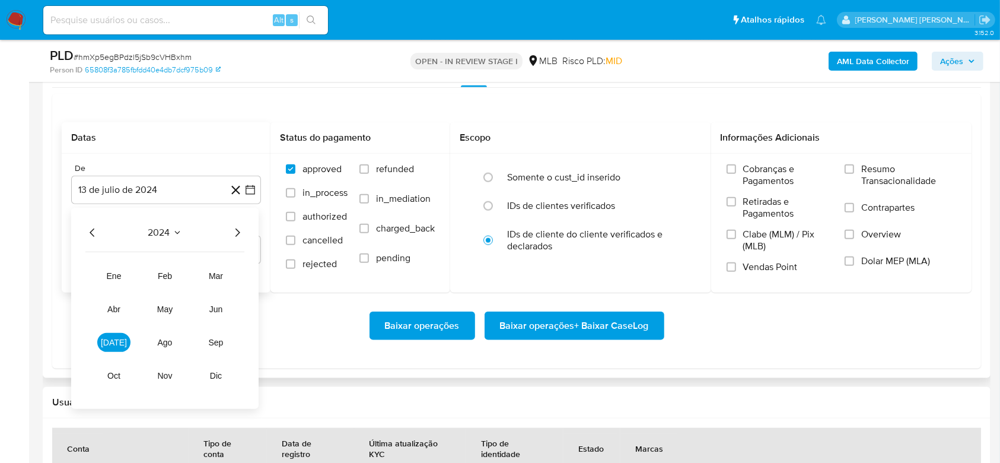
click at [240, 228] on icon "Año siguiente" at bounding box center [237, 232] width 14 height 14
click at [209, 311] on span "jun" at bounding box center [216, 308] width 14 height 9
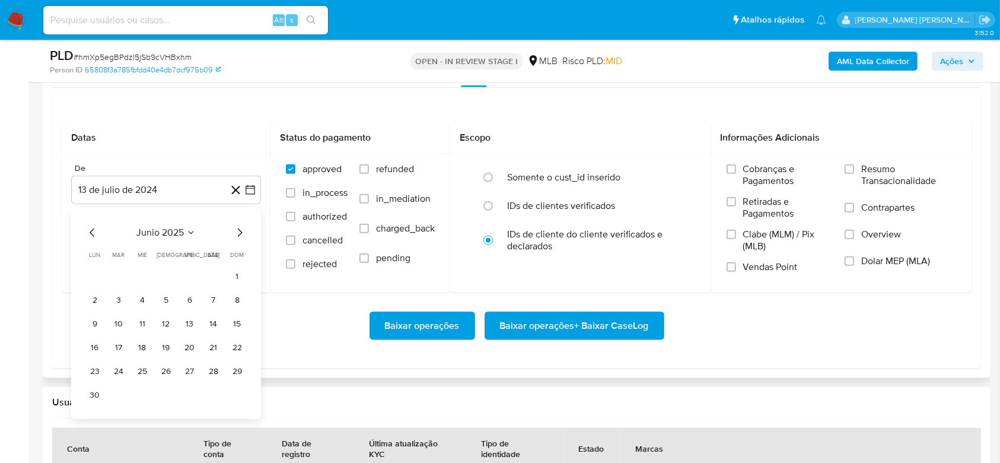
drag, startPoint x: 238, startPoint y: 282, endPoint x: 212, endPoint y: 307, distance: 36.5
click at [238, 281] on button "1" at bounding box center [237, 276] width 19 height 19
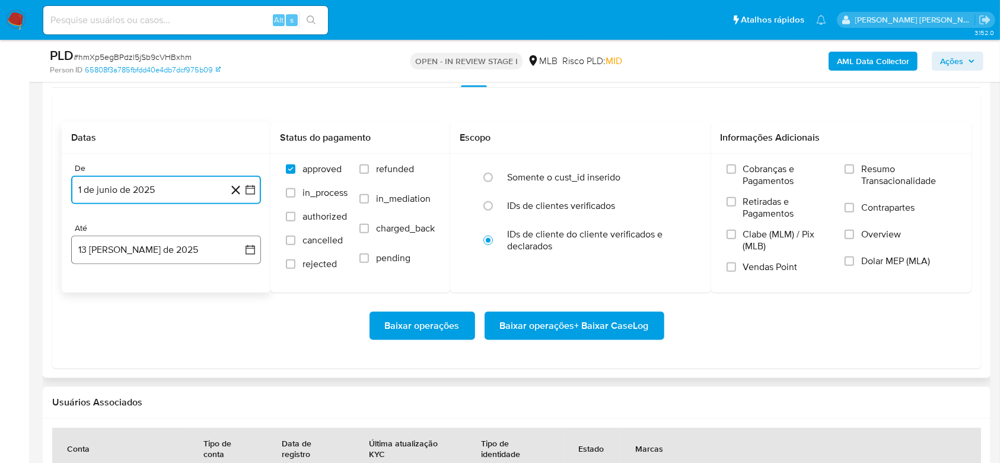
click at [163, 251] on button "13 de agosto de 2025" at bounding box center [166, 249] width 190 height 28
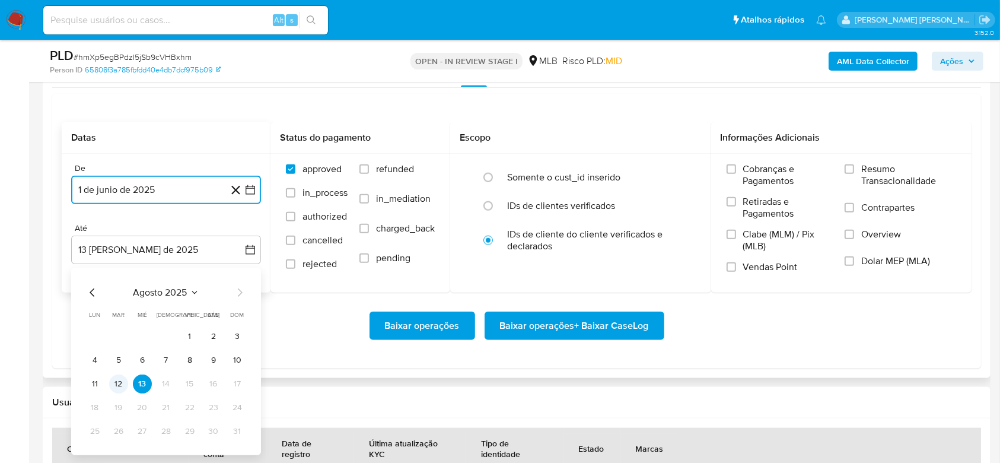
click at [114, 384] on button "12" at bounding box center [118, 383] width 19 height 19
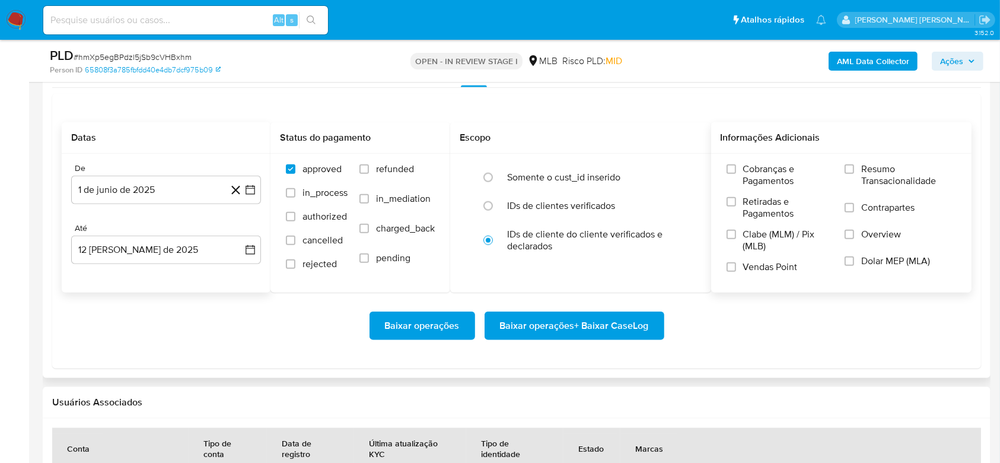
click at [869, 168] on span "Resumo Transacionalidade" at bounding box center [908, 175] width 95 height 24
click at [854, 168] on input "Resumo Transacionalidade" at bounding box center [849, 168] width 9 height 9
click at [578, 320] on span "Baixar operações + Baixar CaseLog" at bounding box center [574, 326] width 149 height 26
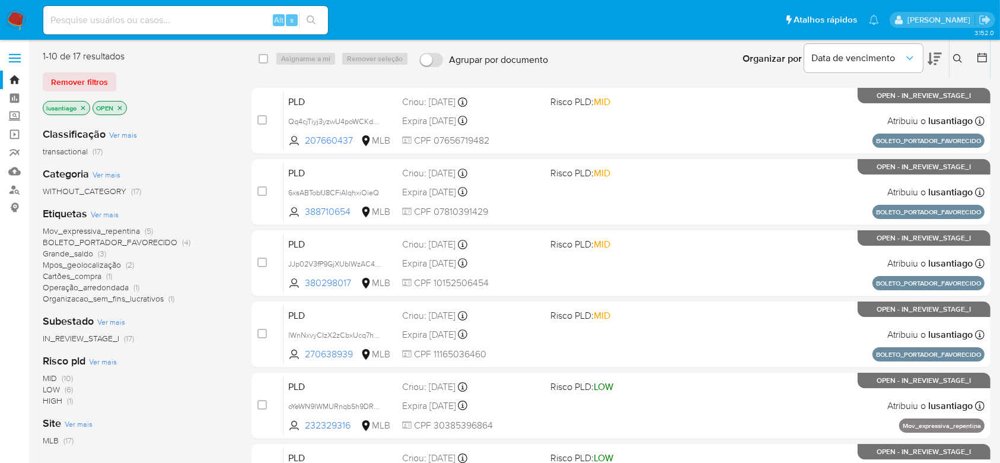
click at [145, 297] on span "Organizacao_sem_fins_lucrativos" at bounding box center [103, 298] width 121 height 12
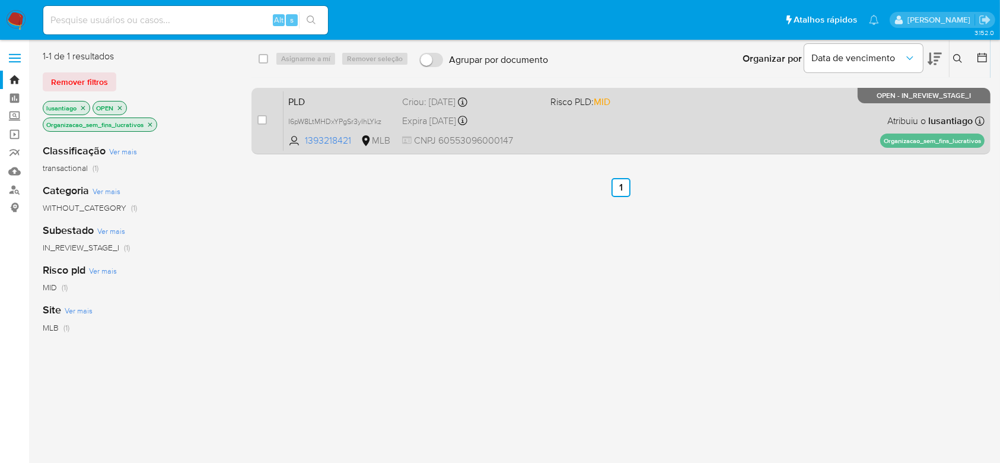
click at [600, 129] on div "PLD I6pW8LtMHDxYPgSr3yIhLYkz 1393218421 MLB Risco PLD: MID Criou: [DATE] Criou:…" at bounding box center [633, 121] width 701 height 60
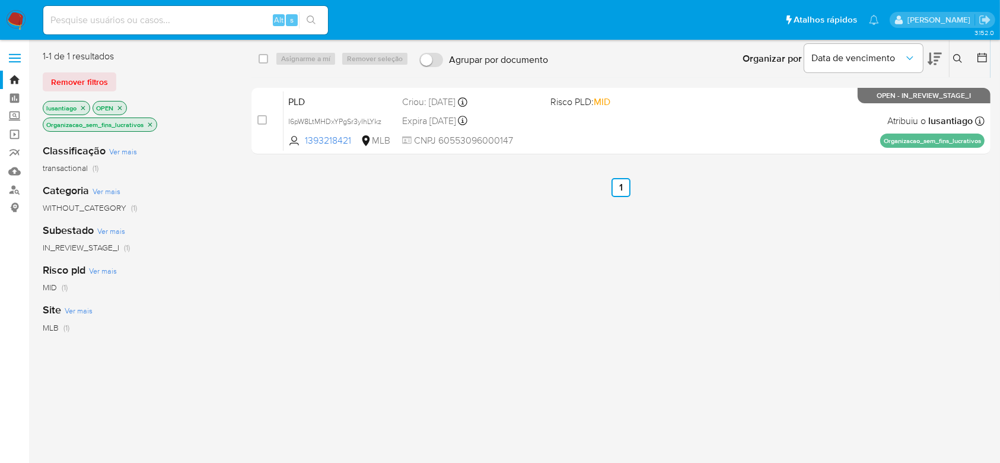
click at [150, 123] on icon "close-filter" at bounding box center [150, 124] width 4 height 4
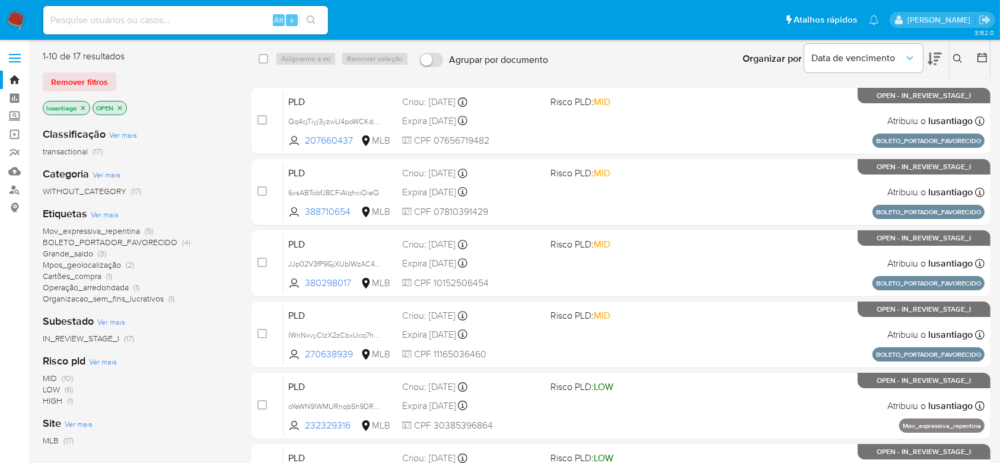
click at [77, 273] on span "Cartões_compra" at bounding box center [72, 276] width 59 height 12
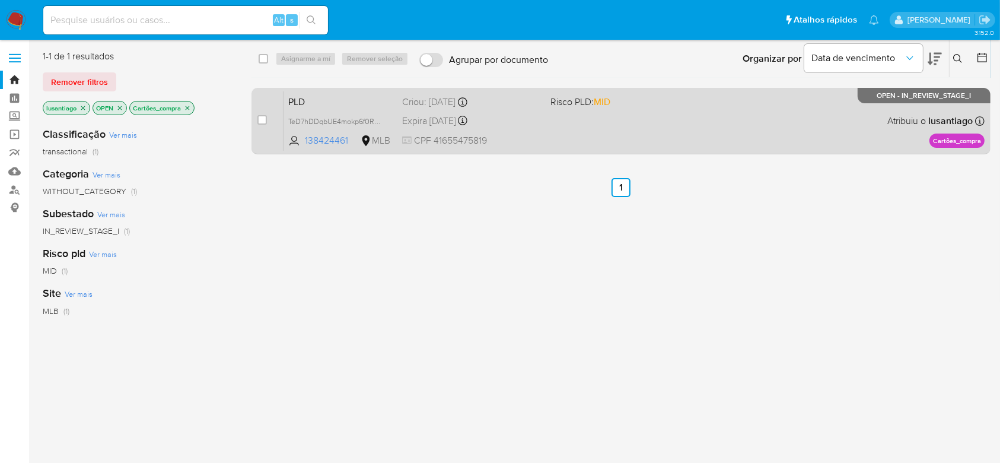
click at [359, 104] on span "PLD" at bounding box center [340, 100] width 104 height 15
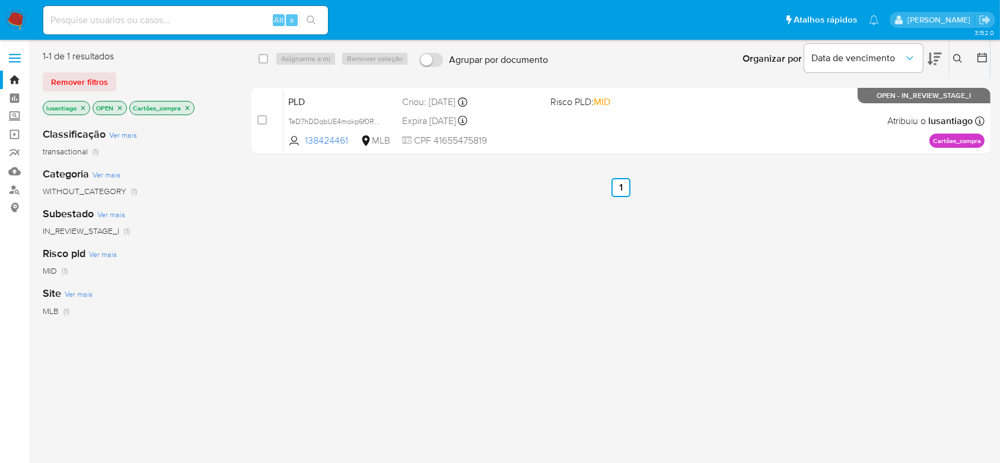
click at [186, 106] on icon "close-filter" at bounding box center [187, 107] width 7 height 7
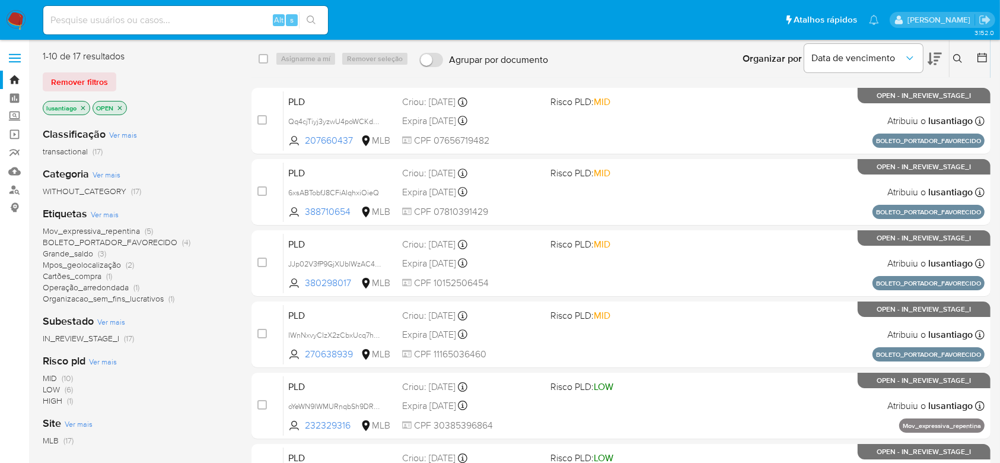
click at [95, 286] on span "Operação_arredondada" at bounding box center [86, 287] width 86 height 12
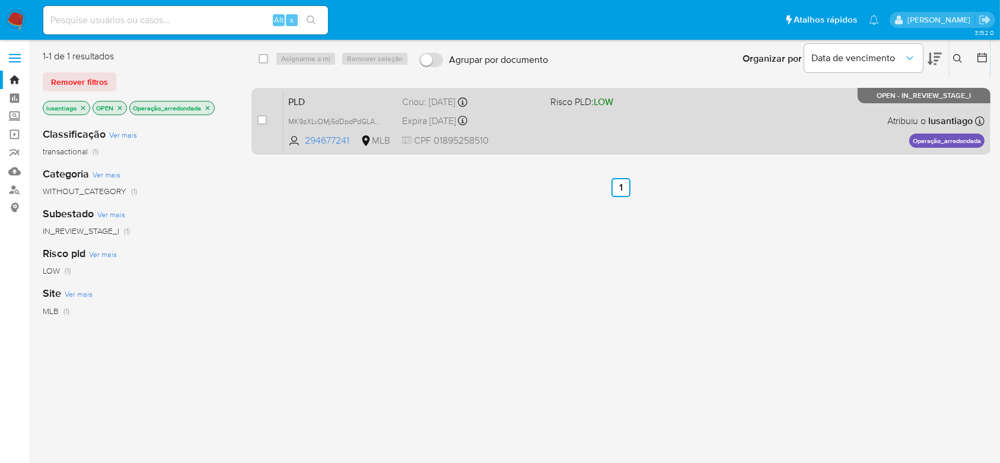
click at [371, 107] on span "PLD" at bounding box center [340, 100] width 104 height 15
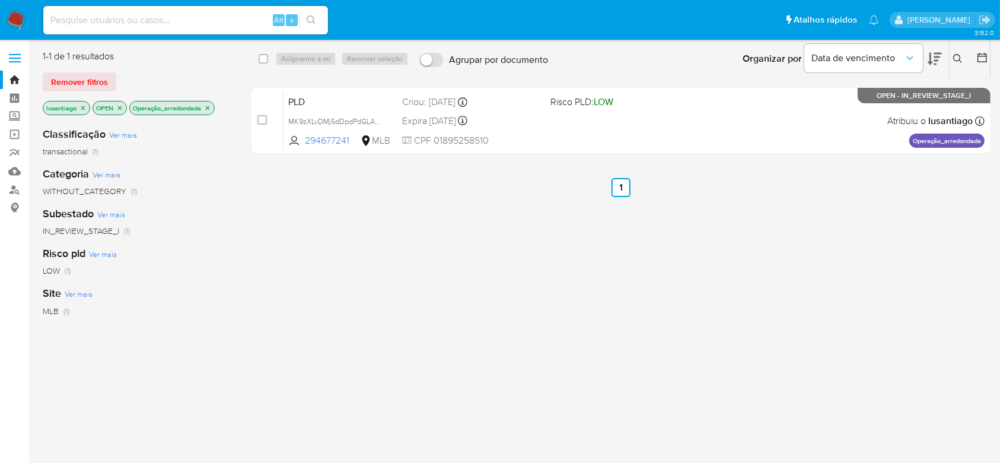
click at [209, 106] on icon "close-filter" at bounding box center [207, 107] width 7 height 7
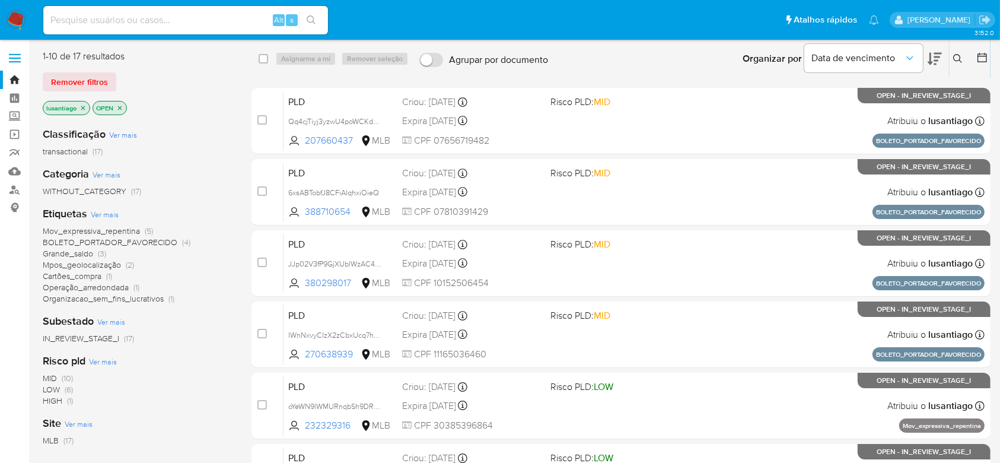
click at [77, 231] on span "Mov_expressiva_repentina" at bounding box center [91, 231] width 97 height 12
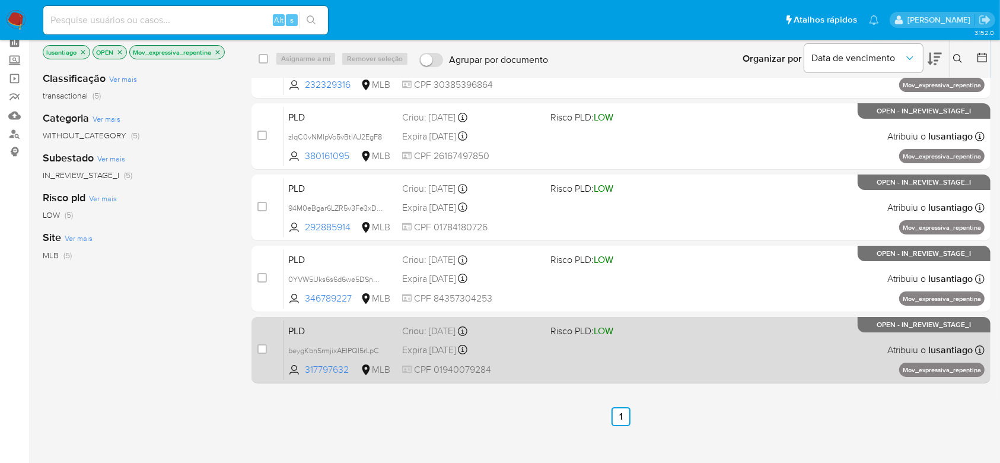
scroll to position [79, 0]
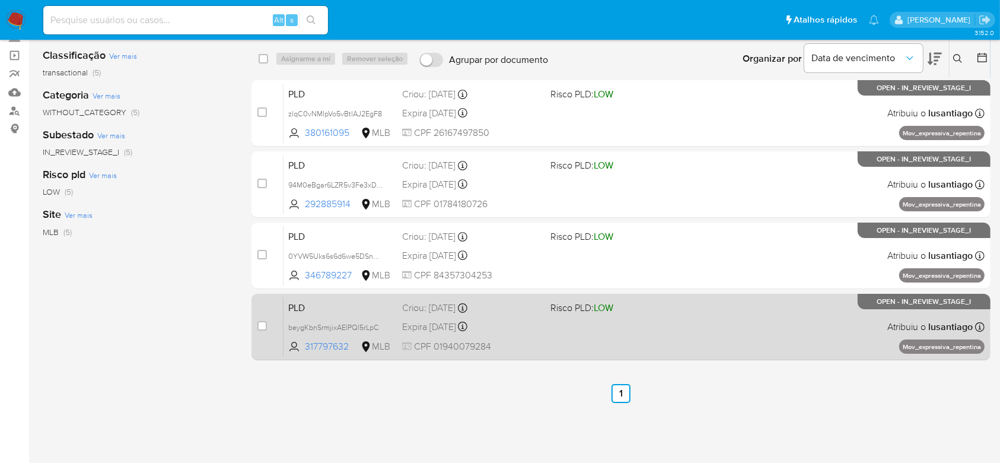
click at [574, 320] on div "PLD beygKbnSrmjixAElPQl5rLpC 317797632 MLB Risco PLD: LOW Criou: 12/07/2025 Cri…" at bounding box center [633, 327] width 701 height 60
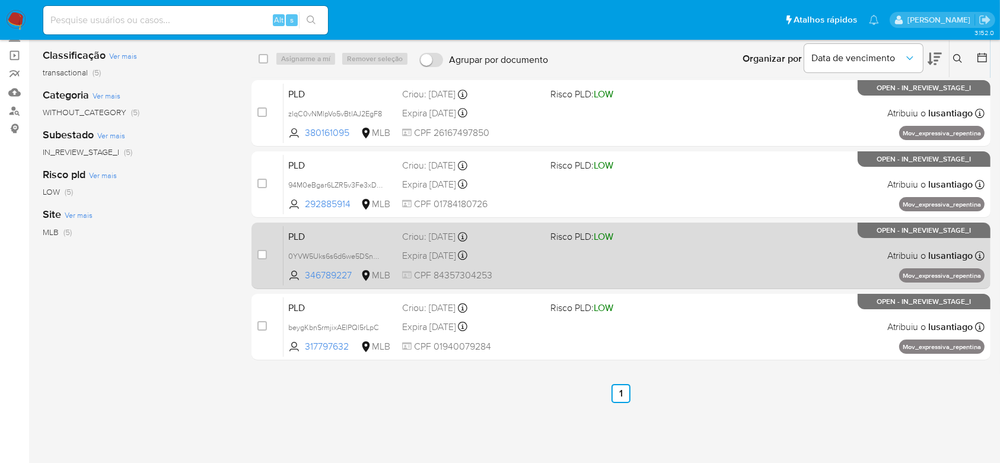
click at [527, 249] on div "Expira in 13 days Expira em 26/08/2025 00:58:18" at bounding box center [471, 255] width 138 height 16
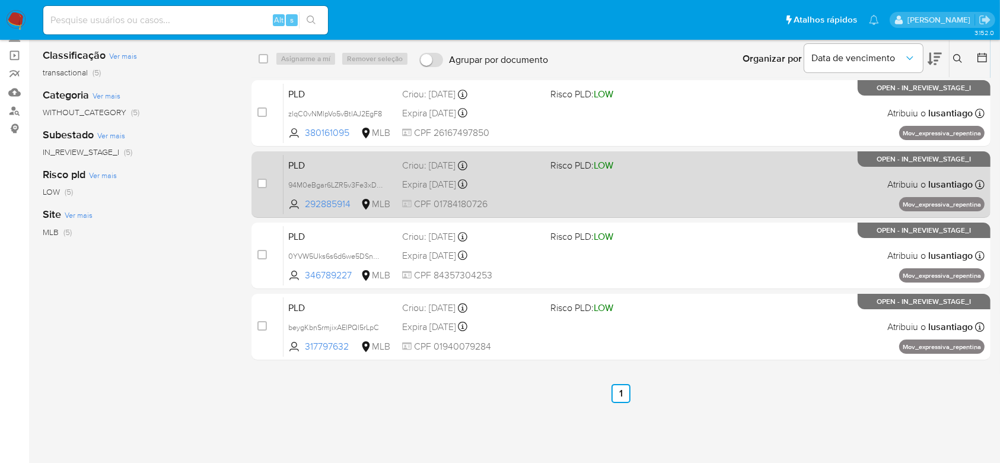
click at [511, 178] on div "Expira in 13 days Expira em 26/08/2025 01:04:00" at bounding box center [471, 184] width 138 height 16
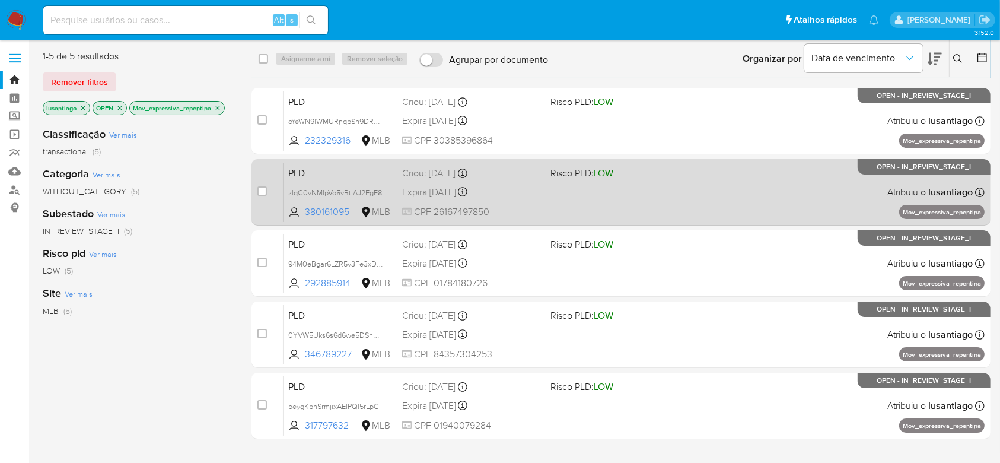
click at [526, 192] on div "Expira in 13 days Expira em 26/08/2025 01:09:21" at bounding box center [471, 192] width 138 height 16
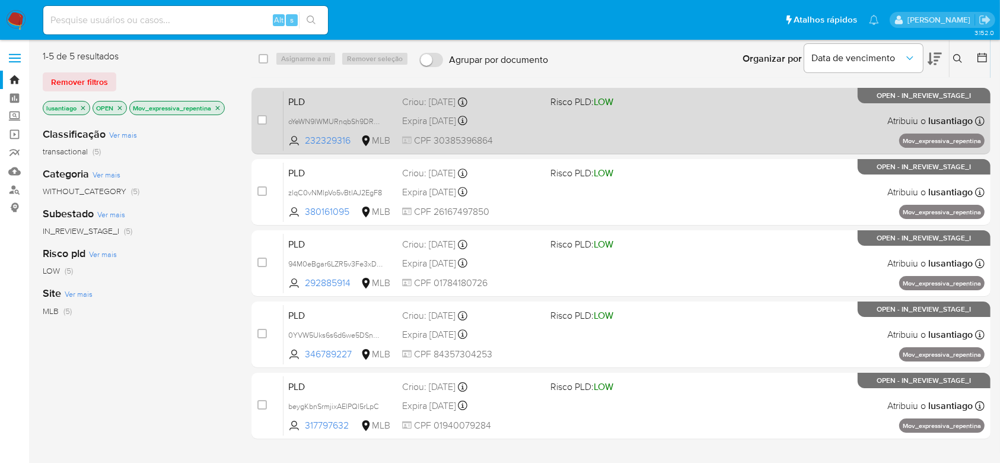
click at [501, 103] on div "Criou: 12/07/2025 Criou: 12/07/2025 01:11:33" at bounding box center [471, 101] width 138 height 13
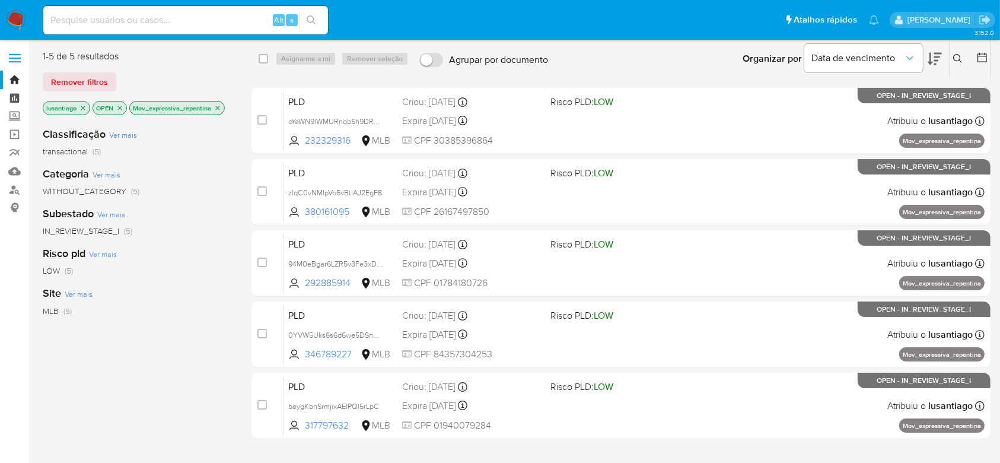
click at [17, 97] on link "Painel" at bounding box center [70, 98] width 141 height 18
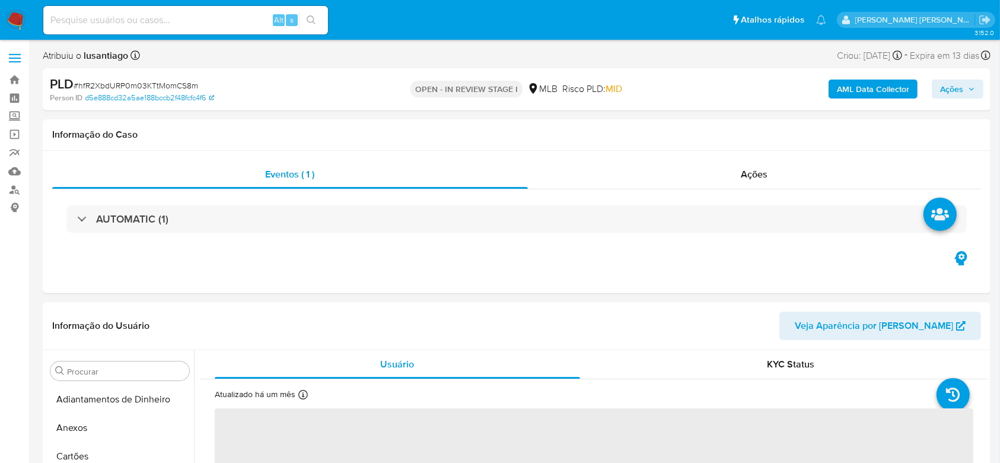
select select "10"
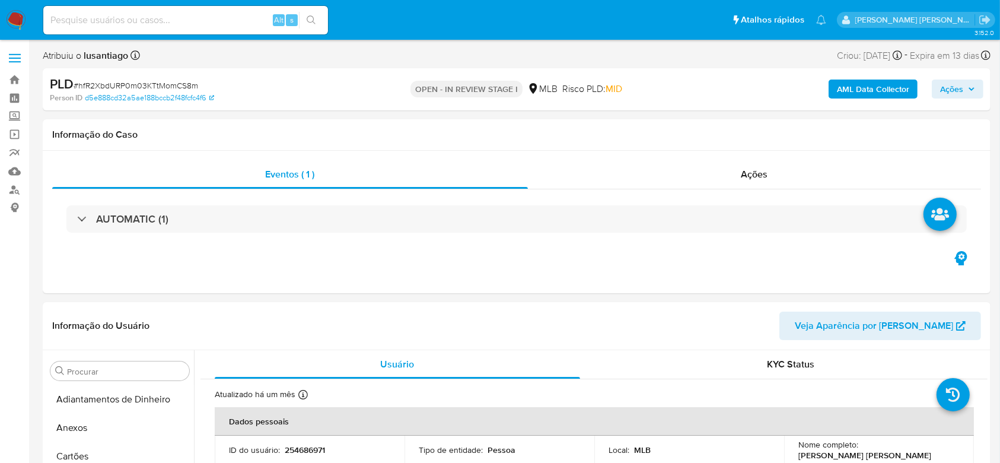
scroll to position [530, 0]
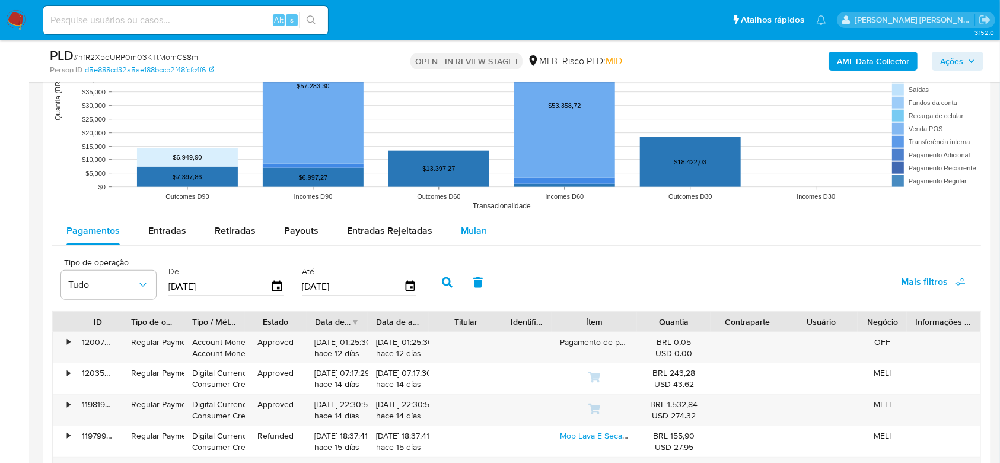
click at [470, 230] on span "Mulan" at bounding box center [474, 231] width 26 height 14
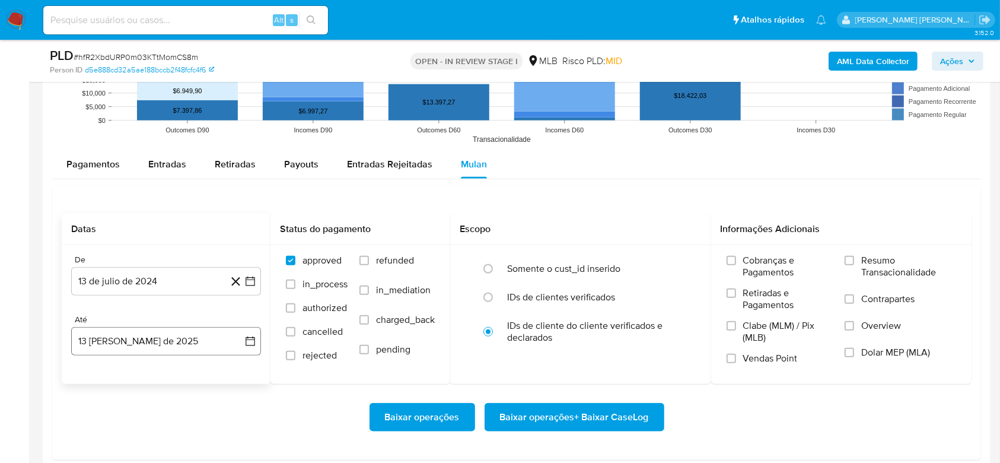
scroll to position [1344, 0]
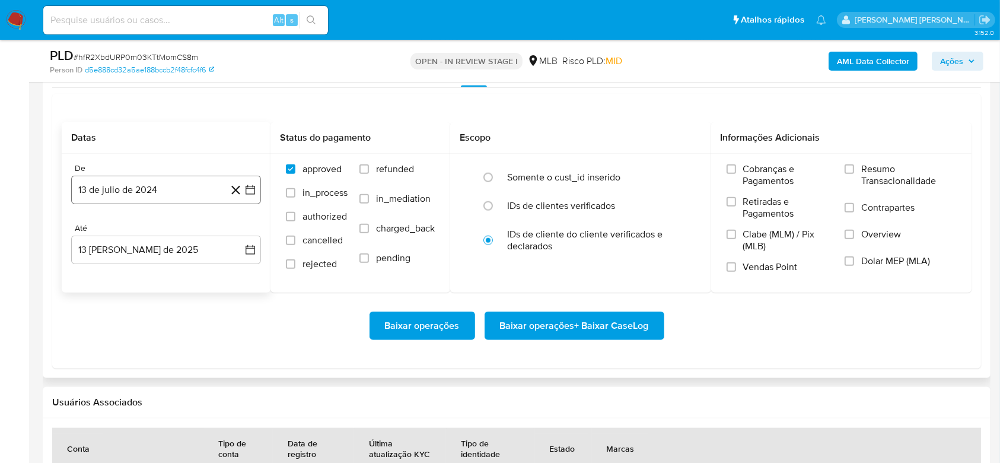
click at [151, 189] on button "13 de julio de 2024" at bounding box center [166, 190] width 190 height 28
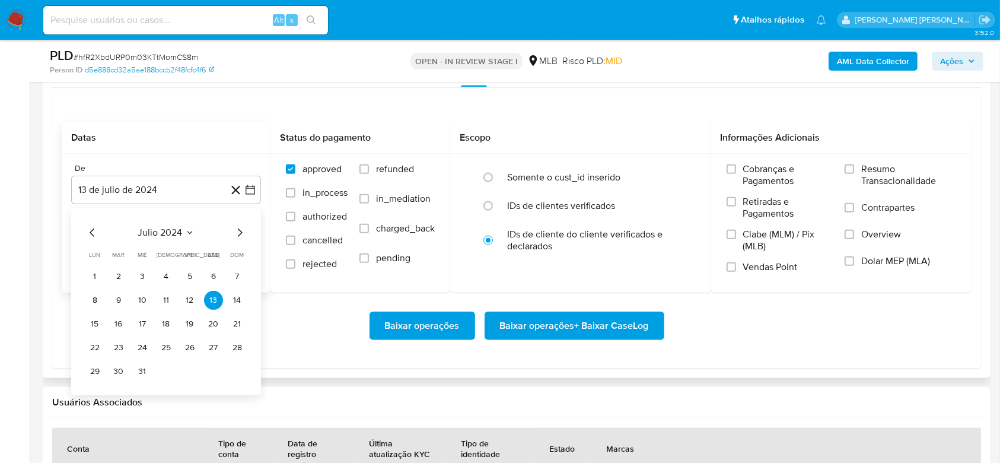
click at [155, 234] on span "julio 2024" at bounding box center [160, 233] width 44 height 12
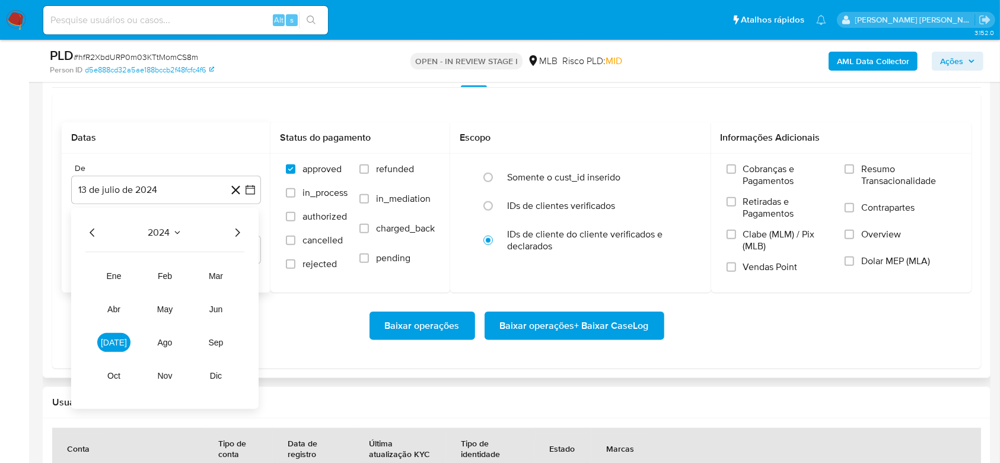
click at [237, 229] on icon "Año siguiente" at bounding box center [237, 232] width 14 height 14
click at [220, 311] on span "jun" at bounding box center [216, 308] width 14 height 9
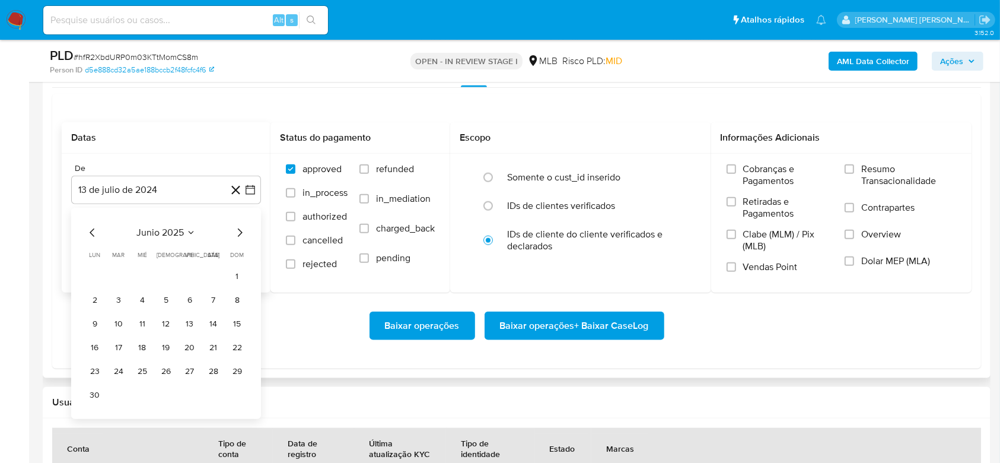
click at [239, 278] on button "1" at bounding box center [237, 276] width 19 height 19
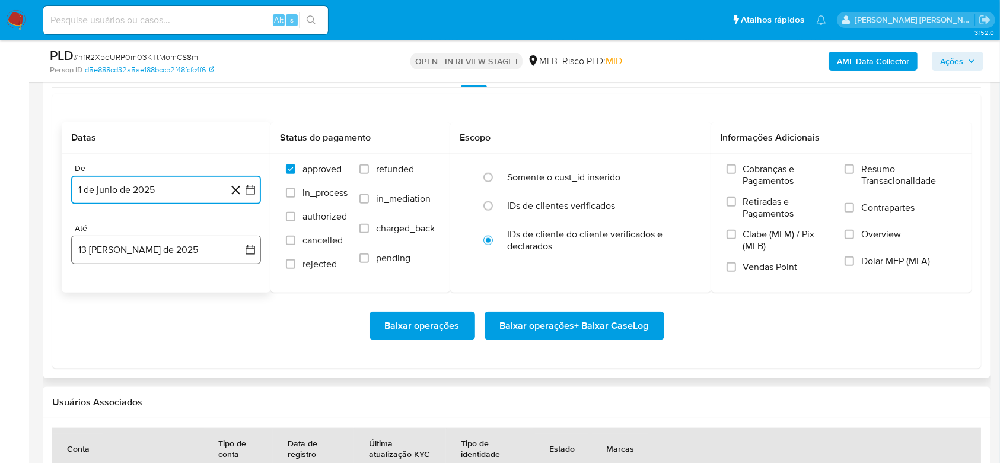
click at [165, 248] on button "[DATE]" at bounding box center [166, 249] width 190 height 28
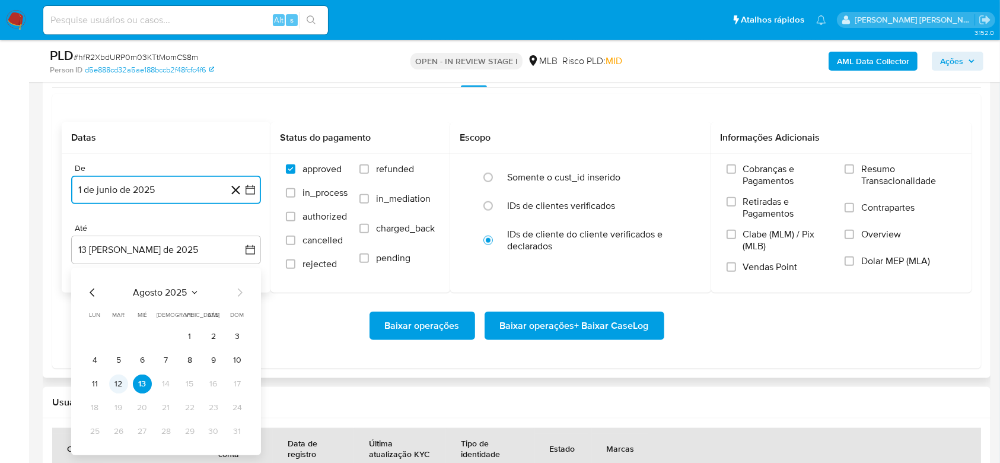
click at [123, 384] on button "12" at bounding box center [118, 383] width 19 height 19
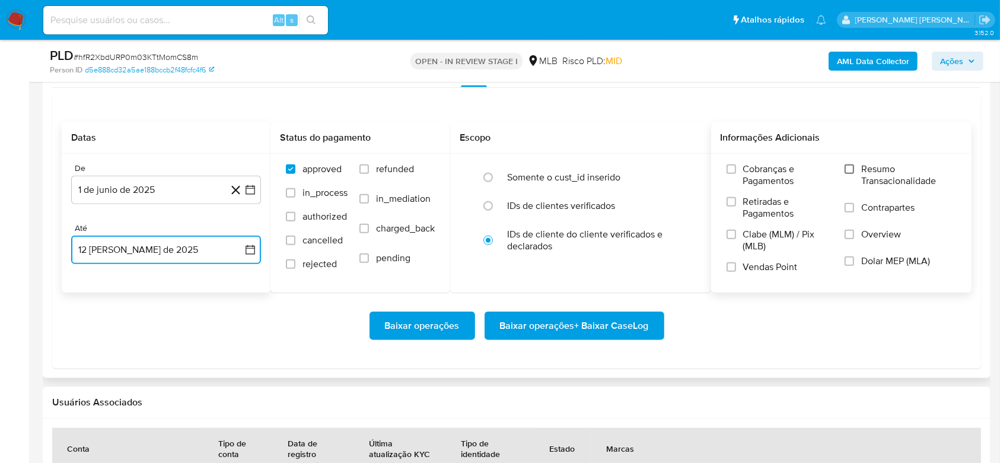
click at [854, 167] on input "Resumo Transacionalidade" at bounding box center [849, 168] width 9 height 9
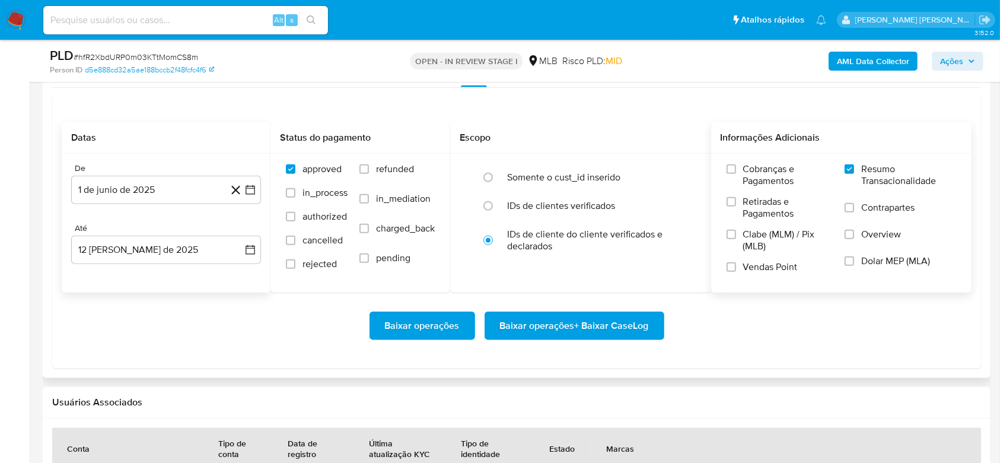
click at [601, 324] on span "Baixar operações + Baixar CaseLog" at bounding box center [574, 326] width 149 height 26
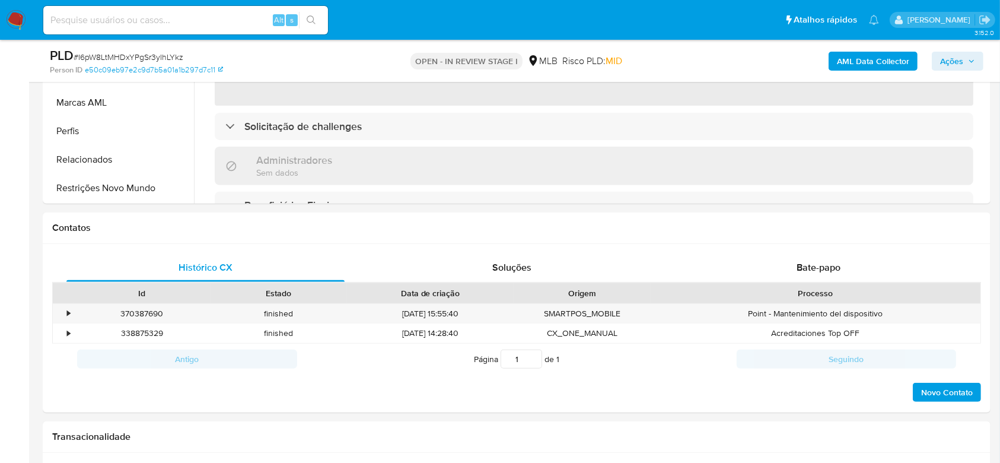
scroll to position [553, 0]
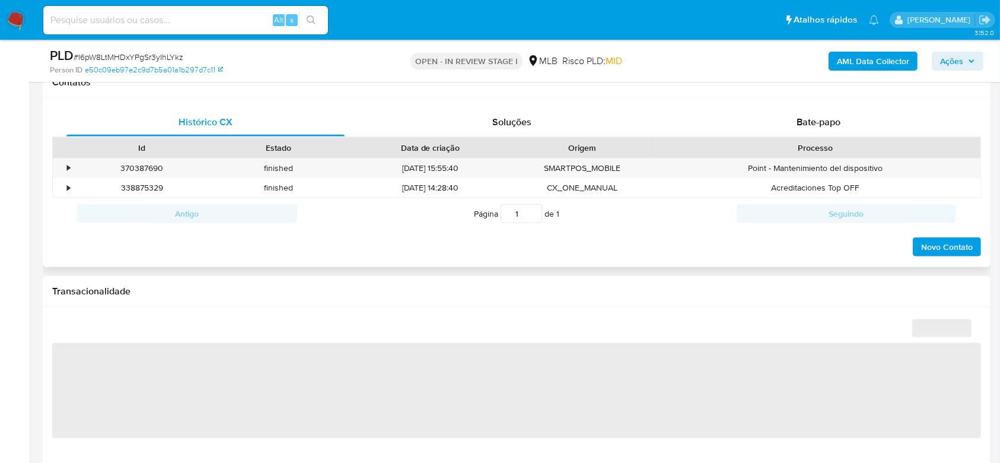
select select "10"
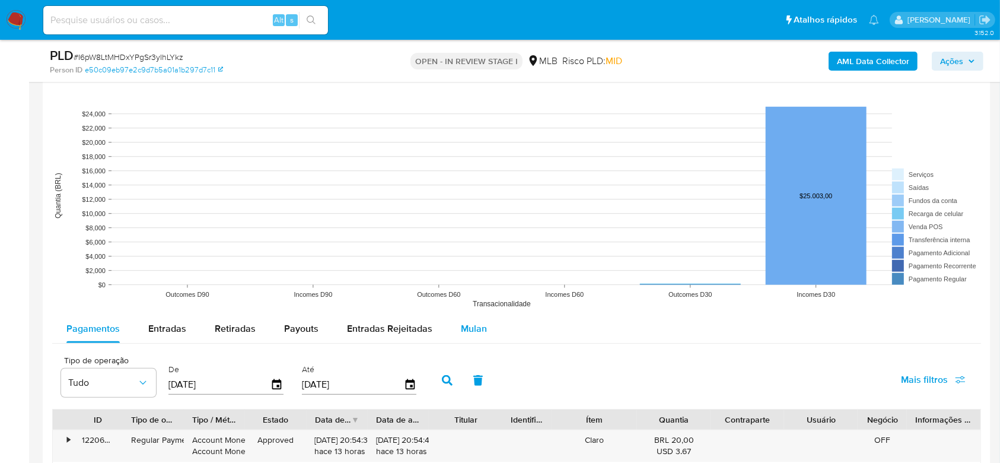
drag, startPoint x: 470, startPoint y: 334, endPoint x: 464, endPoint y: 330, distance: 6.4
click at [470, 333] on span "Mulan" at bounding box center [474, 328] width 26 height 14
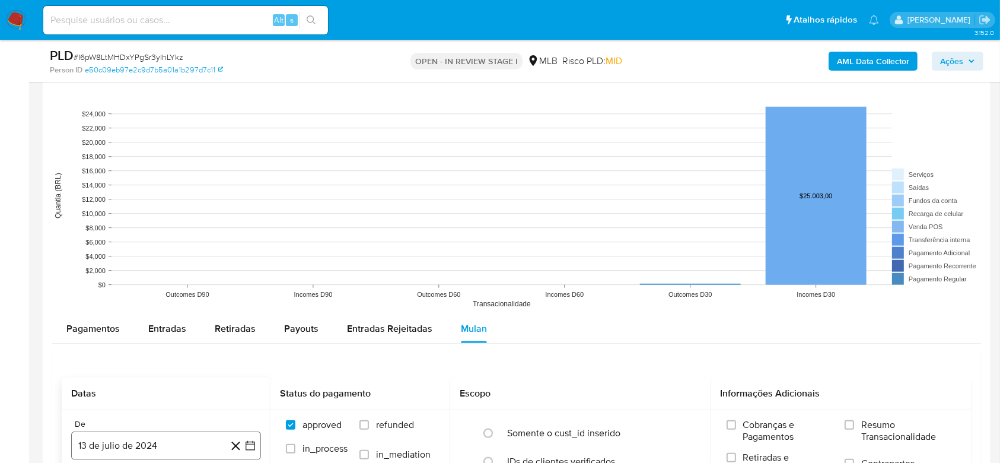
scroll to position [1186, 0]
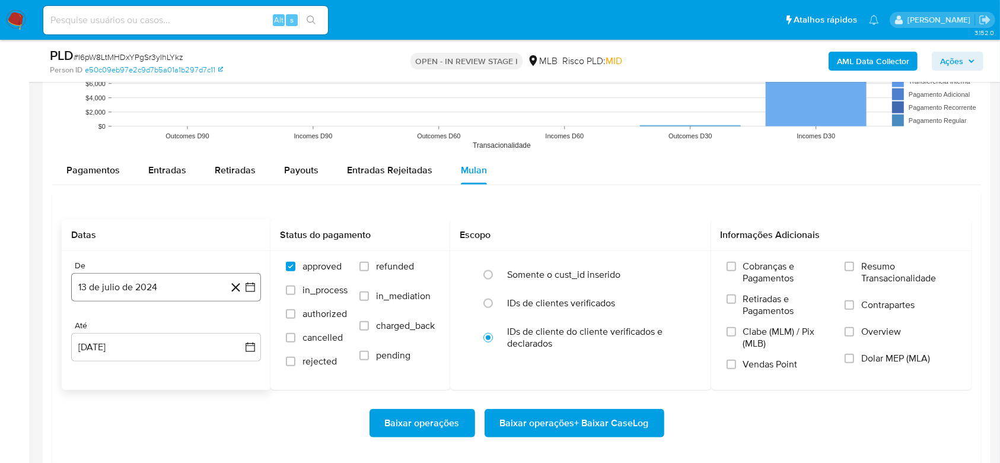
click at [161, 289] on button "13 de julio de 2024" at bounding box center [166, 287] width 190 height 28
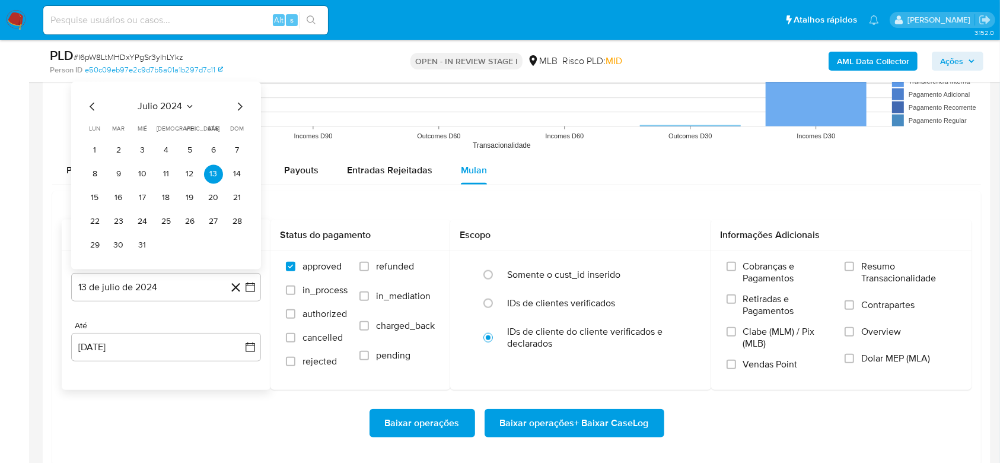
click at [160, 107] on span "julio 2024" at bounding box center [160, 107] width 44 height 12
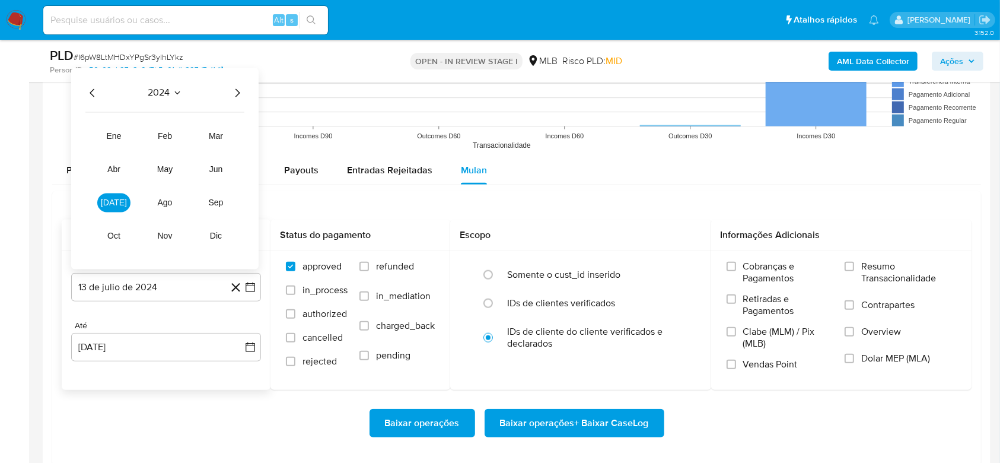
click at [240, 91] on icon "Año siguiente" at bounding box center [237, 93] width 14 height 14
click at [214, 165] on span "jun" at bounding box center [216, 169] width 14 height 9
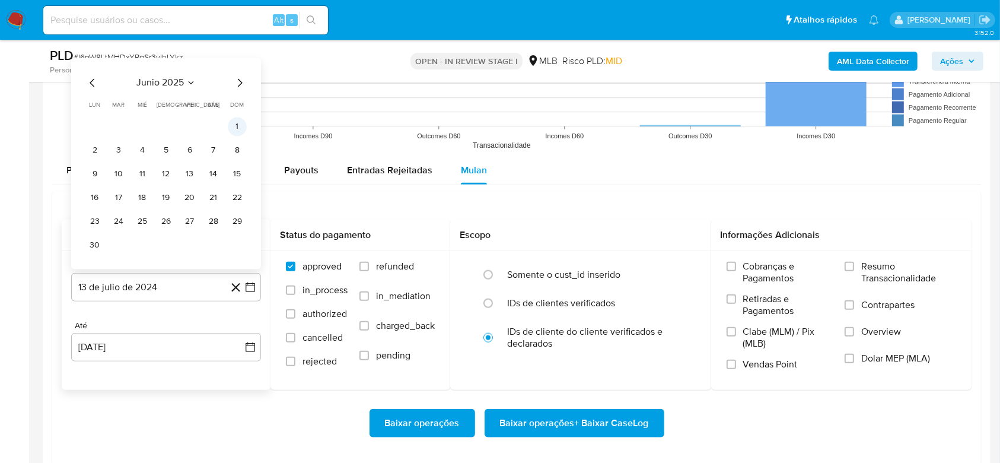
click at [238, 125] on button "1" at bounding box center [237, 126] width 19 height 19
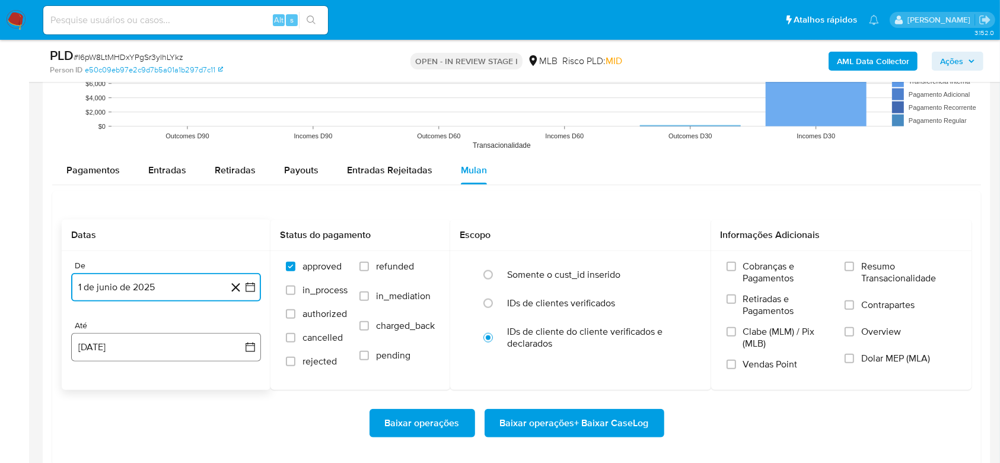
click at [147, 349] on button "13 [PERSON_NAME] de 2025" at bounding box center [166, 347] width 190 height 28
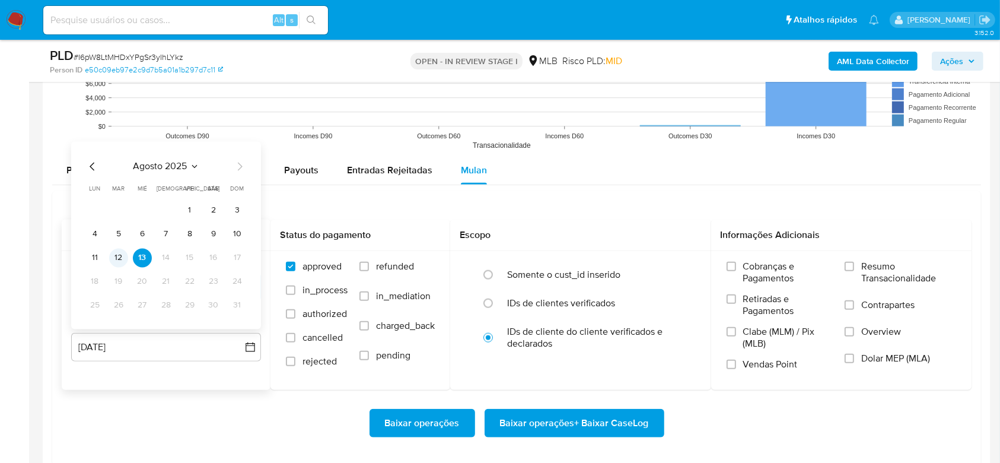
click at [121, 255] on button "12" at bounding box center [118, 257] width 19 height 19
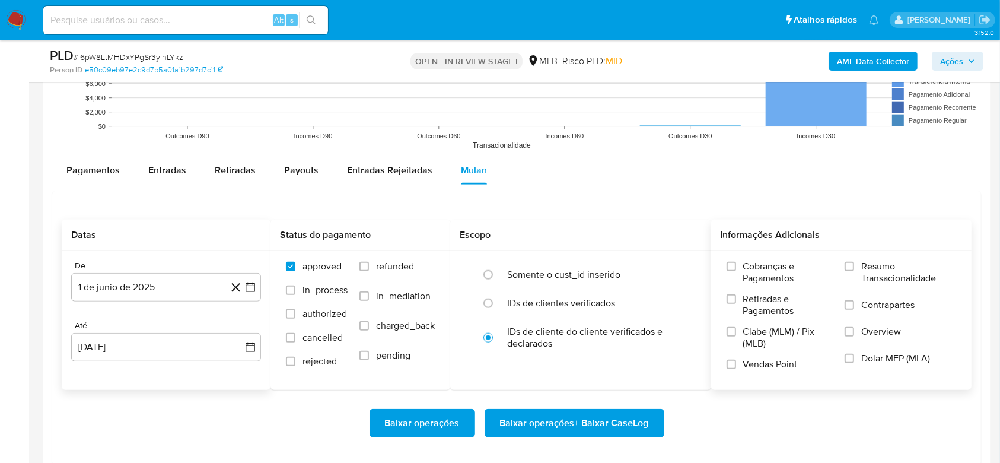
click at [865, 267] on span "Resumo Transacionalidade" at bounding box center [908, 272] width 95 height 24
click at [854, 267] on input "Resumo Transacionalidade" at bounding box center [849, 266] width 9 height 9
click at [594, 423] on span "Baixar operações + Baixar CaseLog" at bounding box center [574, 423] width 149 height 26
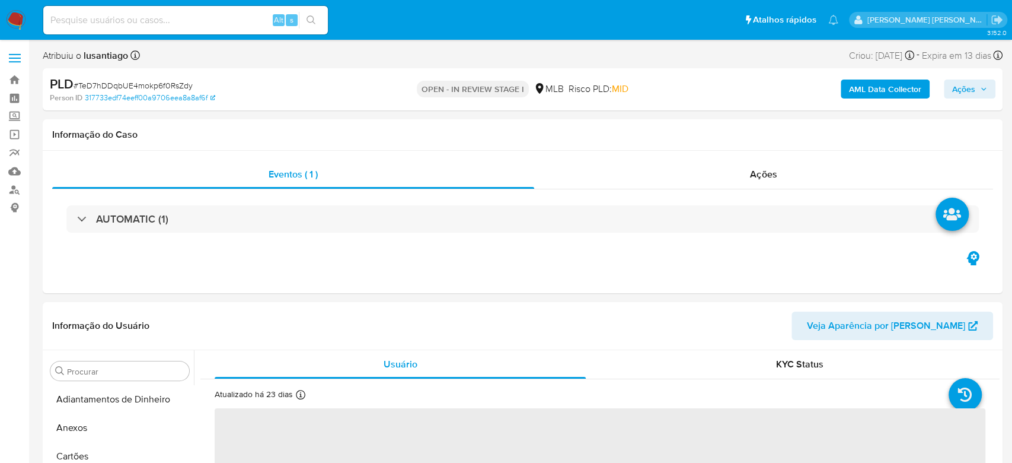
select select "10"
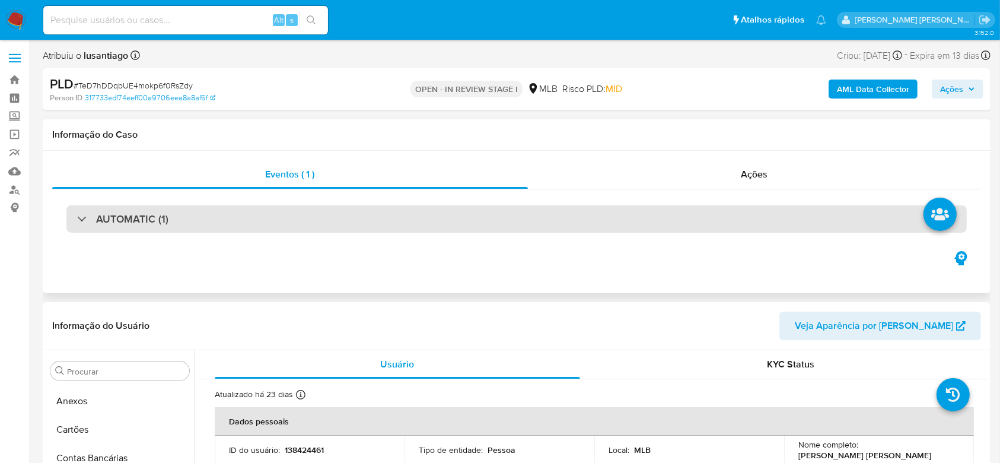
click at [221, 202] on div "AUTOMATIC (1)" at bounding box center [516, 218] width 929 height 59
click at [213, 212] on div "AUTOMATIC (1)" at bounding box center [516, 218] width 900 height 27
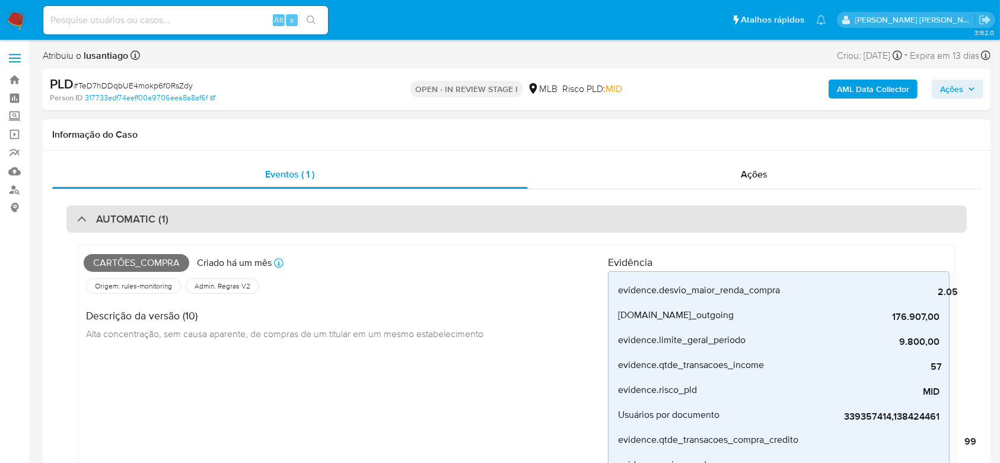
click at [238, 224] on div "AUTOMATIC (1)" at bounding box center [516, 218] width 900 height 27
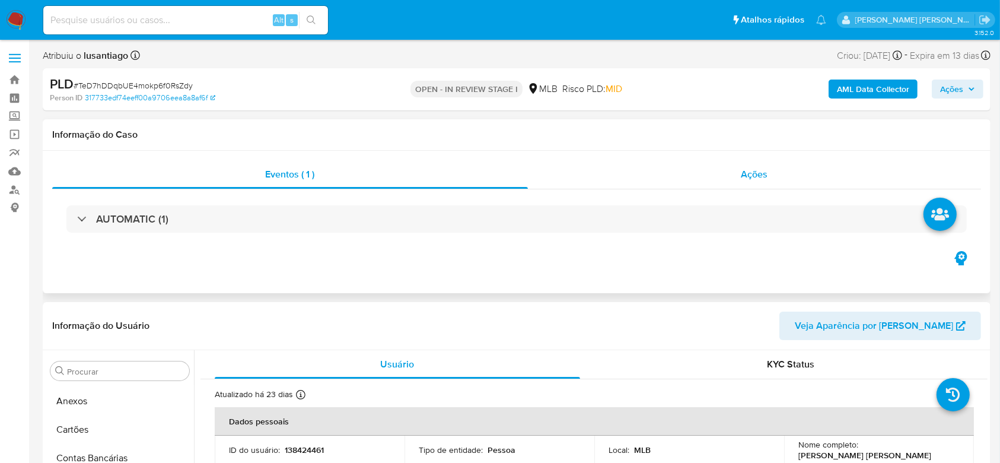
click at [607, 169] on div "Ações" at bounding box center [754, 174] width 453 height 28
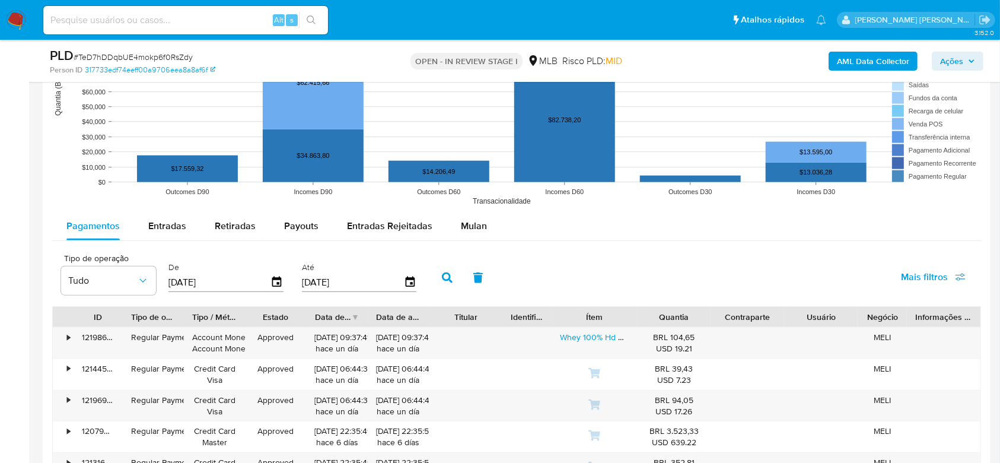
scroll to position [1265, 0]
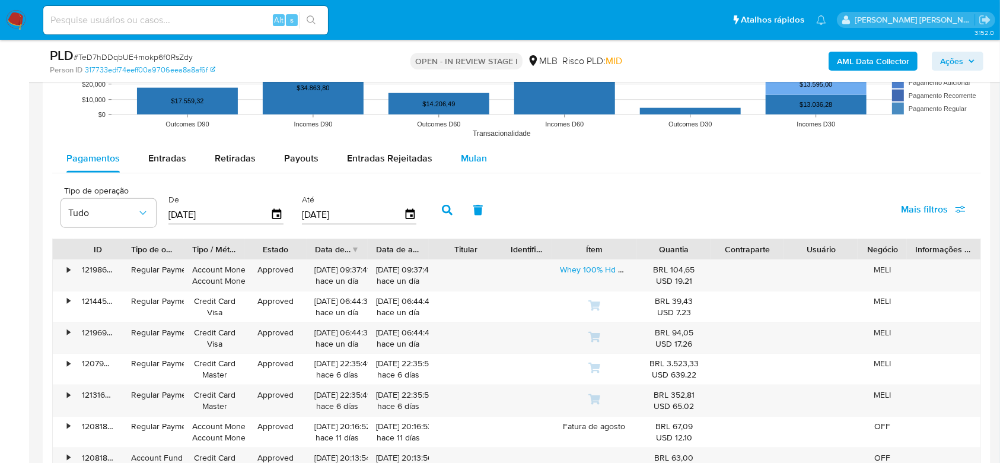
click at [473, 159] on span "Mulan" at bounding box center [474, 158] width 26 height 14
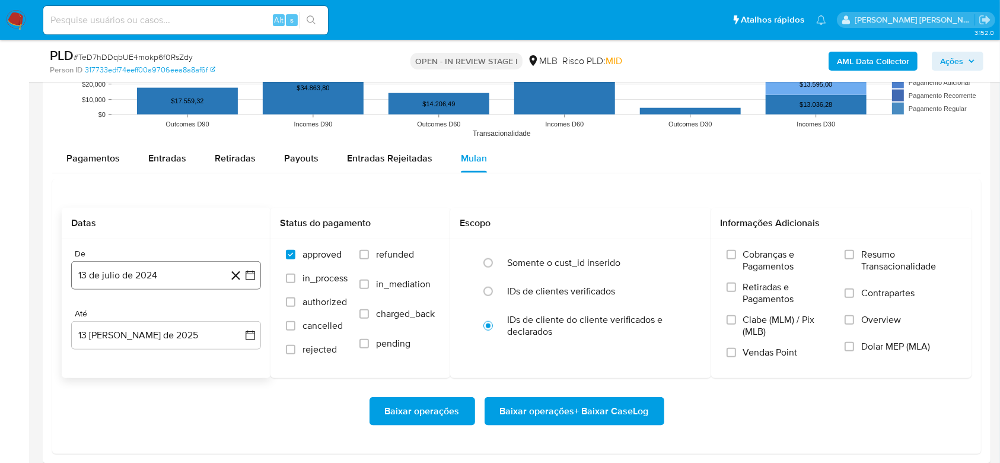
click at [180, 276] on button "13 de julio de 2024" at bounding box center [166, 275] width 190 height 28
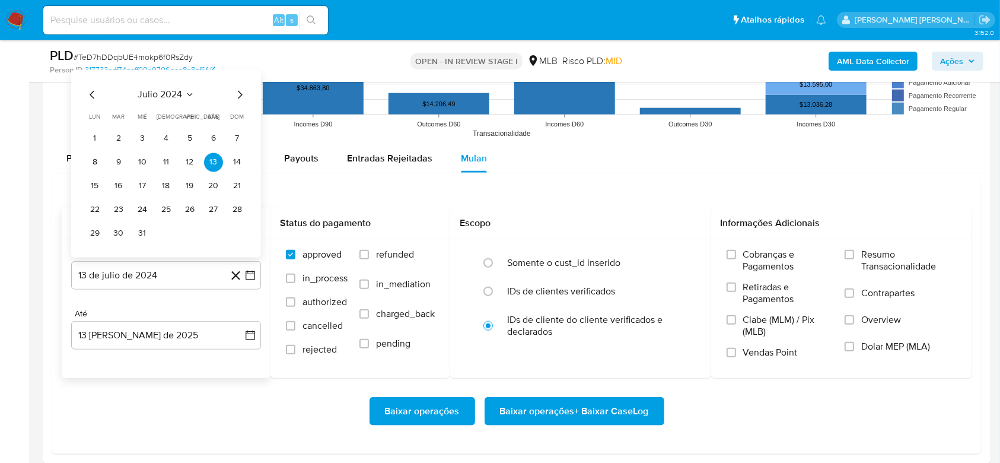
click at [168, 89] on span "julio 2024" at bounding box center [160, 95] width 44 height 12
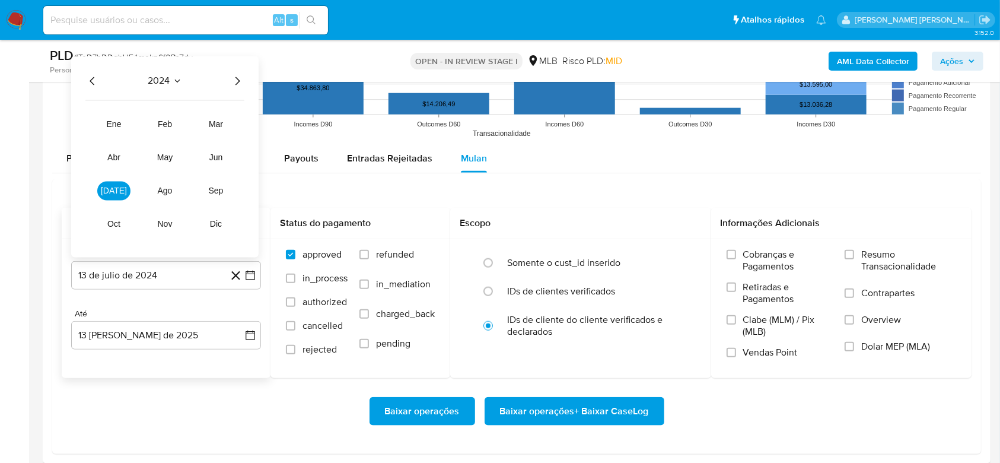
click at [240, 80] on icon "Año siguiente" at bounding box center [237, 81] width 14 height 14
click at [225, 157] on button "jun" at bounding box center [215, 157] width 33 height 19
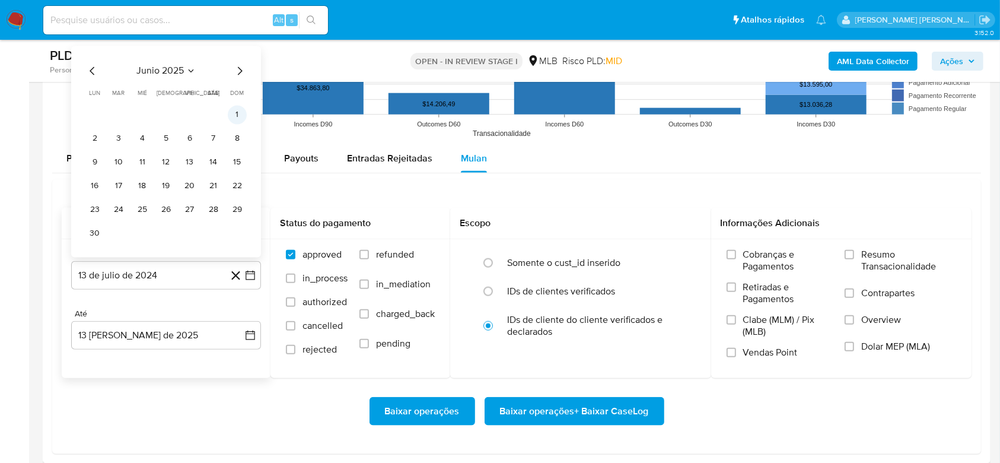
click at [239, 117] on button "1" at bounding box center [237, 115] width 19 height 19
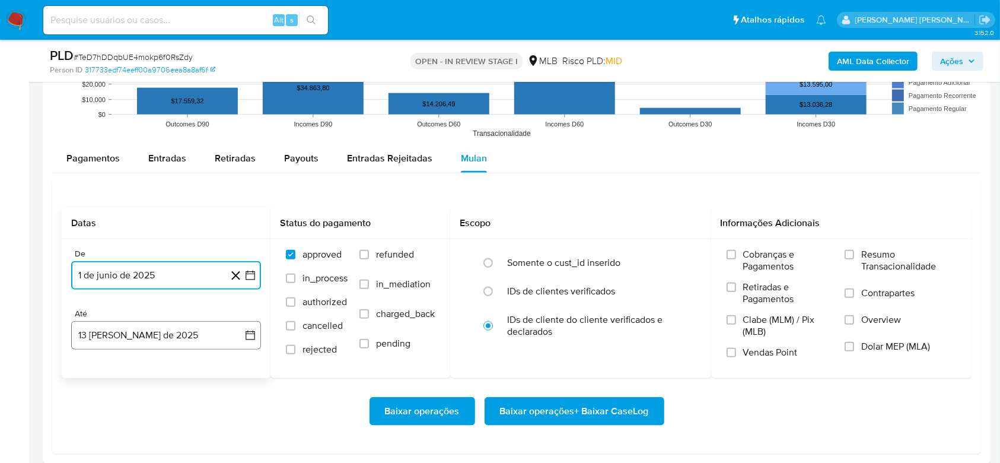
click at [154, 337] on button "13 [PERSON_NAME] de 2025" at bounding box center [166, 335] width 190 height 28
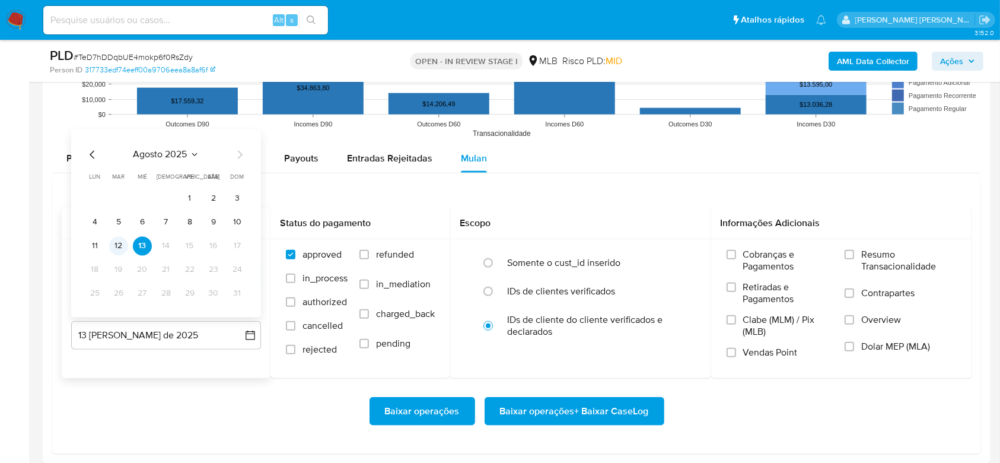
click at [117, 244] on button "12" at bounding box center [118, 246] width 19 height 19
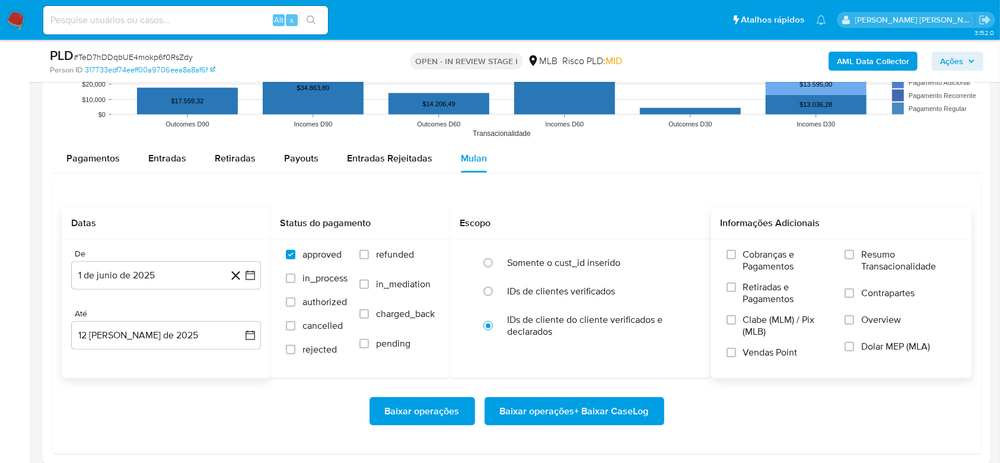
click at [872, 254] on span "Resumo Transacionalidade" at bounding box center [908, 260] width 95 height 24
click at [854, 254] on input "Resumo Transacionalidade" at bounding box center [849, 254] width 9 height 9
click at [575, 407] on span "Baixar operações + Baixar CaseLog" at bounding box center [574, 411] width 149 height 26
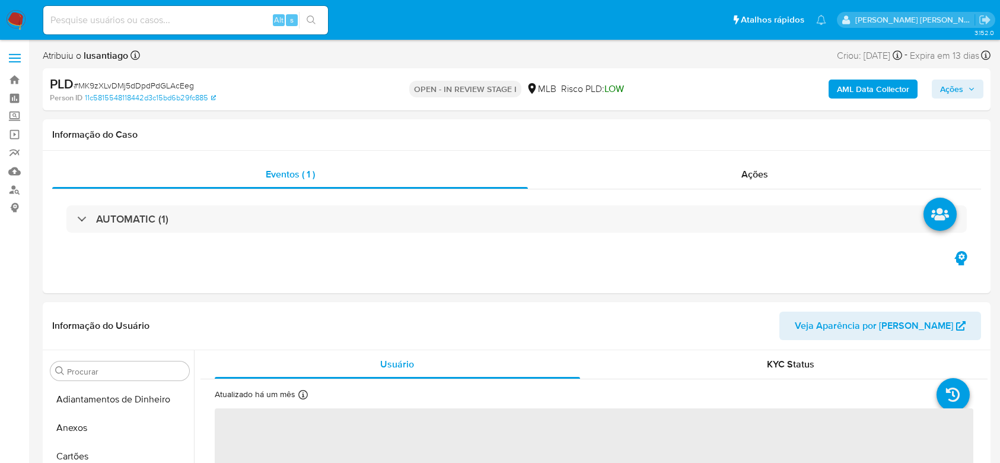
select select "10"
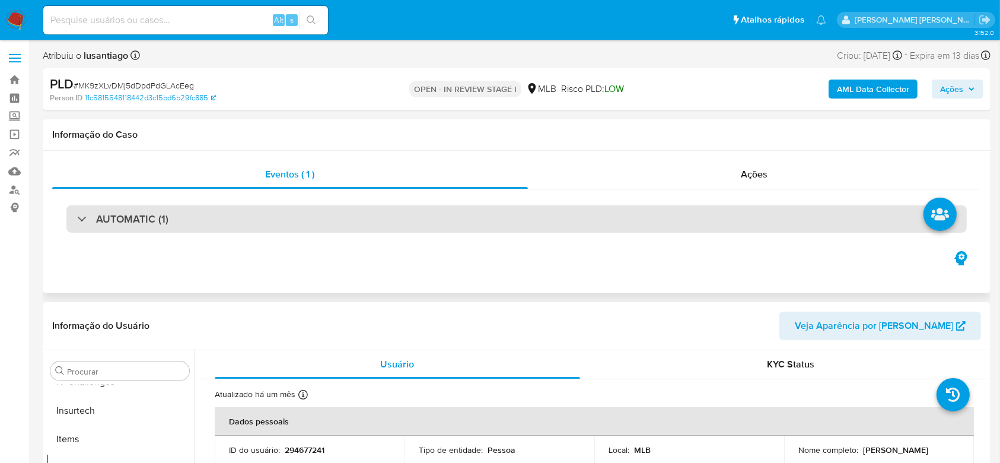
click at [262, 221] on div "AUTOMATIC (1)" at bounding box center [516, 218] width 900 height 27
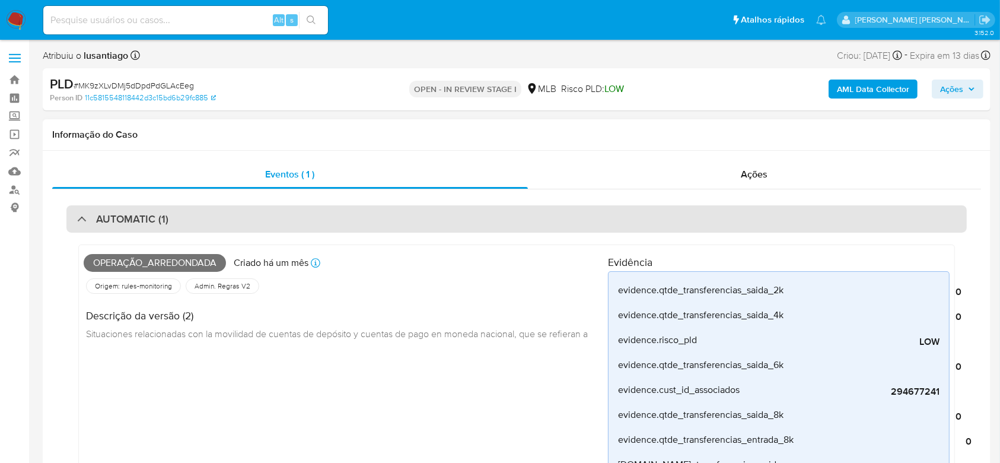
click at [307, 215] on div "AUTOMATIC (1)" at bounding box center [516, 218] width 900 height 27
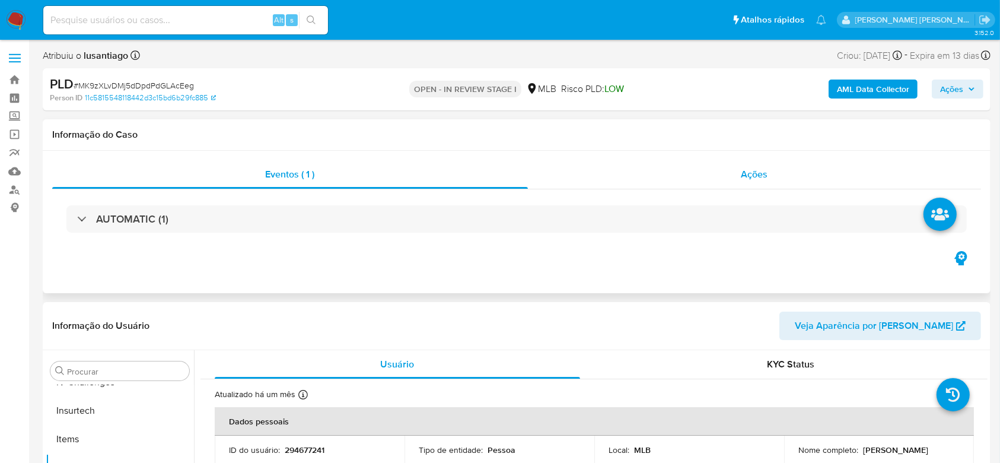
click at [543, 175] on div "Ações" at bounding box center [754, 174] width 453 height 28
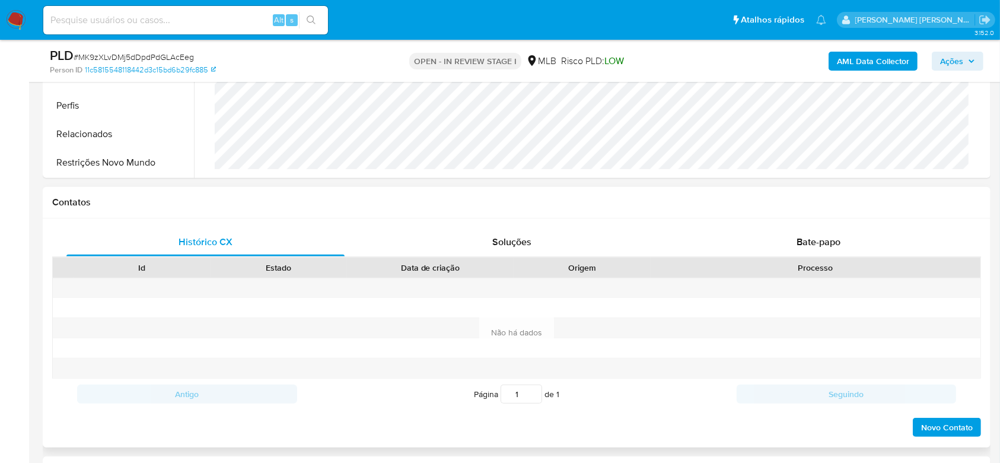
scroll to position [553, 0]
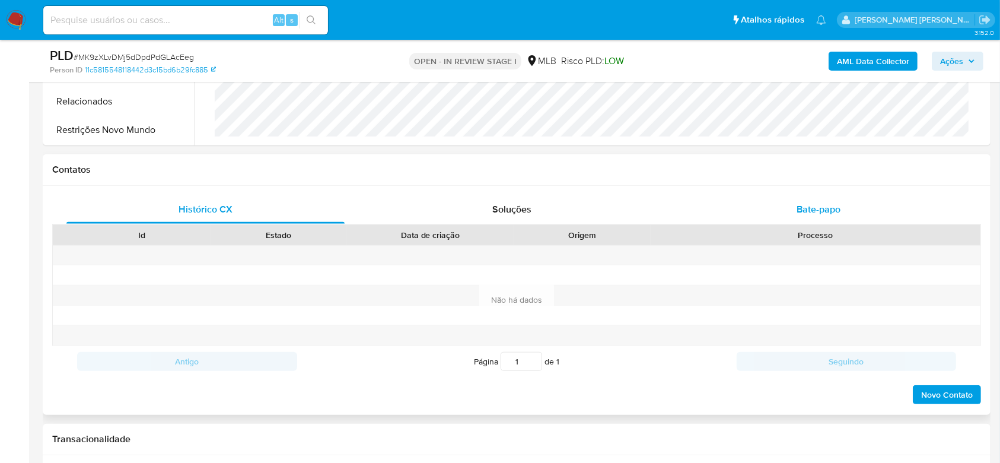
click at [829, 206] on span "Bate-papo" at bounding box center [819, 209] width 44 height 14
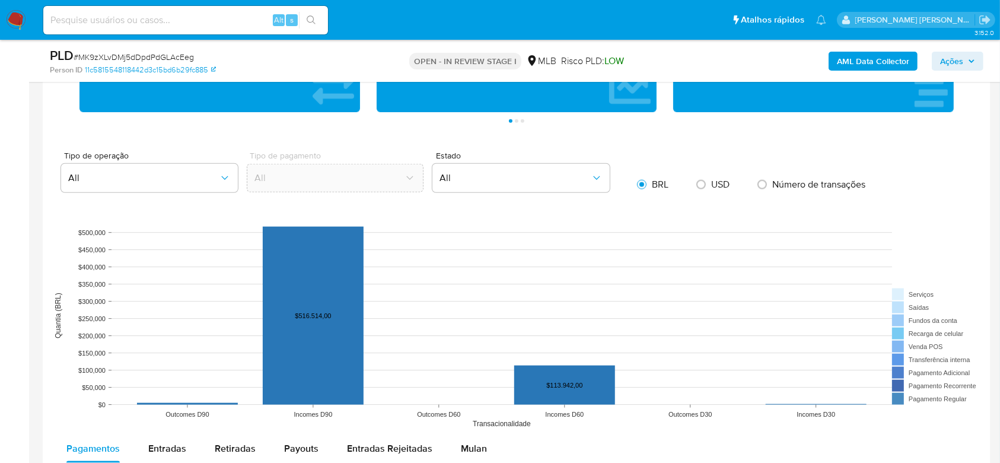
scroll to position [1344, 0]
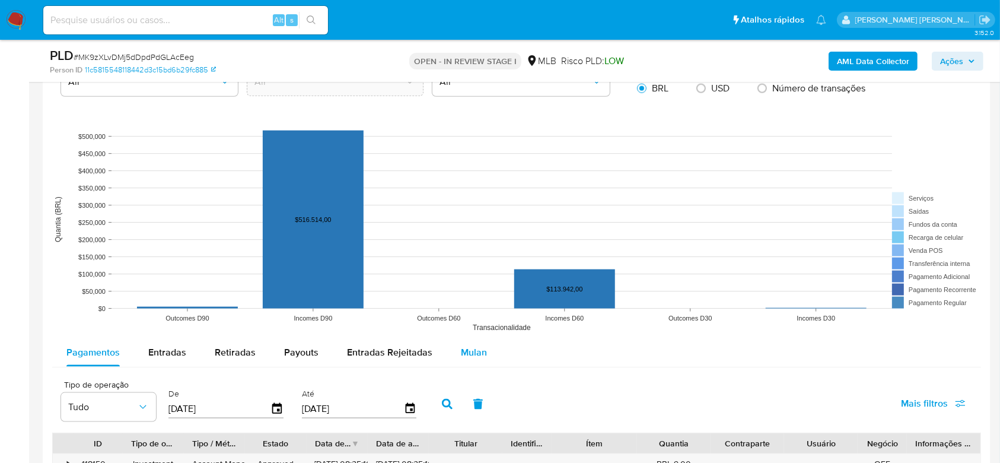
click at [479, 350] on span "Mulan" at bounding box center [474, 352] width 26 height 14
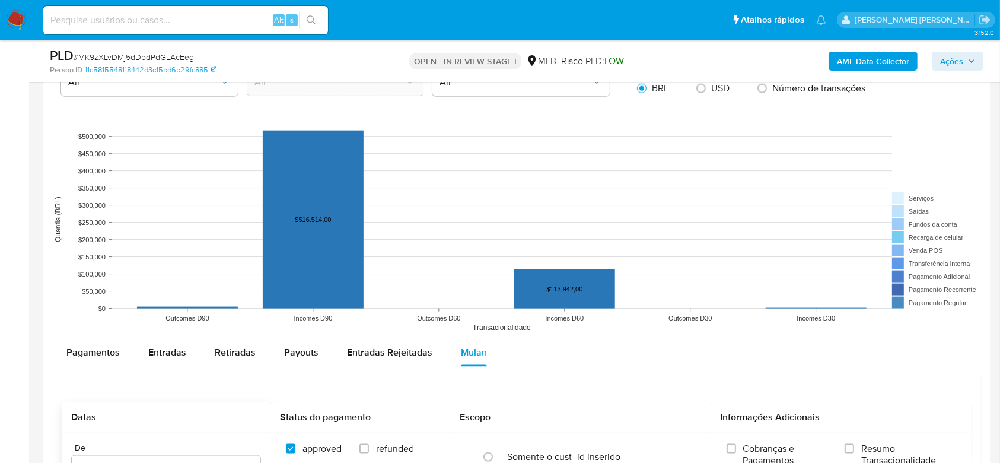
scroll to position [1502, 0]
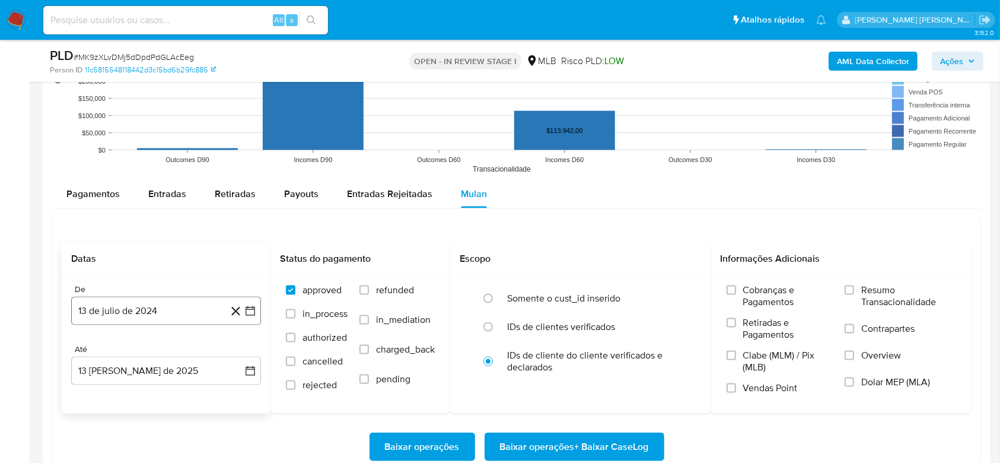
click at [128, 317] on button "13 de julio de 2024" at bounding box center [166, 311] width 190 height 28
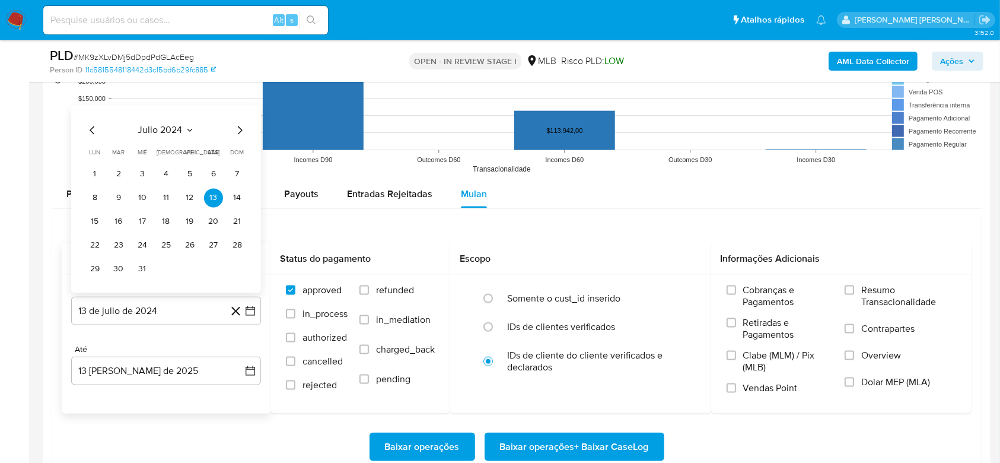
click at [157, 130] on span "julio 2024" at bounding box center [160, 131] width 44 height 12
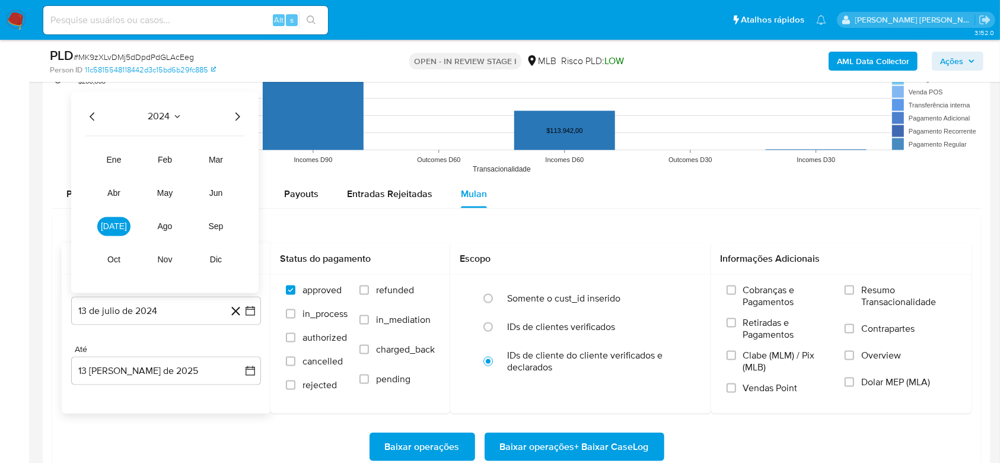
click at [240, 110] on icon "Año siguiente" at bounding box center [237, 117] width 14 height 14
click at [220, 189] on span "jun" at bounding box center [216, 193] width 14 height 9
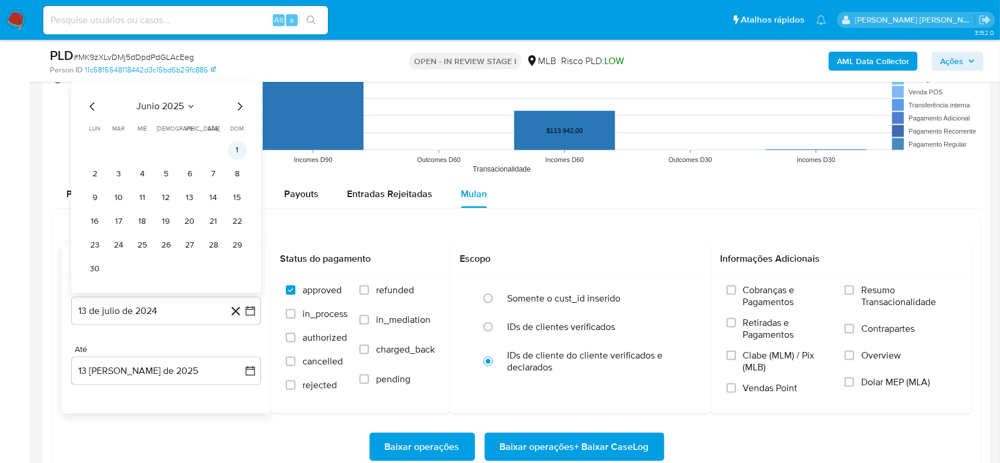
drag, startPoint x: 240, startPoint y: 147, endPoint x: 200, endPoint y: 302, distance: 160.4
click at [240, 148] on button "1" at bounding box center [237, 150] width 19 height 19
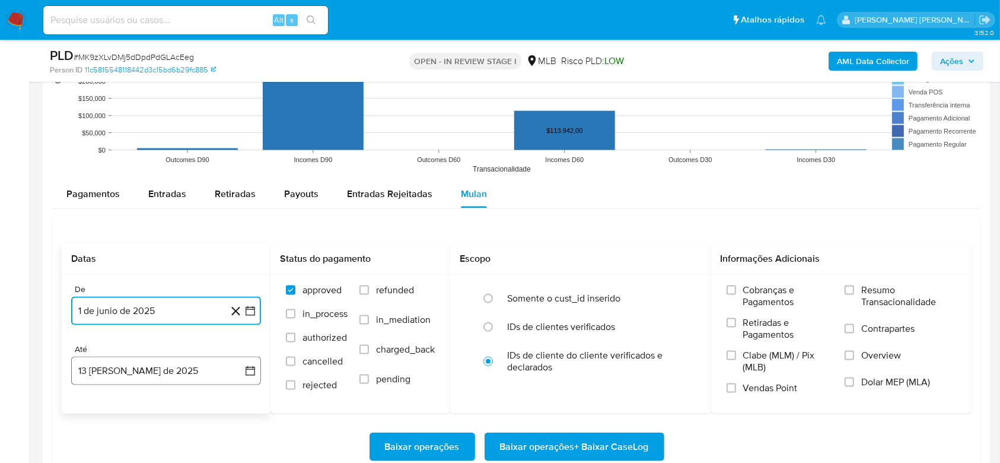
click at [145, 368] on button "13 [PERSON_NAME] de 2025" at bounding box center [166, 370] width 190 height 28
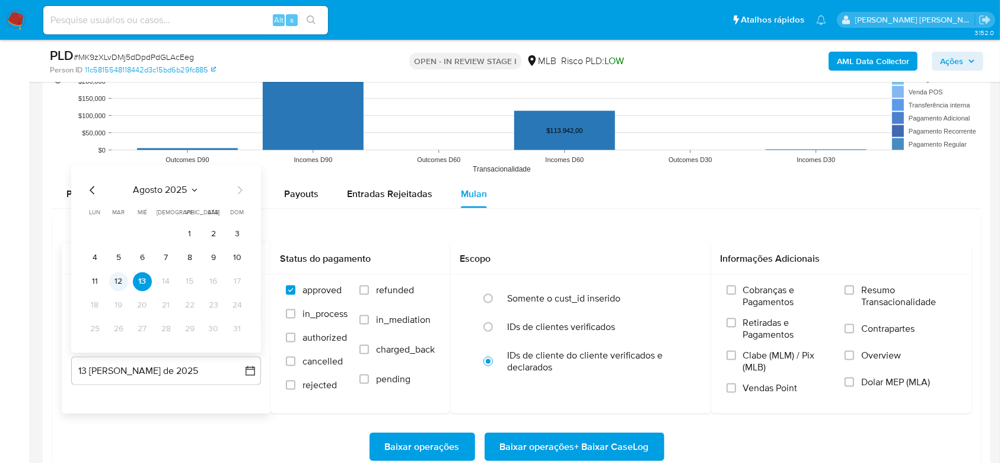
click at [117, 285] on button "12" at bounding box center [118, 281] width 19 height 19
click at [856, 288] on label "Resumo Transacionalidade" at bounding box center [900, 303] width 111 height 39
click at [854, 288] on input "Resumo Transacionalidade" at bounding box center [849, 289] width 9 height 9
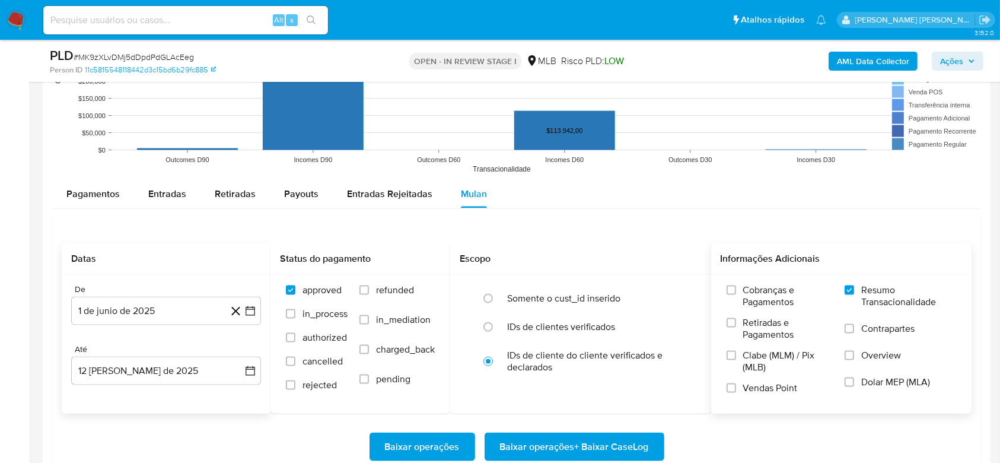
click at [544, 446] on span "Baixar operações + Baixar CaseLog" at bounding box center [574, 447] width 149 height 26
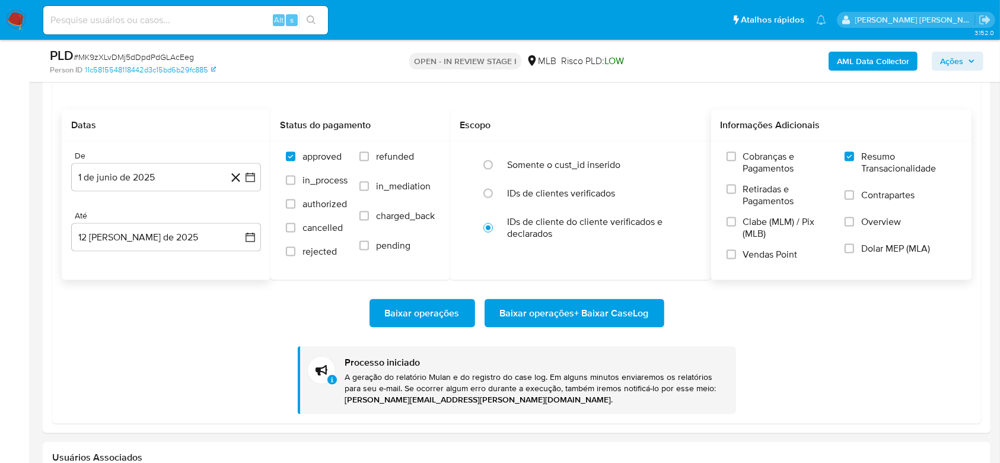
scroll to position [1581, 0]
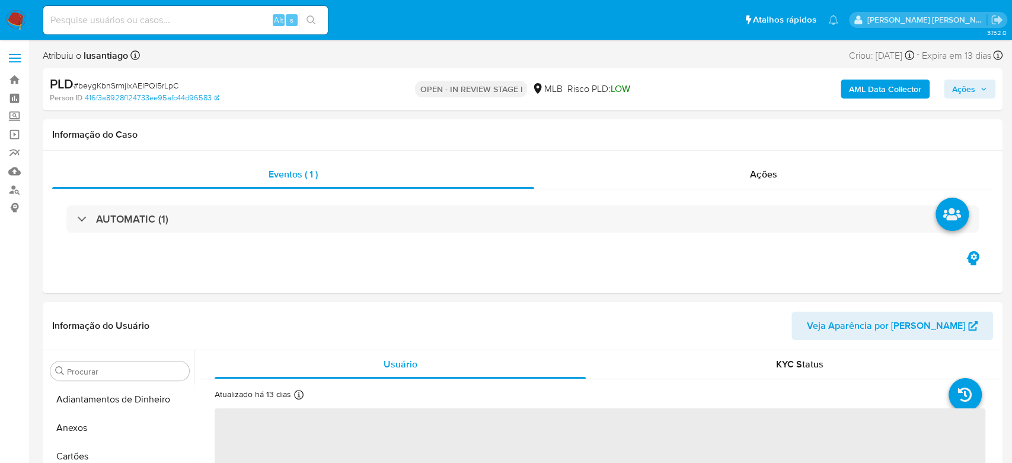
select select "10"
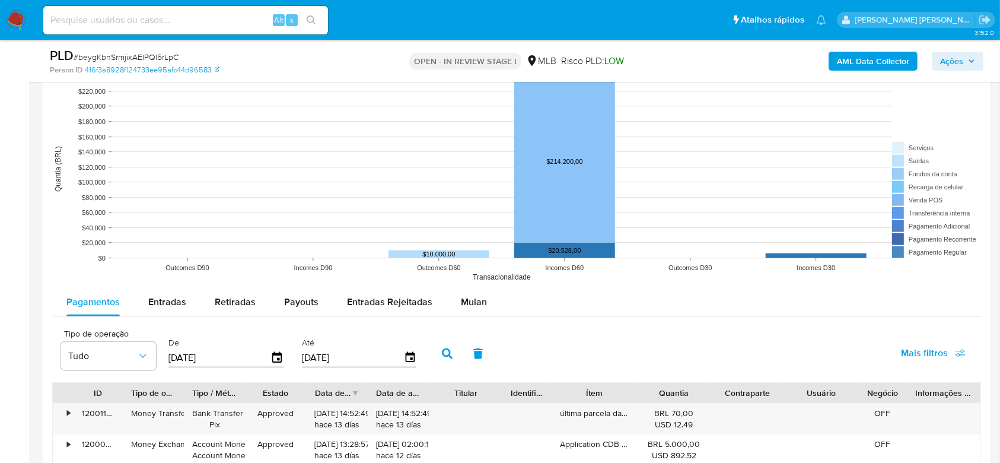
scroll to position [1265, 0]
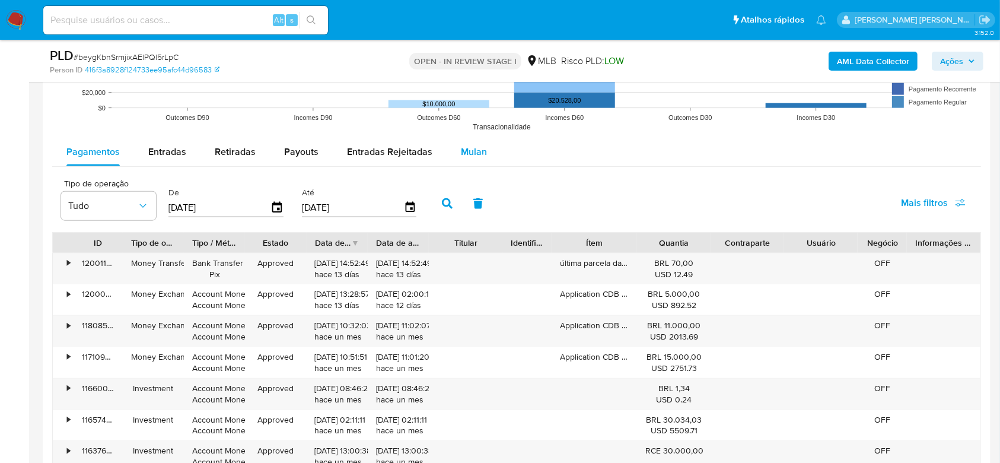
click at [473, 146] on span "Mulan" at bounding box center [474, 152] width 26 height 14
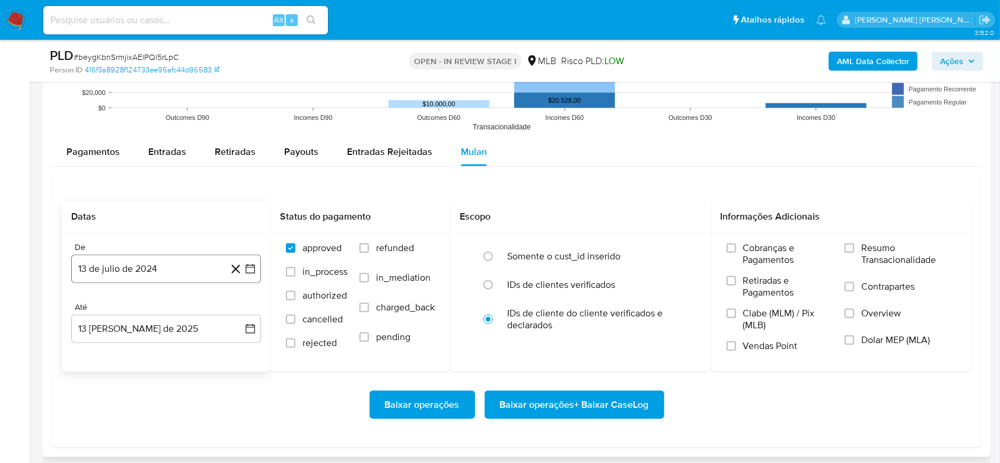
click at [136, 263] on button "13 de julio de 2024" at bounding box center [166, 268] width 190 height 28
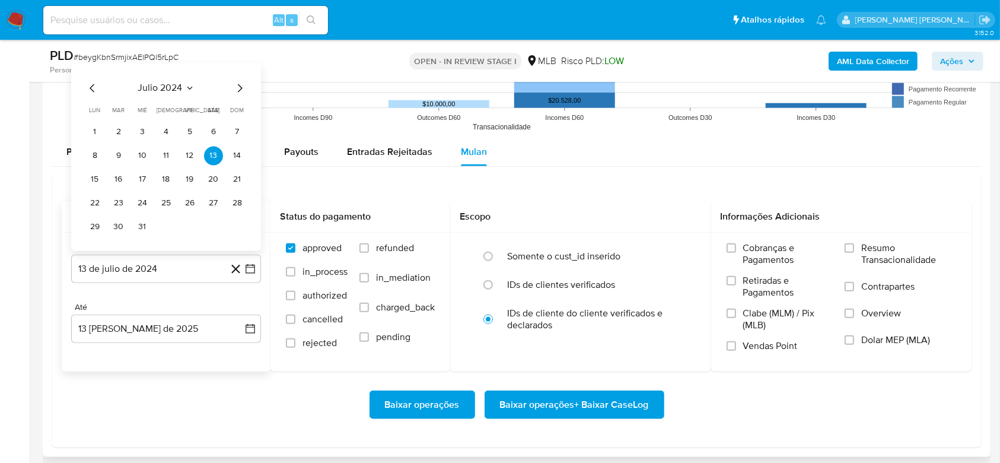
click at [155, 83] on span "julio 2024" at bounding box center [160, 88] width 44 height 12
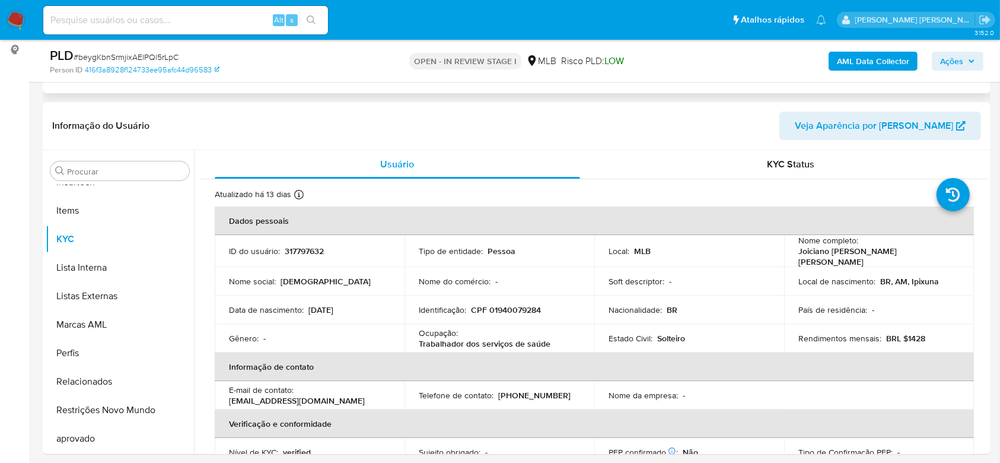
scroll to position [0, 0]
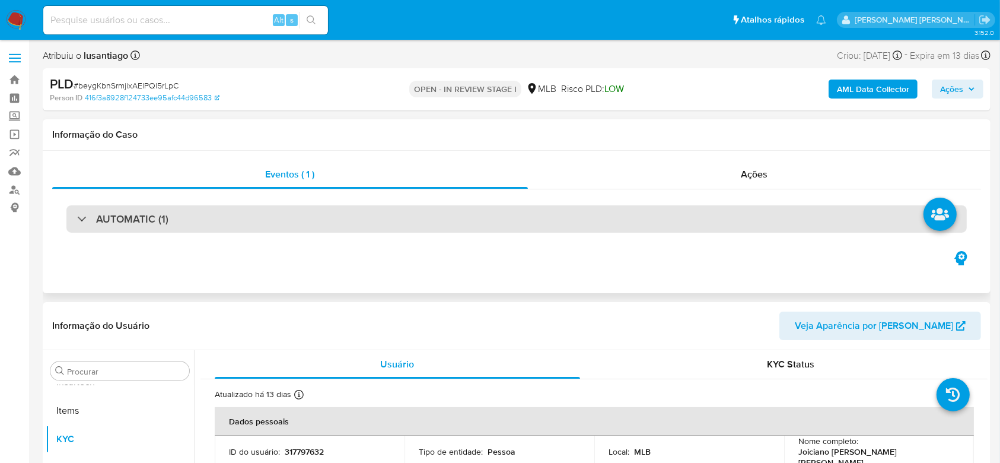
click at [861, 222] on div "AUTOMATIC (1)" at bounding box center [516, 218] width 900 height 27
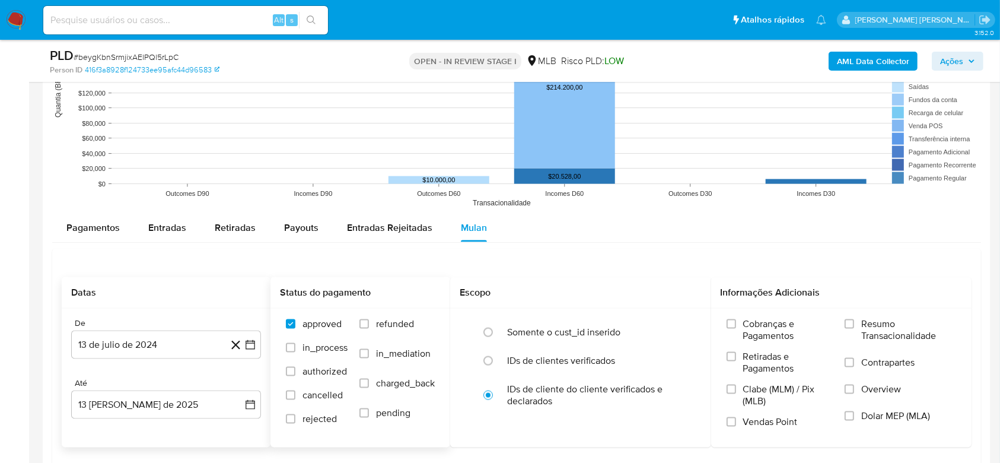
scroll to position [1581, 0]
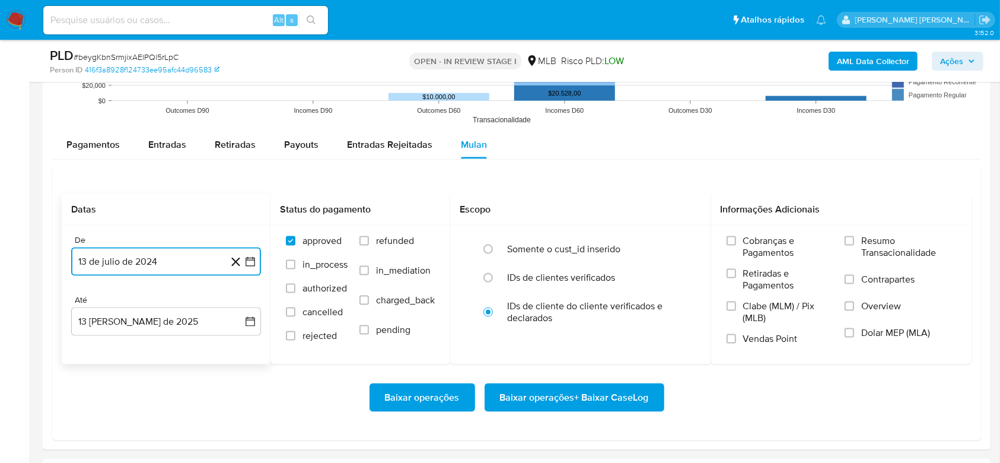
click at [178, 262] on button "13 de julio de 2024" at bounding box center [166, 261] width 190 height 28
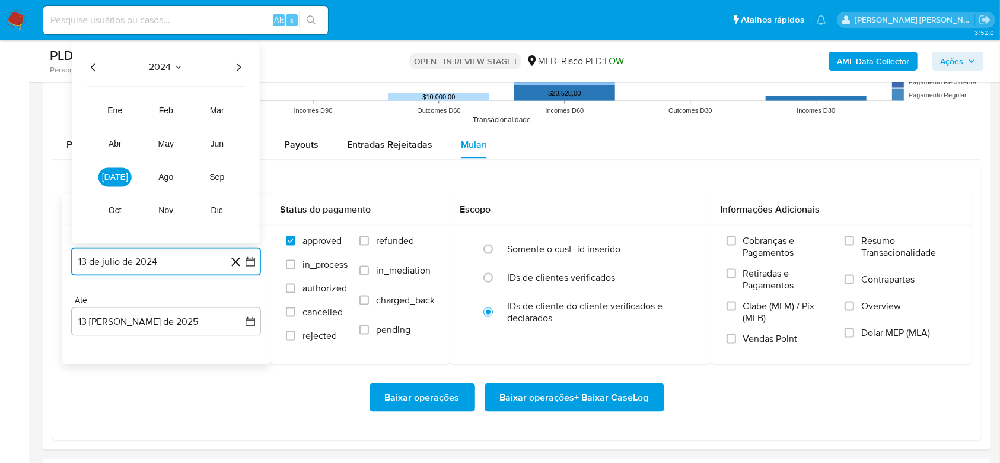
click at [235, 66] on icon "Año siguiente" at bounding box center [238, 67] width 14 height 14
click at [118, 103] on button "ene" at bounding box center [114, 110] width 33 height 19
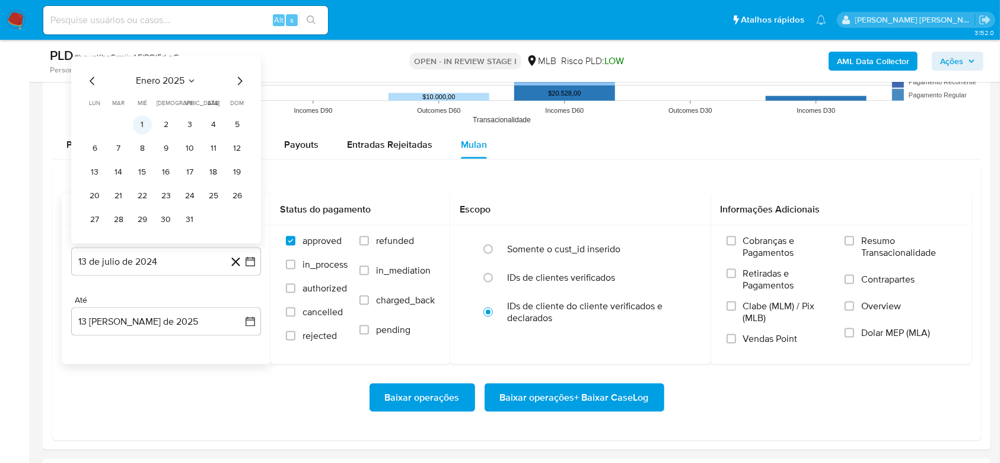
click at [147, 122] on button "1" at bounding box center [142, 125] width 19 height 19
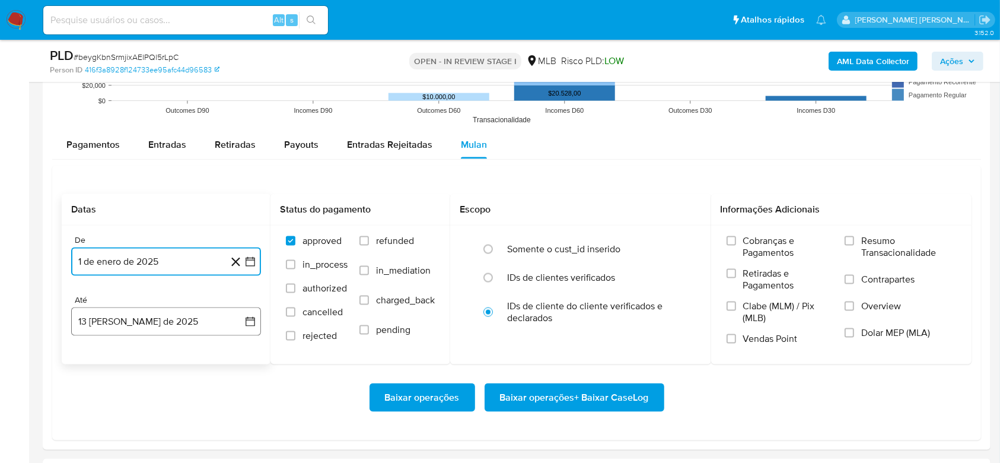
click at [168, 330] on button "13 de agosto de 2025" at bounding box center [166, 321] width 190 height 28
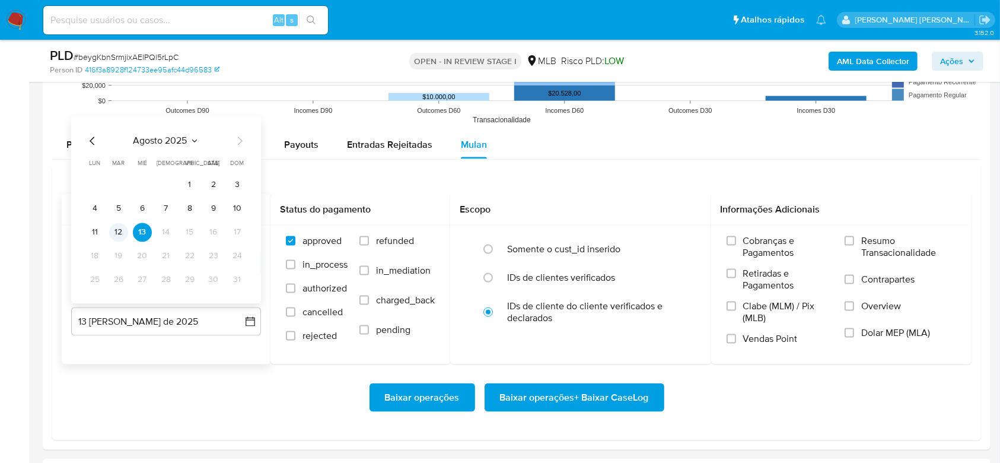
click at [117, 234] on button "12" at bounding box center [118, 232] width 19 height 19
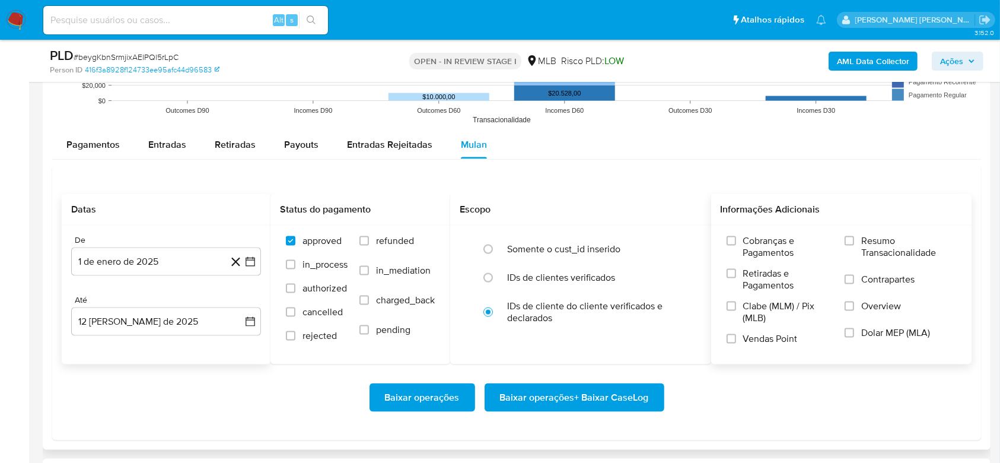
click at [885, 243] on span "Resumo Transacionalidade" at bounding box center [908, 247] width 95 height 24
click at [854, 243] on input "Resumo Transacionalidade" at bounding box center [849, 240] width 9 height 9
click at [583, 391] on span "Baixar operações + Baixar CaseLog" at bounding box center [574, 397] width 149 height 26
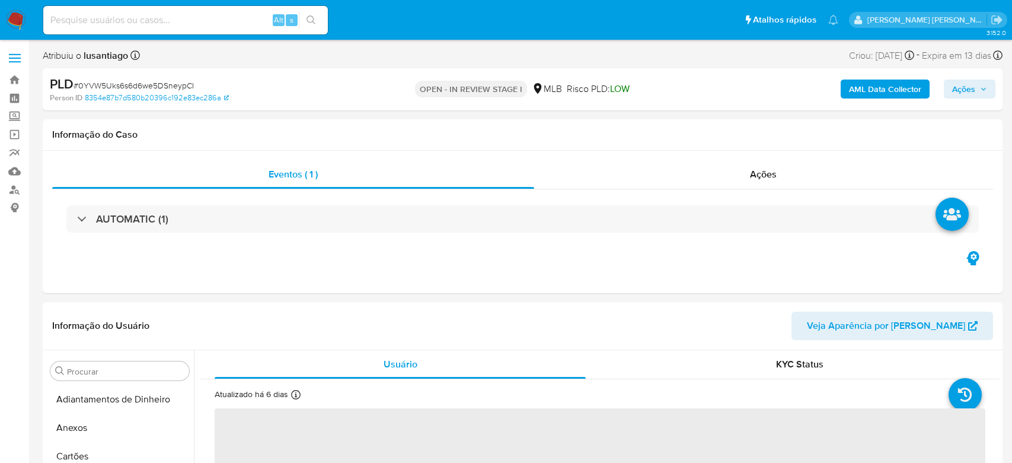
select select "10"
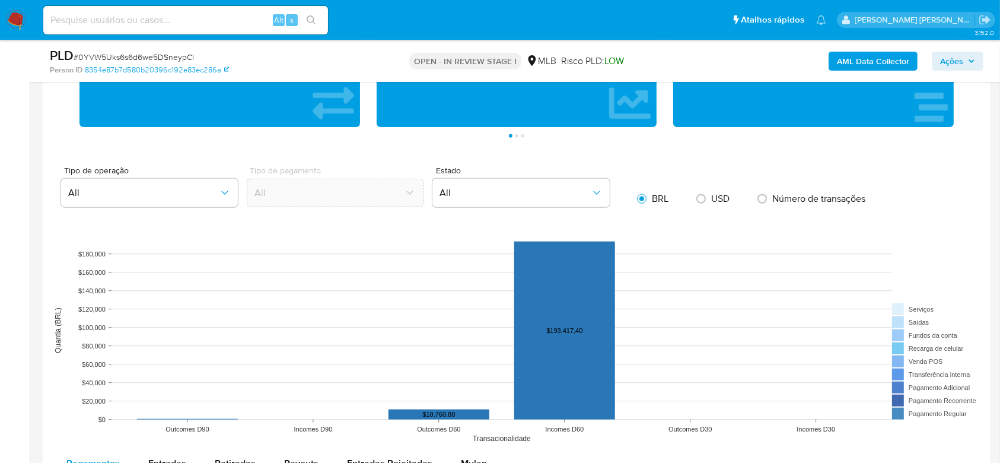
scroll to position [1107, 0]
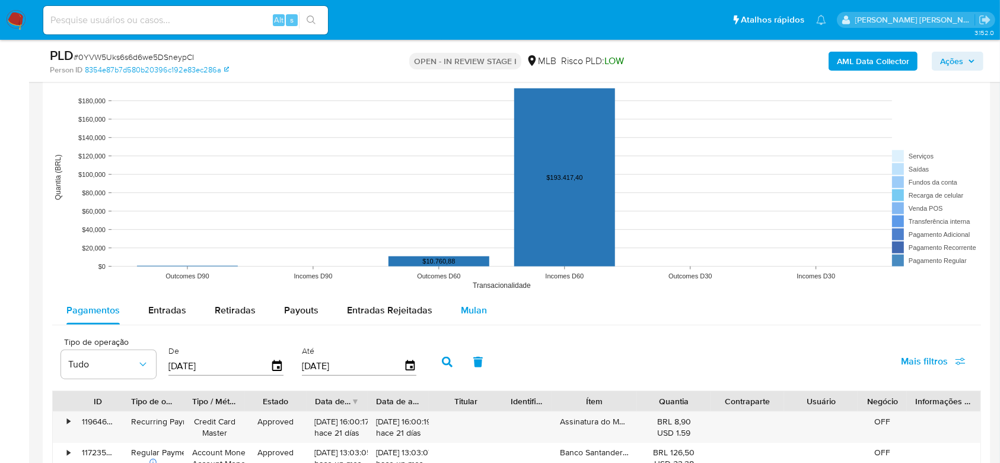
click at [482, 307] on span "Mulan" at bounding box center [474, 310] width 26 height 14
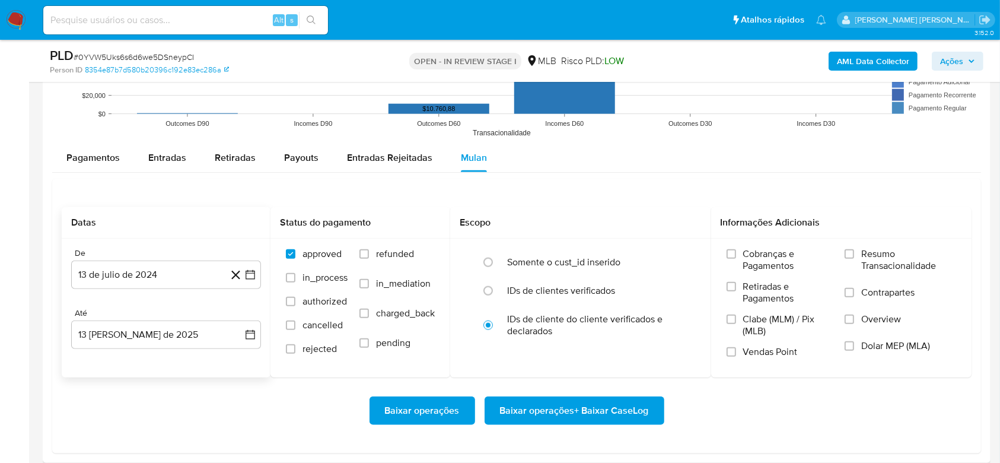
scroll to position [1265, 0]
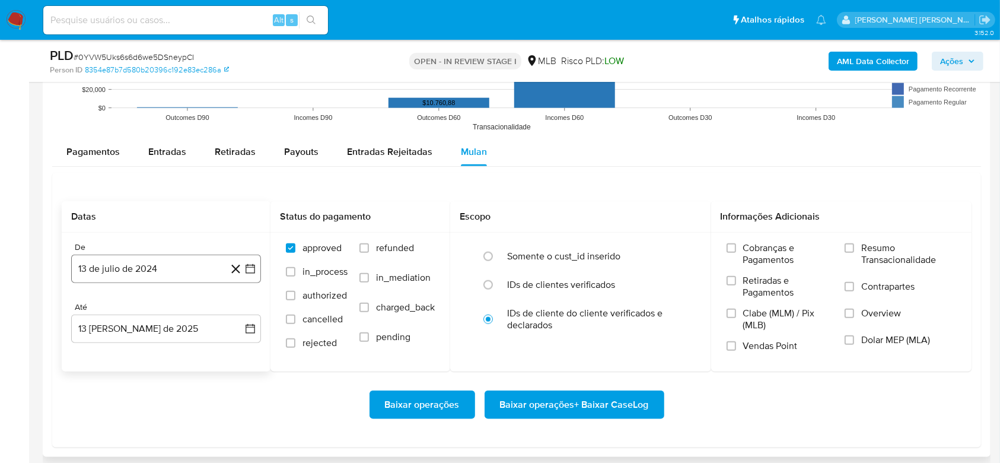
click at [145, 273] on button "13 de julio de 2024" at bounding box center [166, 268] width 190 height 28
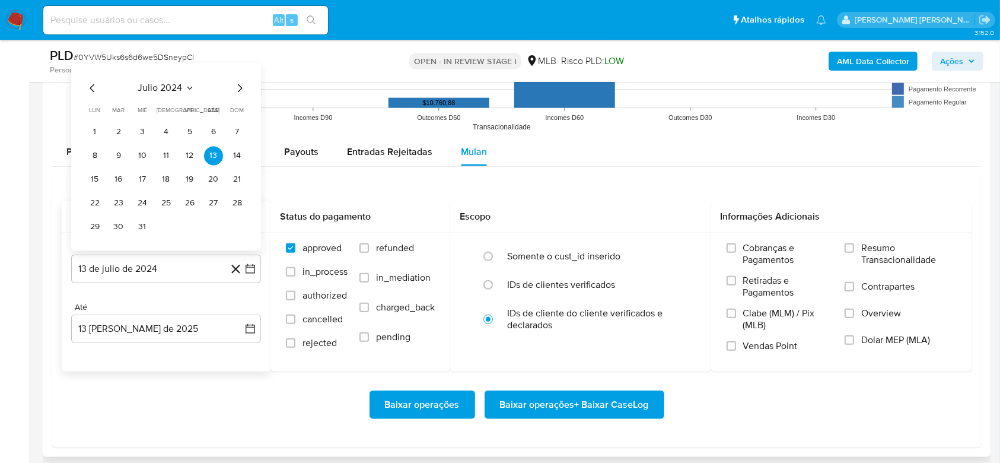
click at [171, 88] on span "julio 2024" at bounding box center [160, 88] width 44 height 12
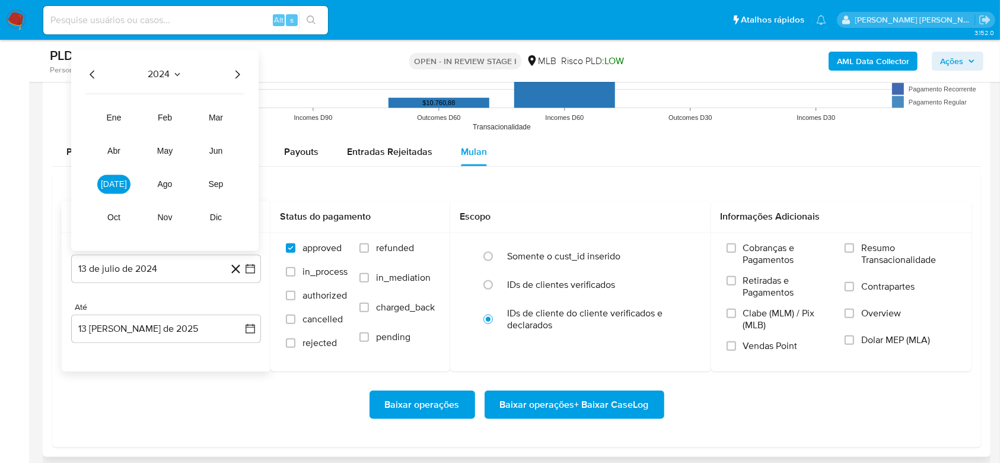
click at [235, 72] on icon "Año siguiente" at bounding box center [237, 74] width 14 height 14
click at [109, 113] on span "ene" at bounding box center [114, 117] width 15 height 9
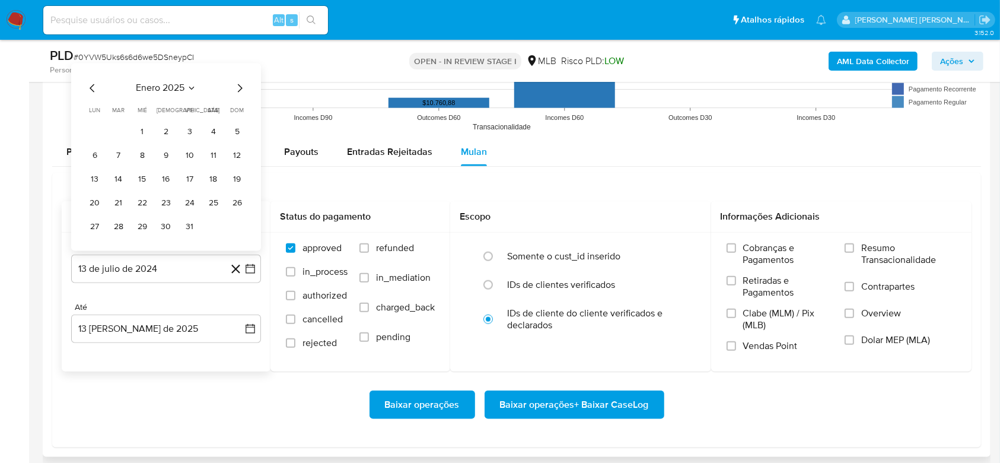
click at [139, 128] on button "1" at bounding box center [142, 131] width 19 height 19
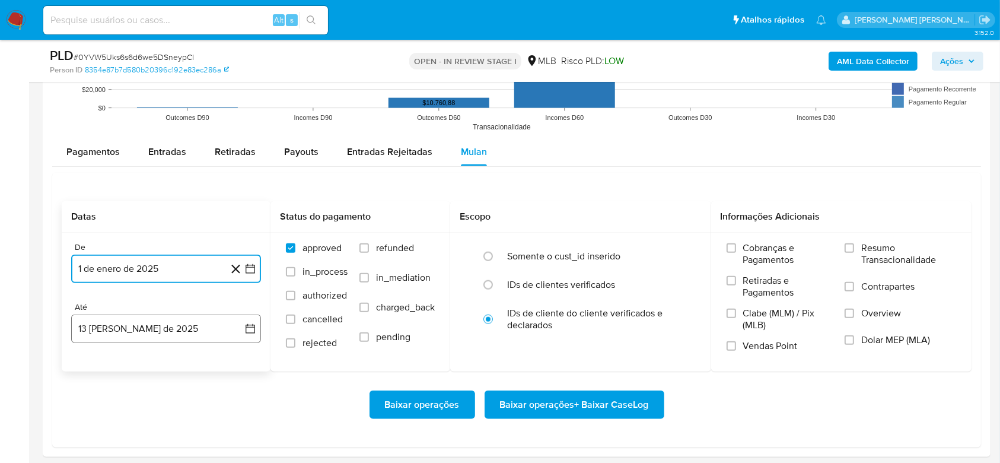
click at [179, 323] on button "13 [PERSON_NAME] de 2025" at bounding box center [166, 328] width 190 height 28
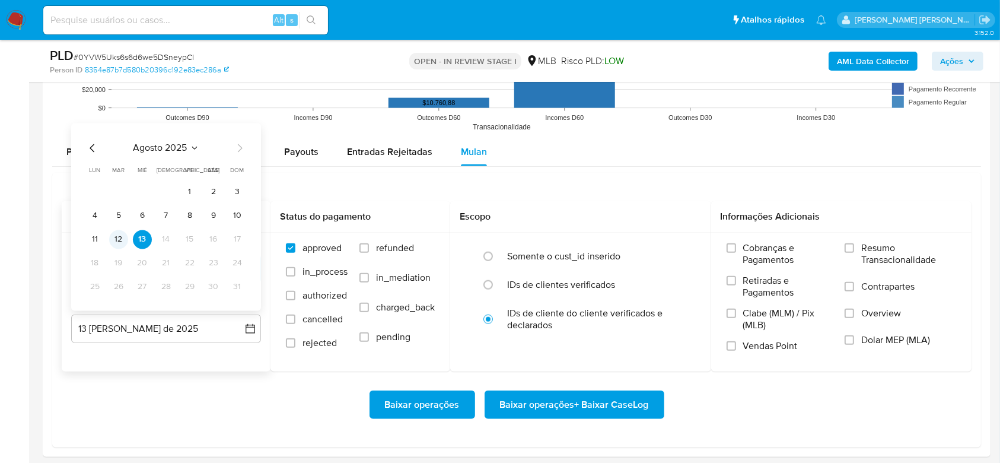
click at [116, 240] on button "12" at bounding box center [118, 239] width 19 height 19
click at [880, 250] on span "Resumo Transacionalidade" at bounding box center [908, 254] width 95 height 24
click at [854, 250] on input "Resumo Transacionalidade" at bounding box center [849, 247] width 9 height 9
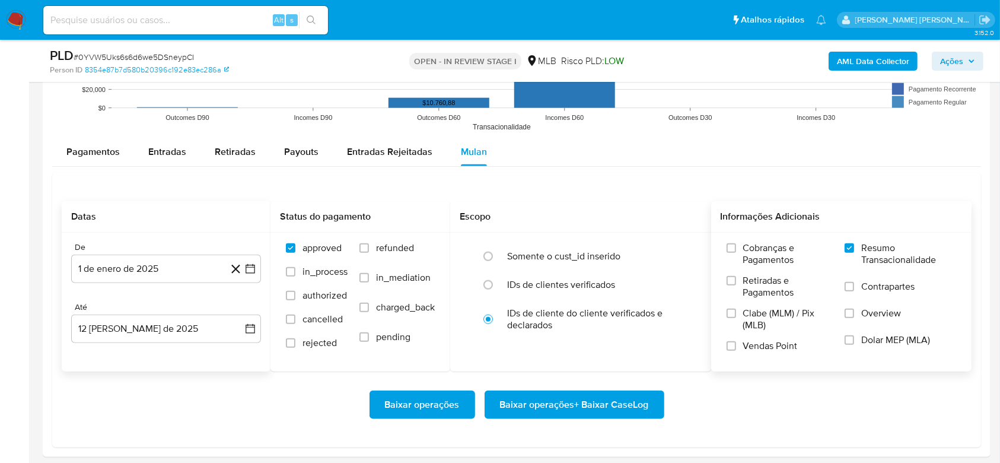
click at [606, 399] on span "Baixar operações + Baixar CaseLog" at bounding box center [574, 404] width 149 height 26
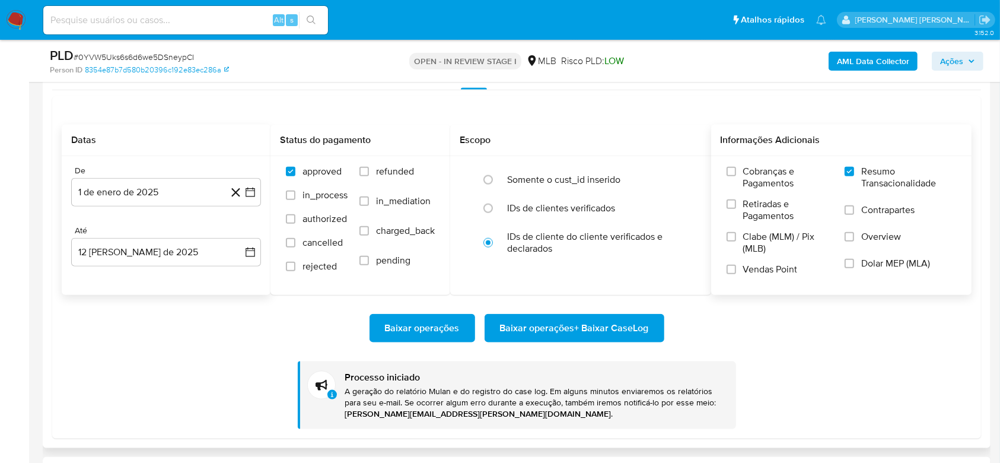
scroll to position [1423, 0]
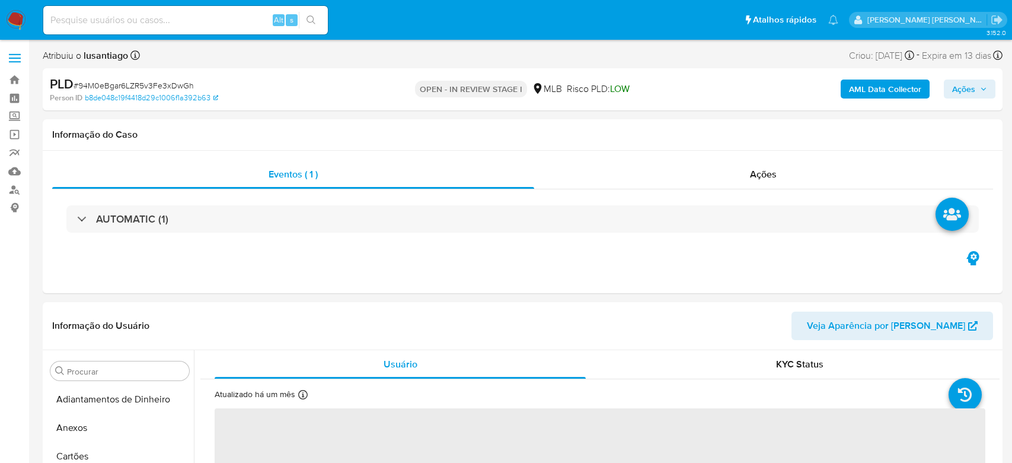
select select "10"
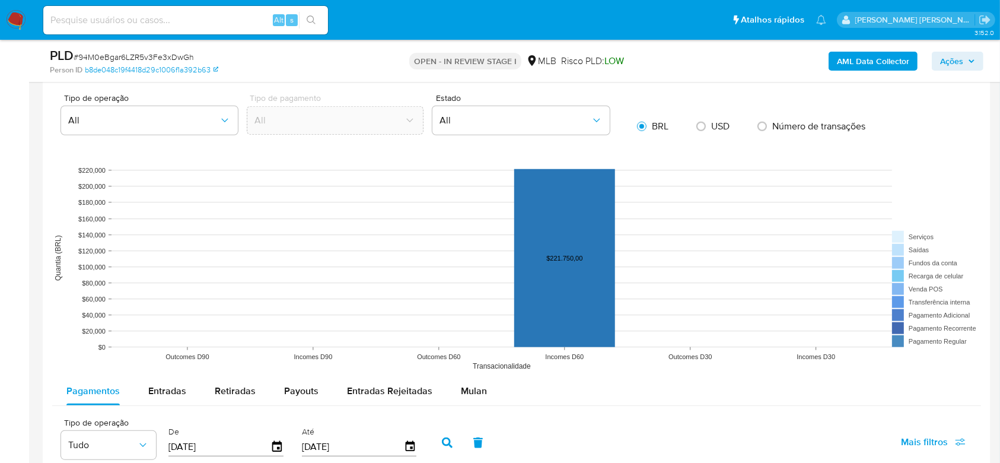
scroll to position [1107, 0]
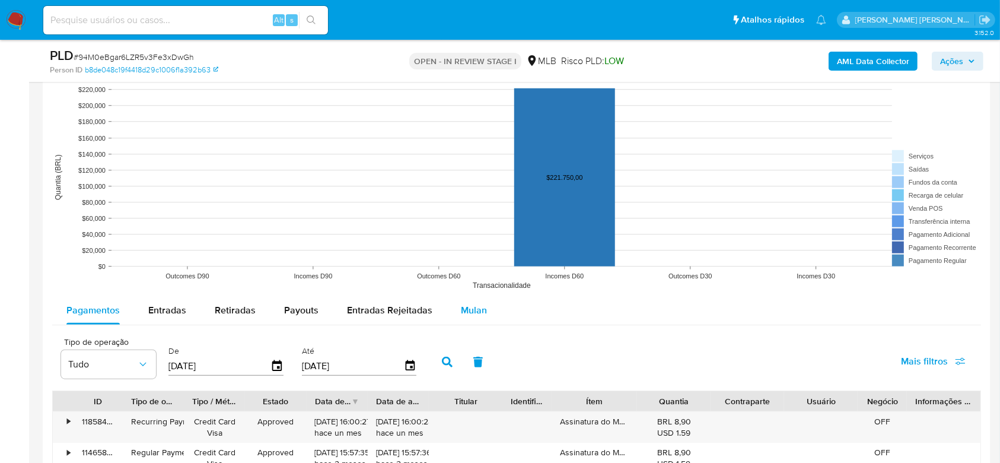
click at [465, 314] on span "Mulan" at bounding box center [474, 310] width 26 height 14
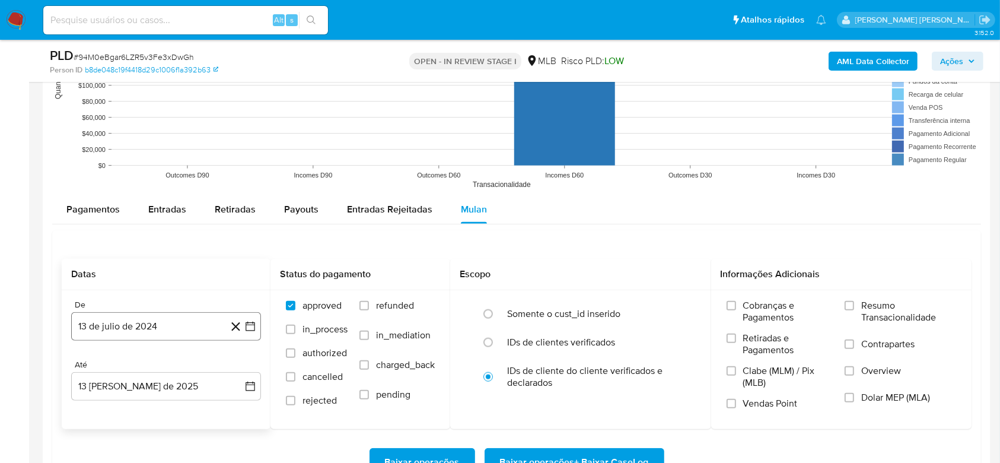
scroll to position [1265, 0]
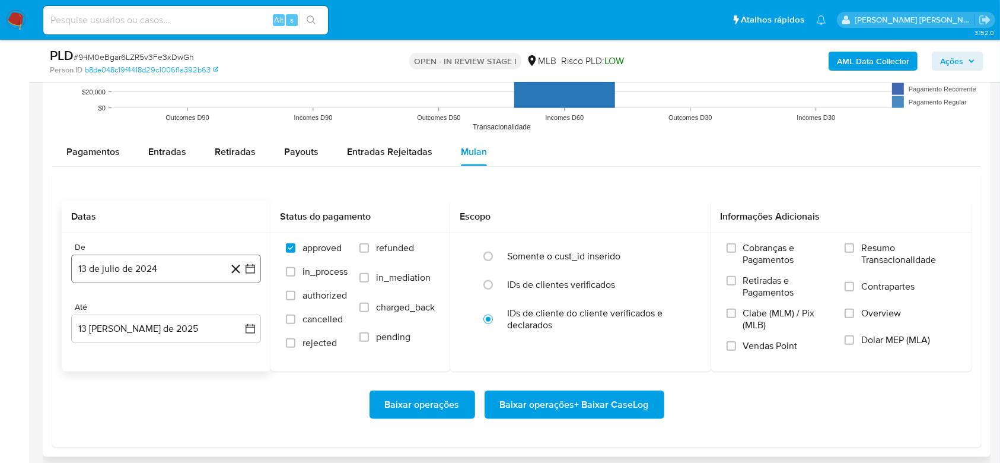
drag, startPoint x: 165, startPoint y: 260, endPoint x: 167, endPoint y: 276, distance: 16.2
click at [165, 263] on button "13 de julio de 2024" at bounding box center [166, 268] width 190 height 28
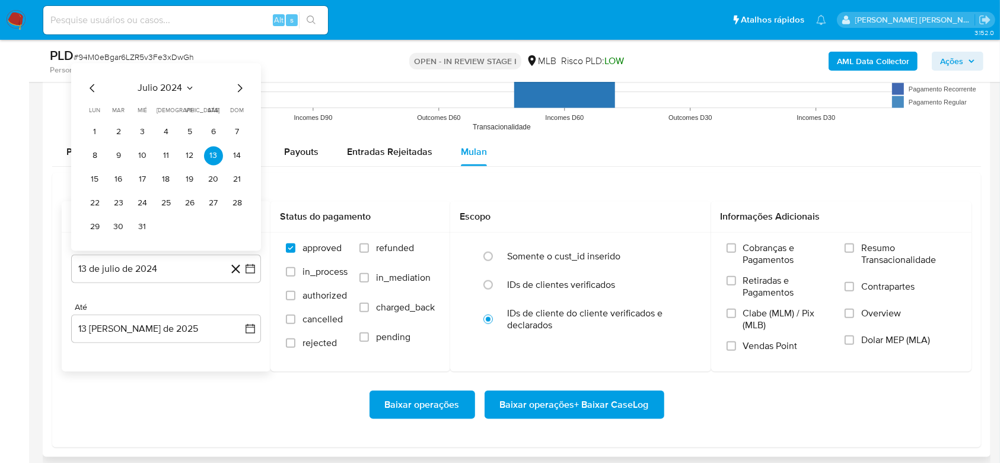
click at [178, 85] on span "julio 2024" at bounding box center [160, 88] width 44 height 12
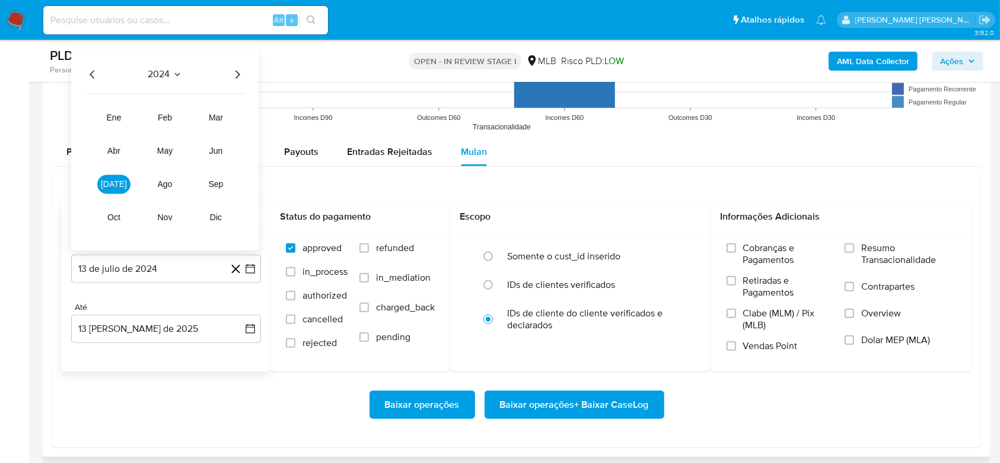
click at [235, 74] on icon "Año siguiente" at bounding box center [237, 74] width 14 height 14
click at [214, 150] on span "jun" at bounding box center [216, 150] width 14 height 9
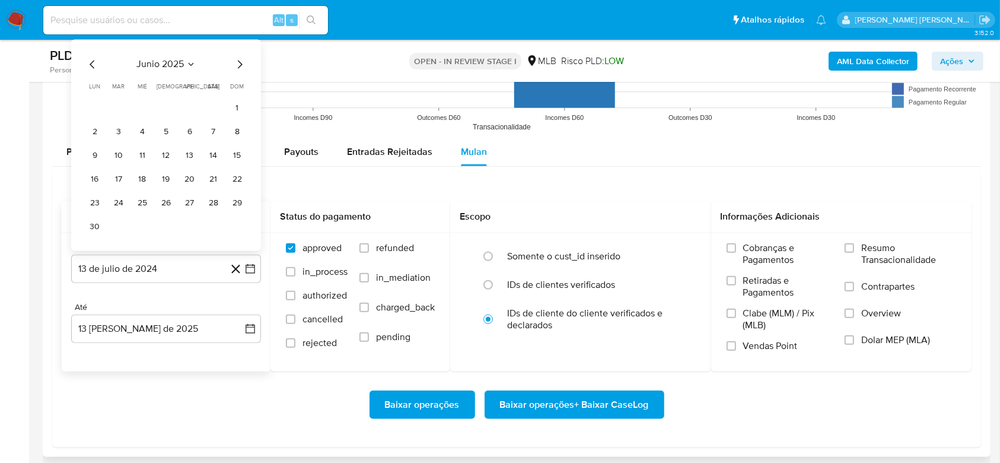
click at [243, 104] on button "1" at bounding box center [237, 107] width 19 height 19
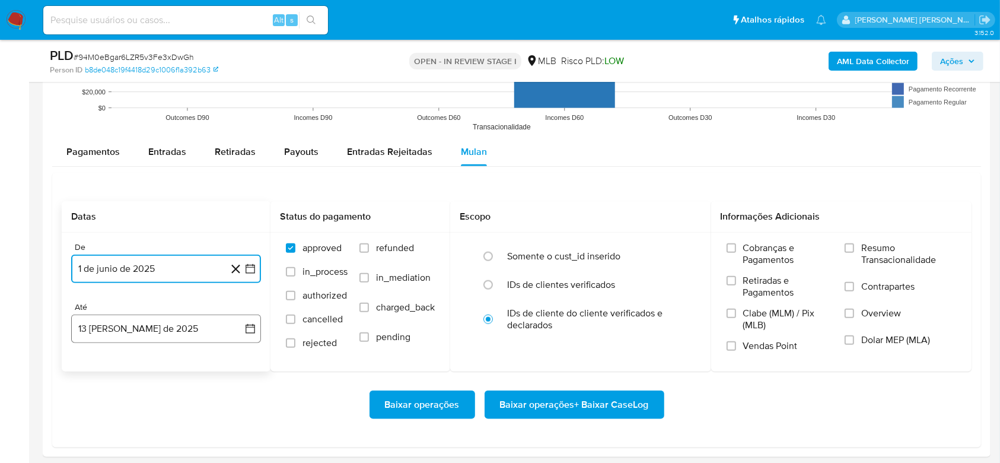
click at [169, 325] on button "13 [PERSON_NAME] de 2025" at bounding box center [166, 328] width 190 height 28
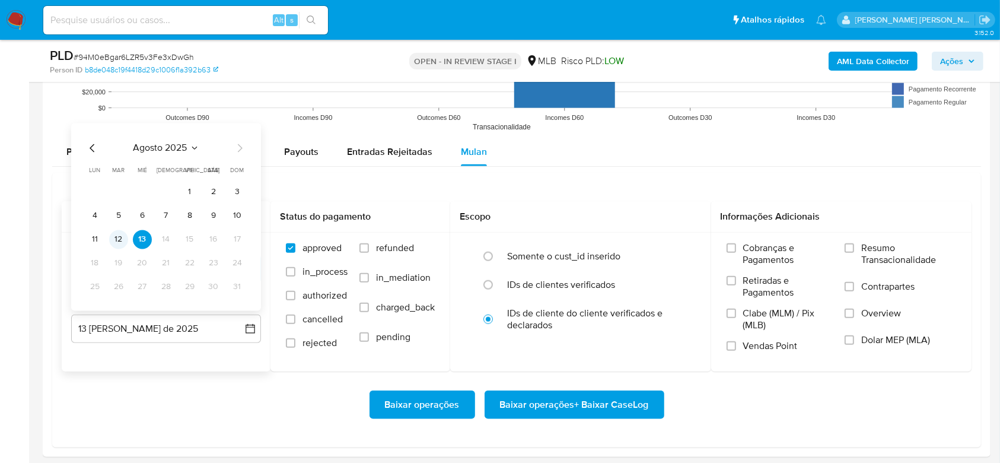
click at [117, 243] on button "12" at bounding box center [118, 239] width 19 height 19
drag, startPoint x: 876, startPoint y: 241, endPoint x: 797, endPoint y: 286, distance: 90.8
click at [873, 244] on span "Resumo Transacionalidade" at bounding box center [908, 254] width 95 height 24
click at [865, 246] on span "Resumo Transacionalidade" at bounding box center [908, 254] width 95 height 24
click at [854, 246] on input "Resumo Transacionalidade" at bounding box center [849, 247] width 9 height 9
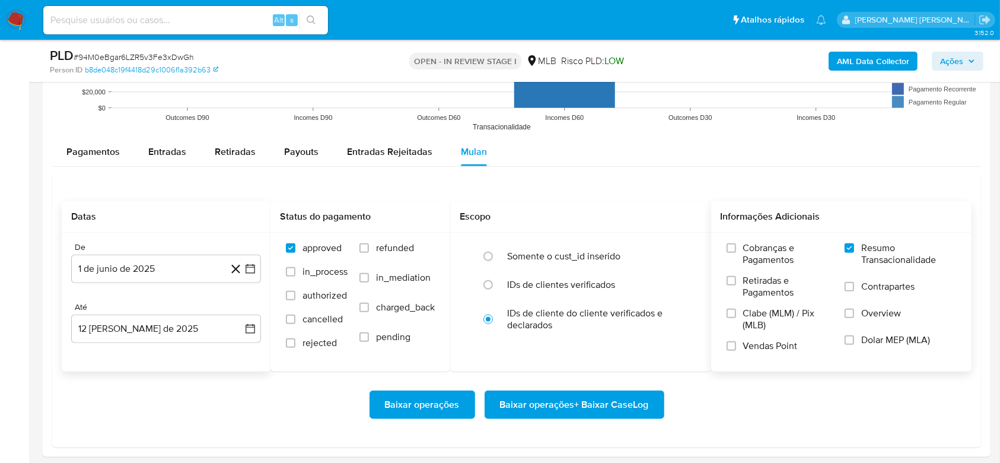
click at [607, 401] on span "Baixar operações + Baixar CaseLog" at bounding box center [574, 404] width 149 height 26
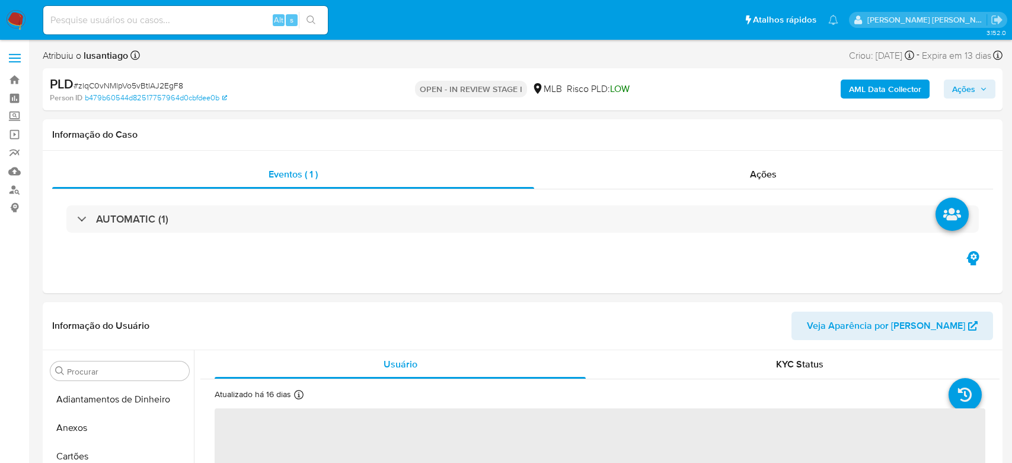
select select "10"
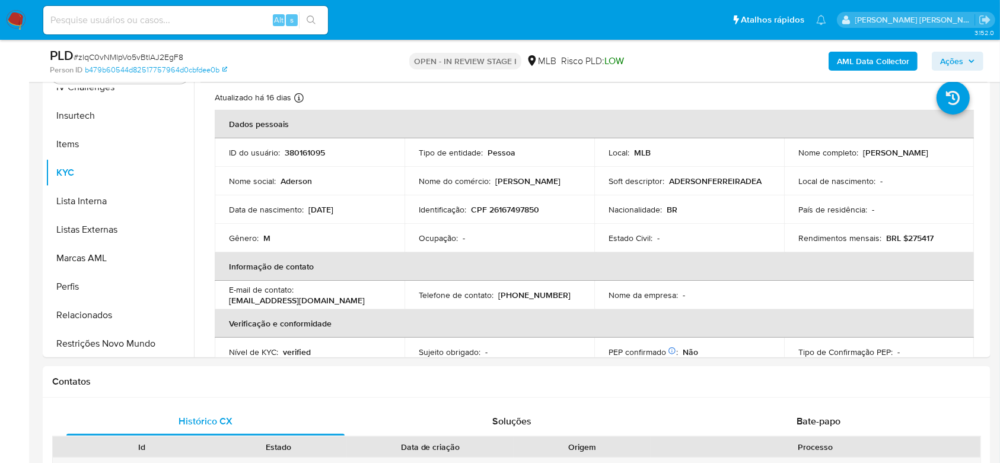
scroll to position [501, 0]
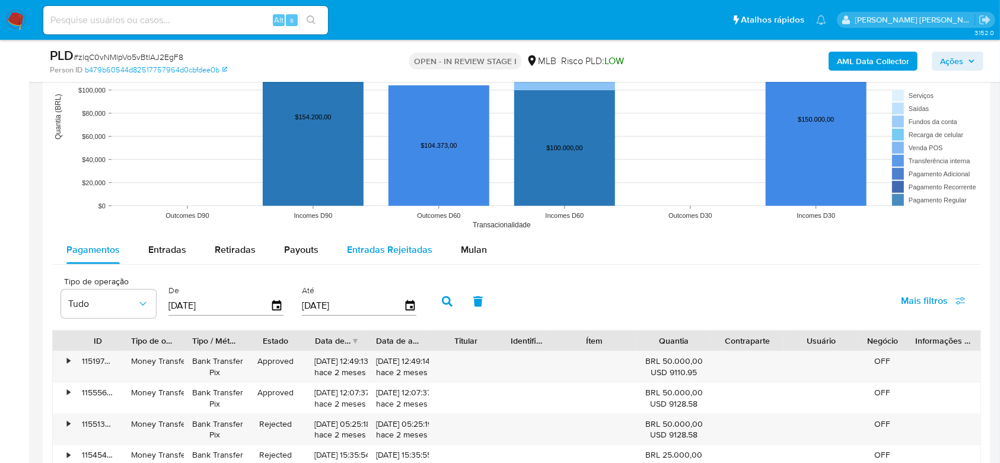
drag, startPoint x: 470, startPoint y: 247, endPoint x: 410, endPoint y: 253, distance: 60.3
click at [469, 247] on span "Mulan" at bounding box center [474, 250] width 26 height 14
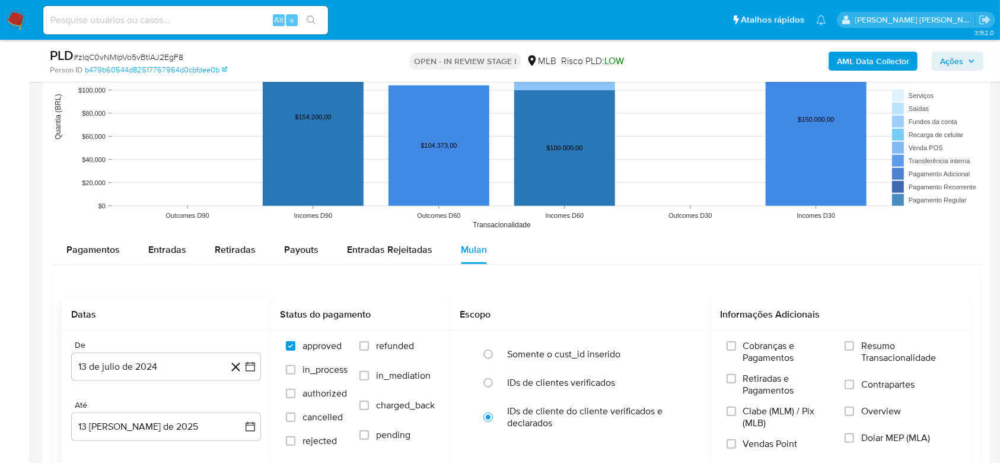
scroll to position [1265, 0]
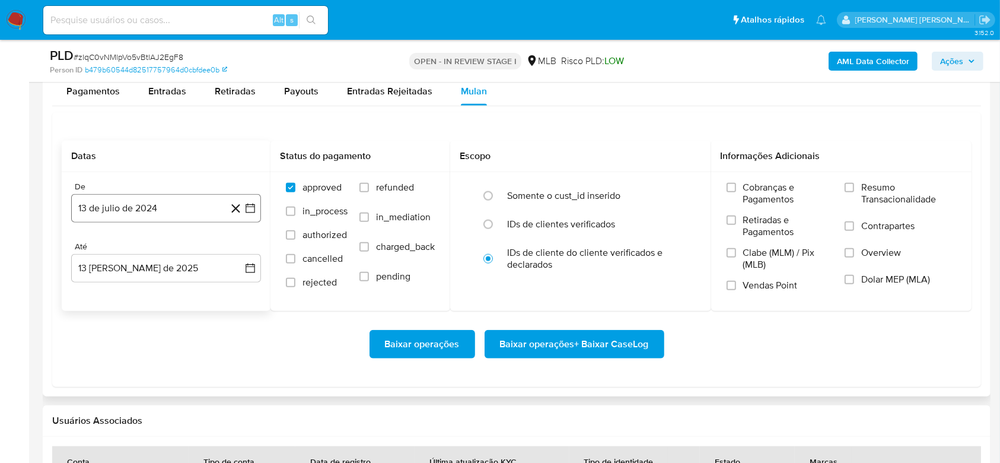
click at [138, 205] on button "13 de julio de 2024" at bounding box center [166, 208] width 190 height 28
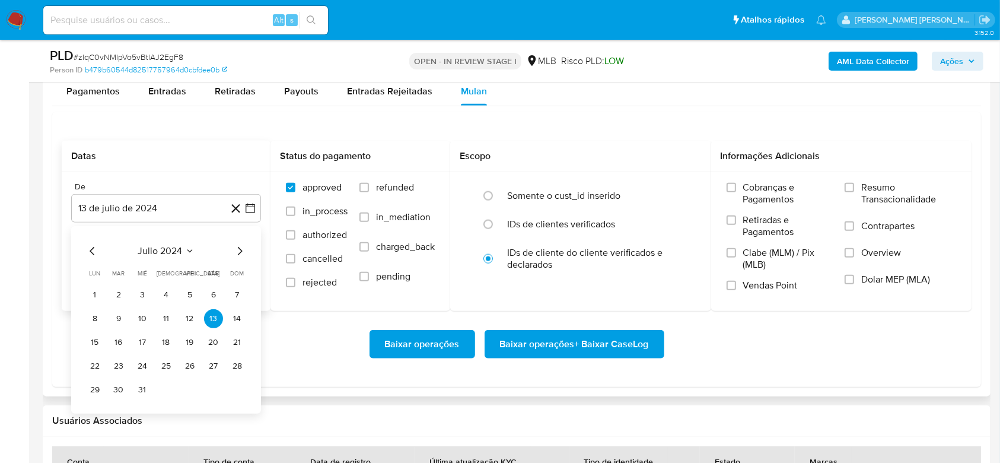
click at [161, 248] on span "julio 2024" at bounding box center [160, 251] width 44 height 12
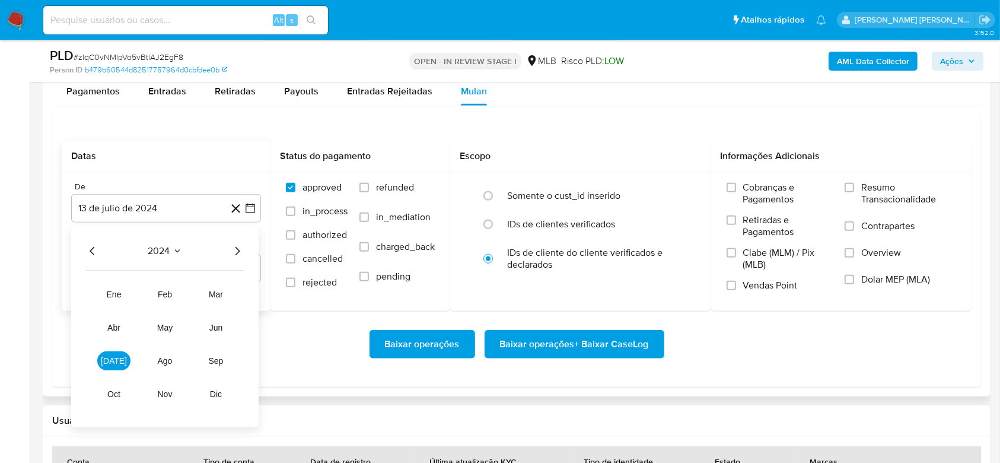
click at [234, 250] on icon "Año siguiente" at bounding box center [237, 251] width 14 height 14
click at [218, 325] on span "jun" at bounding box center [216, 327] width 14 height 9
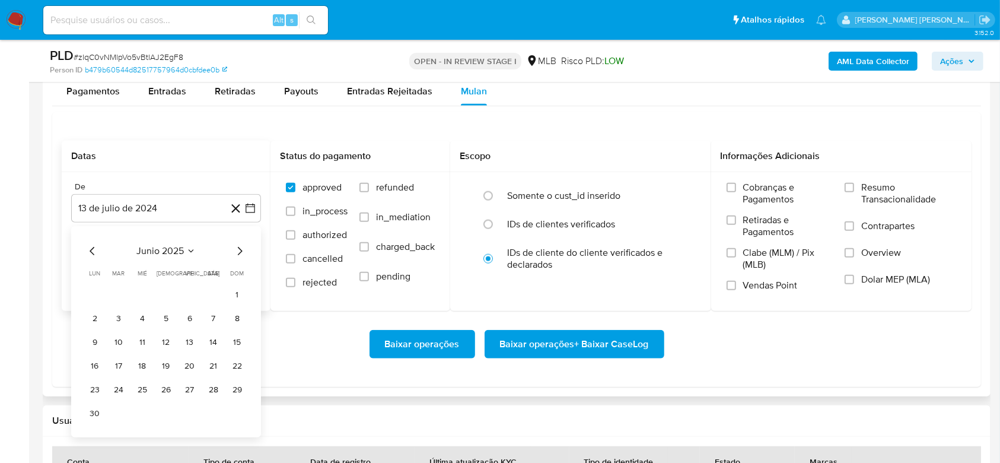
click at [91, 250] on icon "Mes anterior" at bounding box center [92, 251] width 14 height 14
click at [160, 250] on span "mayo 2025" at bounding box center [160, 251] width 47 height 12
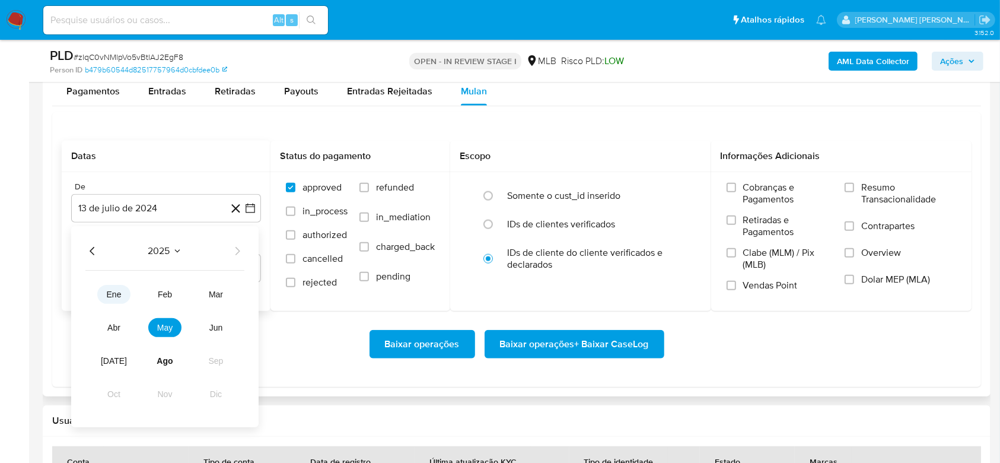
click at [117, 294] on span "ene" at bounding box center [114, 293] width 15 height 9
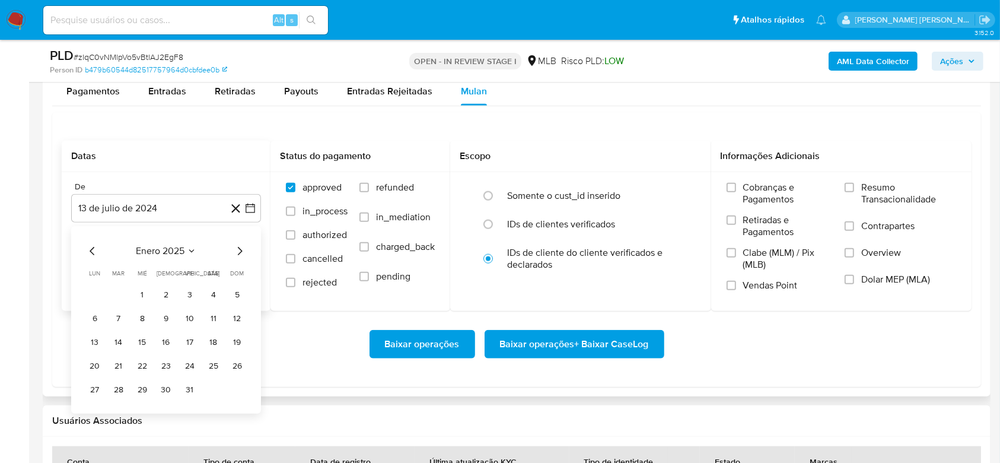
click at [144, 292] on button "1" at bounding box center [142, 294] width 19 height 19
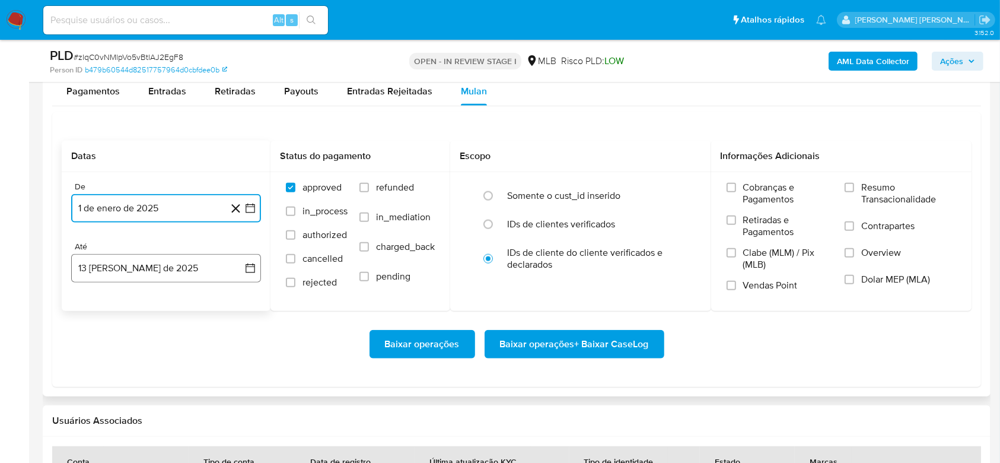
click at [128, 260] on button "13 de agosto de 2025" at bounding box center [166, 268] width 190 height 28
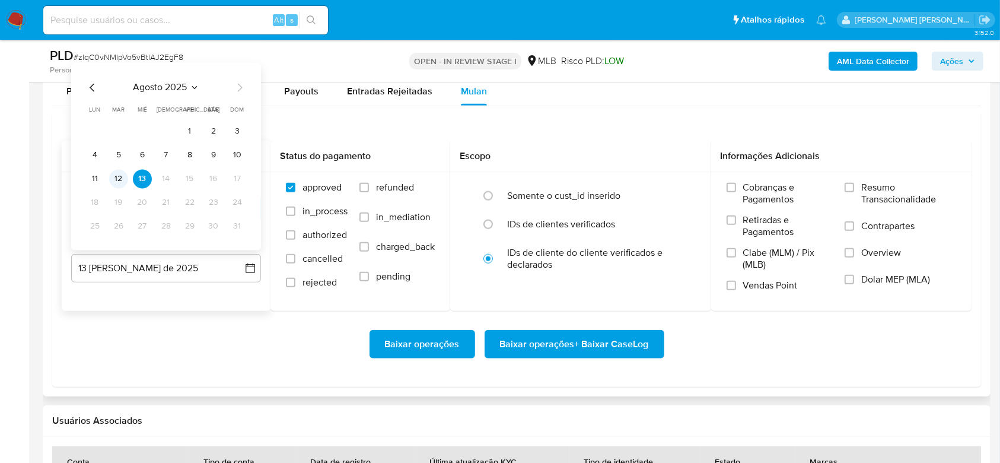
click at [116, 177] on button "12" at bounding box center [118, 179] width 19 height 19
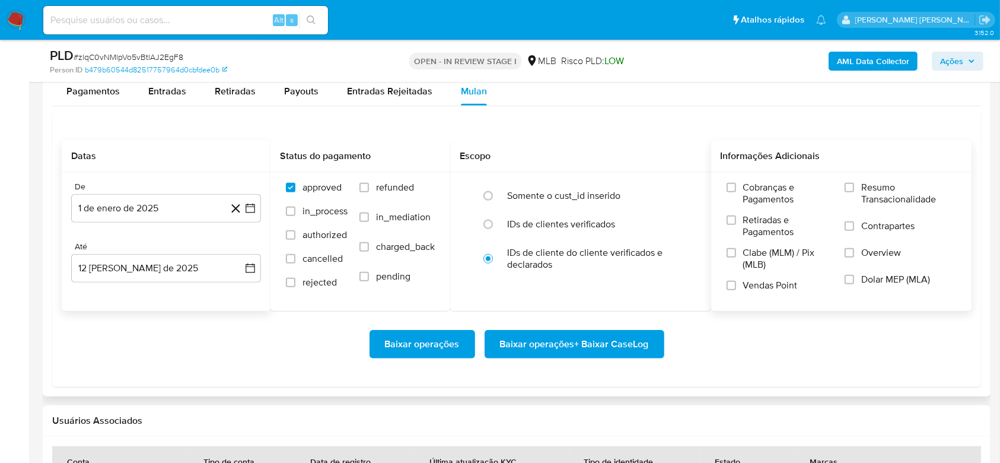
click at [883, 188] on span "Resumo Transacionalidade" at bounding box center [908, 193] width 95 height 24
click at [854, 188] on input "Resumo Transacionalidade" at bounding box center [849, 187] width 9 height 9
click at [579, 342] on span "Baixar operações + Baixar CaseLog" at bounding box center [574, 344] width 149 height 26
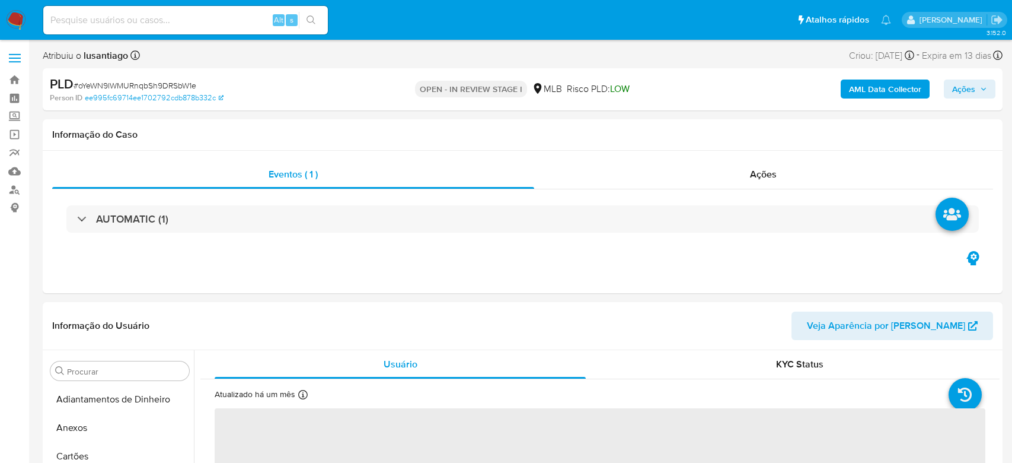
select select "10"
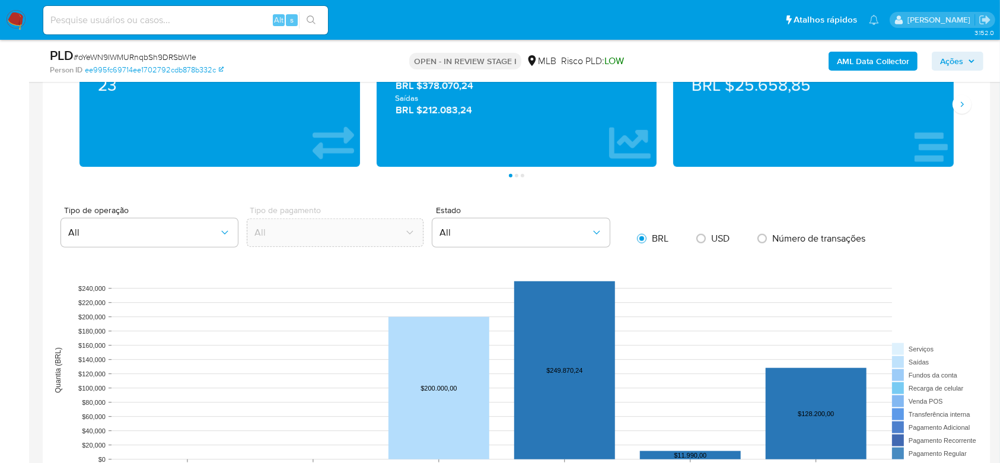
scroll to position [1107, 0]
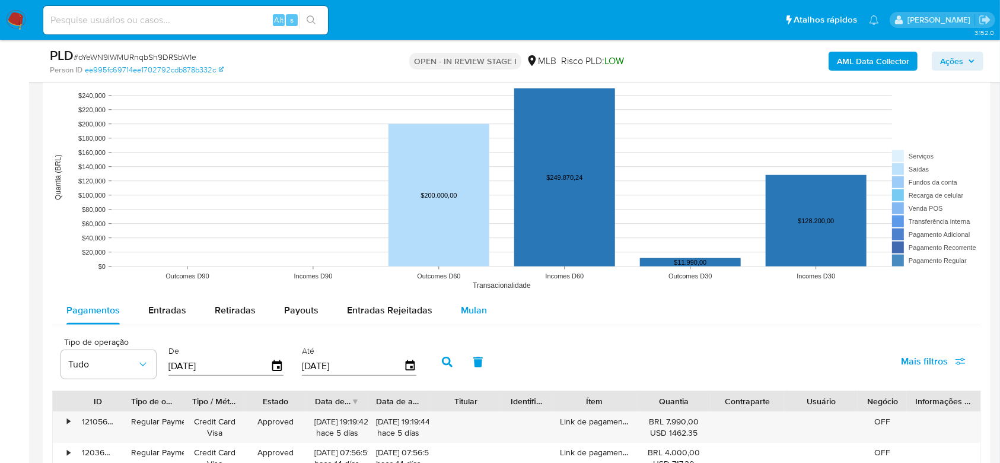
click at [470, 310] on span "Mulan" at bounding box center [474, 310] width 26 height 14
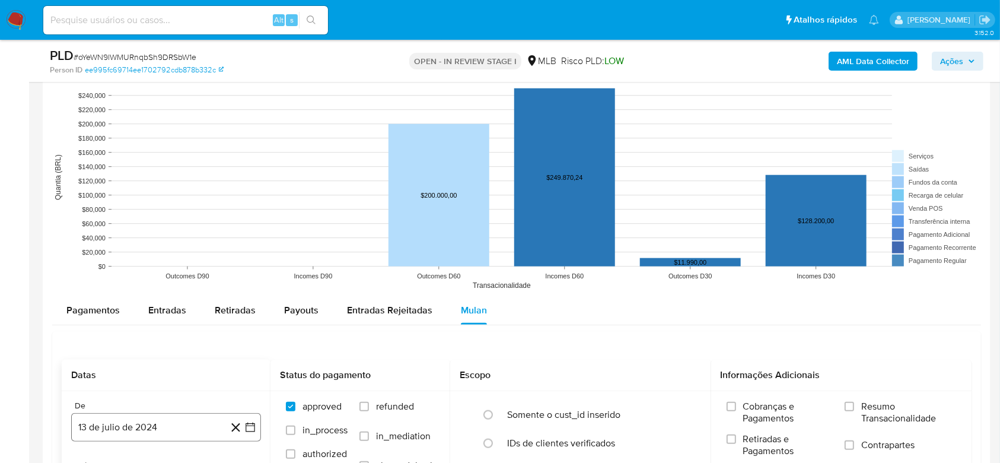
click at [123, 432] on button "13 de julio de 2024" at bounding box center [166, 427] width 190 height 28
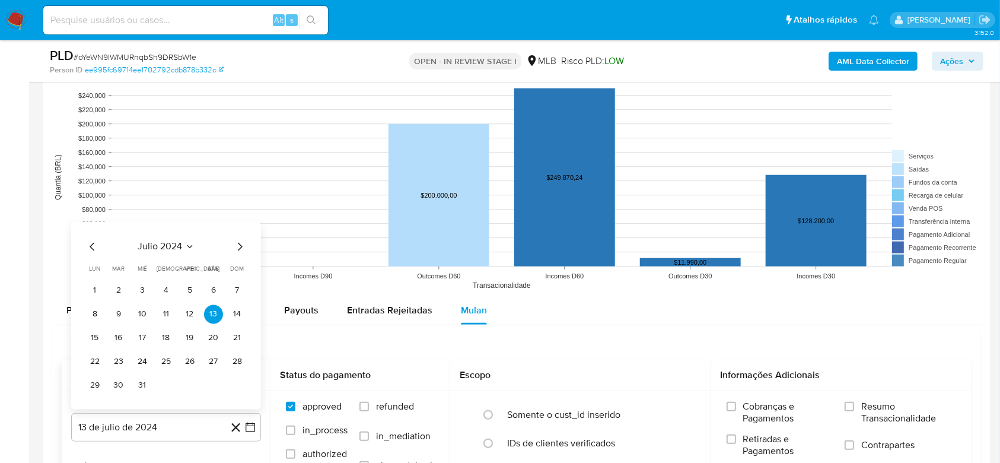
click at [151, 243] on span "julio 2024" at bounding box center [160, 246] width 44 height 12
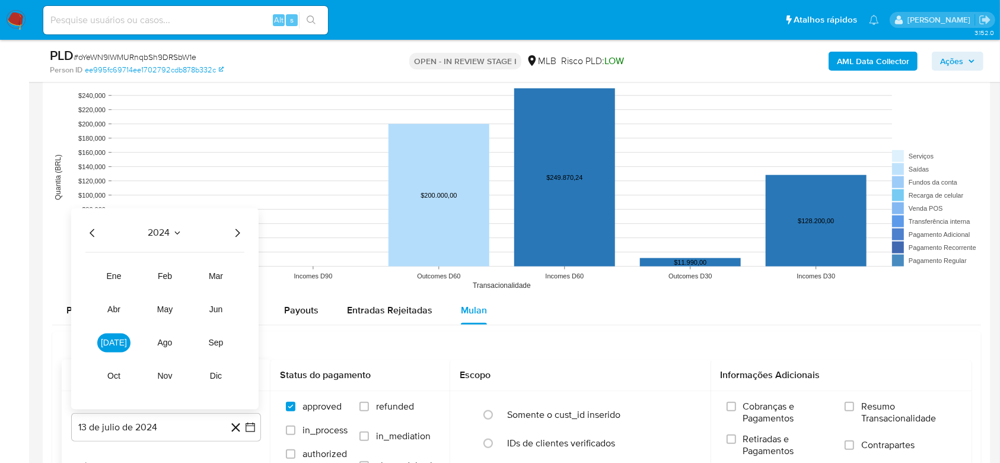
click at [236, 232] on icon "Año siguiente" at bounding box center [237, 232] width 14 height 14
click at [114, 269] on button "ene" at bounding box center [113, 275] width 33 height 19
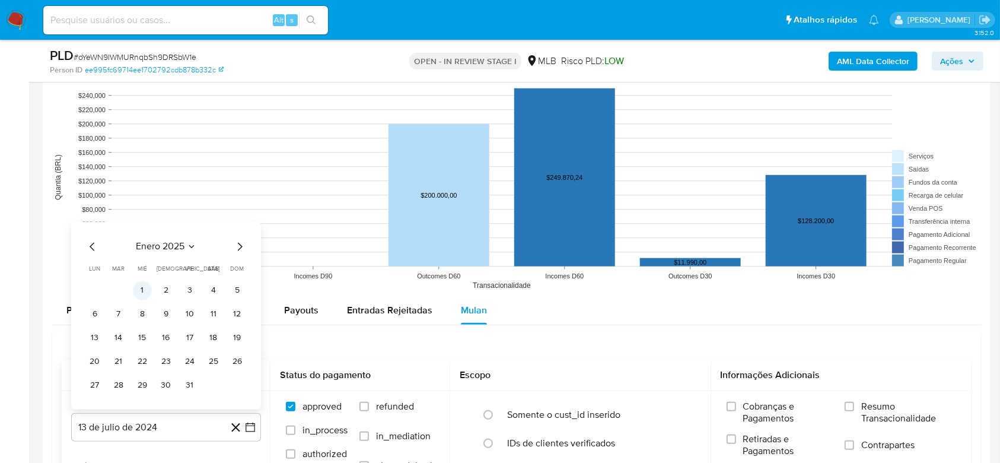
click at [138, 282] on button "1" at bounding box center [142, 290] width 19 height 19
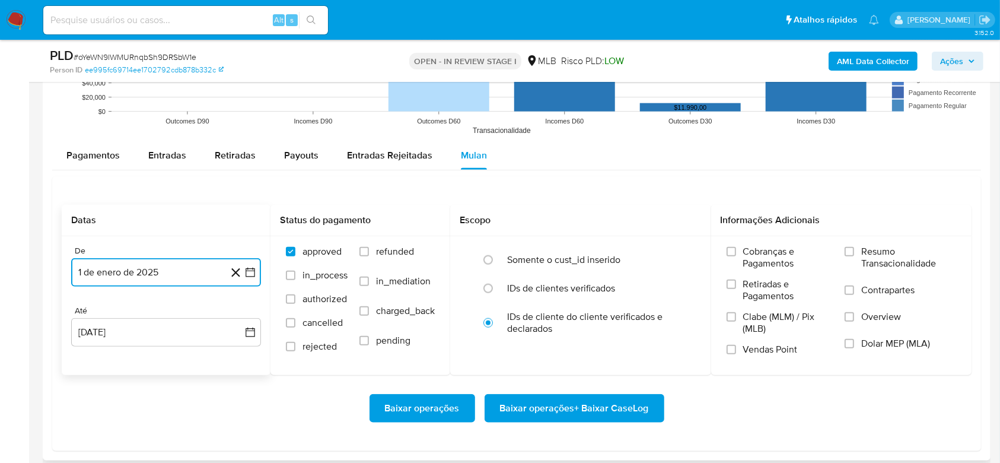
scroll to position [1265, 0]
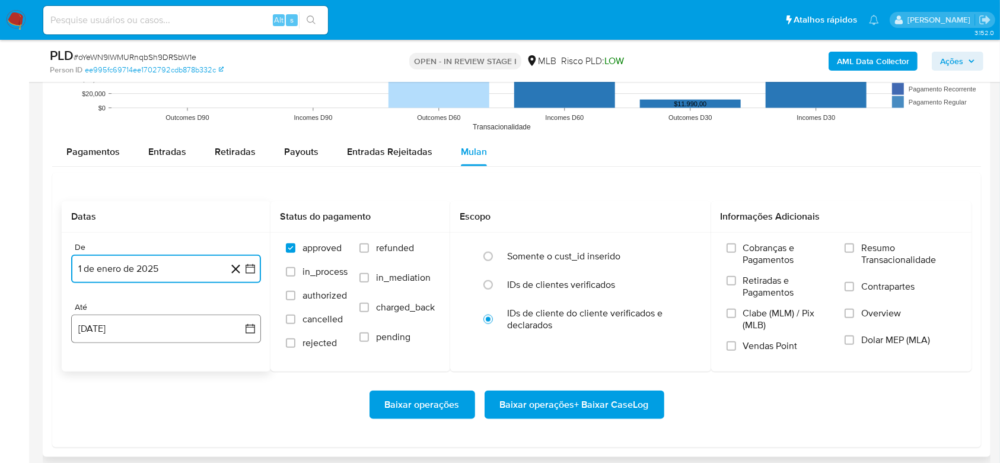
click at [144, 327] on button "13 de agosto de 2025" at bounding box center [166, 328] width 190 height 28
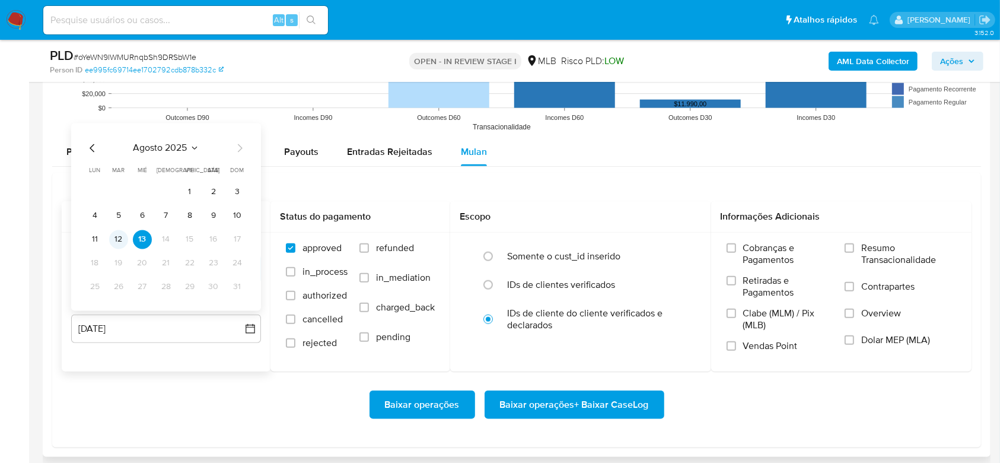
click at [123, 235] on button "12" at bounding box center [118, 239] width 19 height 19
click at [863, 251] on span "Resumo Transacionalidade" at bounding box center [908, 254] width 95 height 24
click at [854, 251] on input "Resumo Transacionalidade" at bounding box center [849, 247] width 9 height 9
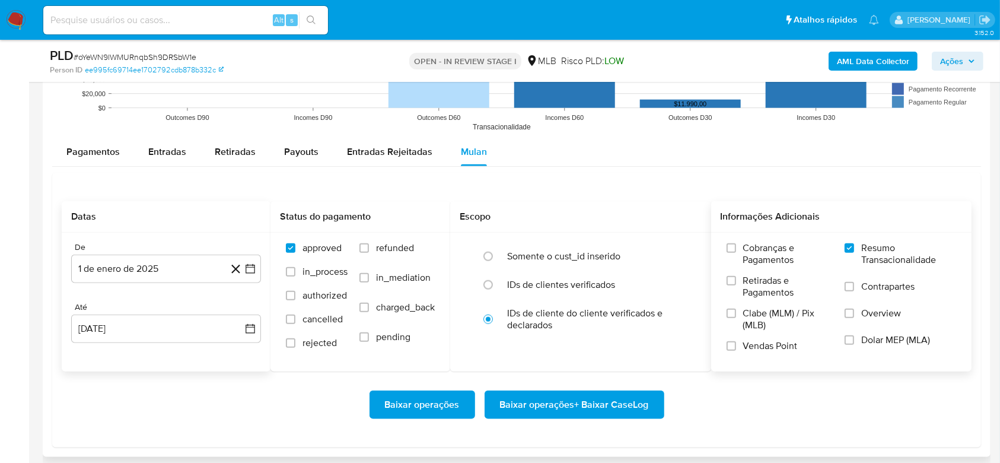
click at [594, 404] on span "Baixar operações + Baixar CaseLog" at bounding box center [574, 404] width 149 height 26
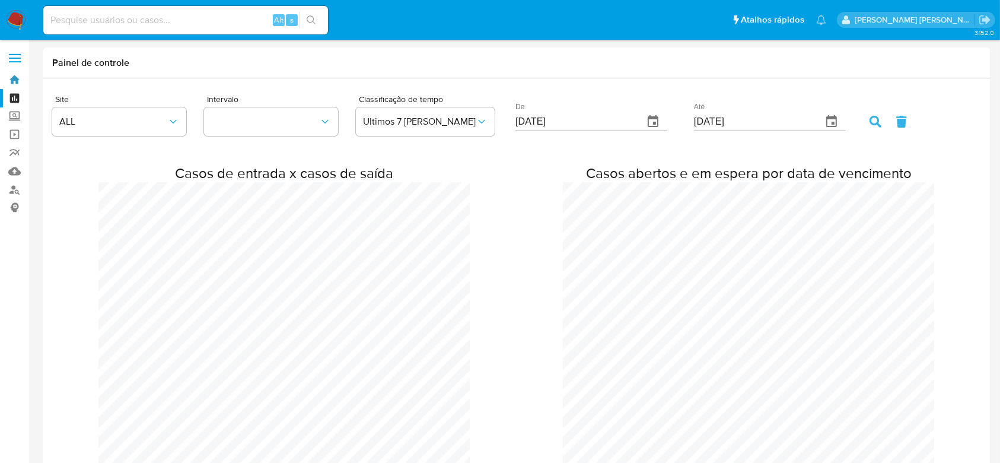
drag, startPoint x: 11, startPoint y: 78, endPoint x: 30, endPoint y: 69, distance: 21.5
click at [12, 78] on link "Bandeja" at bounding box center [70, 80] width 141 height 18
